Goal: Task Accomplishment & Management: Contribute content

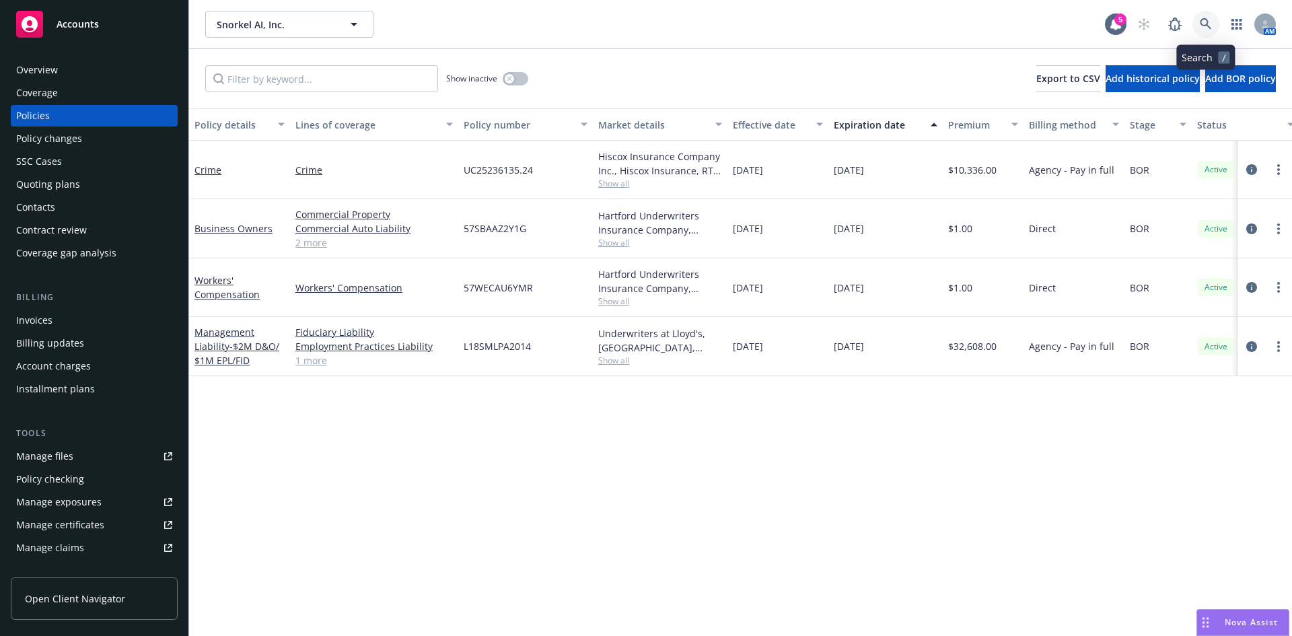
click at [1201, 17] on link at bounding box center [1205, 24] width 27 height 27
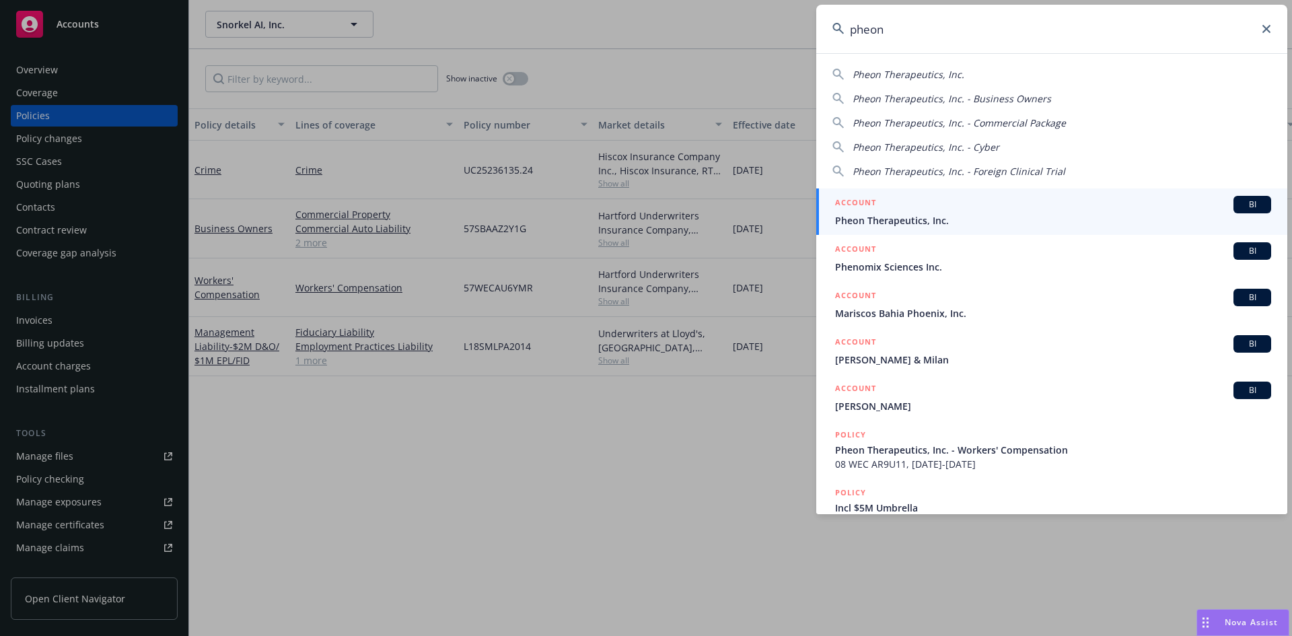
type input "pheon"
click at [950, 211] on div "ACCOUNT BI" at bounding box center [1053, 204] width 436 height 17
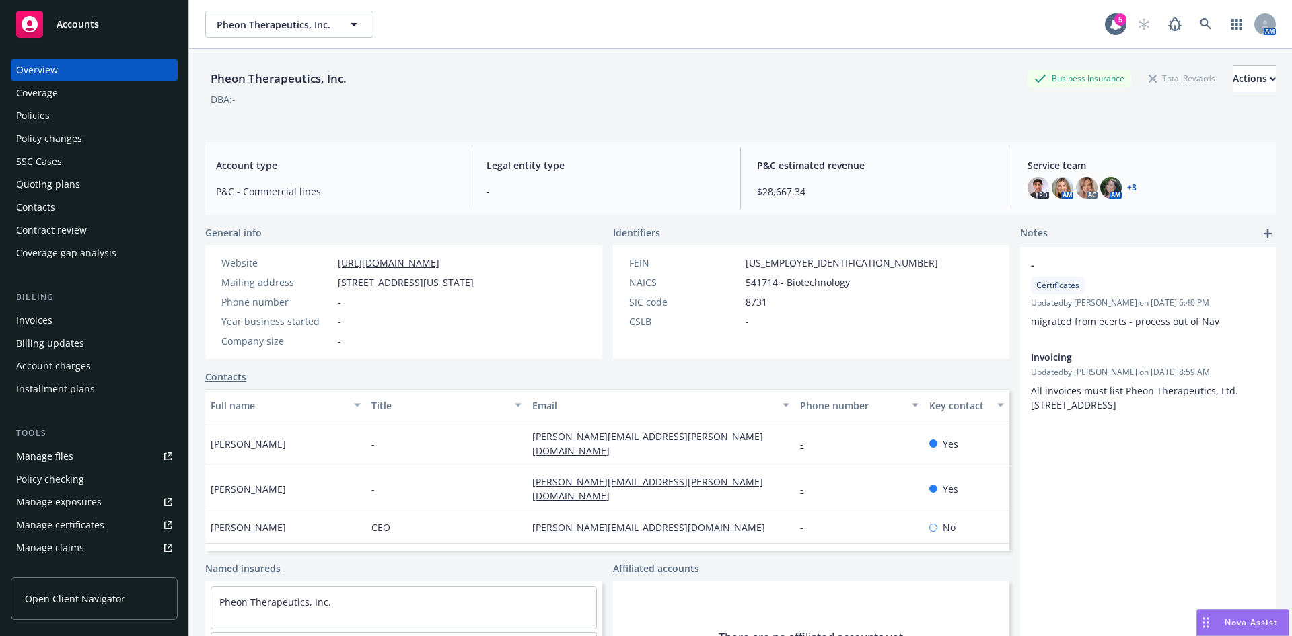
click at [67, 115] on div "Policies" at bounding box center [94, 116] width 156 height 22
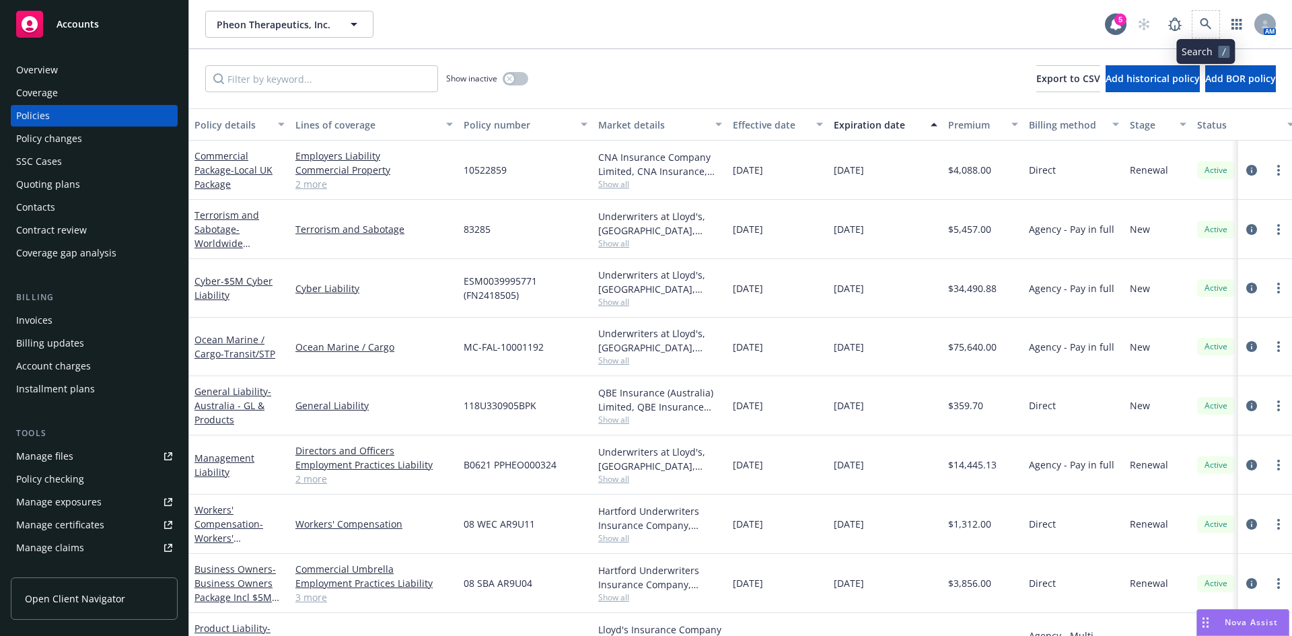
click at [1193, 17] on span at bounding box center [1205, 24] width 27 height 27
click at [1204, 15] on link at bounding box center [1205, 24] width 27 height 27
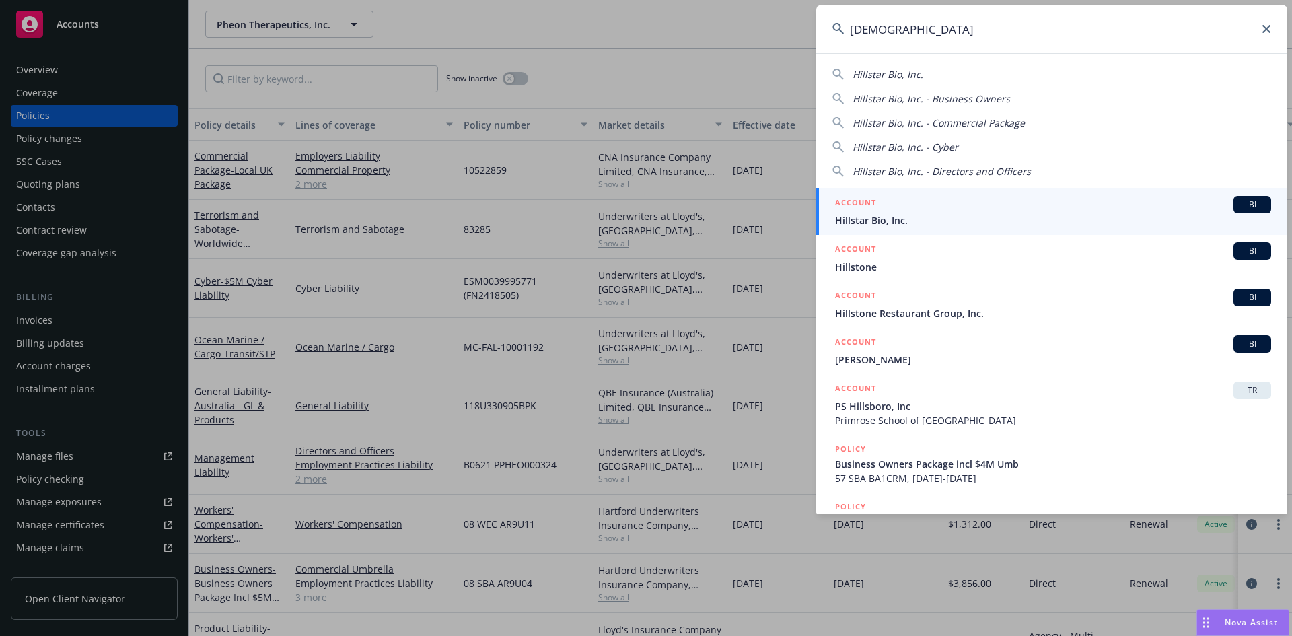
type input "hillstar"
click at [887, 207] on div "ACCOUNT BI" at bounding box center [1053, 204] width 436 height 17
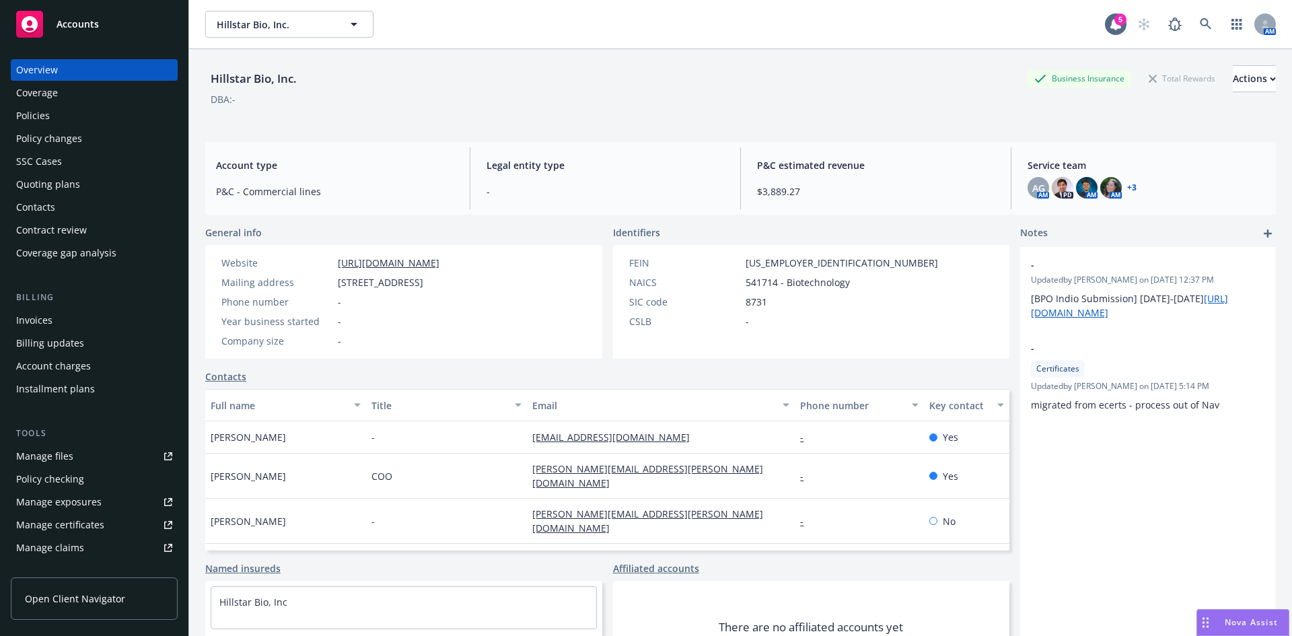
click at [43, 115] on div "Policies" at bounding box center [33, 116] width 34 height 22
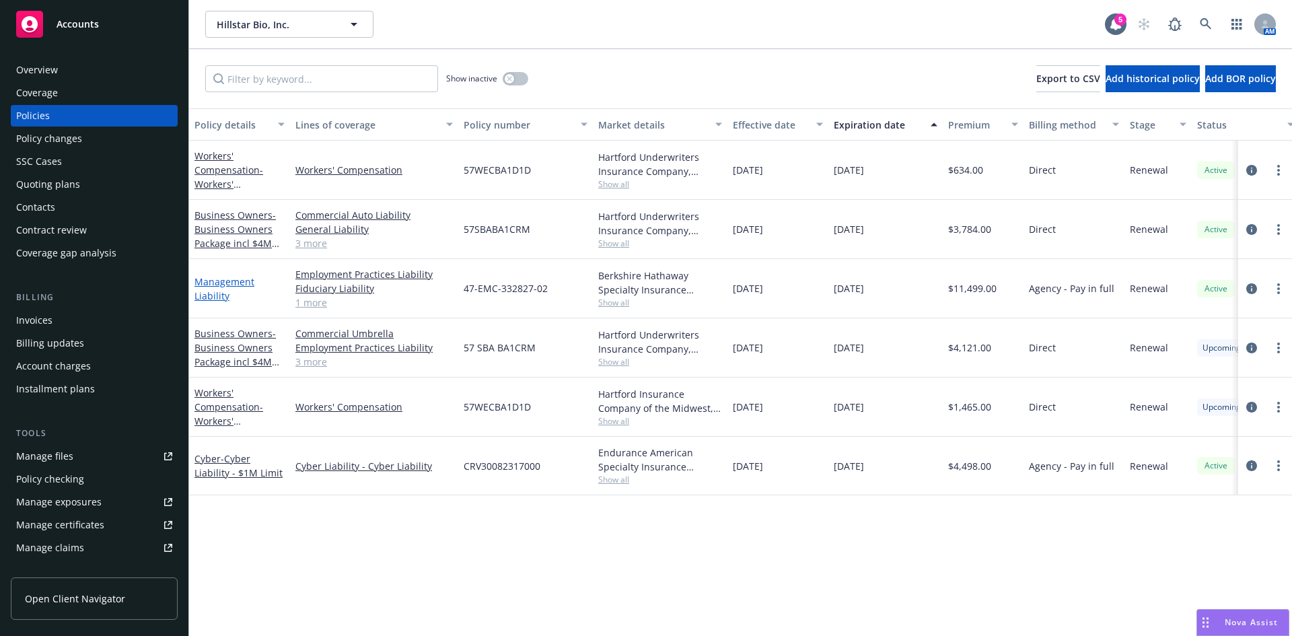
click at [220, 291] on link "Management Liability" at bounding box center [224, 288] width 60 height 27
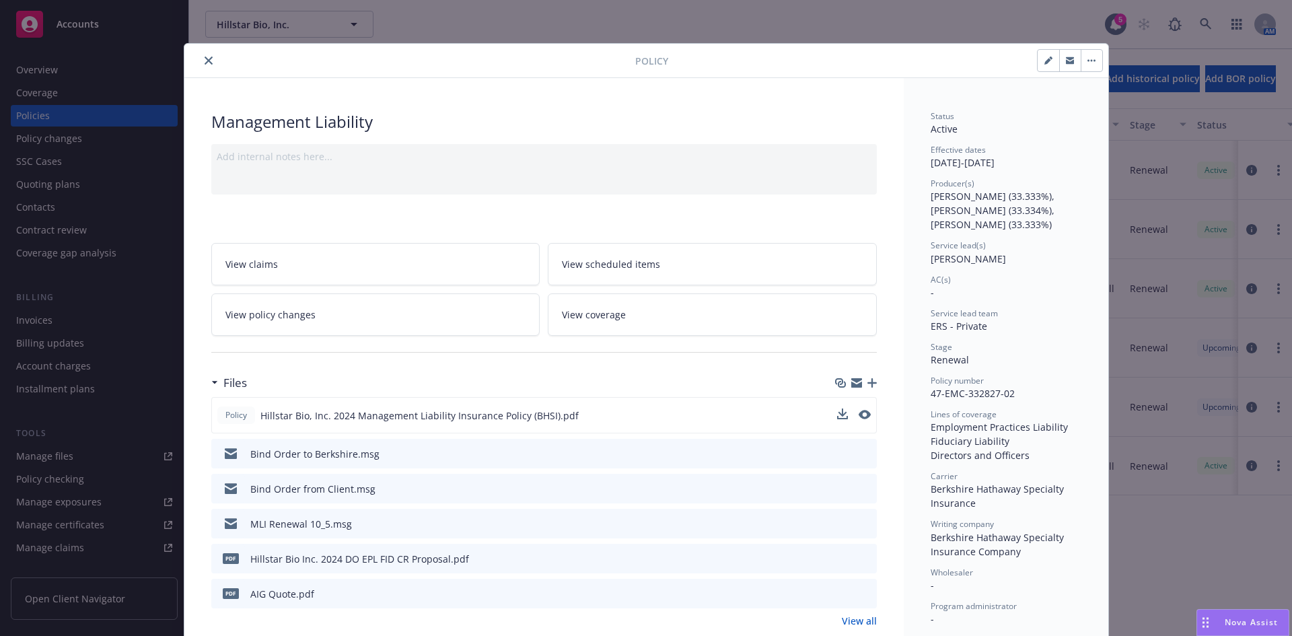
click at [858, 422] on button at bounding box center [864, 415] width 12 height 14
click at [858, 415] on icon "preview file" at bounding box center [863, 414] width 12 height 9
click at [204, 61] on icon "close" at bounding box center [208, 61] width 8 height 8
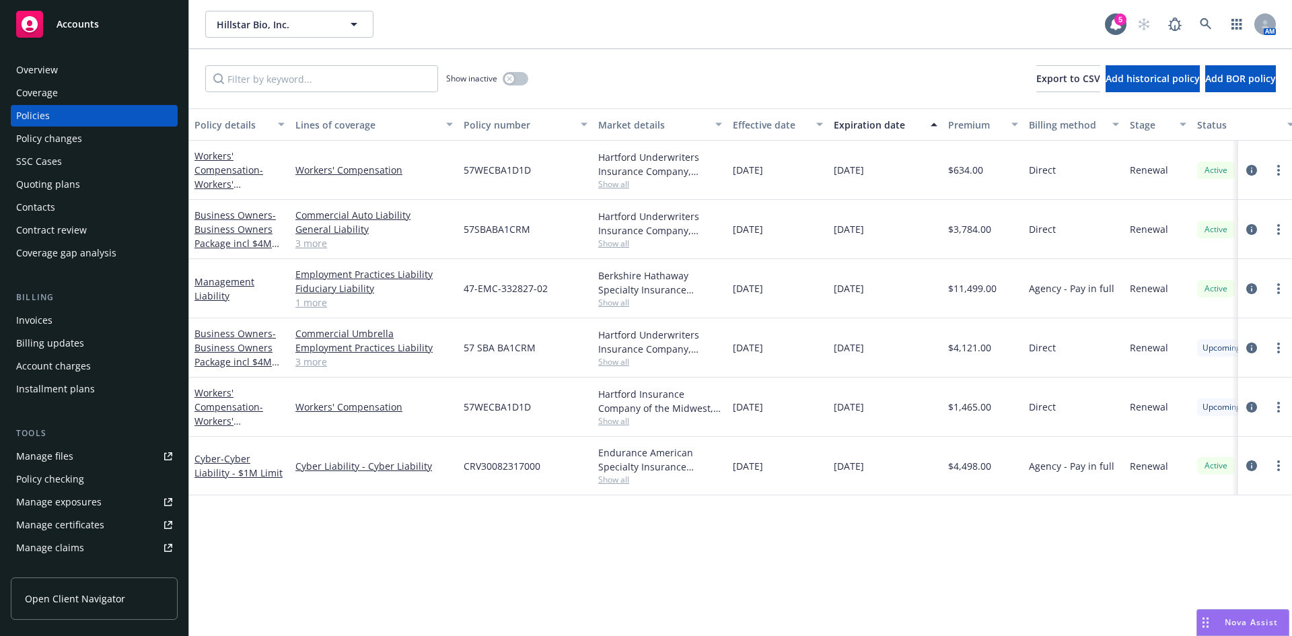
click at [38, 70] on div "Overview" at bounding box center [37, 70] width 42 height 22
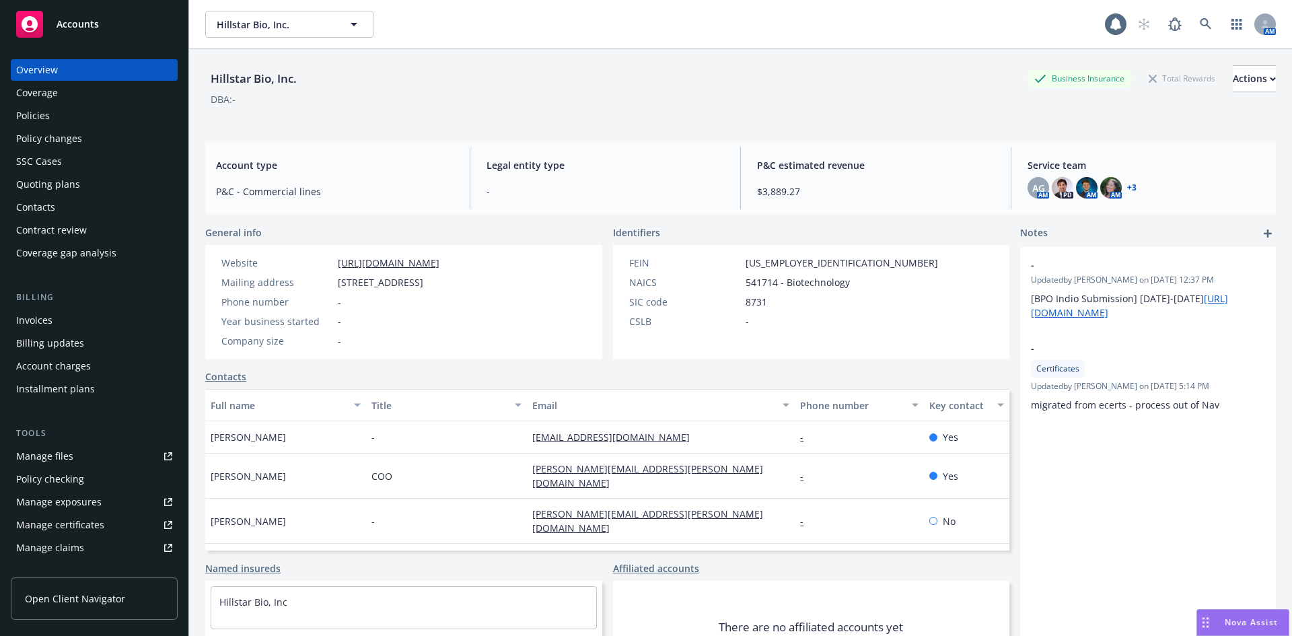
click at [241, 75] on div "Hillstar Bio, Inc." at bounding box center [253, 78] width 97 height 17
copy div "Hillstar Bio, Inc."
click at [36, 116] on div "Policies" at bounding box center [33, 116] width 34 height 22
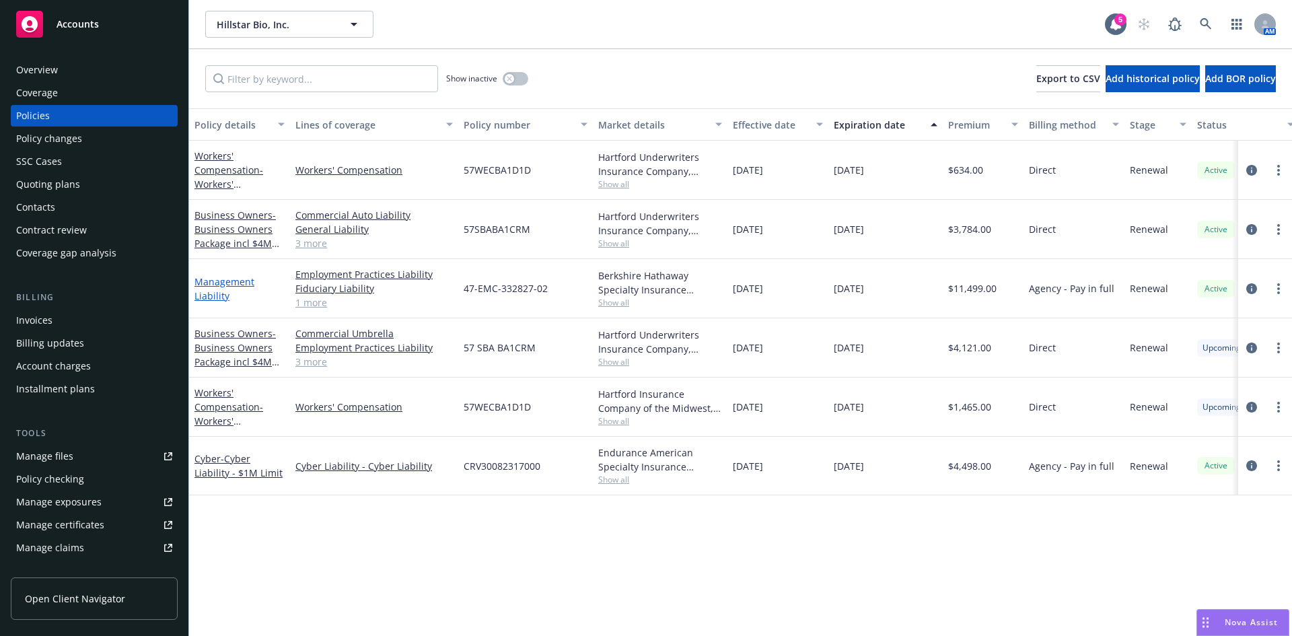
click at [222, 281] on link "Management Liability" at bounding box center [224, 288] width 60 height 27
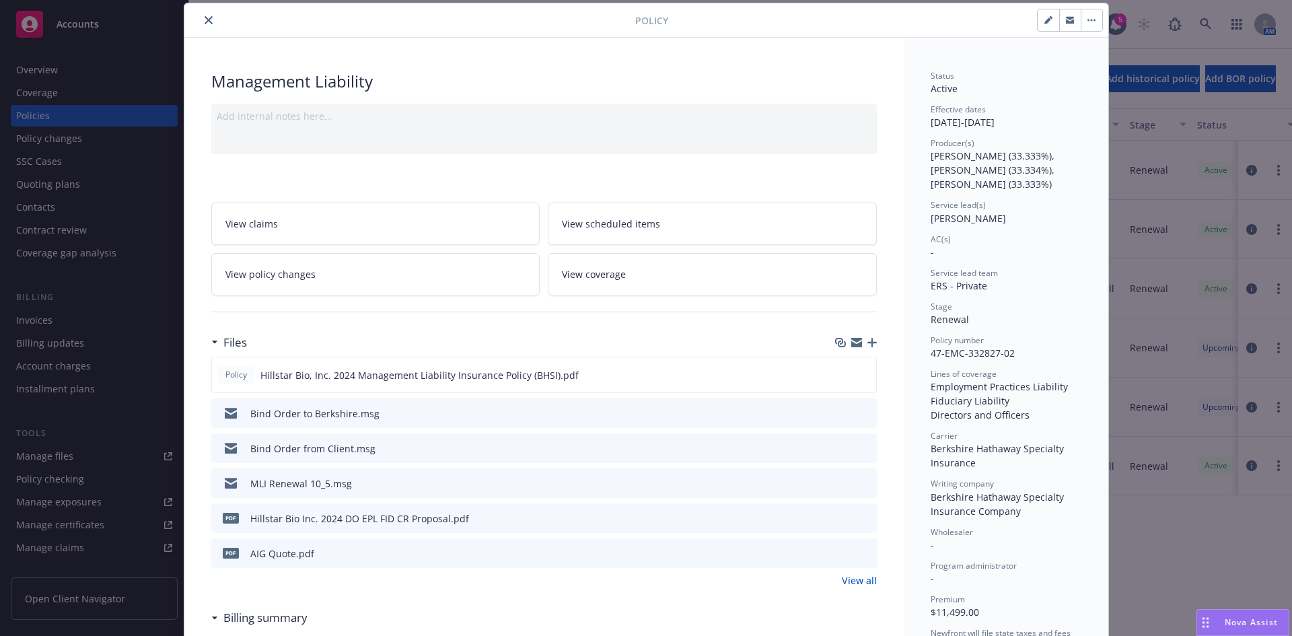
scroll to position [1407, 0]
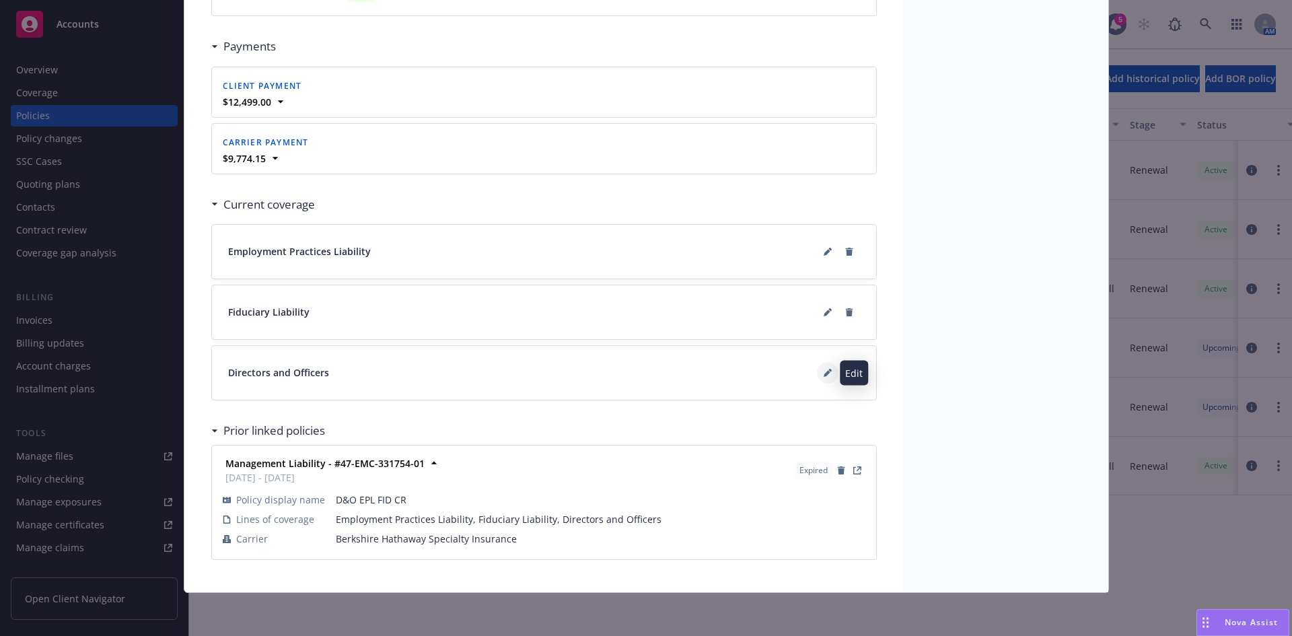
click at [831, 373] on button at bounding box center [828, 373] width 22 height 22
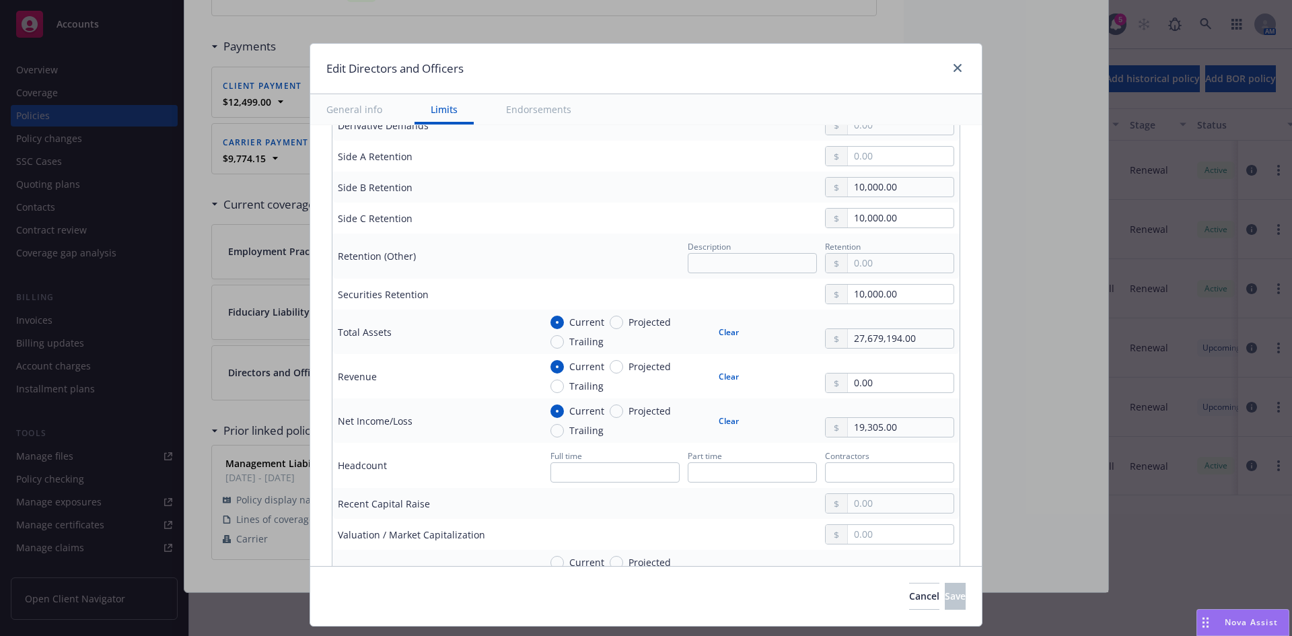
scroll to position [470, 0]
click at [959, 65] on icon "close" at bounding box center [957, 68] width 8 height 8
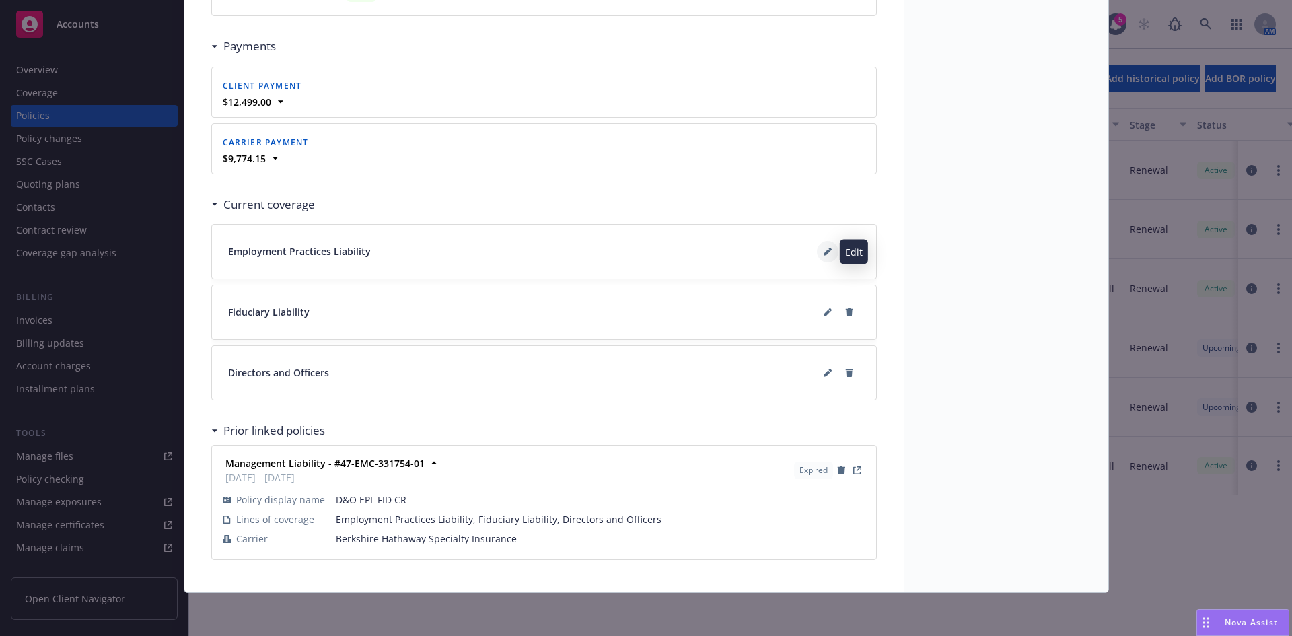
click at [823, 248] on icon at bounding box center [827, 252] width 8 height 8
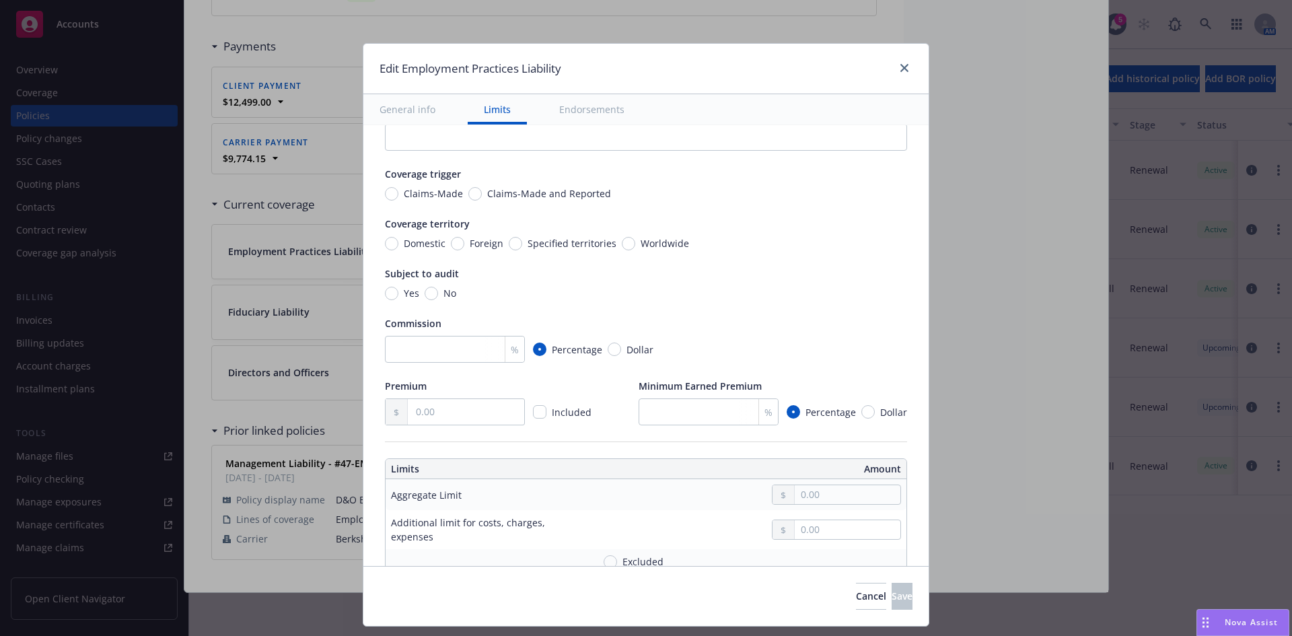
scroll to position [0, 0]
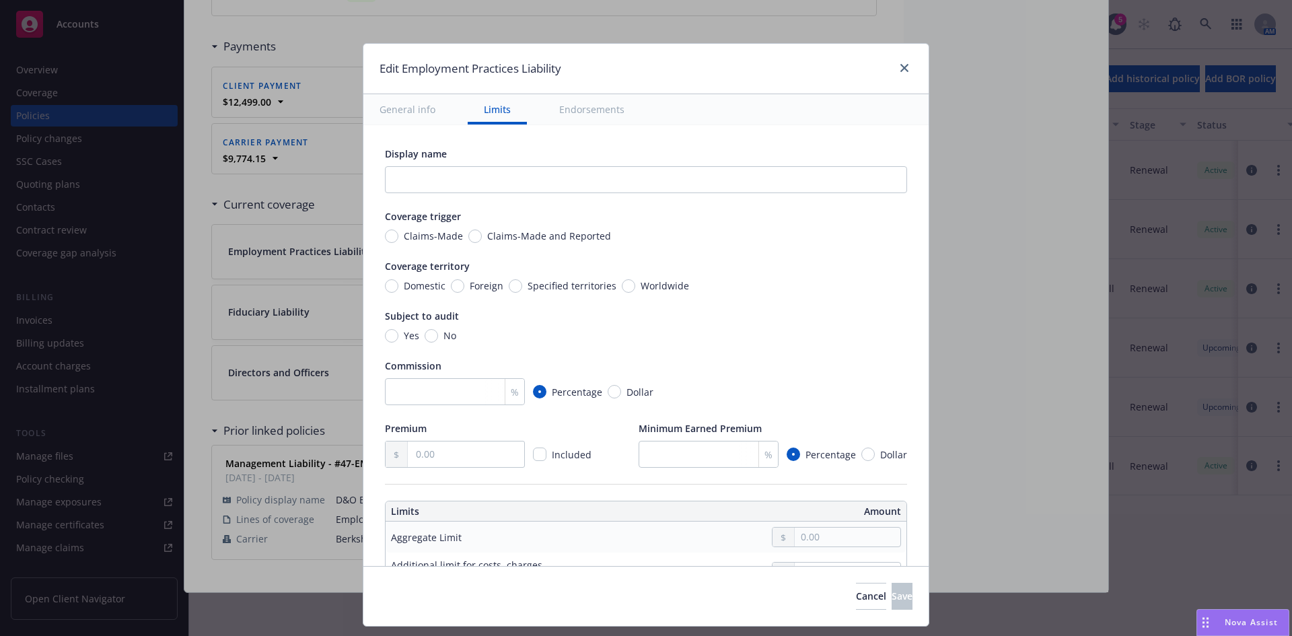
click at [911, 68] on div "Edit Employment Practices Liability" at bounding box center [645, 69] width 565 height 50
click at [905, 67] on icon "close" at bounding box center [904, 68] width 8 height 8
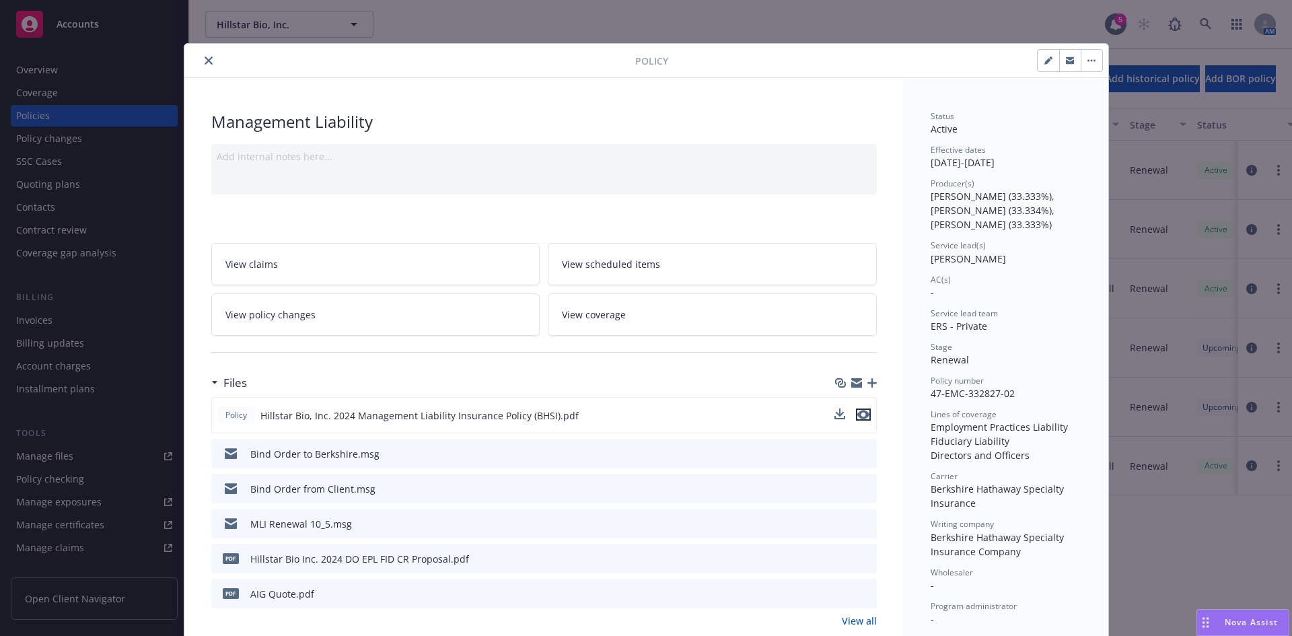
click at [858, 412] on icon "preview file" at bounding box center [863, 414] width 12 height 9
click at [204, 59] on icon "close" at bounding box center [208, 61] width 8 height 8
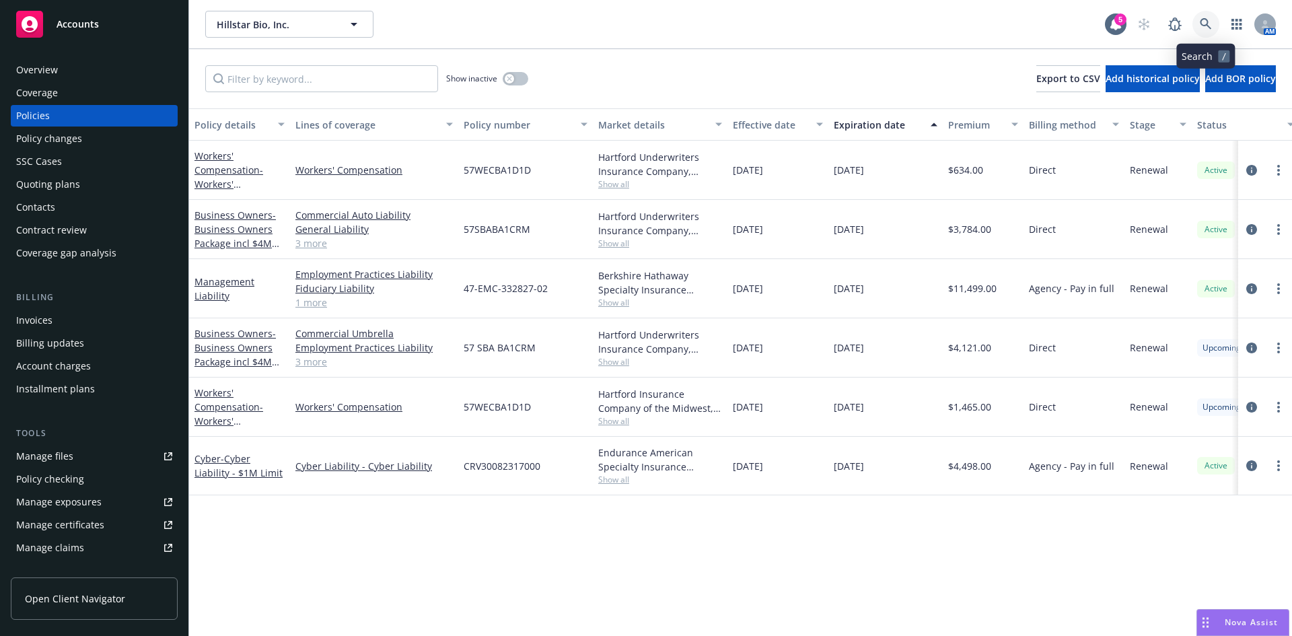
click at [1203, 18] on icon at bounding box center [1205, 24] width 12 height 12
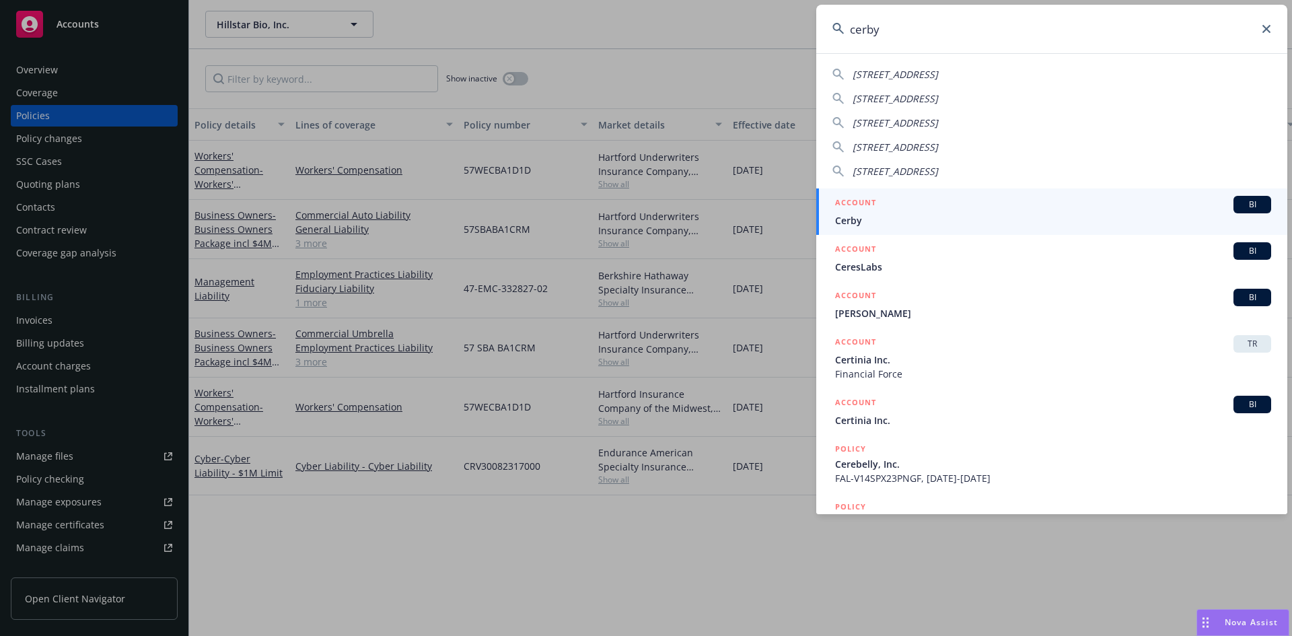
type input "cerby"
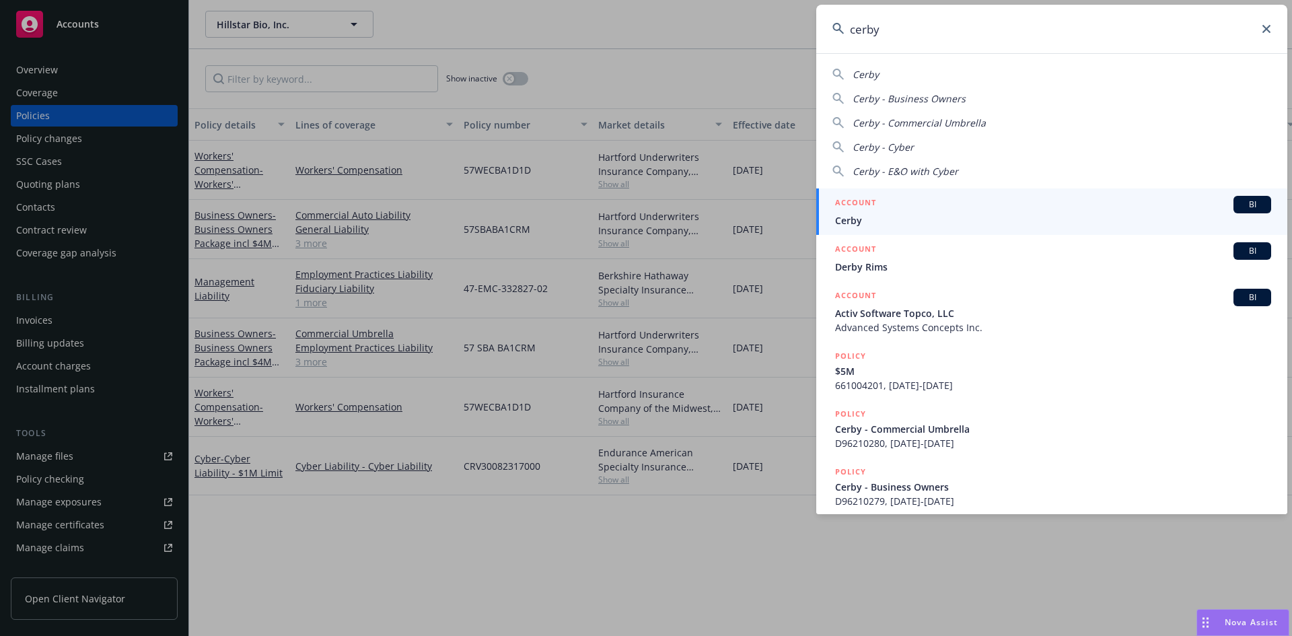
click at [881, 213] on span "Cerby" at bounding box center [1053, 220] width 436 height 14
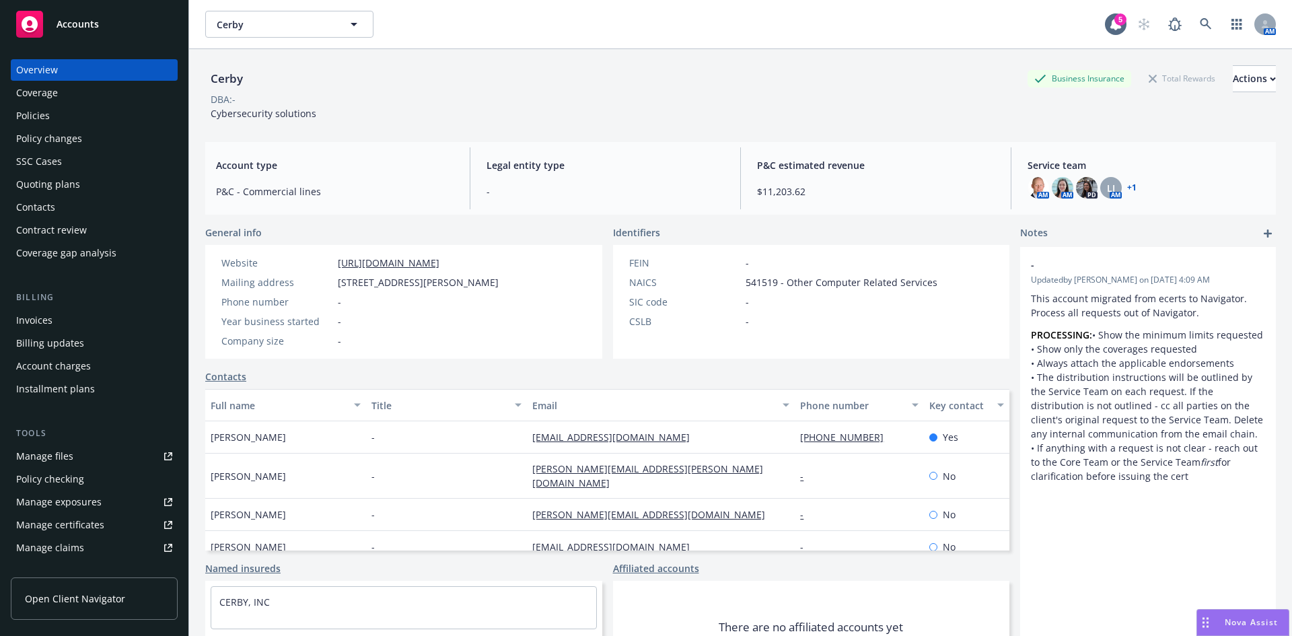
click at [52, 116] on div "Policies" at bounding box center [94, 116] width 156 height 22
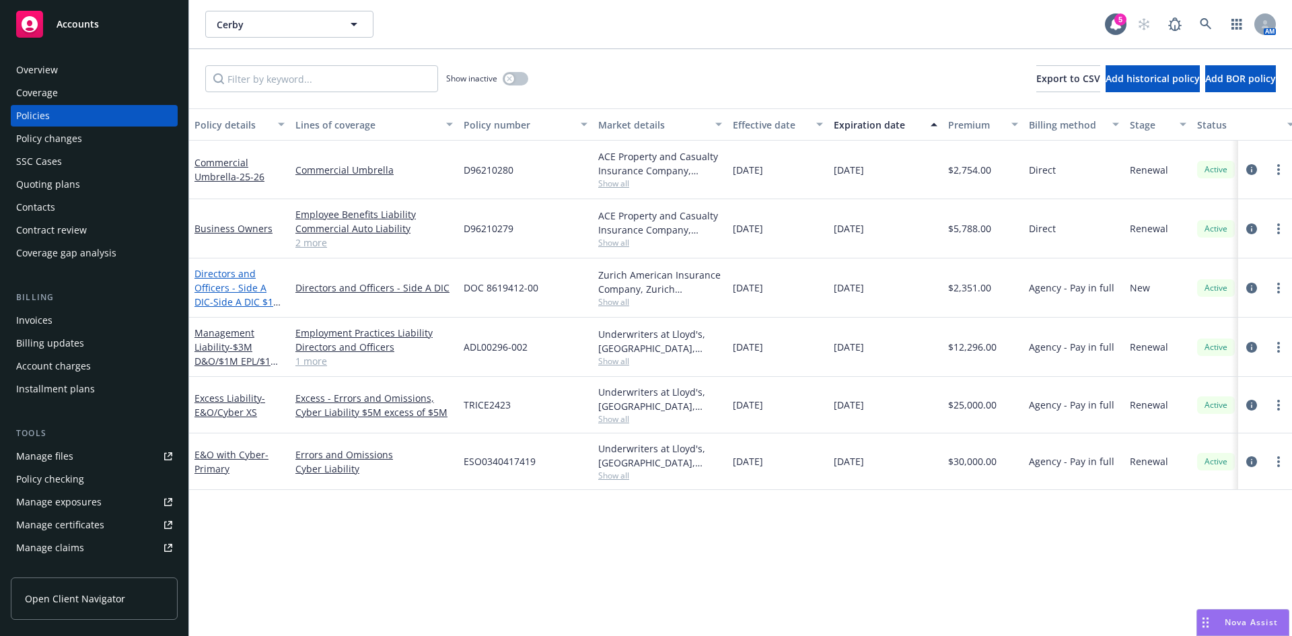
click at [229, 292] on link "Directors and Officers - Side A DIC - Side A DIC $1M XS $3M" at bounding box center [237, 294] width 87 height 55
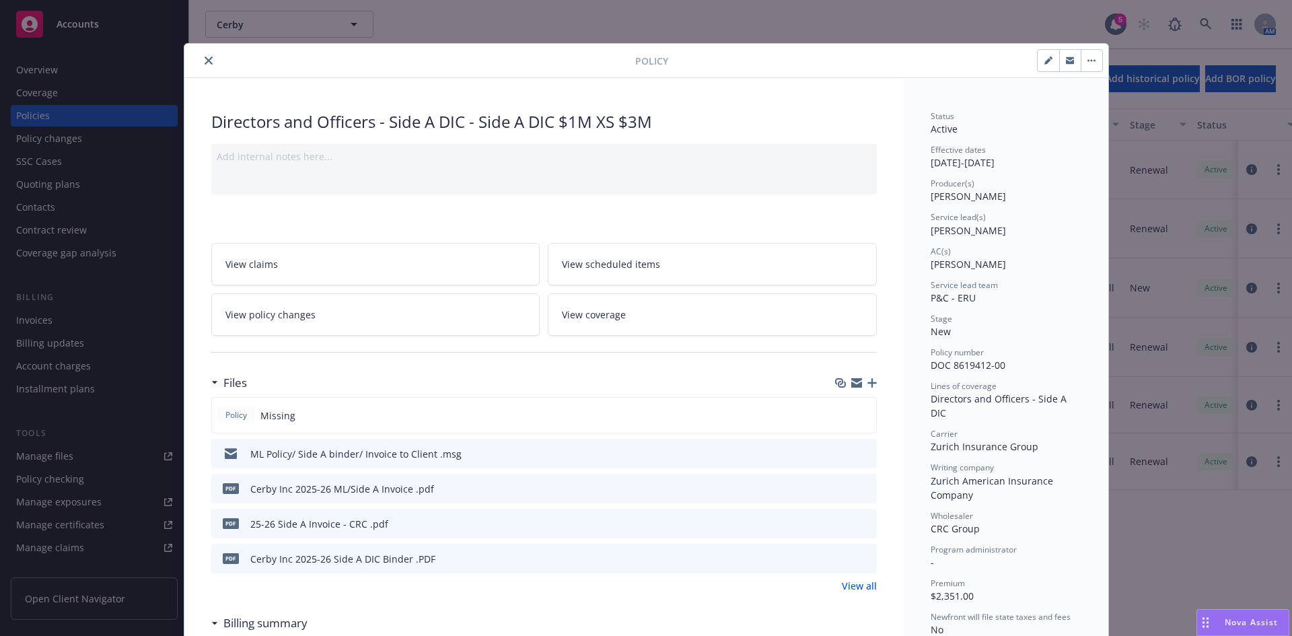
click at [867, 380] on icon "button" at bounding box center [871, 382] width 9 height 9
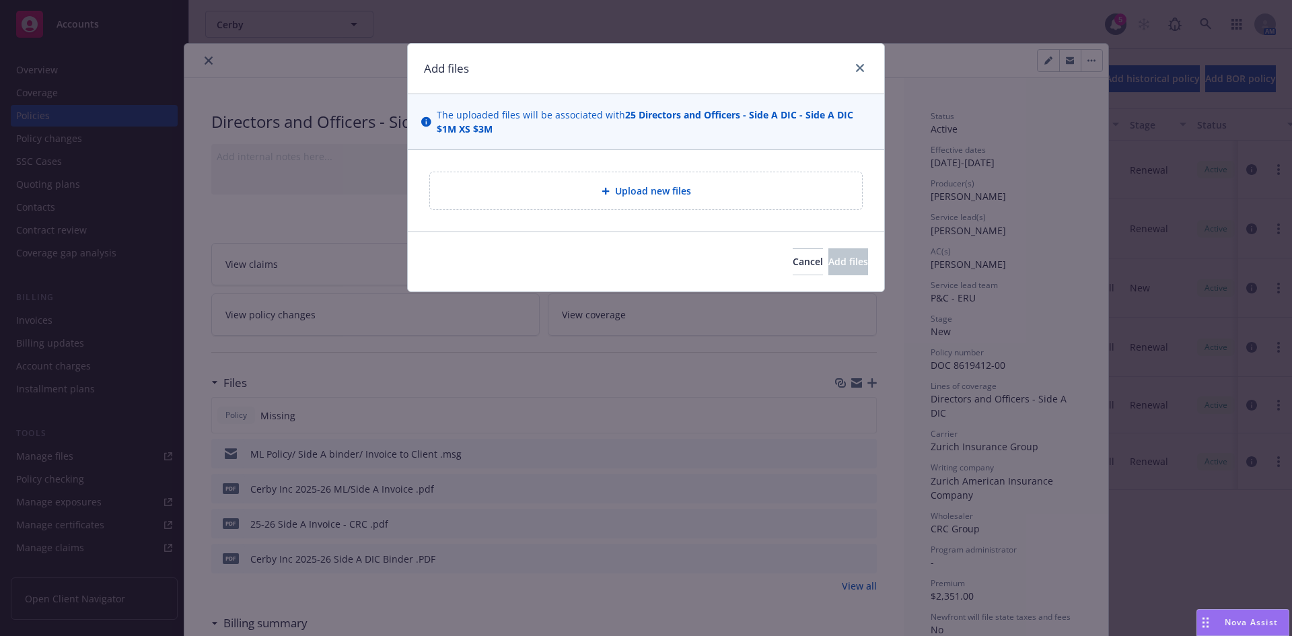
type textarea "x"
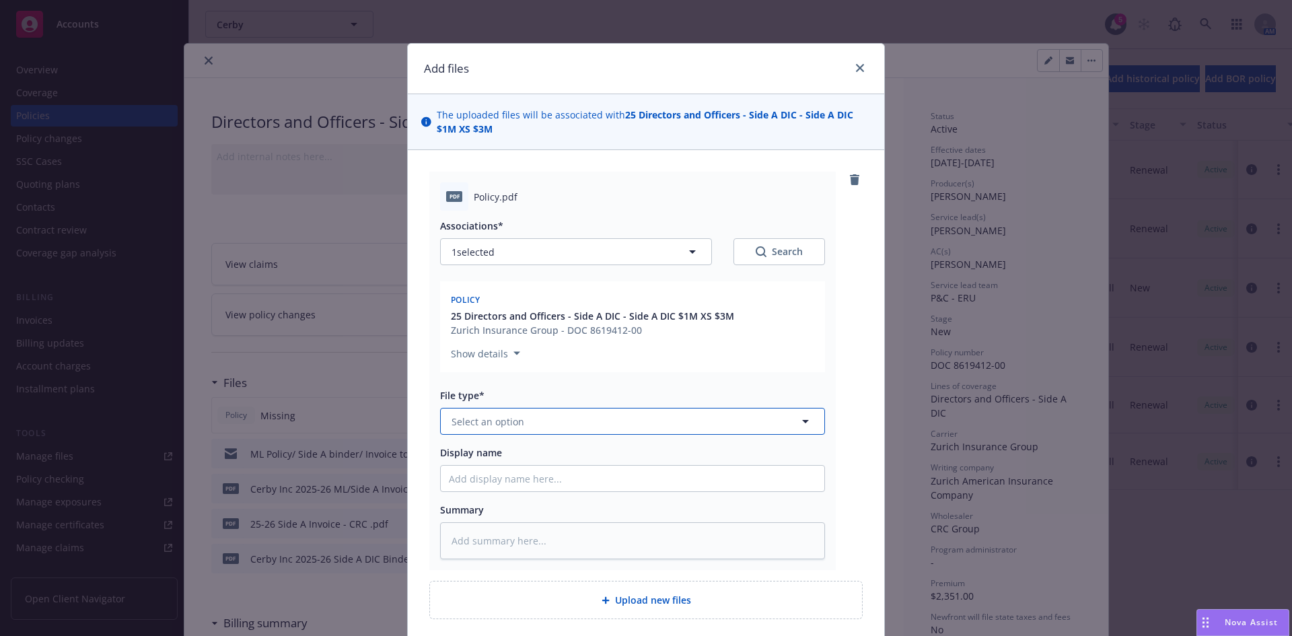
click at [454, 418] on span "Select an option" at bounding box center [487, 421] width 73 height 14
type input "policy"
click at [496, 462] on div "Policy" at bounding box center [632, 459] width 367 height 20
click at [473, 484] on input "Display name" at bounding box center [632, 479] width 383 height 26
paste input "$2M D&O Limit $10K Retention $1M D&O Limit $10K Retention $1M D&O Limit $0 Rete…"
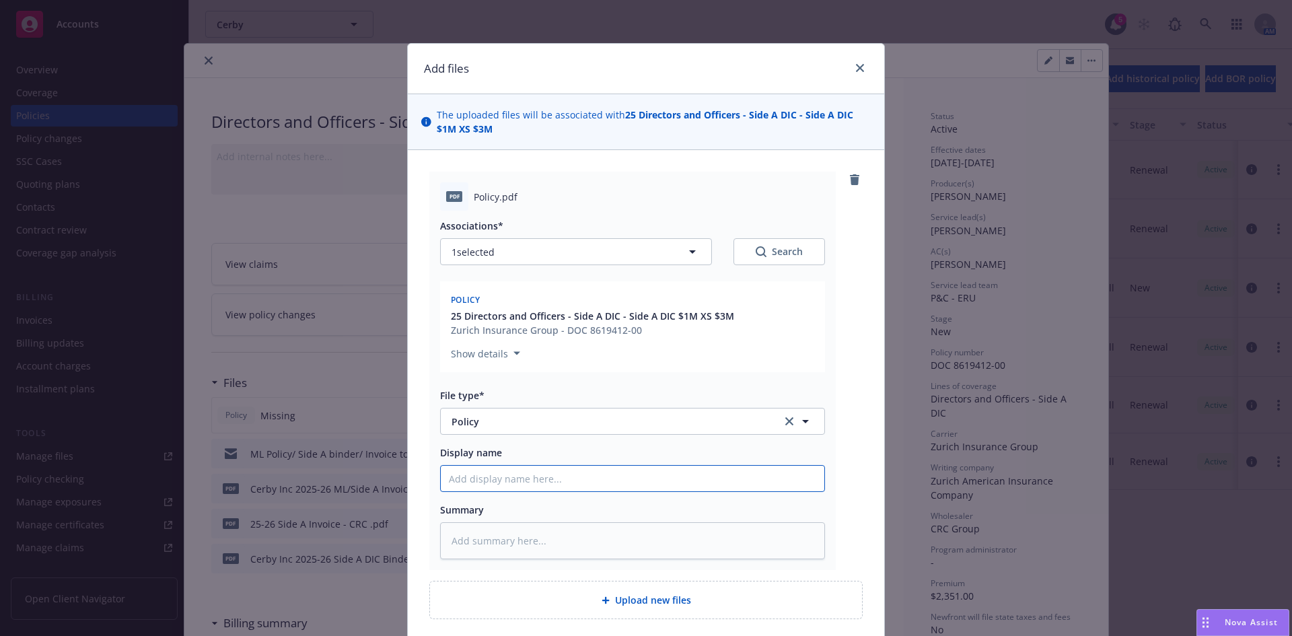
type textarea "x"
type input "$2M D&O Limit $10K Retention $1M D&O Limit $10K Retention $1M D&O Limit $0 Rete…"
click at [523, 474] on input "$2M D&O Limit $10K Retention $1M D&O Limit $10K Retention $1M D&O Limit $0 Rete…" at bounding box center [632, 479] width 383 height 26
click at [523, 475] on input "$2M D&O Limit $10K Retention $1M D&O Limit $10K Retention $1M D&O Limit $0 Rete…" at bounding box center [632, 479] width 383 height 26
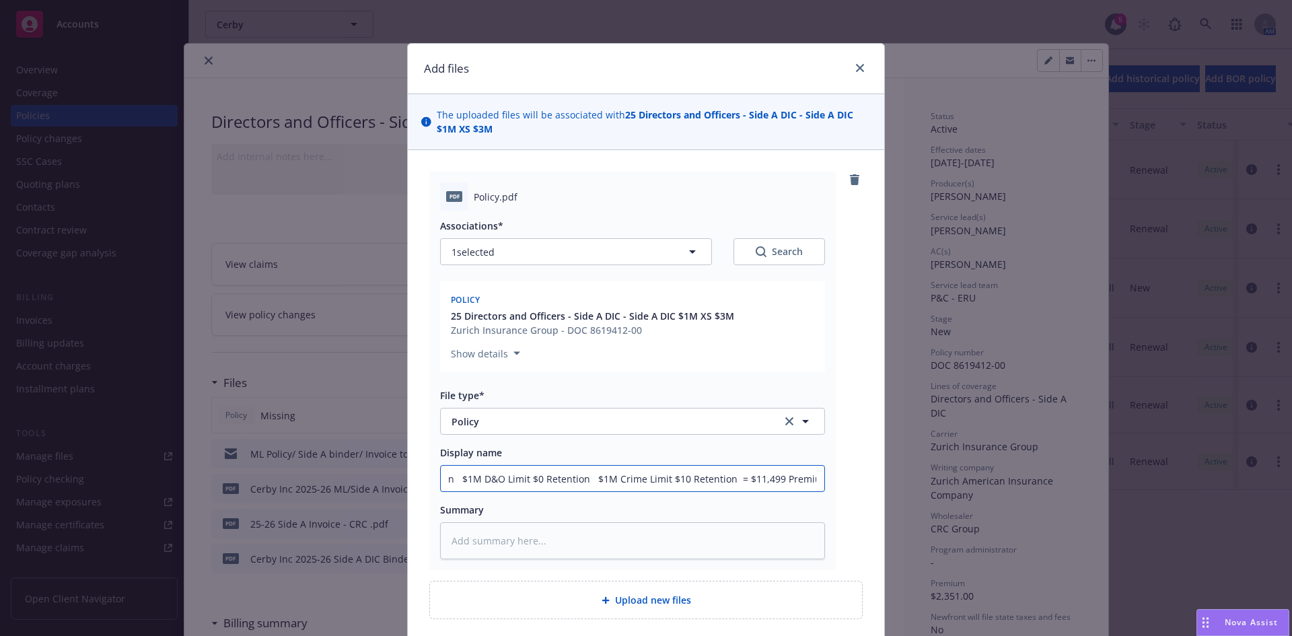
click at [523, 475] on input "$2M D&O Limit $10K Retention $1M D&O Limit $10K Retention $1M D&O Limit $0 Rete…" at bounding box center [632, 479] width 383 height 26
type textarea "x"
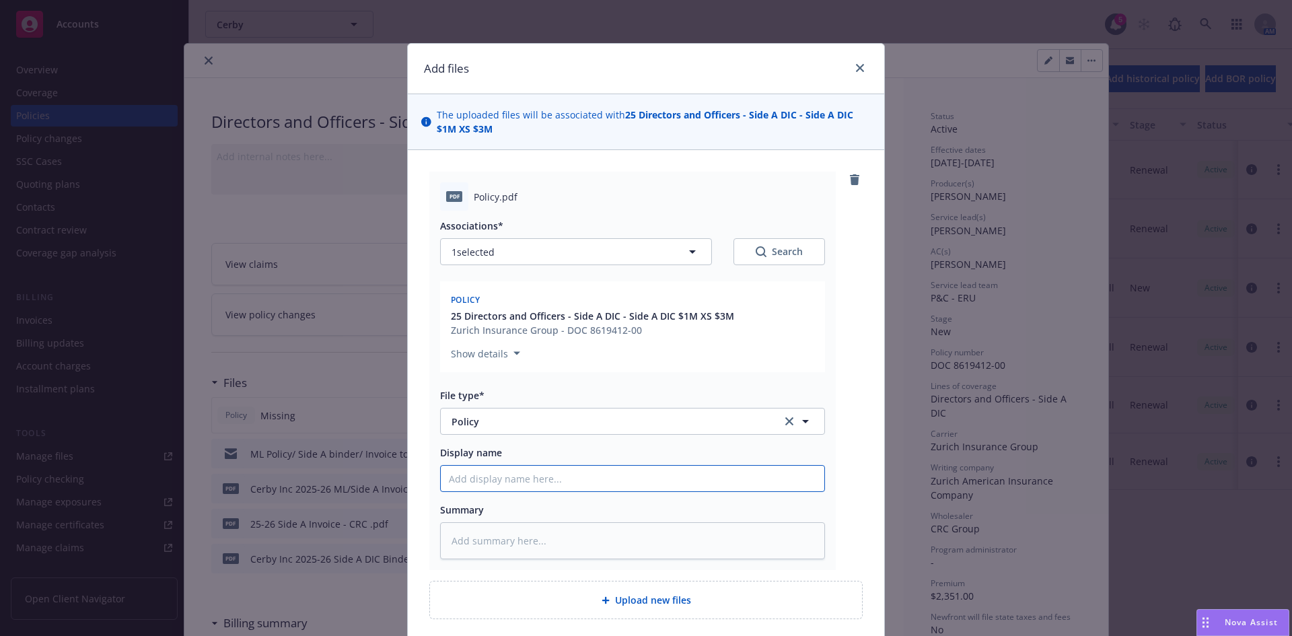
type input "C"
type textarea "x"
type input "Ce"
type textarea "x"
type input "Cer"
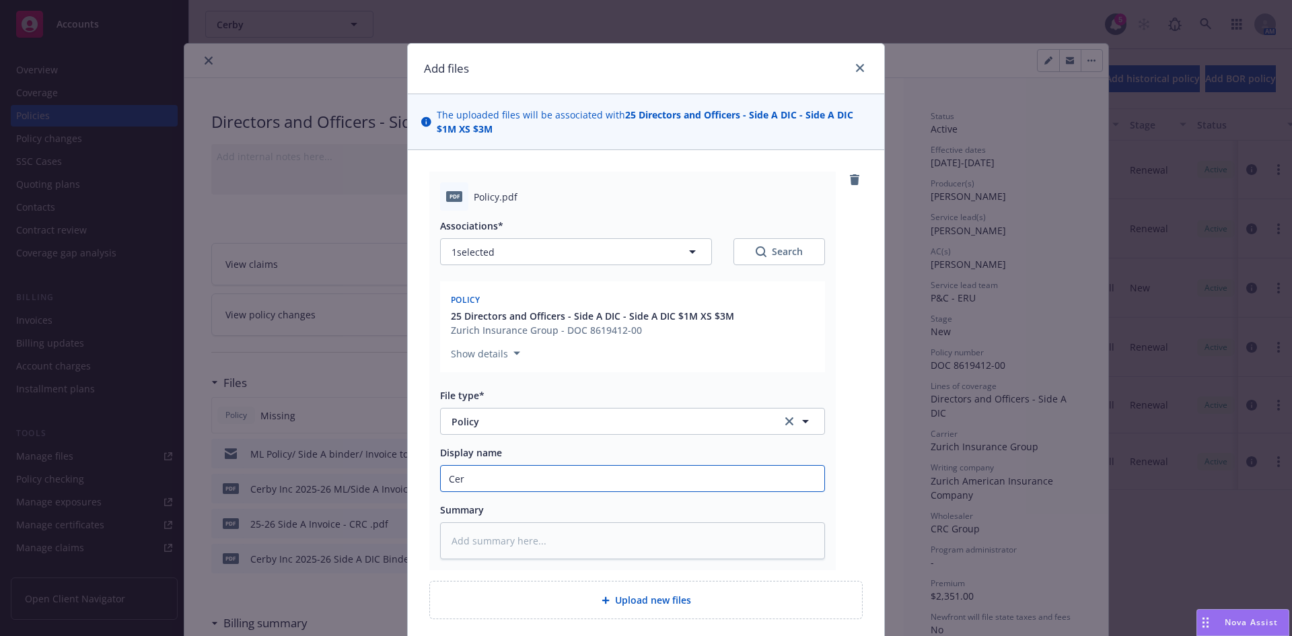
type textarea "x"
type input "Cerb"
type textarea "x"
type input "Cerby"
type textarea "x"
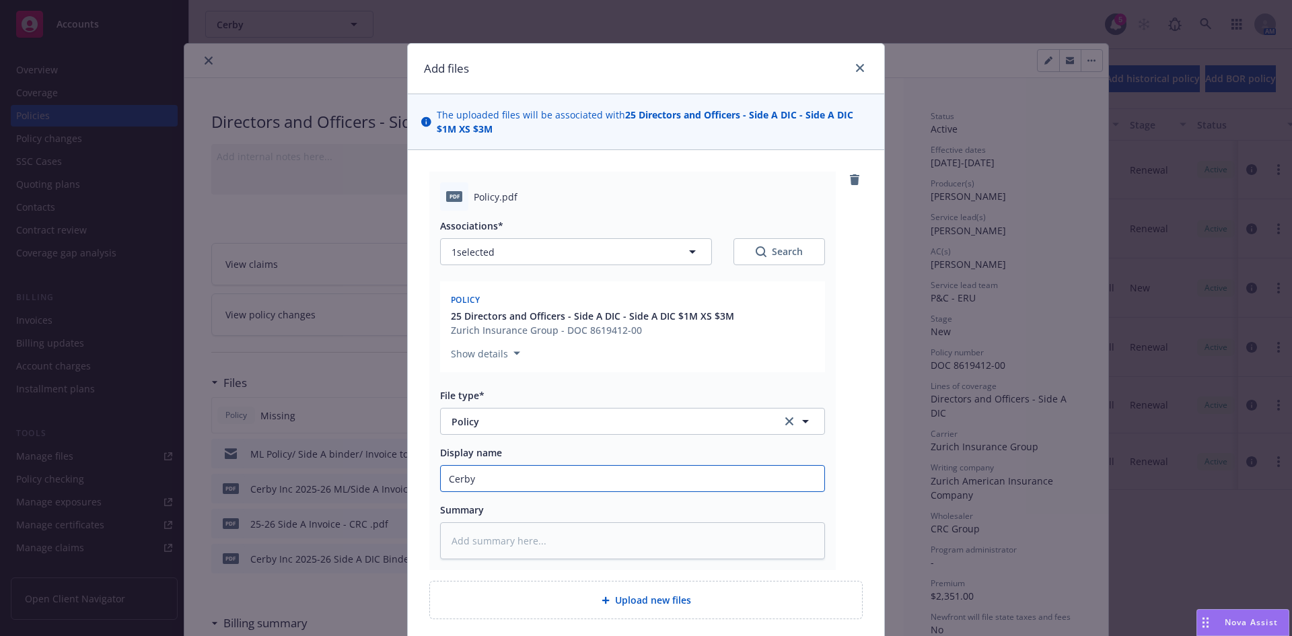
type input "Cerby"
type textarea "x"
type input "Cerby"
type textarea "x"
type input "Cerby,"
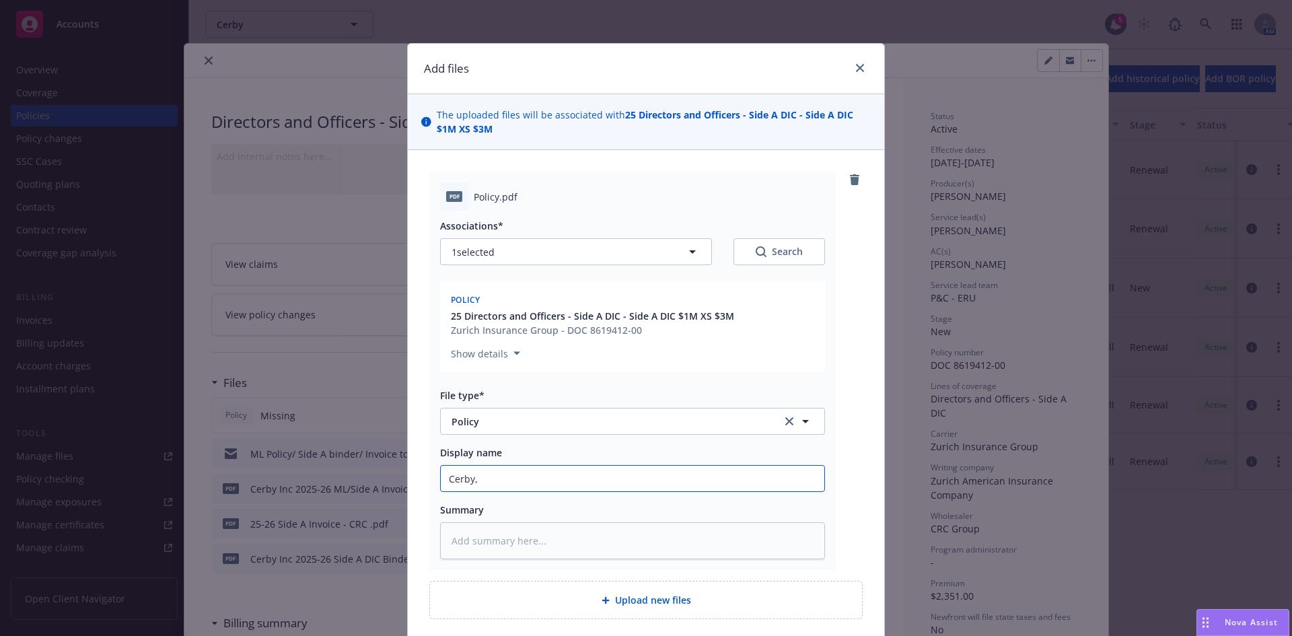
type textarea "x"
type input "Cerby,"
type textarea "x"
type input "Cerby, I"
type textarea "x"
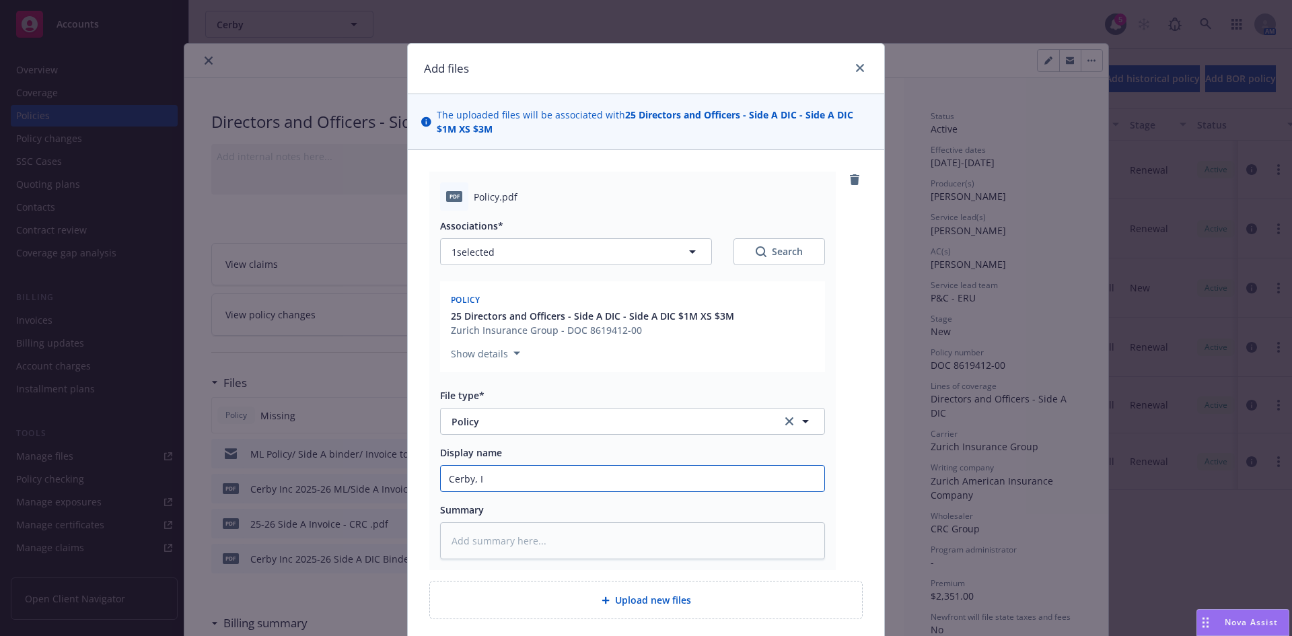
type input "Cerby, In"
type textarea "x"
type input "Cerby, Inc"
type textarea "x"
type input "Cerby, Inc"
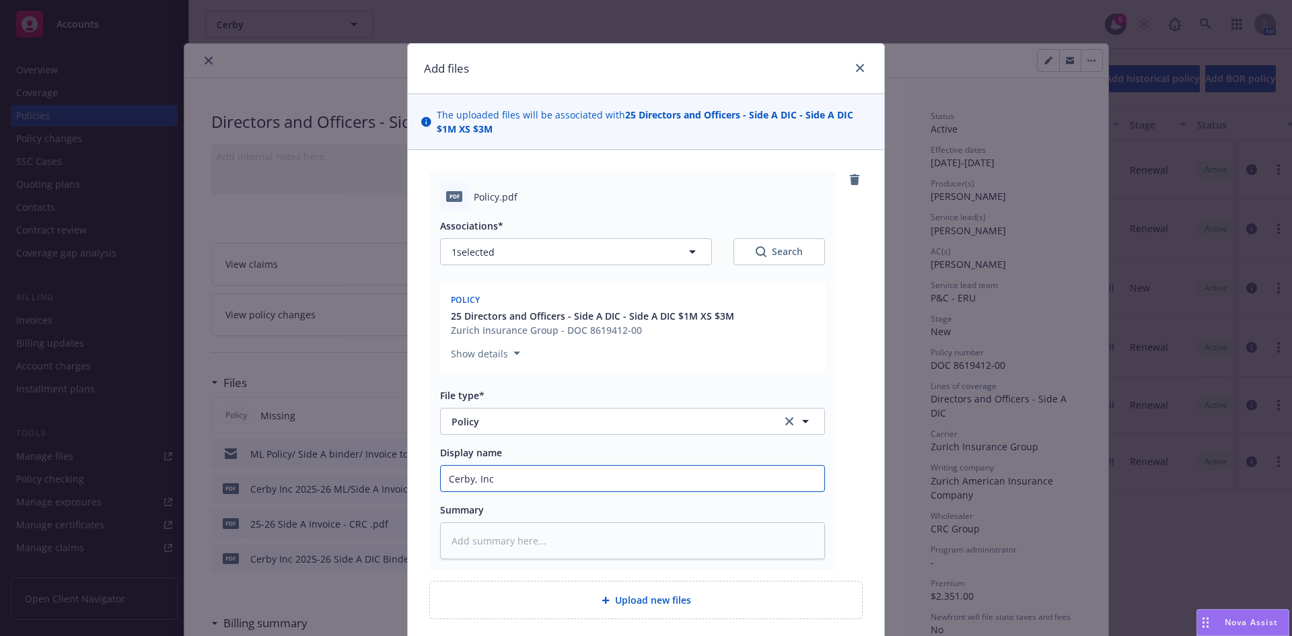
type textarea "x"
type input "Cerby, Inc 2"
type textarea "x"
type input "Cerby, Inc 20"
type textarea "x"
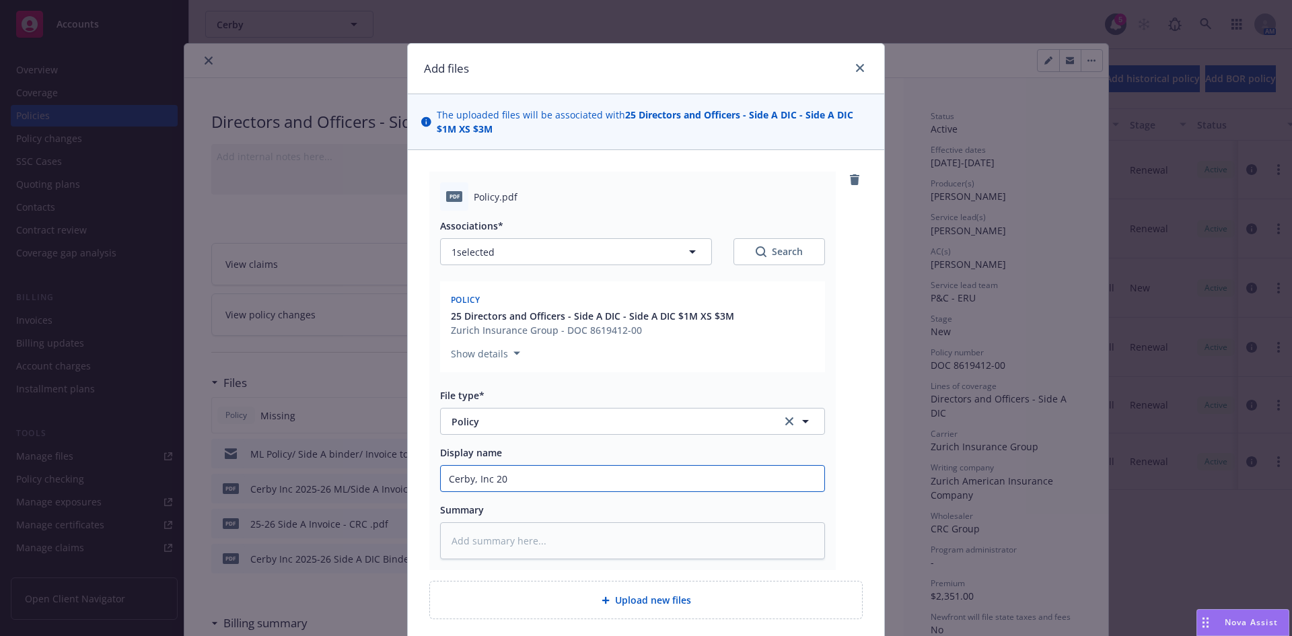
type input "Cerby, Inc 202"
type textarea "x"
type input "Cerby, Inc 2025"
type textarea "x"
type input "Cerby, Inc 2025-"
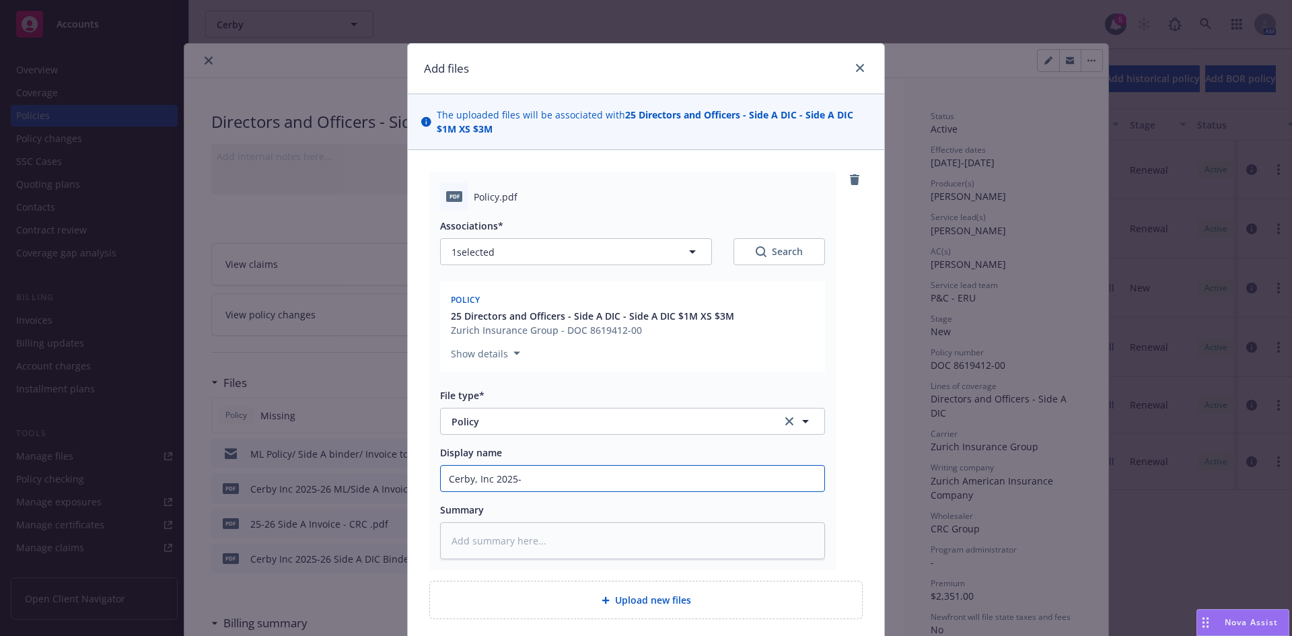
type textarea "x"
type input "Cerby, Inc 2025-2"
type textarea "x"
type input "Cerby, Inc 2025-26"
type textarea "x"
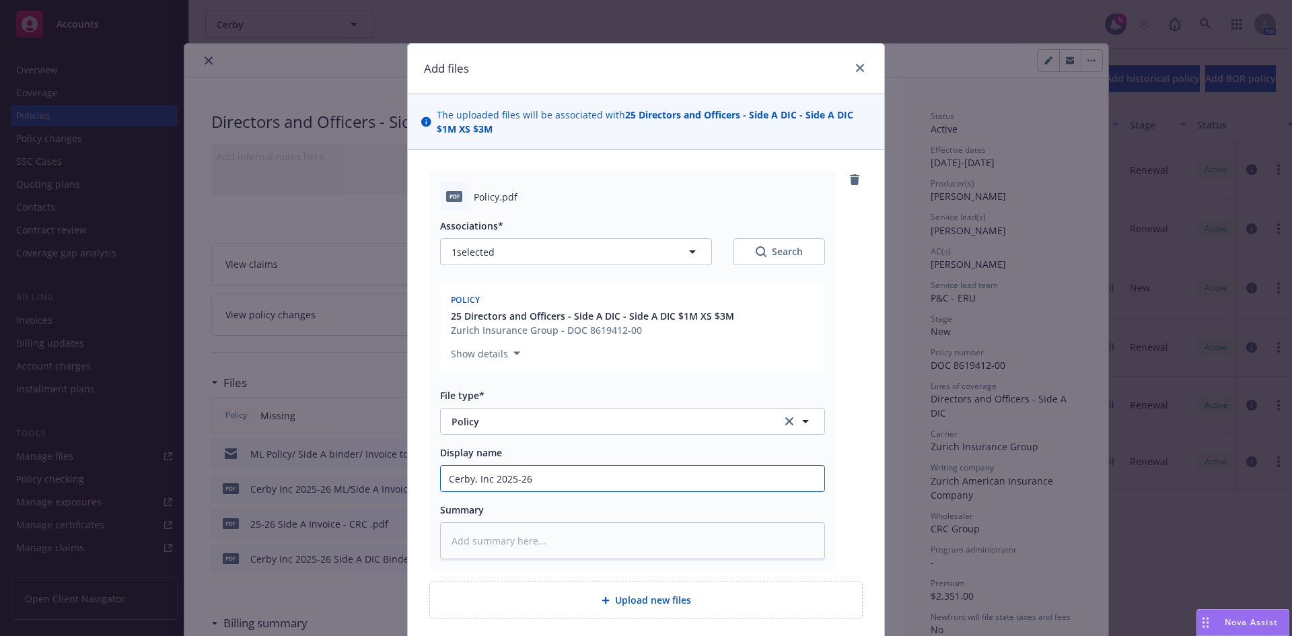
type input "Cerby, Inc 2025-26"
type textarea "x"
type input "Cerby, Inc 2025-26 S"
type textarea "x"
type input "Cerby, Inc 2025-26 Si"
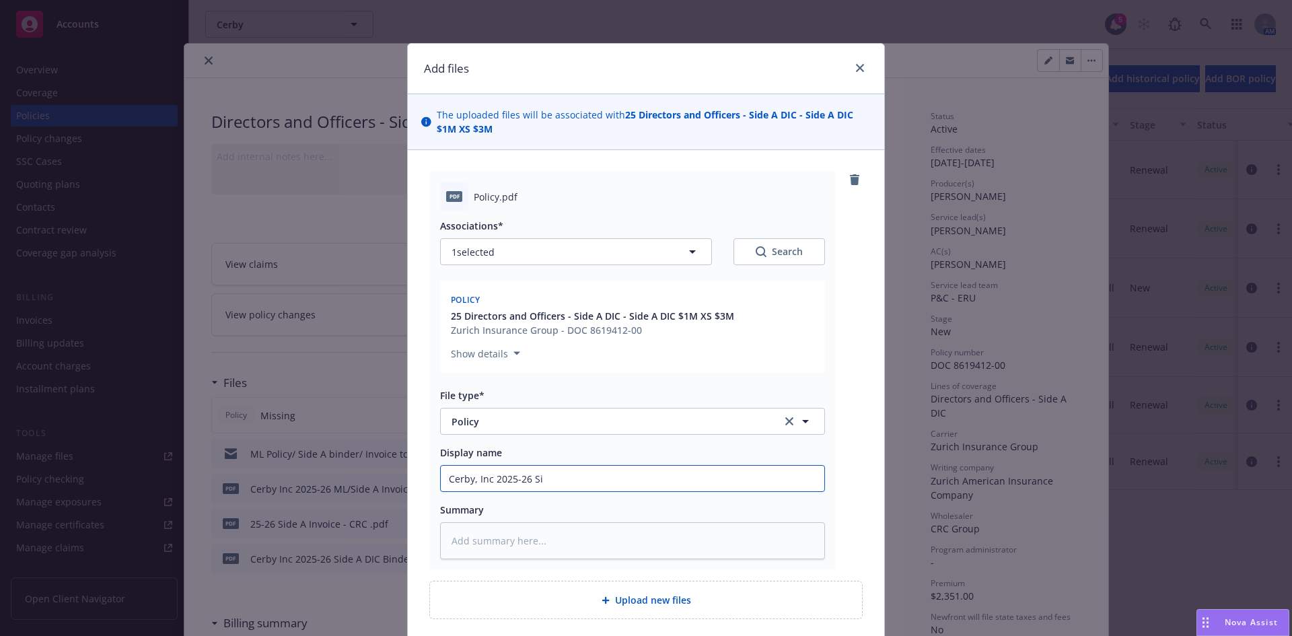
type textarea "x"
type input "Cerby, Inc 2025-26 Sid"
type textarea "x"
type input "Cerby, Inc 2025-26 Side"
type textarea "x"
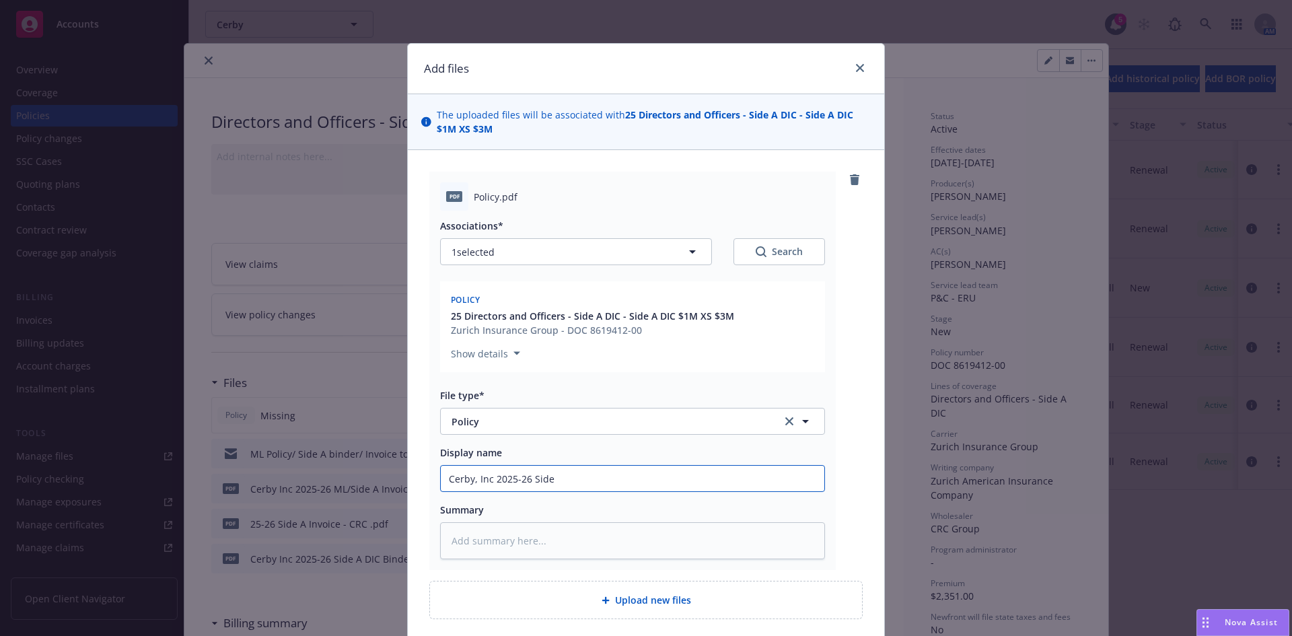
type input "Cerby, Inc 2025-26 Side"
type textarea "x"
type input "Cerby, Inc 2025-26 Side A"
type textarea "x"
type input "Cerby, Inc 2025-26 Side A"
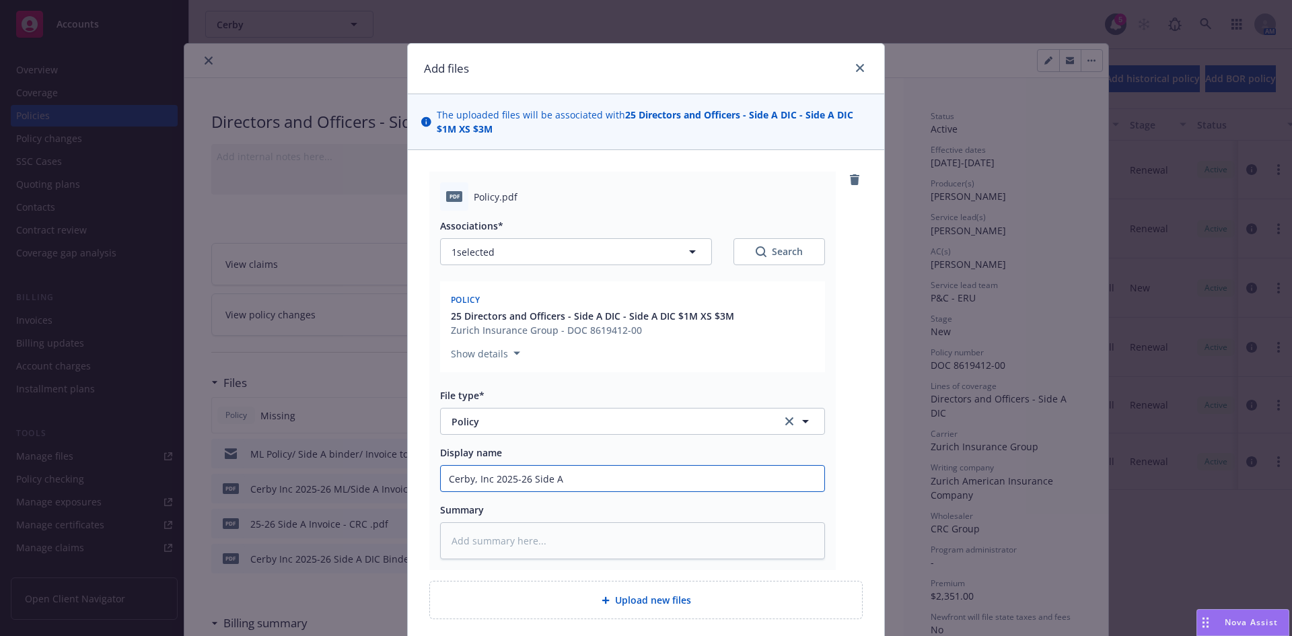
type textarea "x"
type input "Cerby, Inc 2025-26 Side A D"
type textarea "x"
type input "Cerby, Inc 2025-26 Side A DI"
type textarea "x"
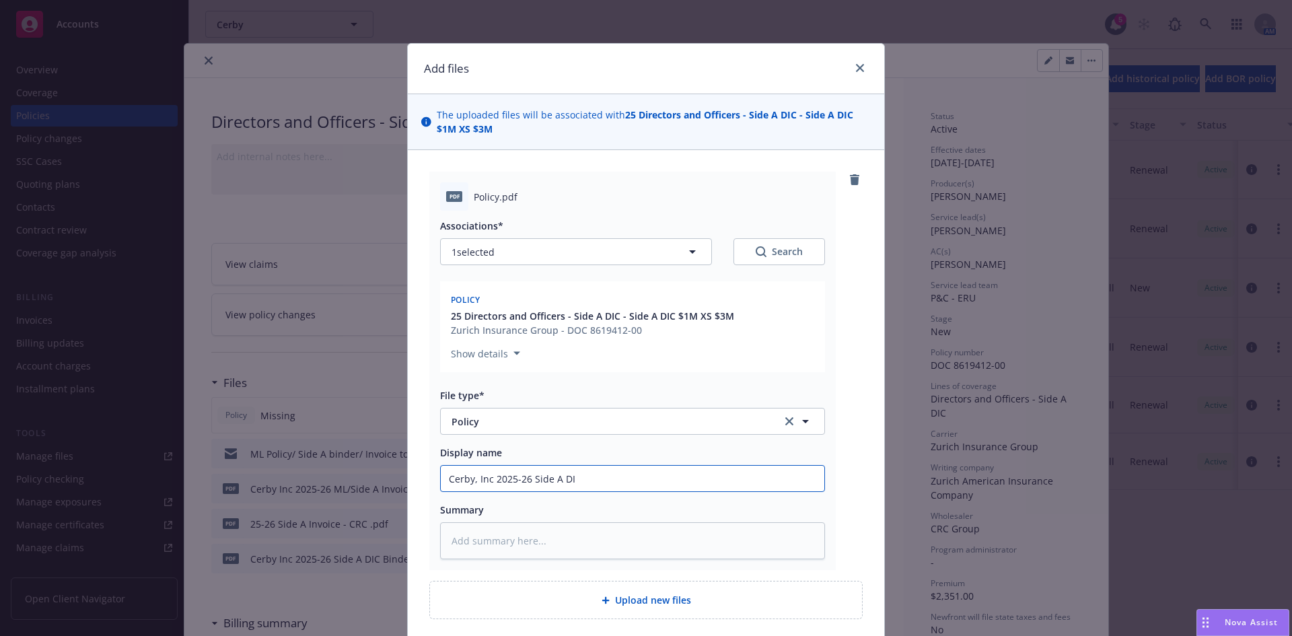
type input "Cerby, Inc 2025-26 Side A DIC"
type textarea "x"
type input "Cerby, Inc 2025-26 Side A DIC"
type textarea "x"
type input "Cerby, Inc 2025-26 Side A DIC P"
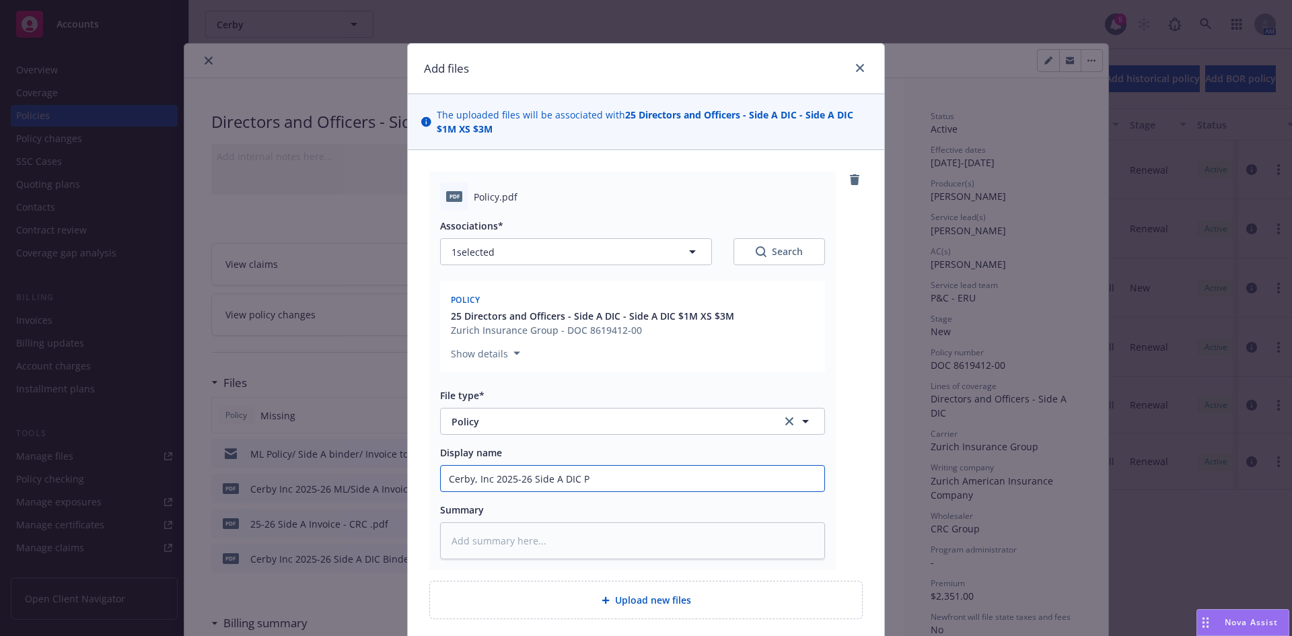
type textarea "x"
type input "Cerby, Inc 2025-26 Side A DIC Po"
type textarea "x"
type input "Cerby, Inc 2025-26 Side A DIC Pol"
type textarea "x"
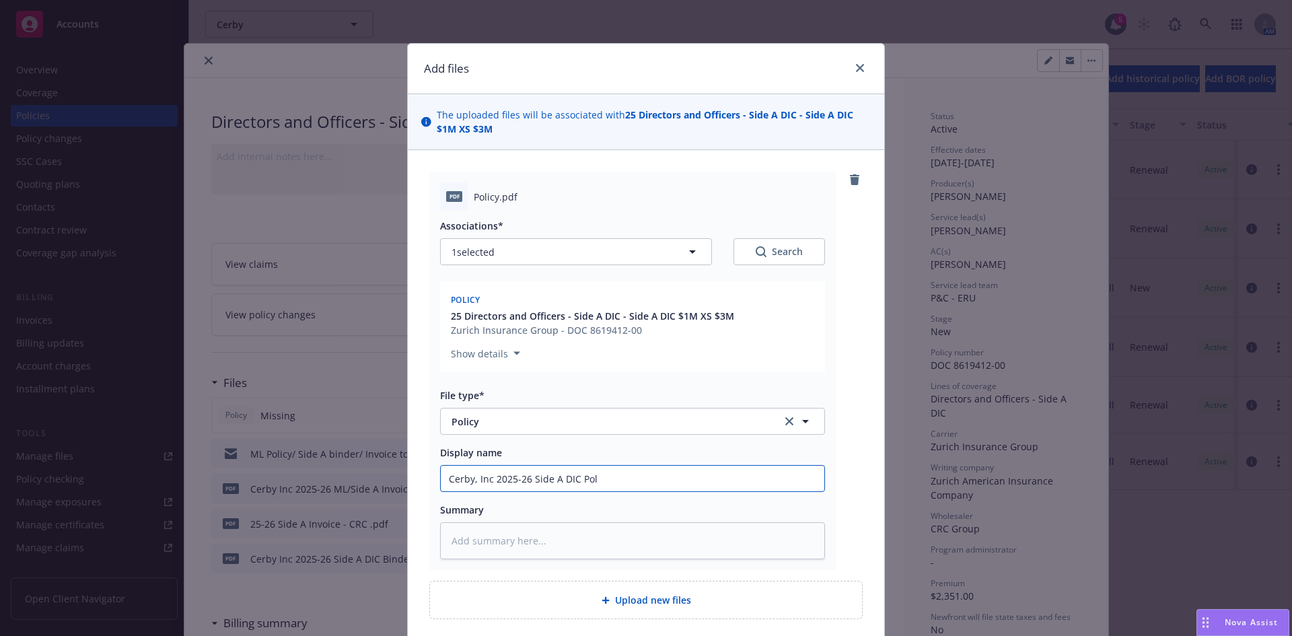
type input "Cerby, Inc 2025-26 Side A DIC Poli"
type textarea "x"
type input "Cerby, Inc 2025-26 Side A DIC Polic"
type textarea "x"
type input "Cerby, Inc 2025-26 Side A DIC Policy"
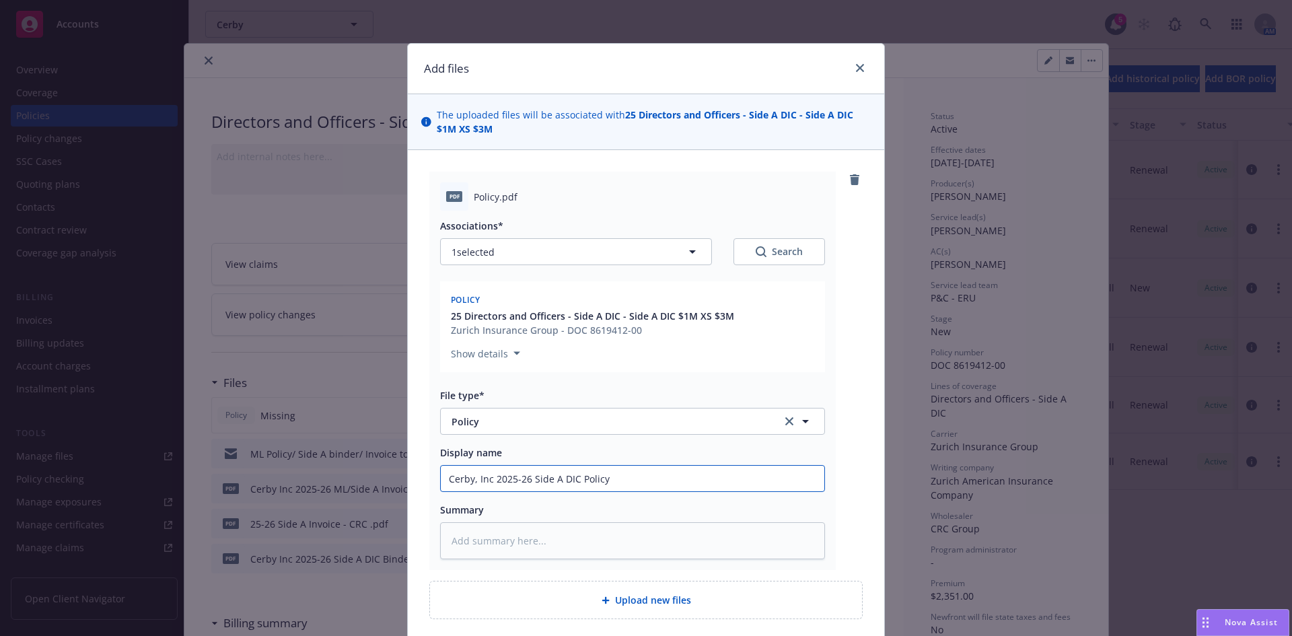
type textarea "x"
type input "Cerby, Inc 2025-26 Side A DIC Policy"
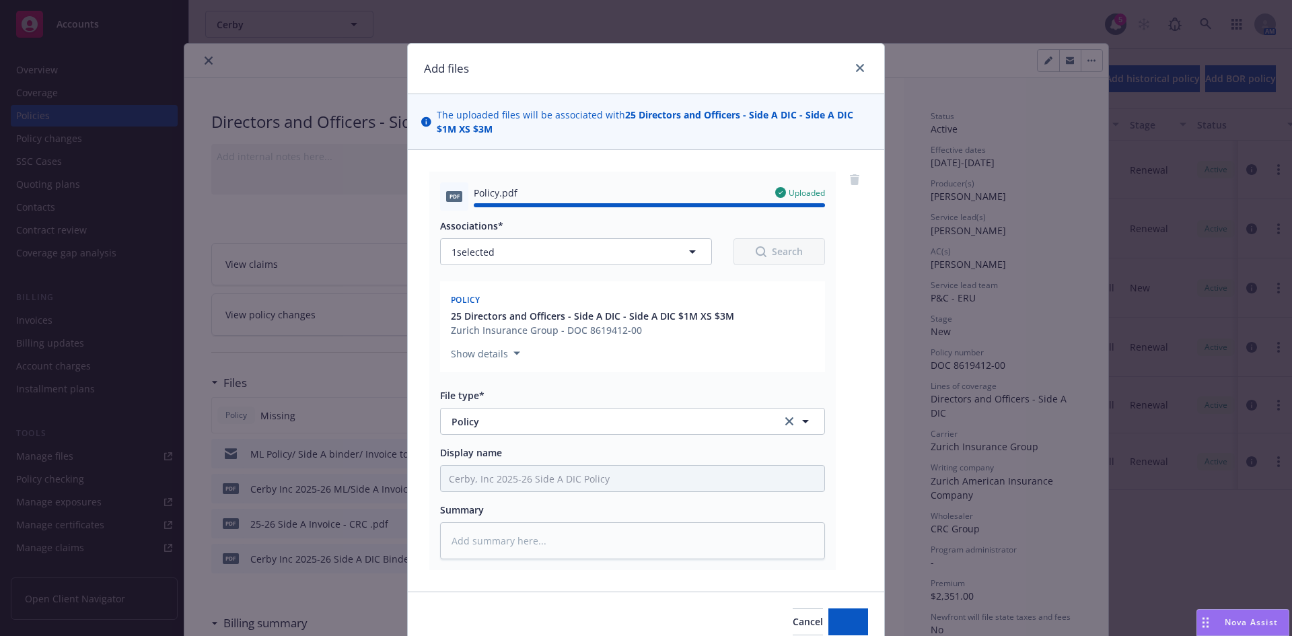
type textarea "x"
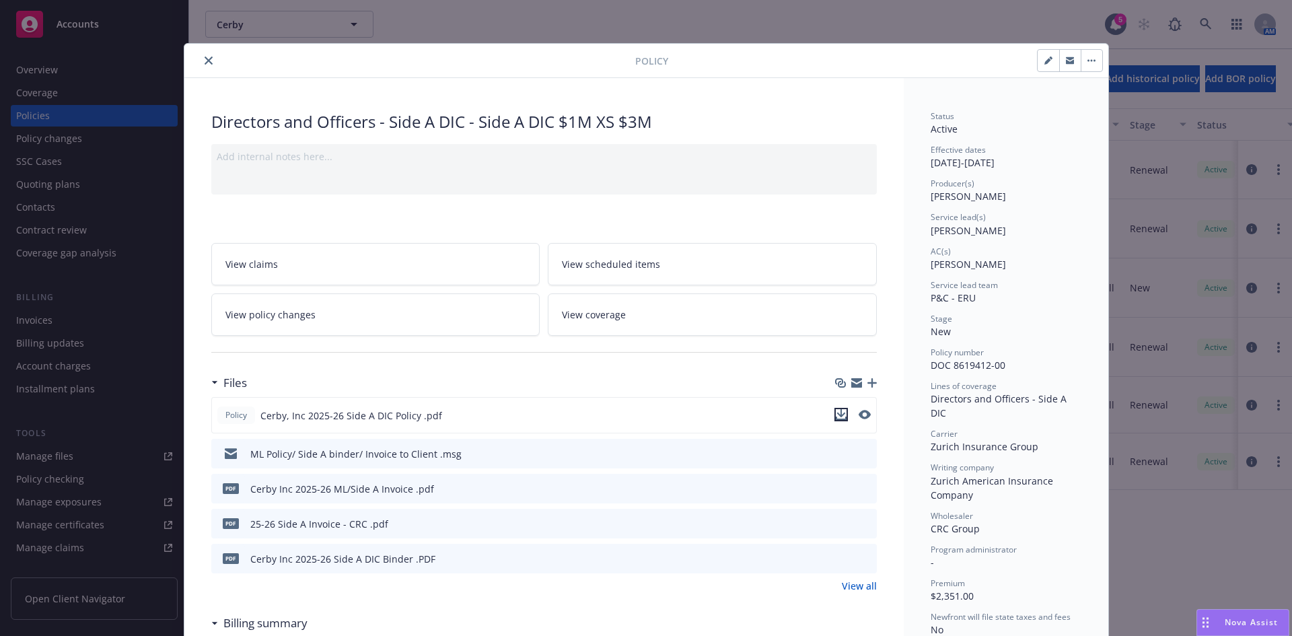
click at [835, 415] on icon "download file" at bounding box center [840, 414] width 11 height 11
drag, startPoint x: 202, startPoint y: 59, endPoint x: 200, endPoint y: 67, distance: 8.3
click at [204, 59] on icon "close" at bounding box center [208, 61] width 8 height 8
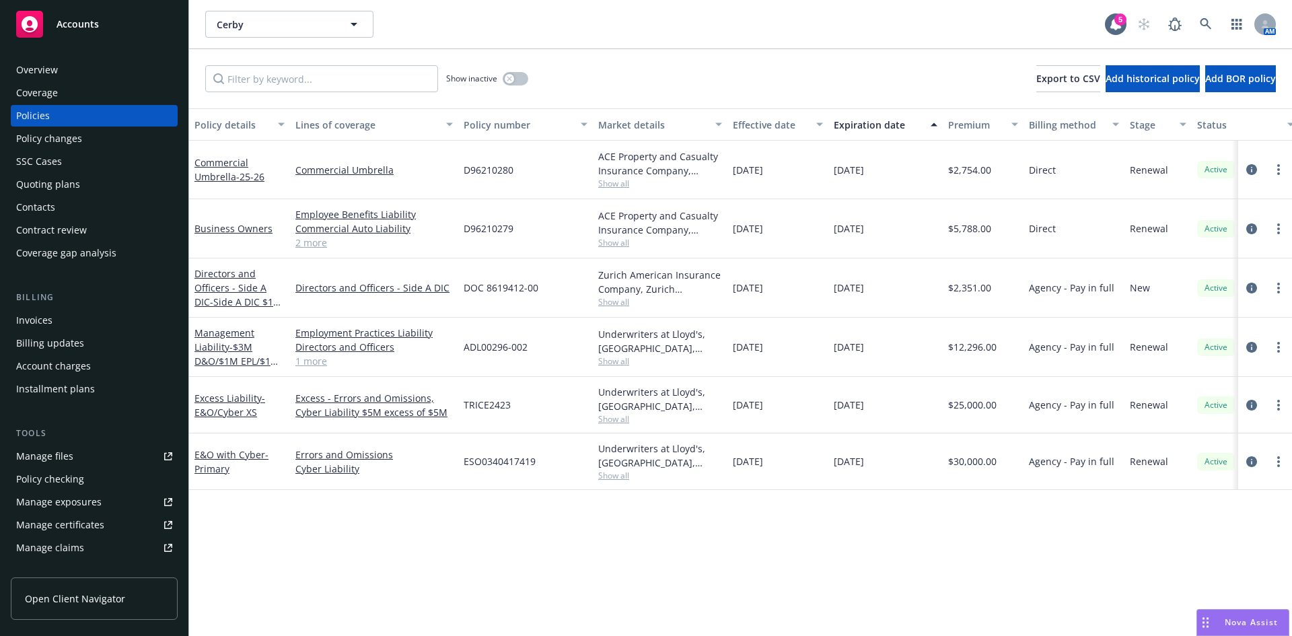
click at [59, 311] on div "Invoices" at bounding box center [94, 320] width 156 height 22
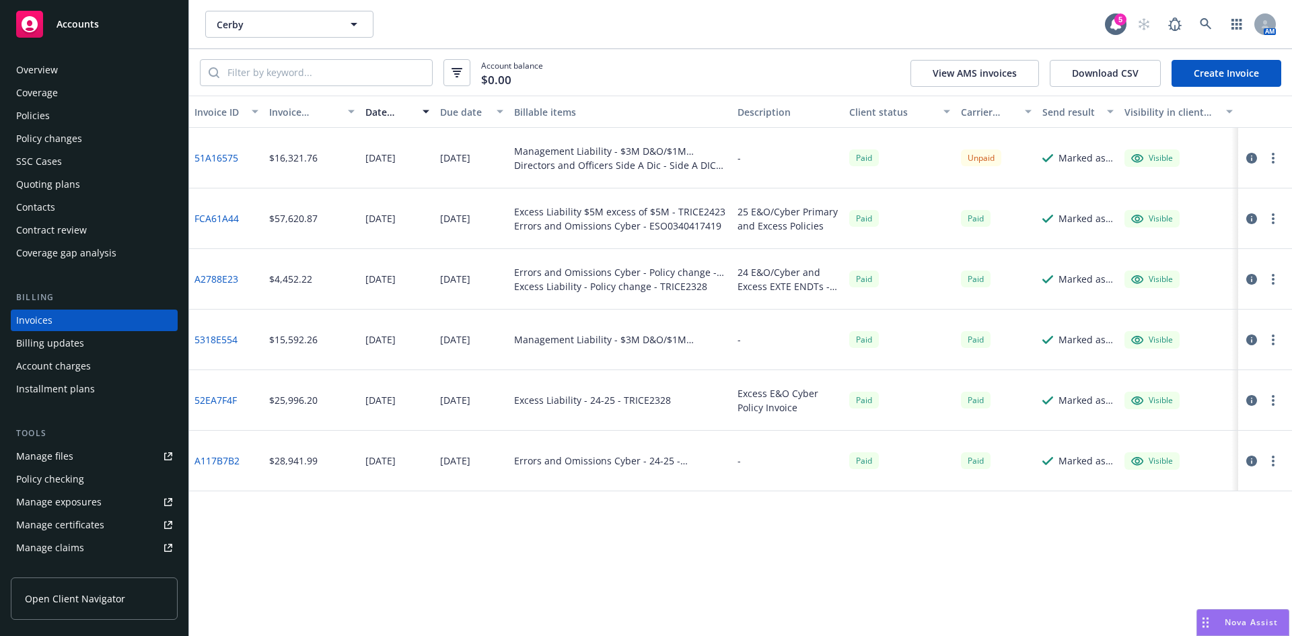
click at [530, 22] on div "Cerby Cerby" at bounding box center [654, 24] width 899 height 27
click at [1205, 22] on icon at bounding box center [1205, 24] width 12 height 12
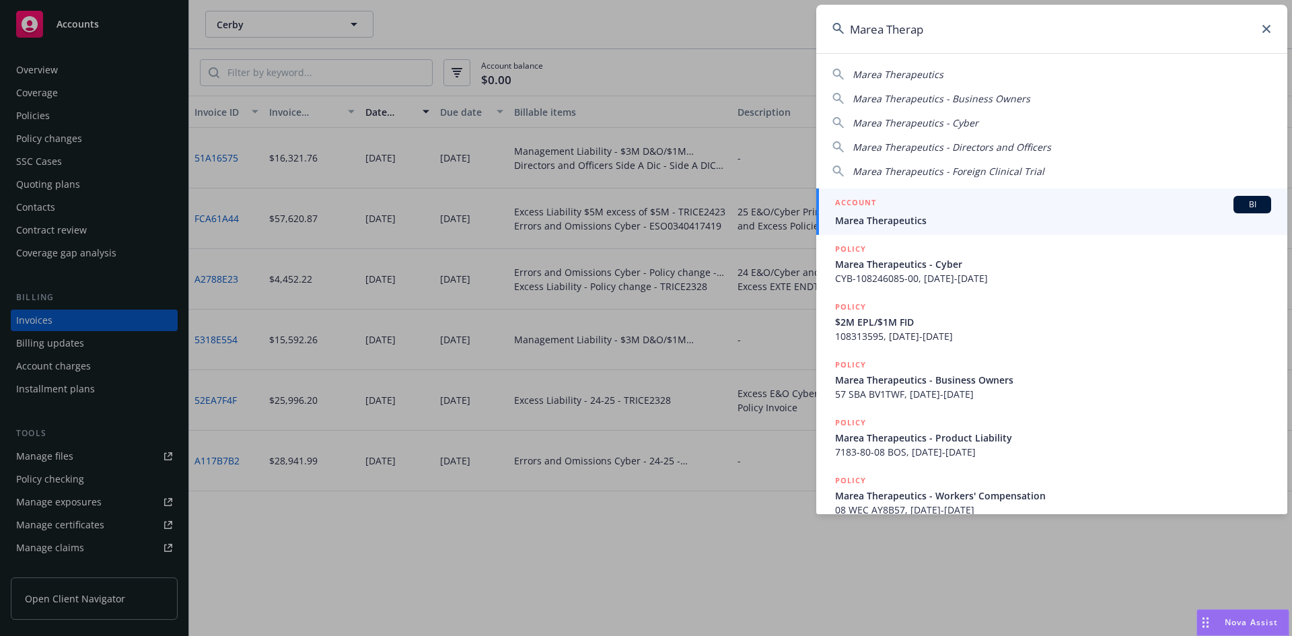
type input "Marea Therap"
click at [874, 227] on link "ACCOUNT BI Marea Therapeutics" at bounding box center [1051, 211] width 471 height 46
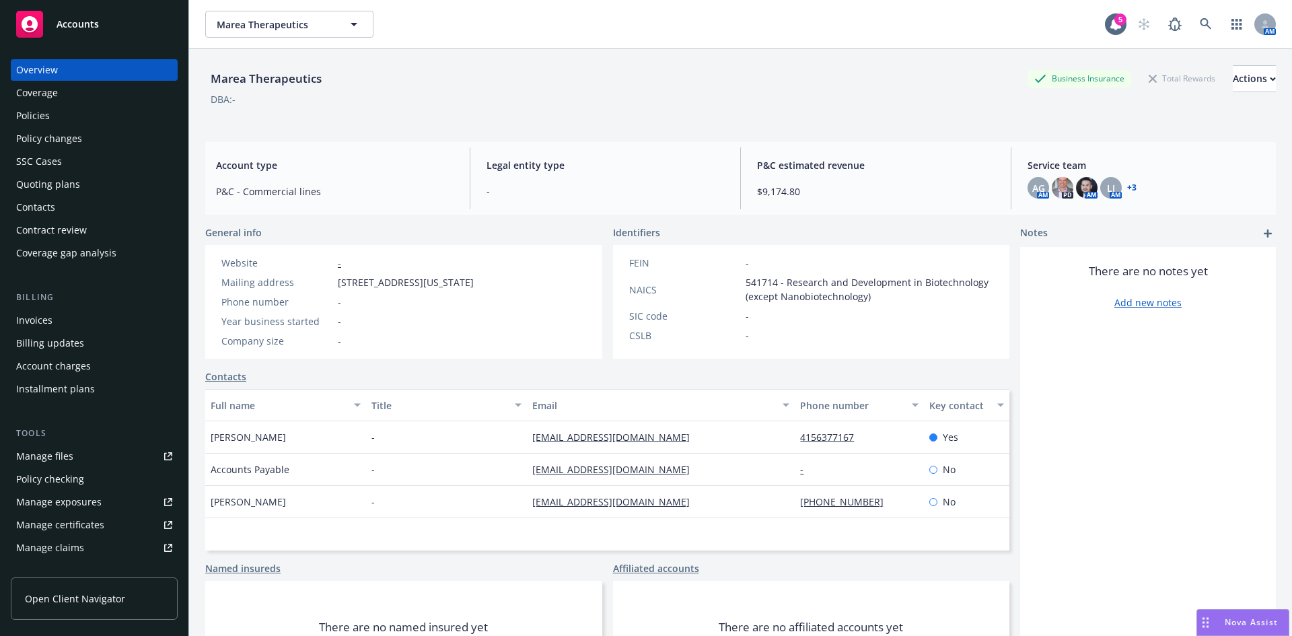
click at [32, 114] on div "Policies" at bounding box center [33, 116] width 34 height 22
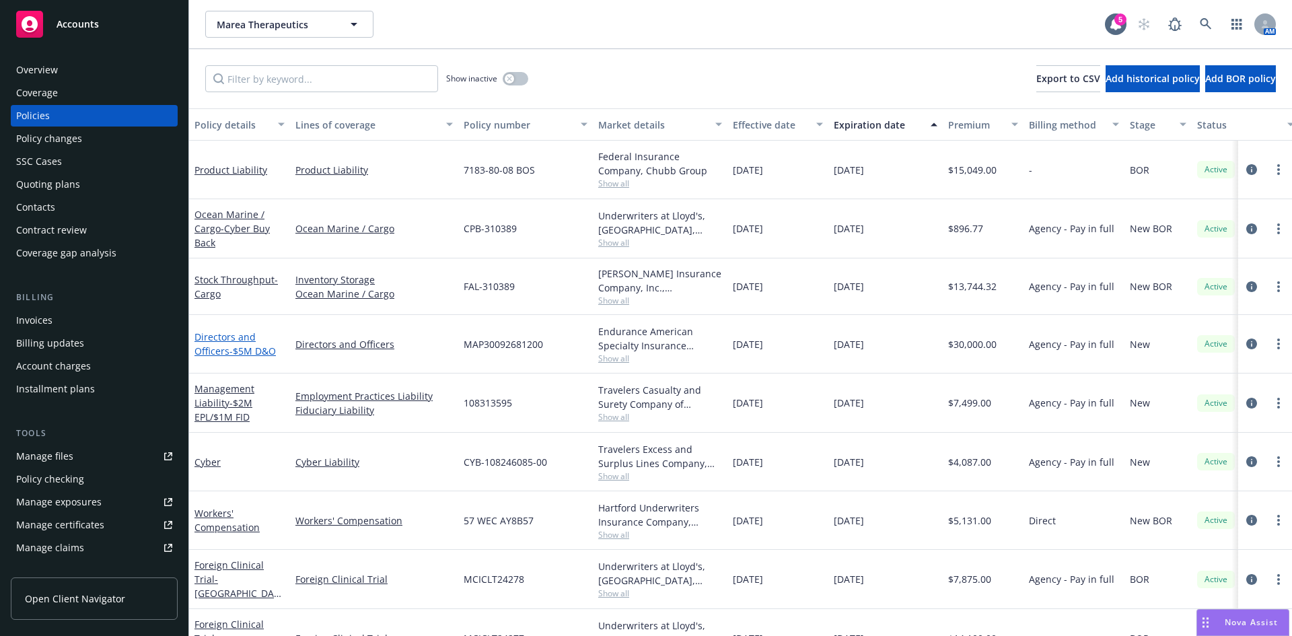
click at [233, 348] on span "- $5M D&O" at bounding box center [252, 350] width 46 height 13
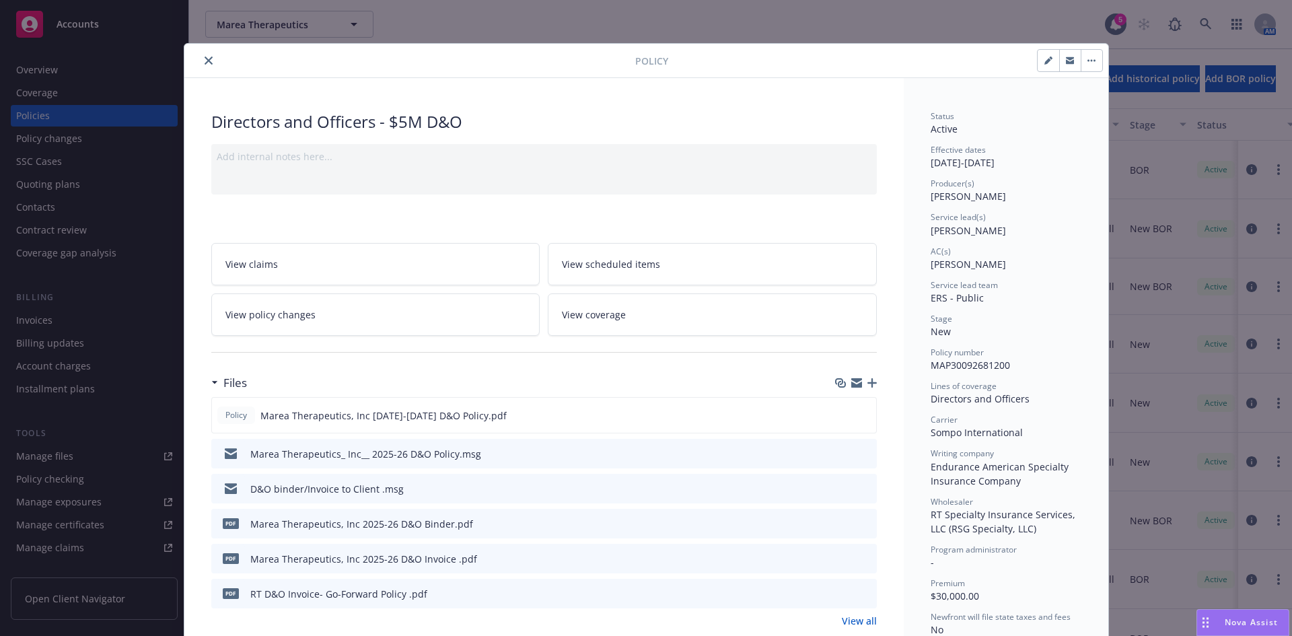
click at [204, 59] on icon "close" at bounding box center [208, 61] width 8 height 8
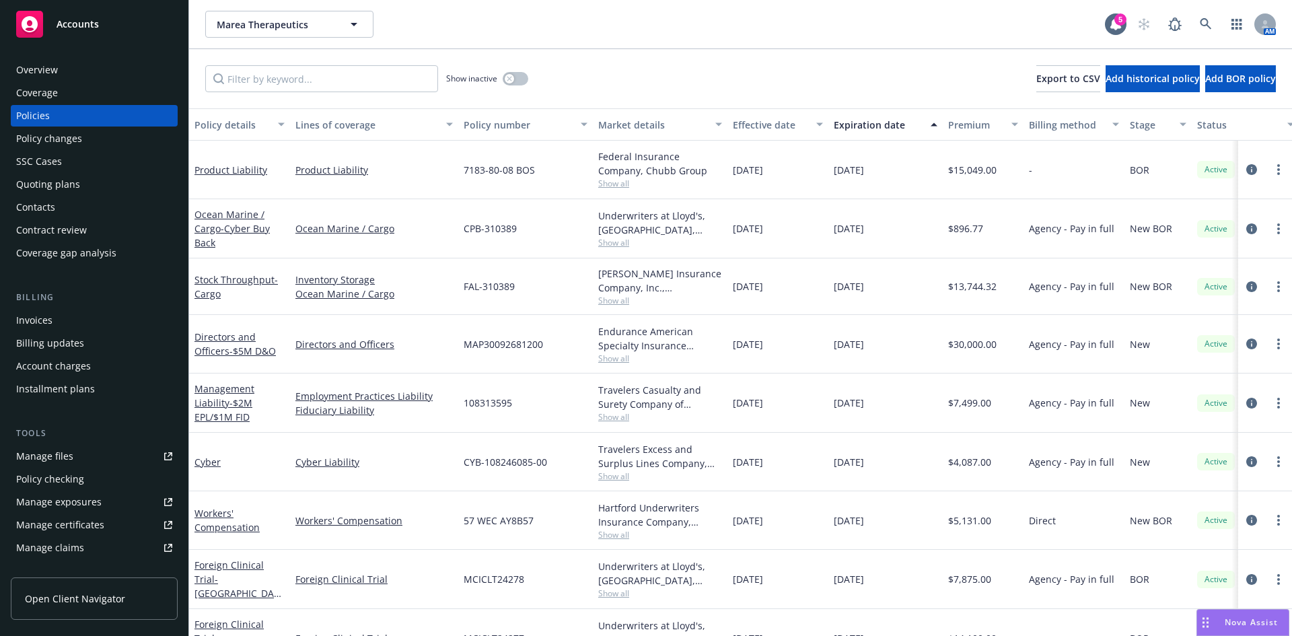
click at [66, 316] on div "Invoices" at bounding box center [94, 320] width 156 height 22
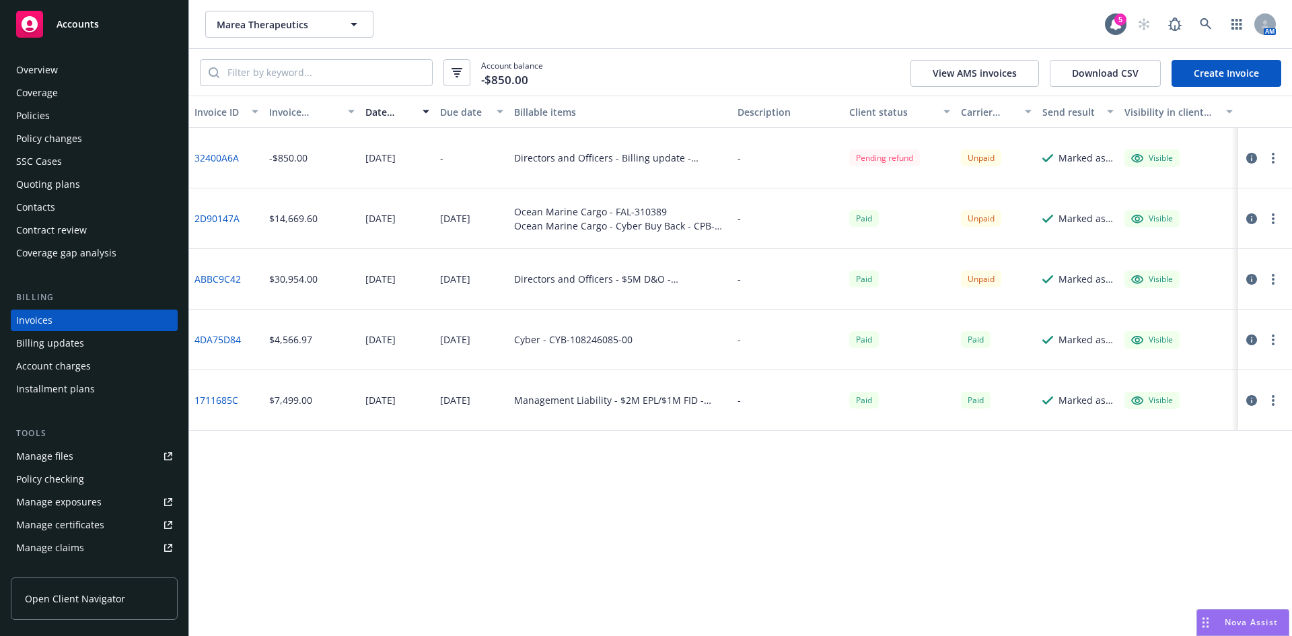
click at [231, 494] on div "Invoice ID Invoice amount Date issued Due date Billable items Description Clien…" at bounding box center [740, 366] width 1103 height 540
click at [46, 110] on div "Policies" at bounding box center [33, 116] width 34 height 22
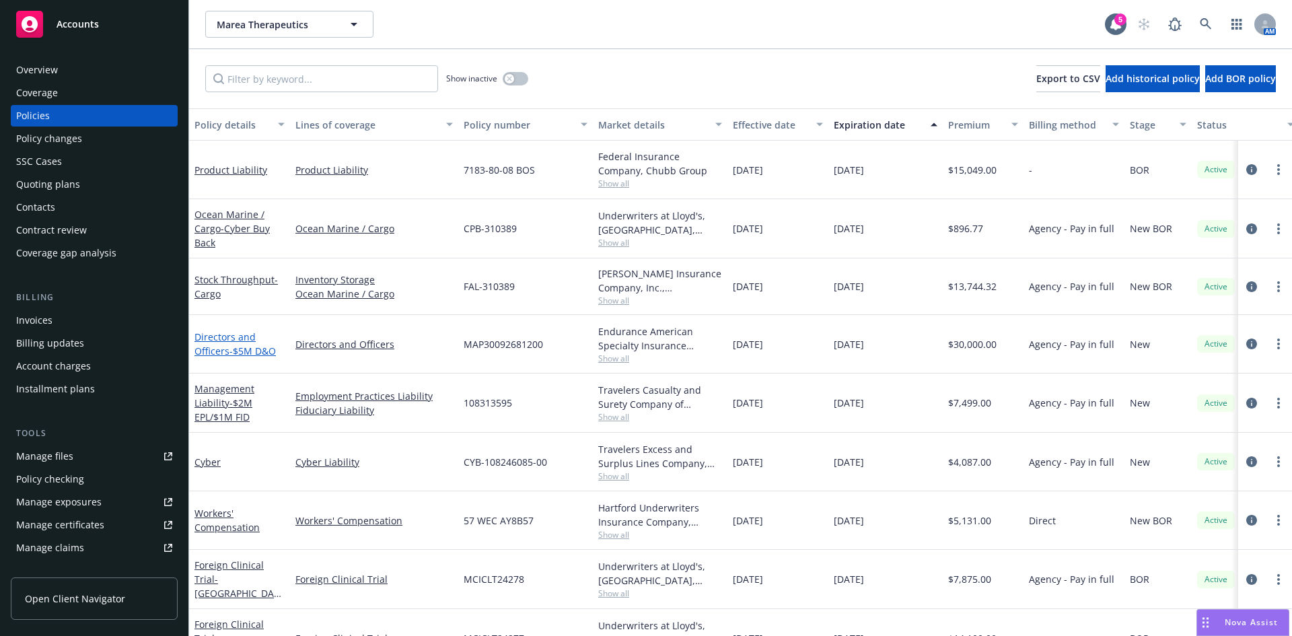
click at [229, 355] on span "- $5M D&O" at bounding box center [252, 350] width 46 height 13
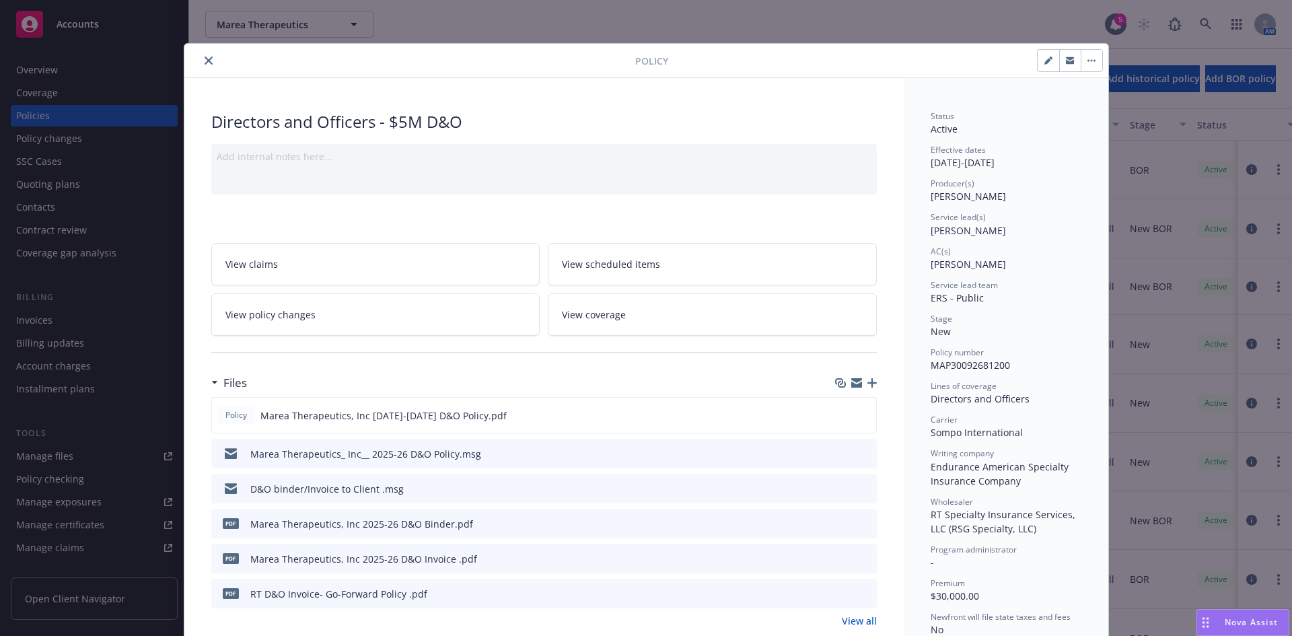
scroll to position [40, 0]
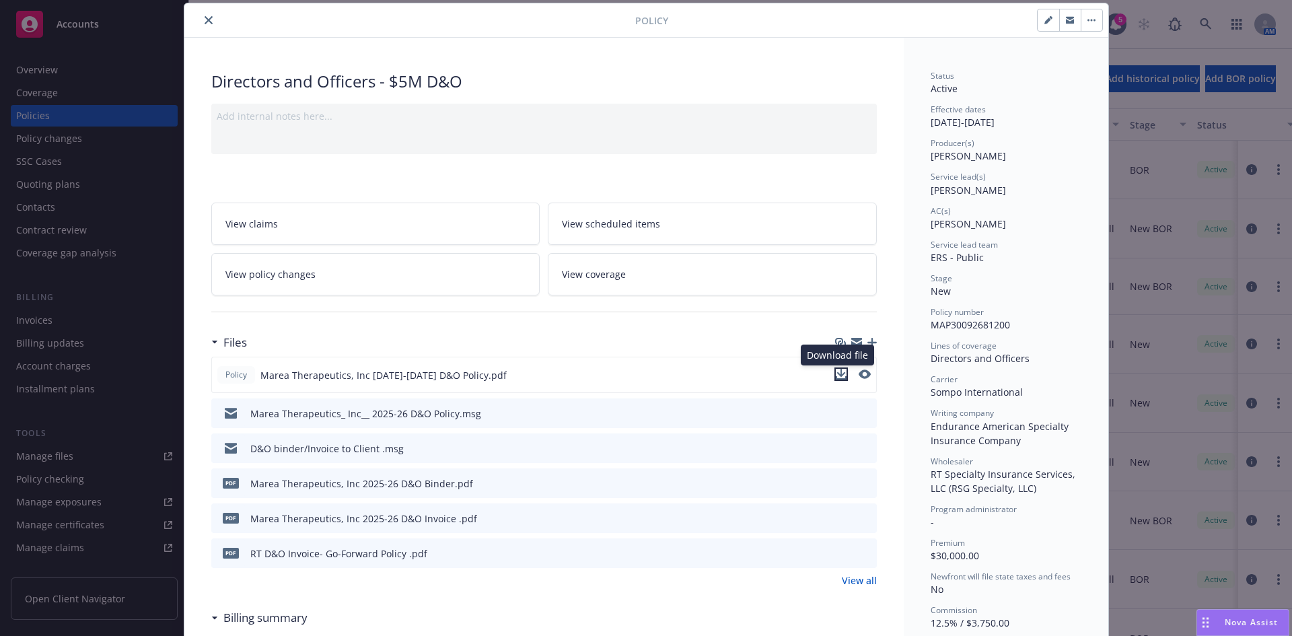
click at [840, 374] on icon "download file" at bounding box center [840, 374] width 11 height 11
click at [712, 81] on div "Directors and Officers - $5M D&O" at bounding box center [543, 81] width 665 height 23
click at [429, 414] on div "Marea Therapeutics_ Inc__ 2025-26 D&O Policy.msg" at bounding box center [365, 413] width 231 height 14
click at [842, 414] on button "download file" at bounding box center [841, 412] width 13 height 13
click at [204, 17] on icon "close" at bounding box center [208, 20] width 8 height 8
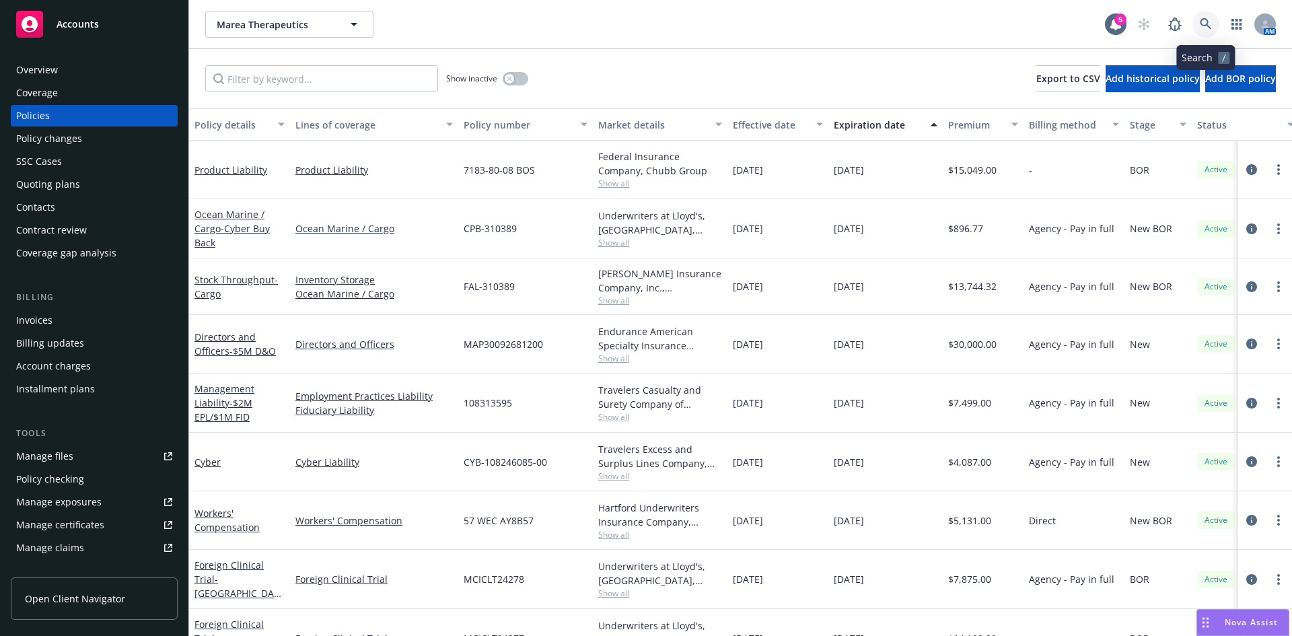
click at [1207, 18] on icon at bounding box center [1205, 24] width 12 height 12
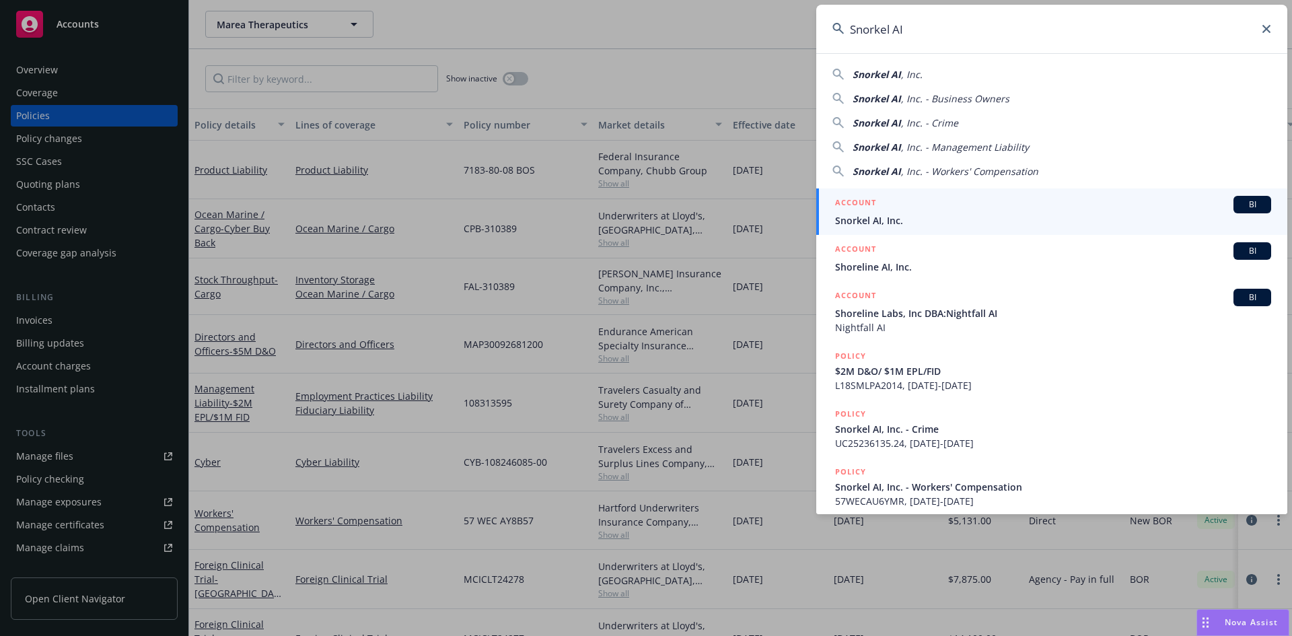
type input "Snorkel AI"
click at [898, 209] on div "ACCOUNT BI" at bounding box center [1053, 204] width 436 height 17
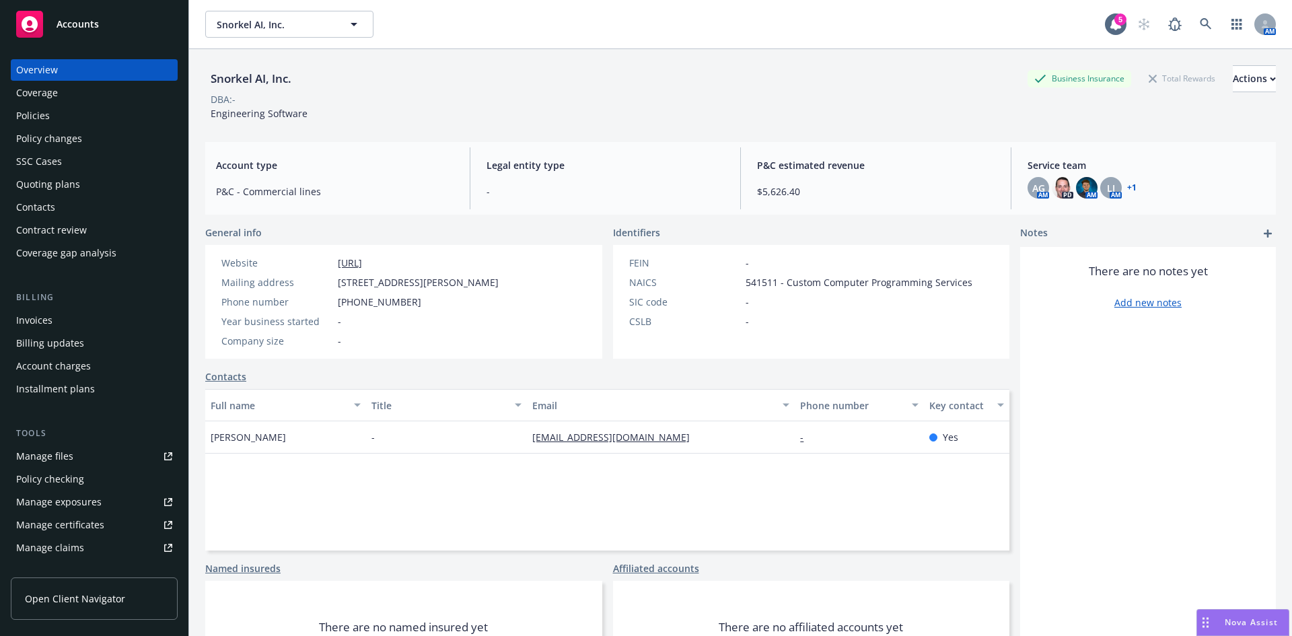
click at [25, 111] on div "Policies" at bounding box center [33, 116] width 34 height 22
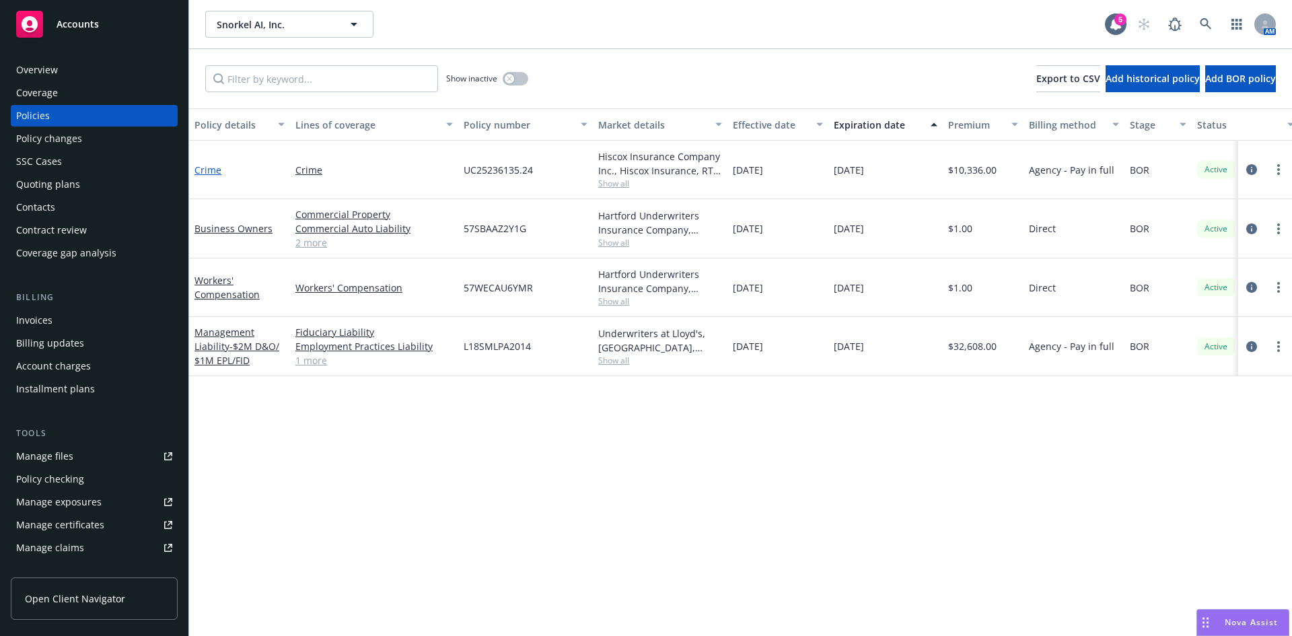
click at [200, 172] on link "Crime" at bounding box center [207, 169] width 27 height 13
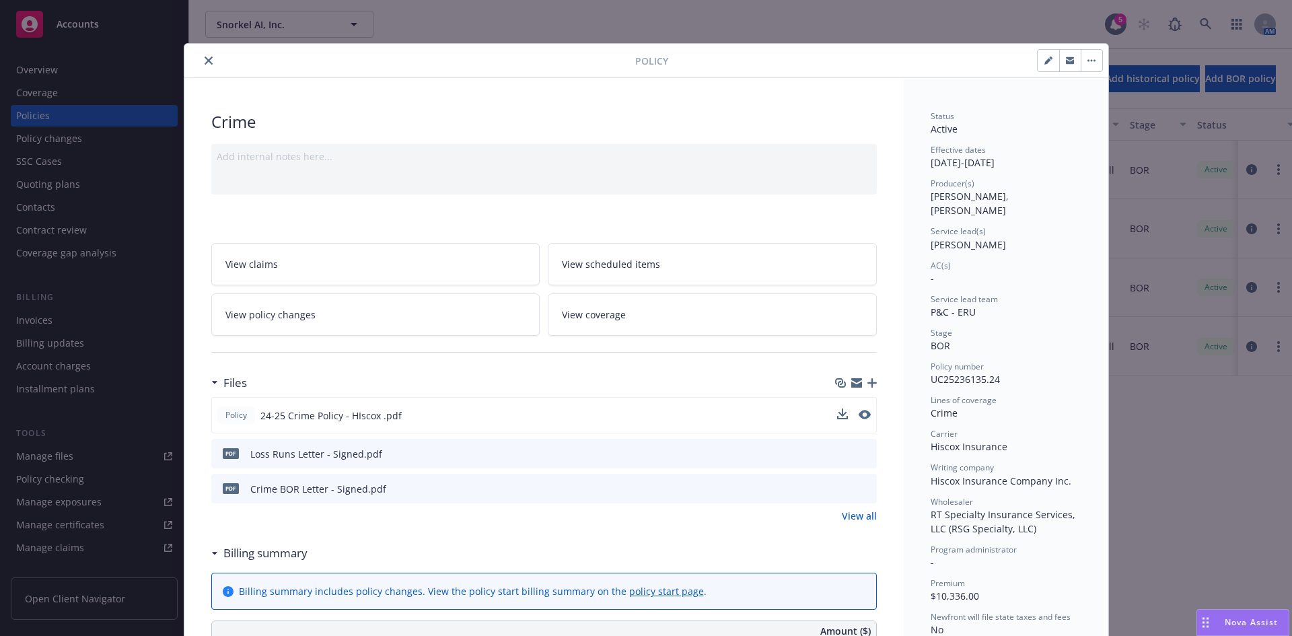
click at [849, 412] on div at bounding box center [854, 415] width 34 height 14
click at [860, 414] on icon "preview file" at bounding box center [863, 414] width 12 height 9
click at [207, 59] on icon "close" at bounding box center [208, 61] width 8 height 8
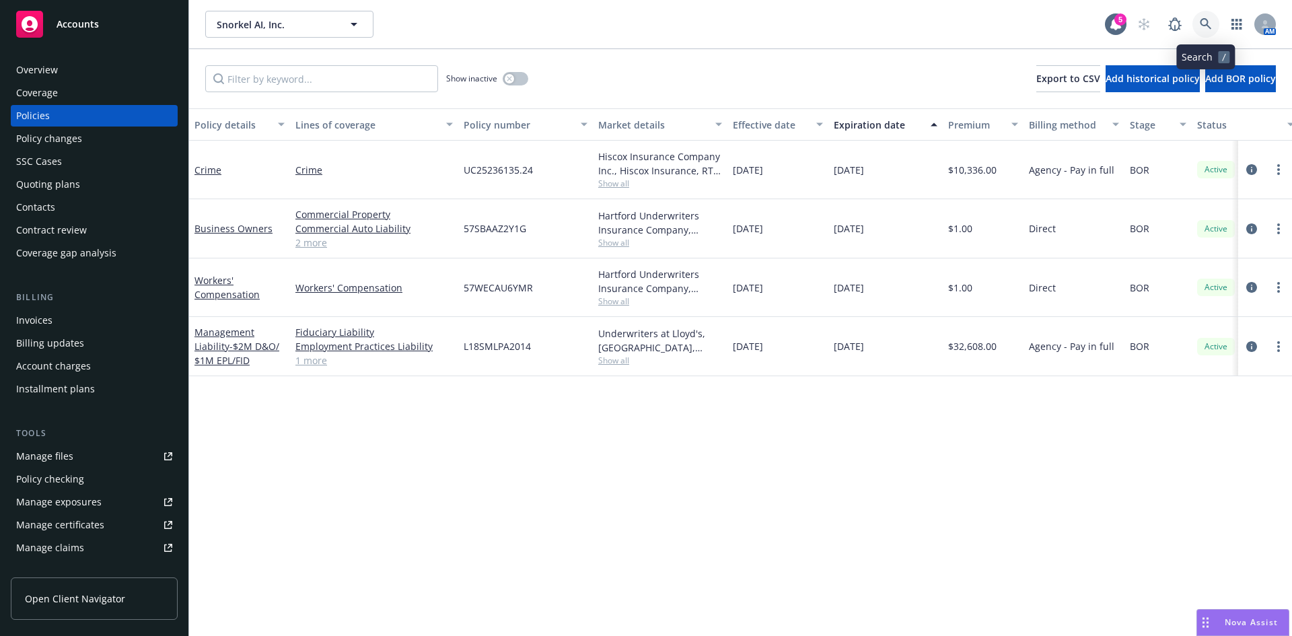
click at [1208, 28] on icon at bounding box center [1205, 24] width 12 height 12
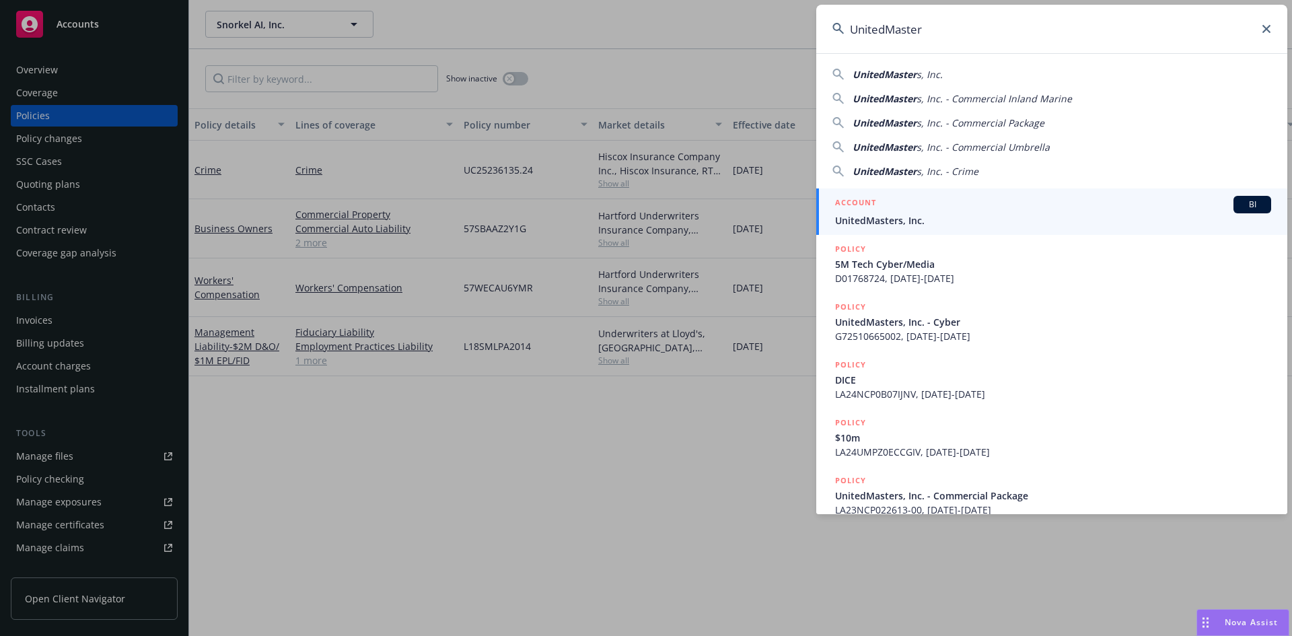
type input "UnitedMaster"
click at [908, 219] on span "UnitedMasters, Inc." at bounding box center [1053, 220] width 436 height 14
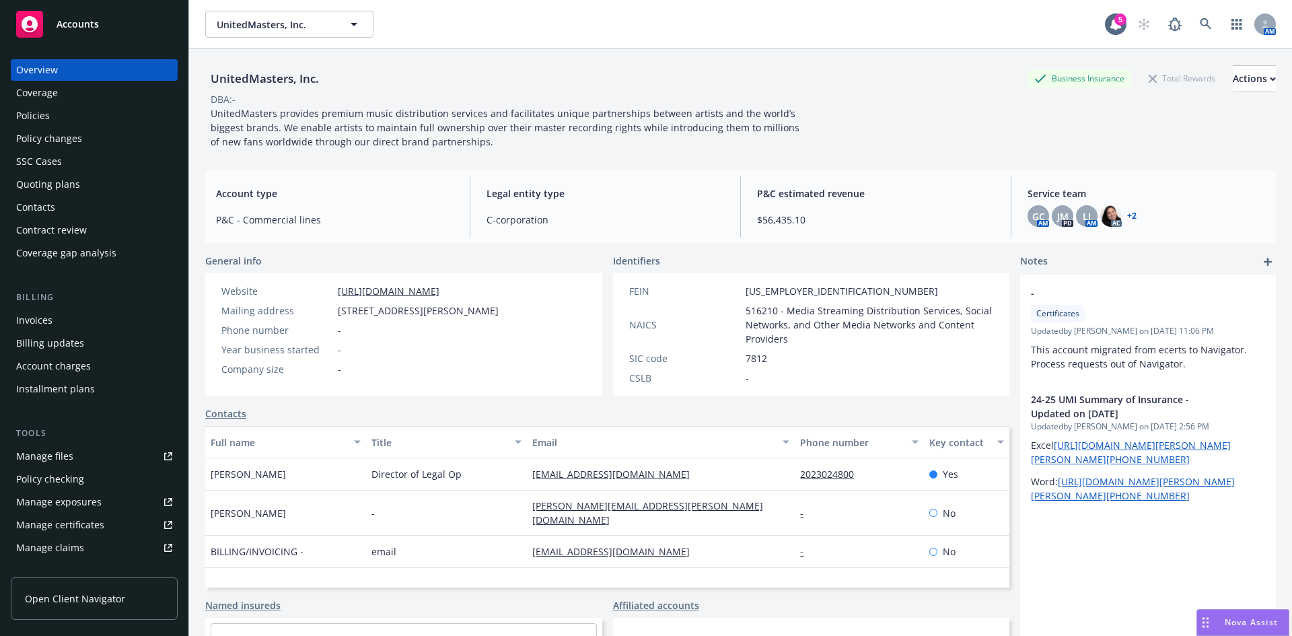
click at [32, 120] on div "Policies" at bounding box center [33, 116] width 34 height 22
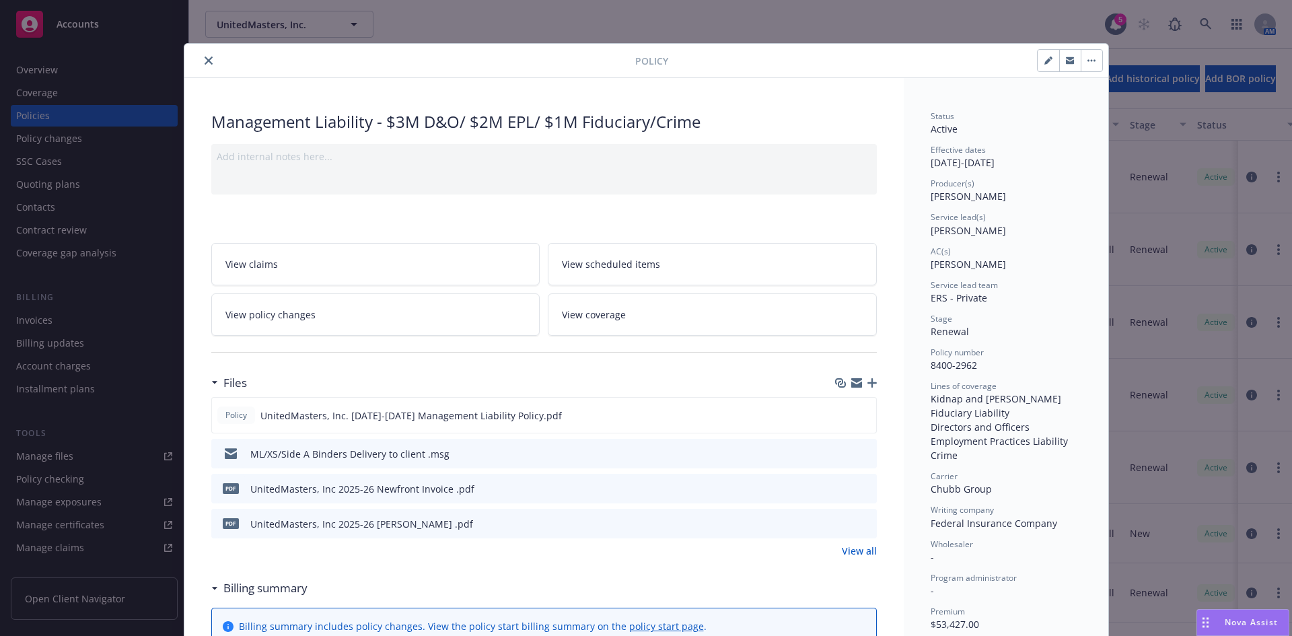
click at [204, 58] on icon "close" at bounding box center [208, 61] width 8 height 8
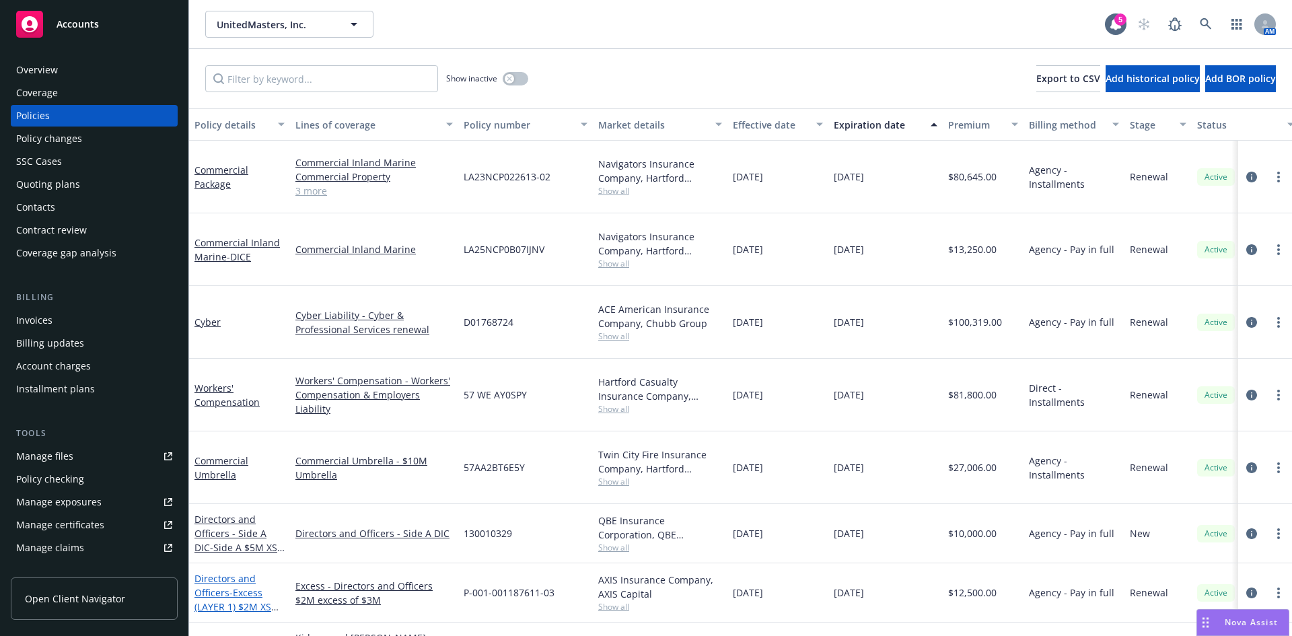
click at [225, 572] on link "Directors and Officers - Excess (LAYER 1) $2M XS $3M" at bounding box center [232, 599] width 77 height 55
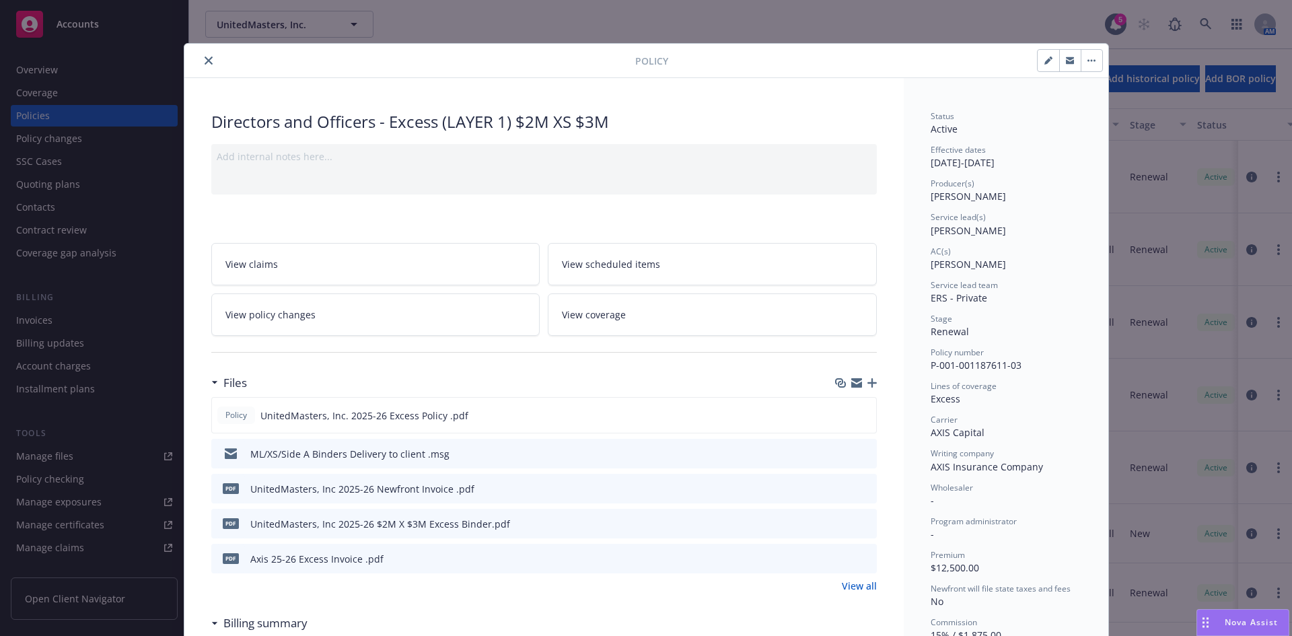
drag, startPoint x: 204, startPoint y: 61, endPoint x: 237, endPoint y: 77, distance: 36.7
click at [204, 61] on icon "close" at bounding box center [208, 61] width 8 height 8
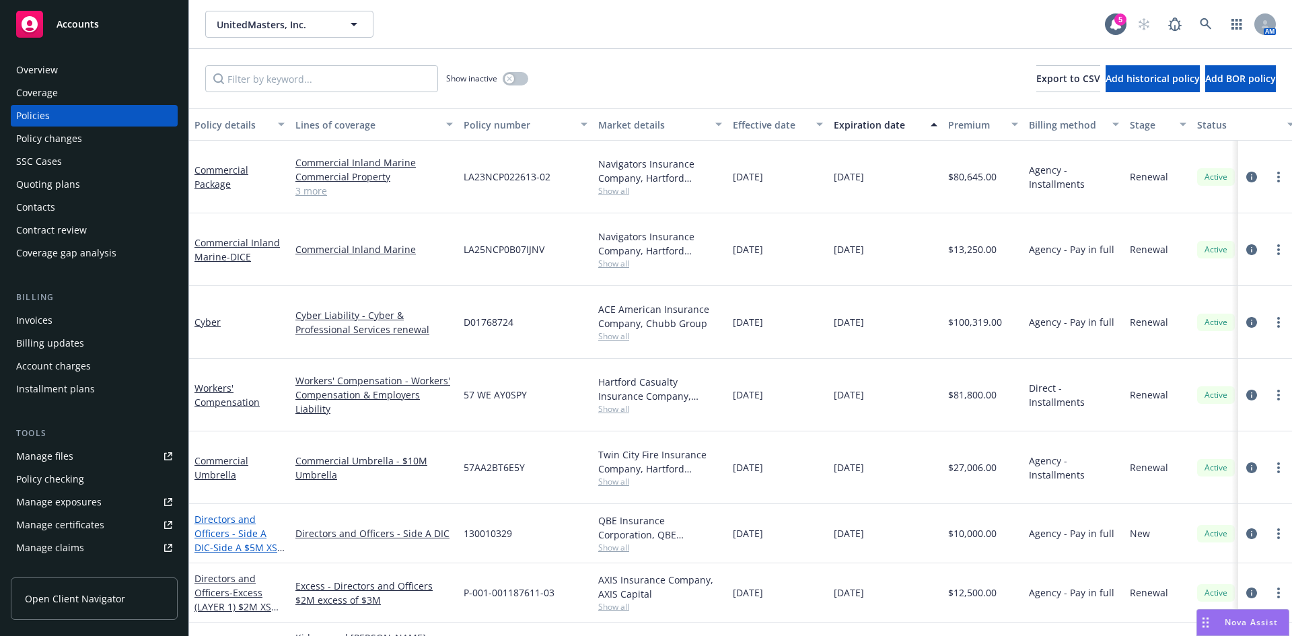
click at [243, 513] on link "Directors and Officers - Side A DIC - Side A $5M XS $5M" at bounding box center [235, 540] width 83 height 55
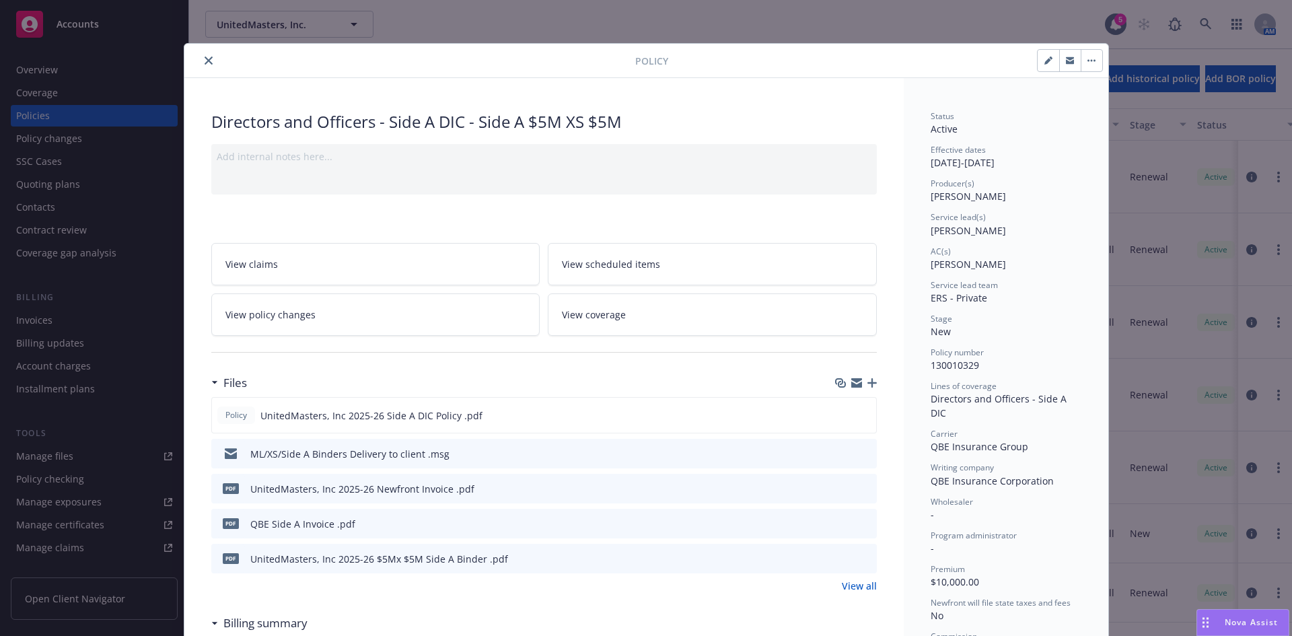
click at [204, 58] on icon "close" at bounding box center [208, 61] width 8 height 8
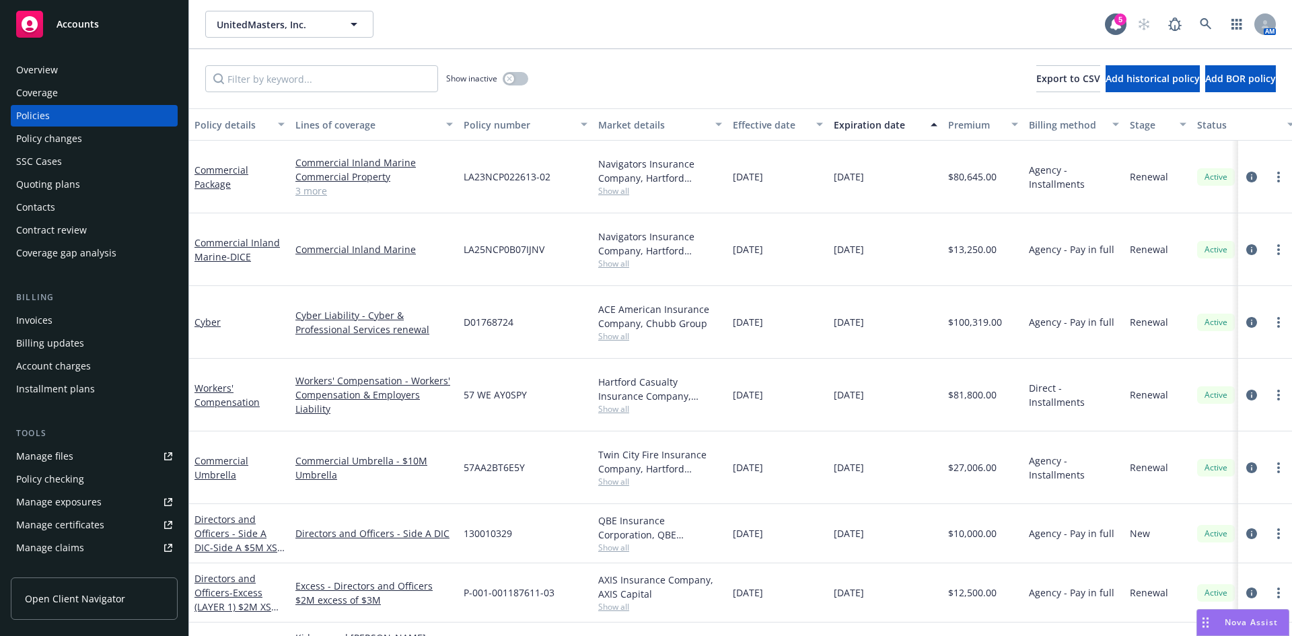
click at [32, 323] on div "Invoices" at bounding box center [34, 320] width 36 height 22
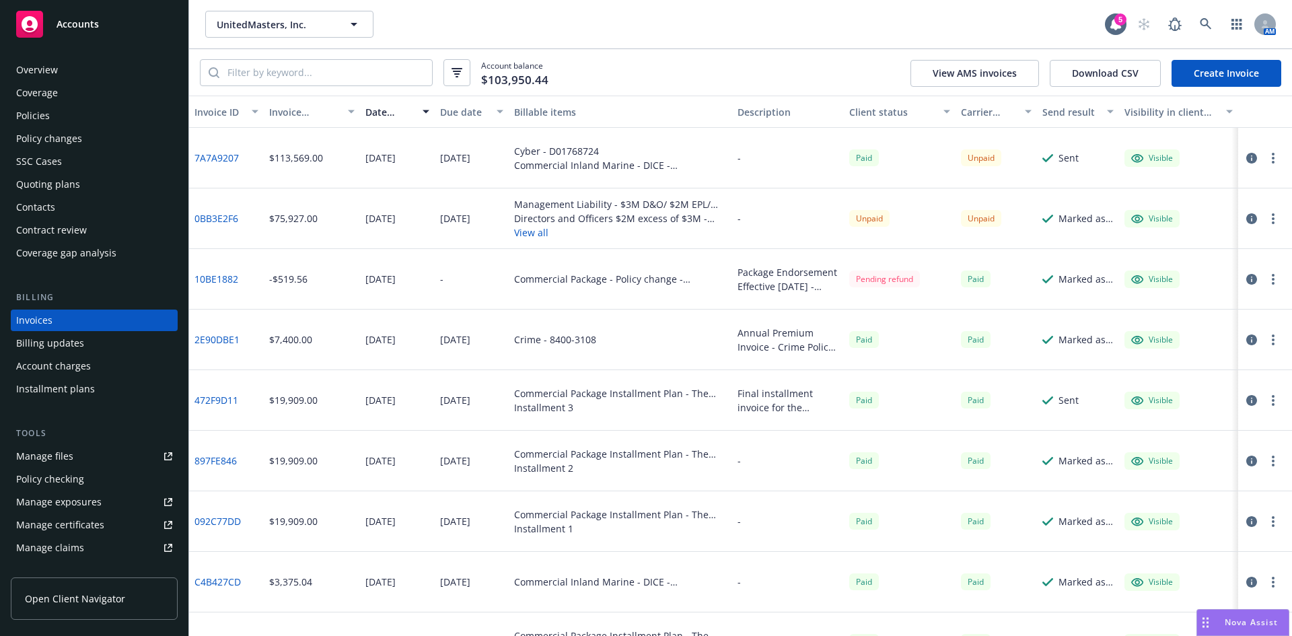
click at [38, 115] on div "Policies" at bounding box center [33, 116] width 34 height 22
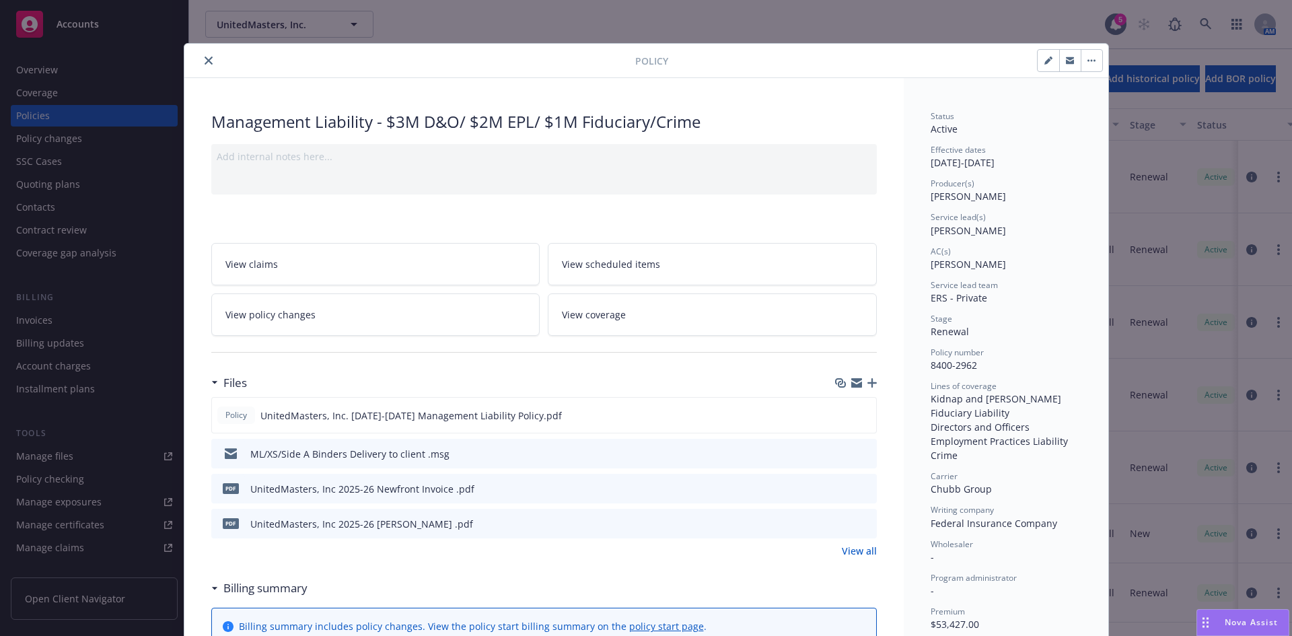
scroll to position [40, 0]
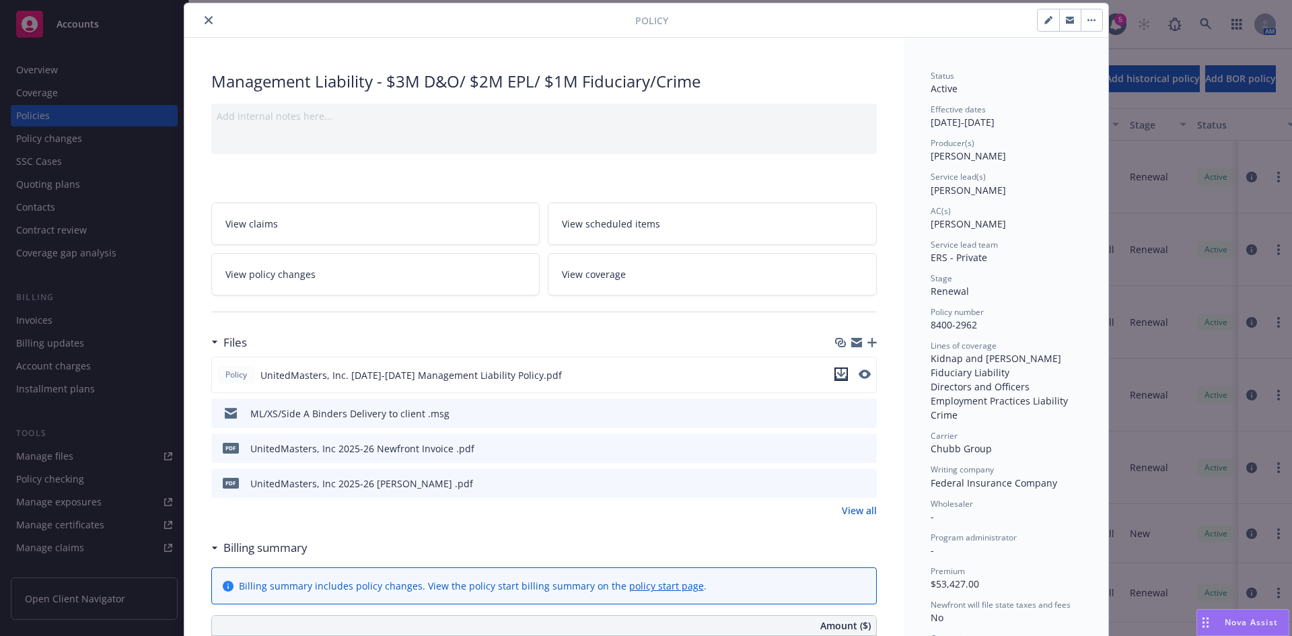
click at [836, 373] on icon "download file" at bounding box center [840, 373] width 9 height 8
click at [200, 19] on button "close" at bounding box center [208, 20] width 16 height 16
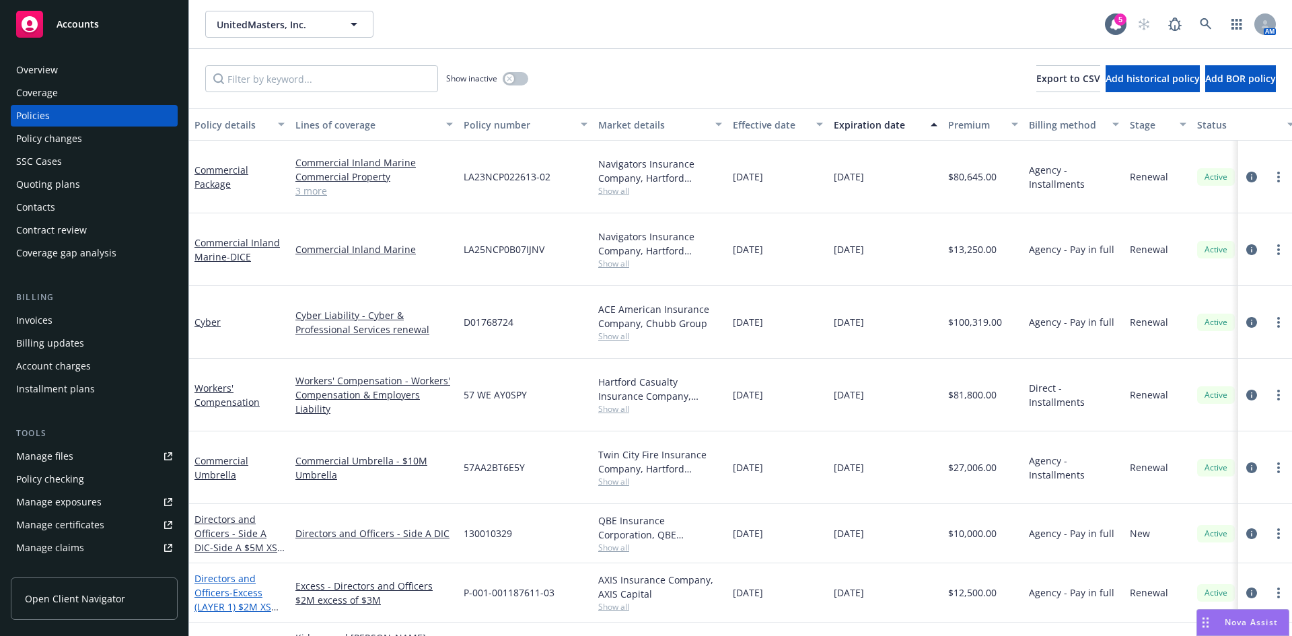
click at [227, 572] on link "Directors and Officers - Excess (LAYER 1) $2M XS $3M" at bounding box center [232, 599] width 77 height 55
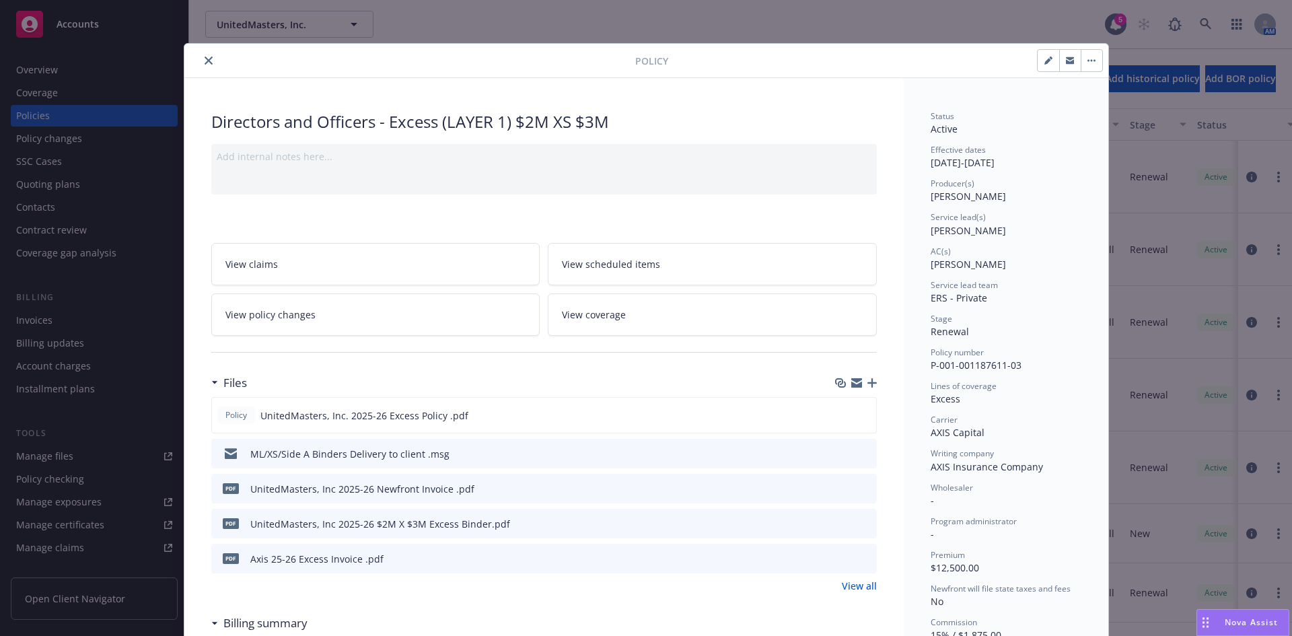
scroll to position [40, 0]
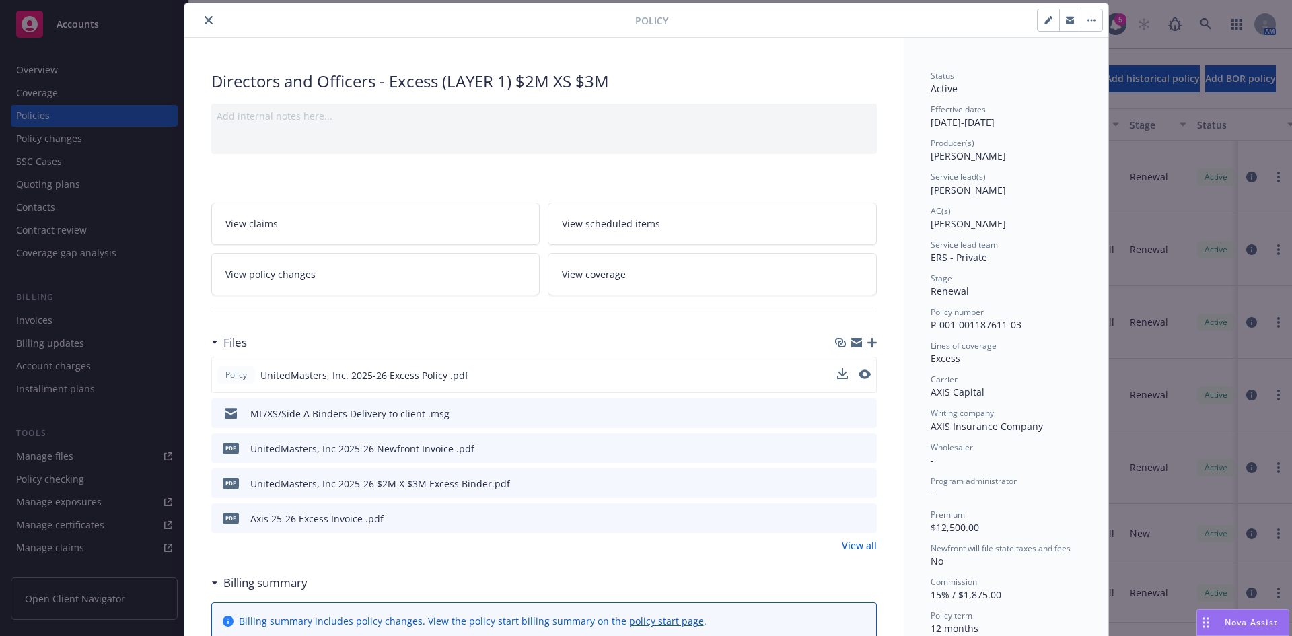
click at [829, 375] on div "Policy UnitedMasters, Inc. 2025-26 Excess Policy .pdf" at bounding box center [543, 375] width 665 height 36
click at [835, 376] on icon "download file" at bounding box center [840, 374] width 11 height 11
drag, startPoint x: 199, startPoint y: 20, endPoint x: 202, endPoint y: 30, distance: 10.4
click at [204, 20] on icon "close" at bounding box center [208, 20] width 8 height 8
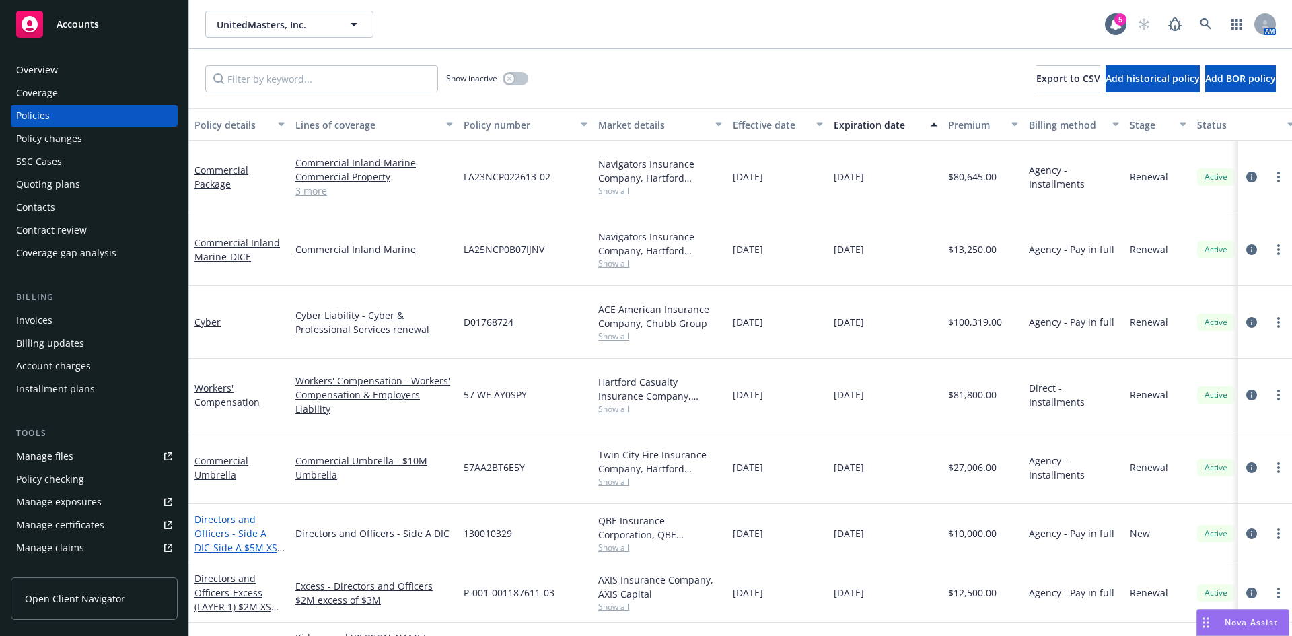
click at [218, 513] on link "Directors and Officers - Side A DIC - Side A $5M XS $5M" at bounding box center [235, 540] width 83 height 55
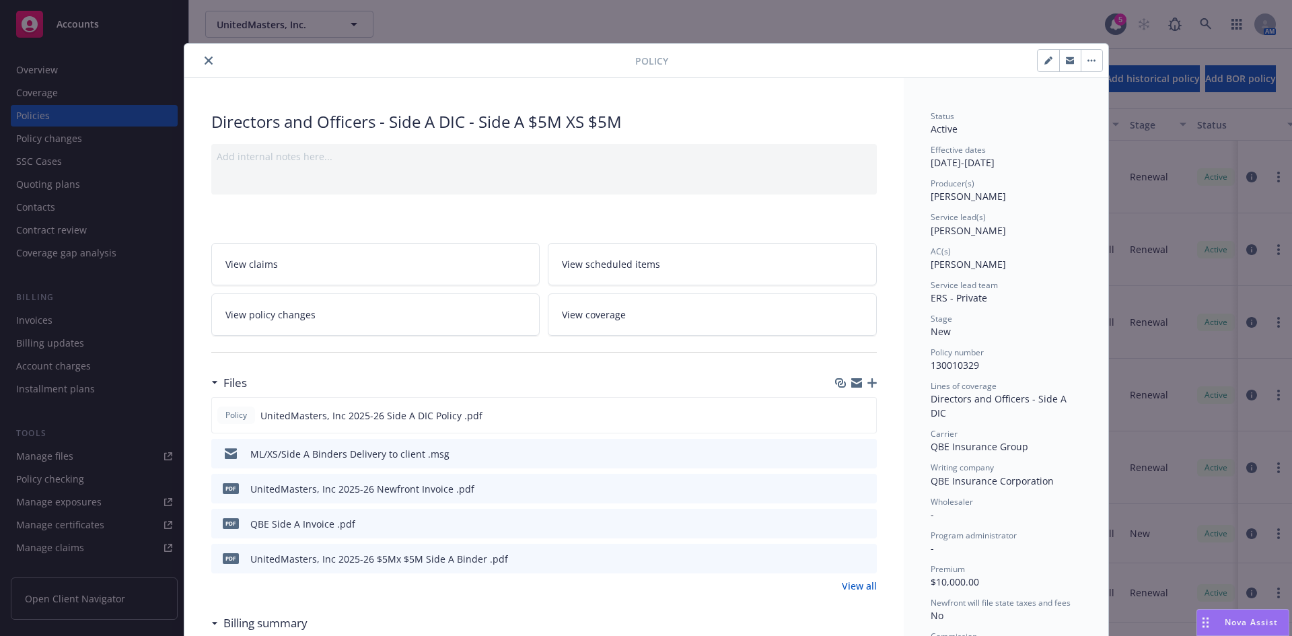
scroll to position [40, 0]
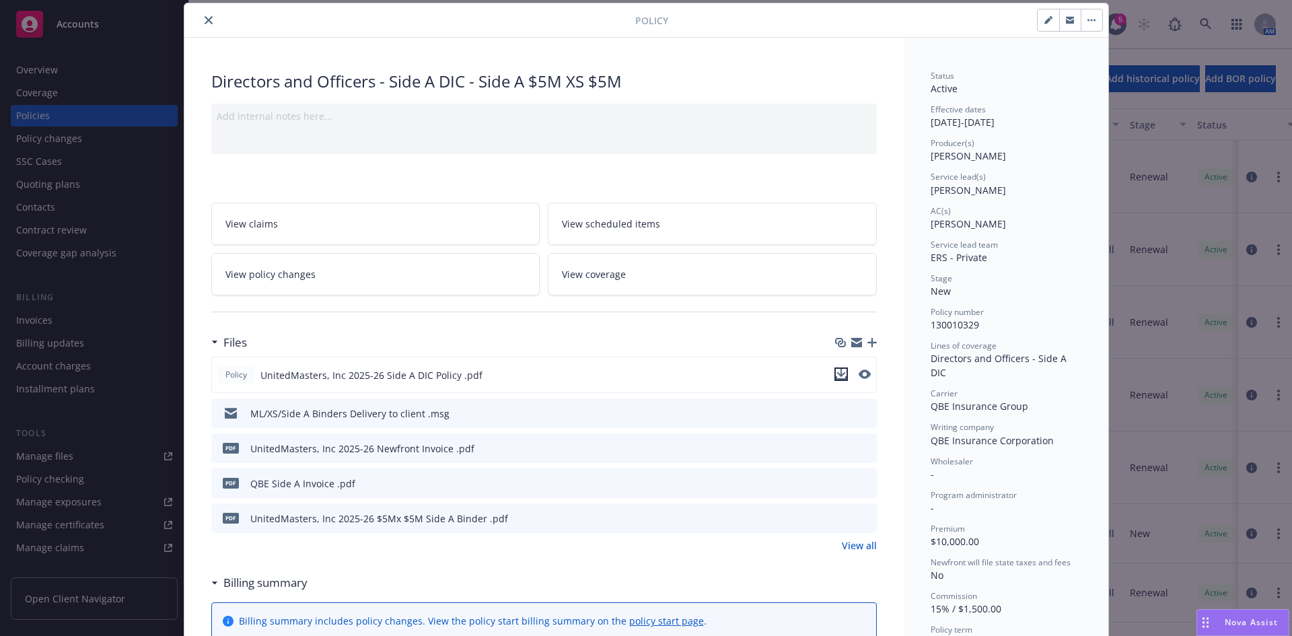
click at [836, 373] on icon "download file" at bounding box center [840, 373] width 9 height 8
drag, startPoint x: 202, startPoint y: 15, endPoint x: 208, endPoint y: 40, distance: 24.8
click at [202, 15] on button "close" at bounding box center [208, 20] width 16 height 16
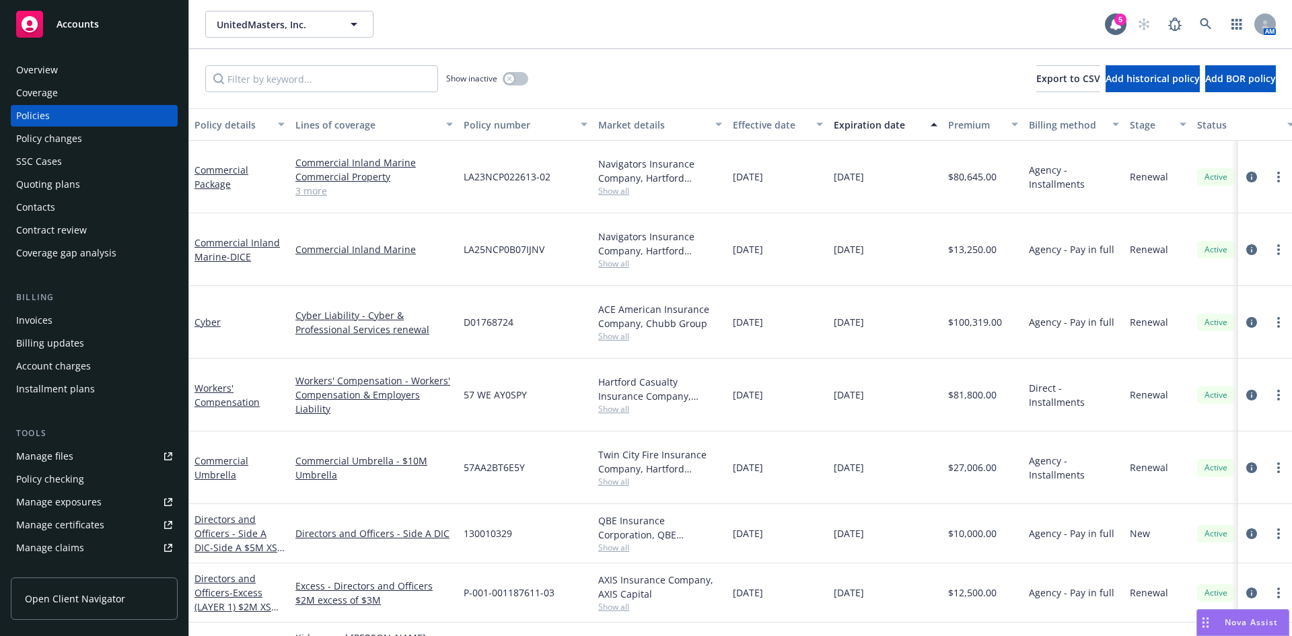
click at [659, 54] on div "Show inactive Export to CSV Add historical policy Add BOR policy" at bounding box center [740, 78] width 1103 height 59
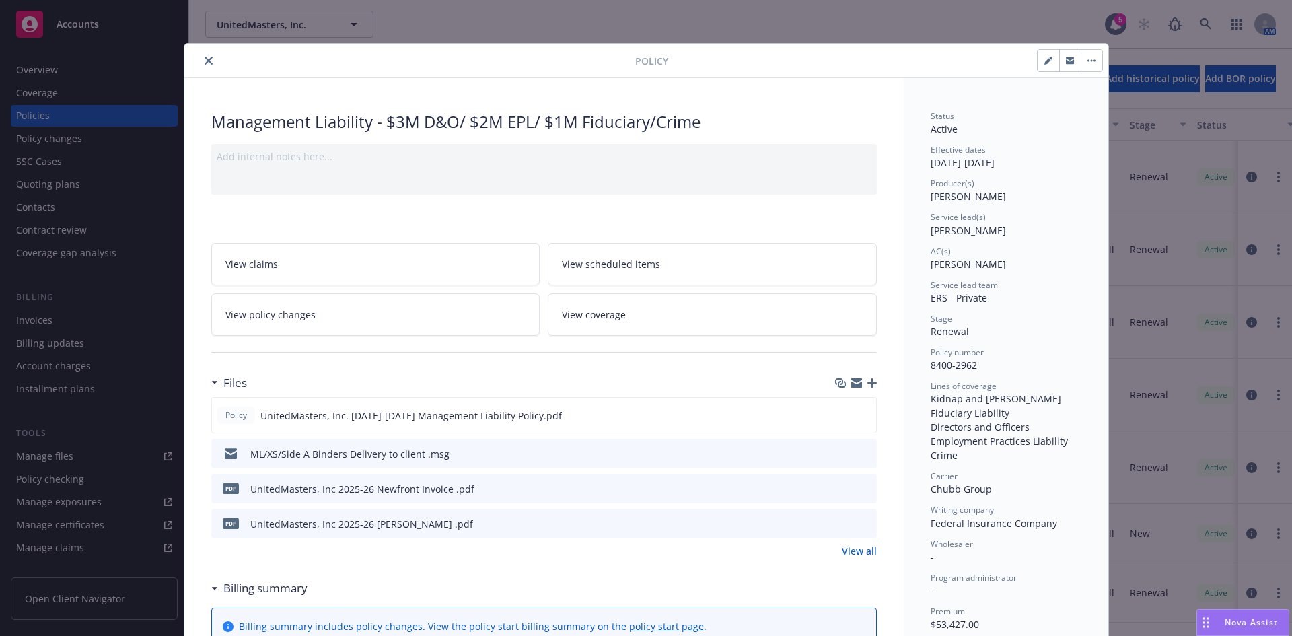
scroll to position [40, 0]
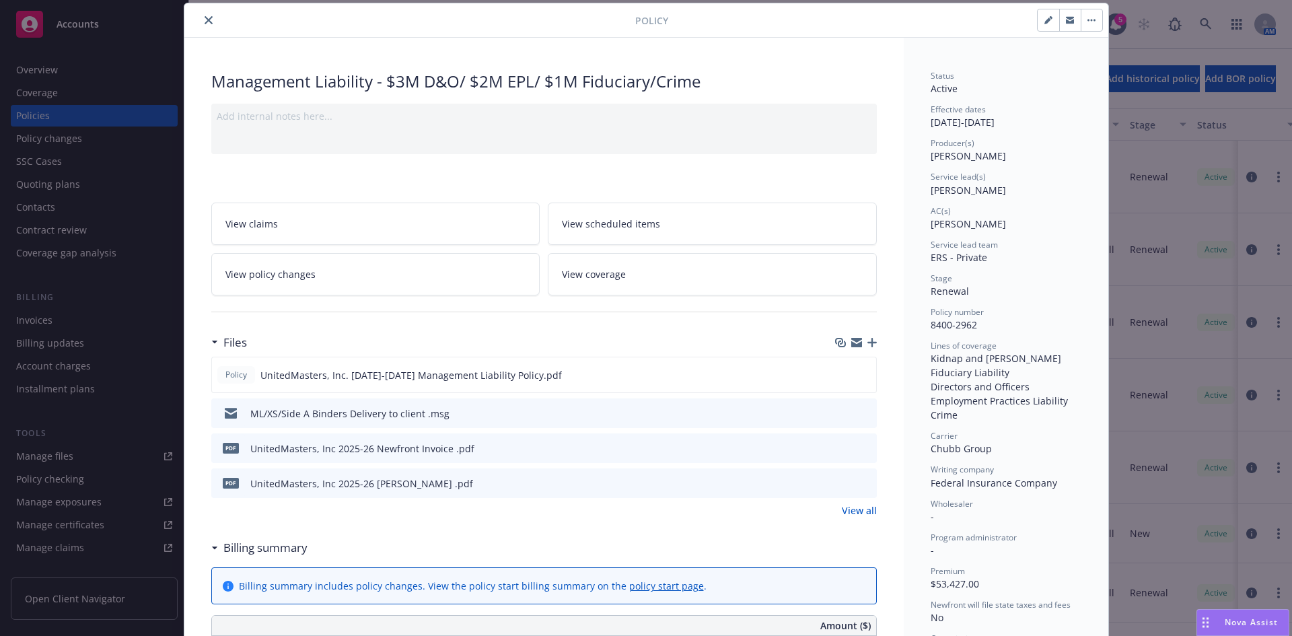
click at [867, 342] on icon "button" at bounding box center [871, 342] width 9 height 9
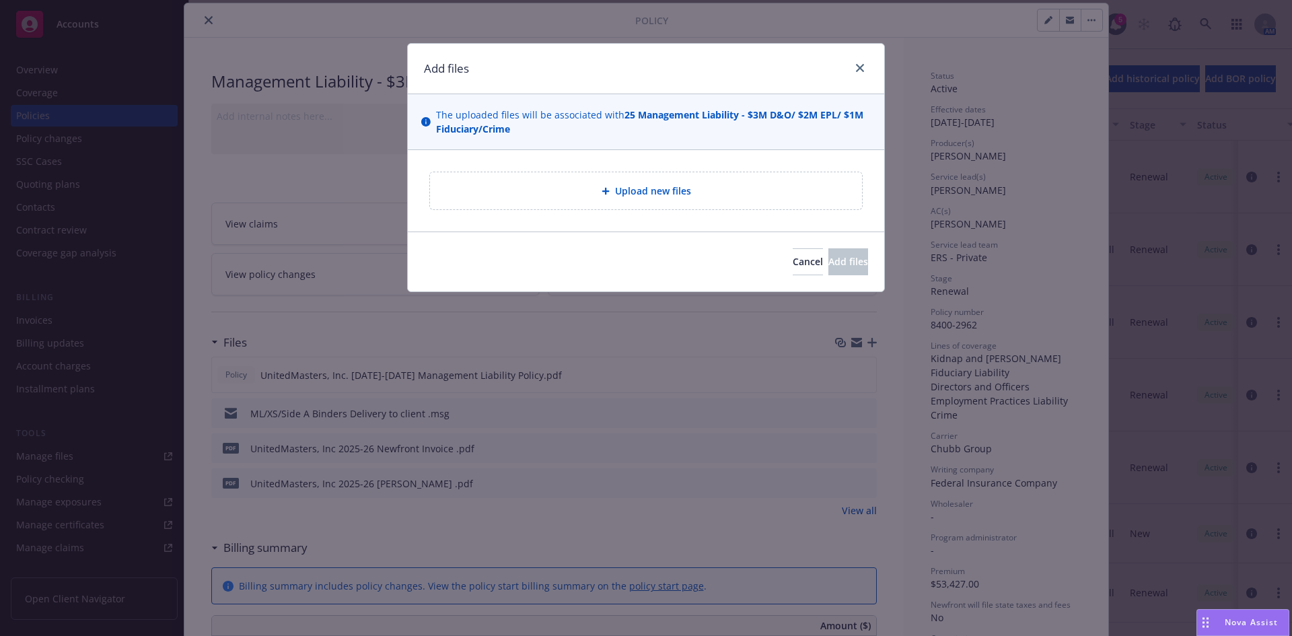
type textarea "x"
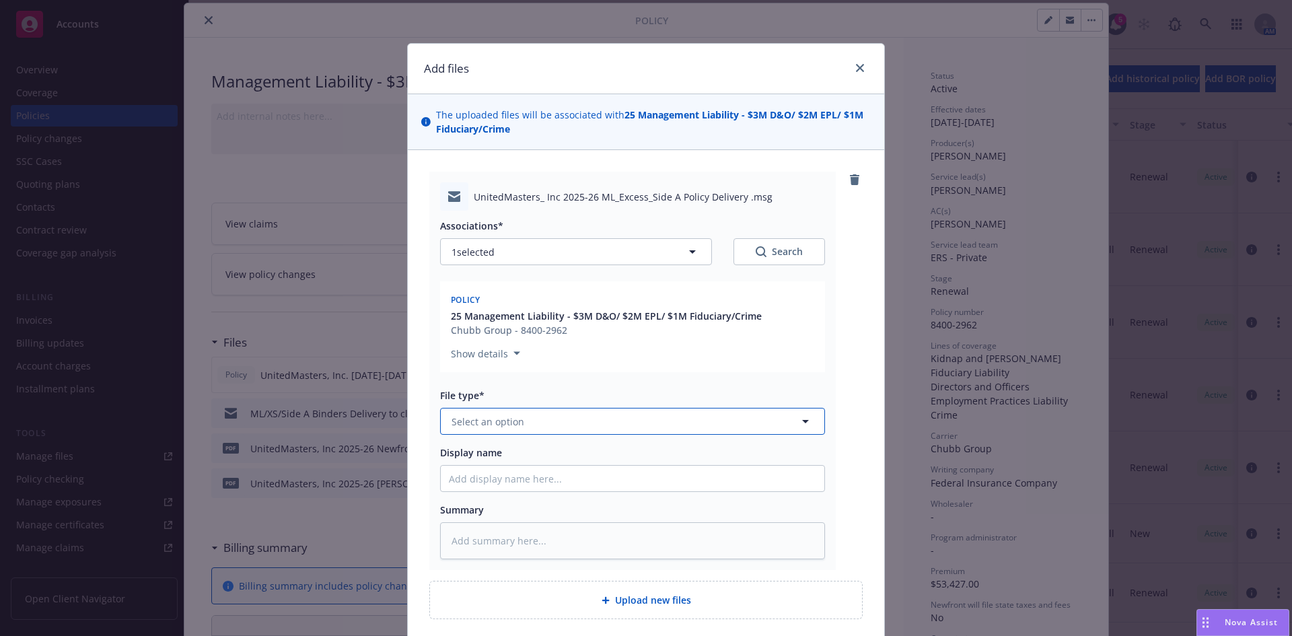
click at [495, 420] on span "Select an option" at bounding box center [487, 421] width 73 height 14
type input "policy"
click at [469, 522] on div "Policy delivery" at bounding box center [486, 530] width 75 height 20
click at [470, 488] on input "Display name" at bounding box center [632, 479] width 383 height 26
type textarea "x"
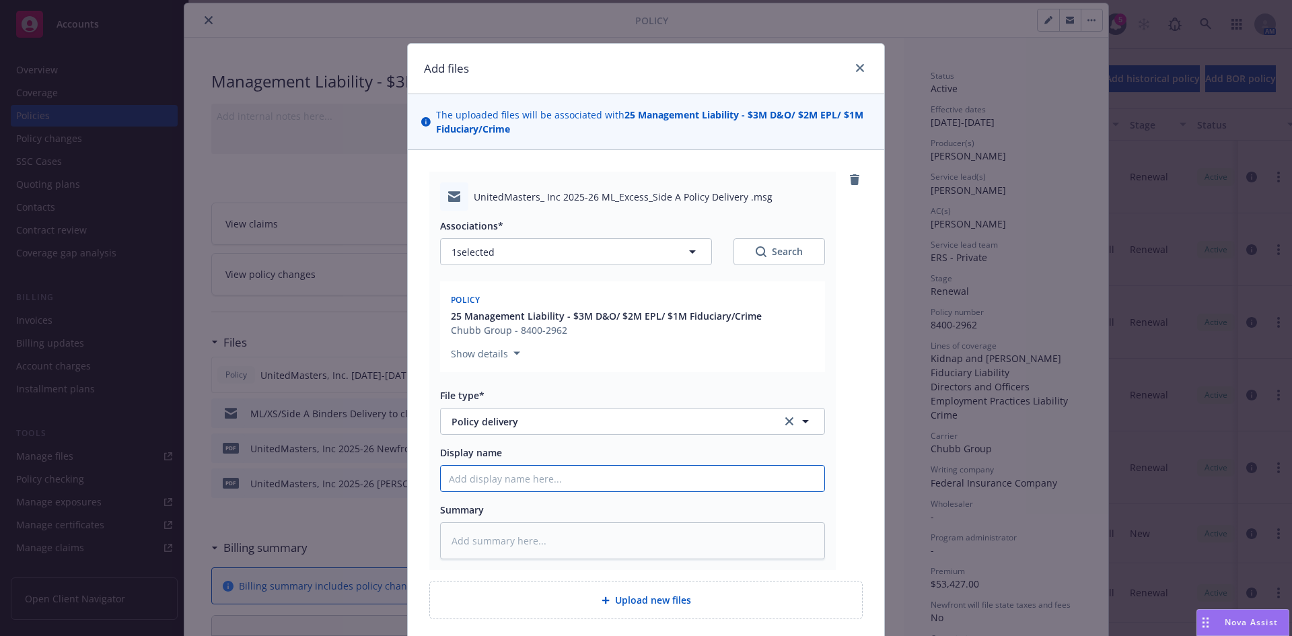
type input "M"
type textarea "x"
type input "ML"
type textarea "x"
type input "ML/"
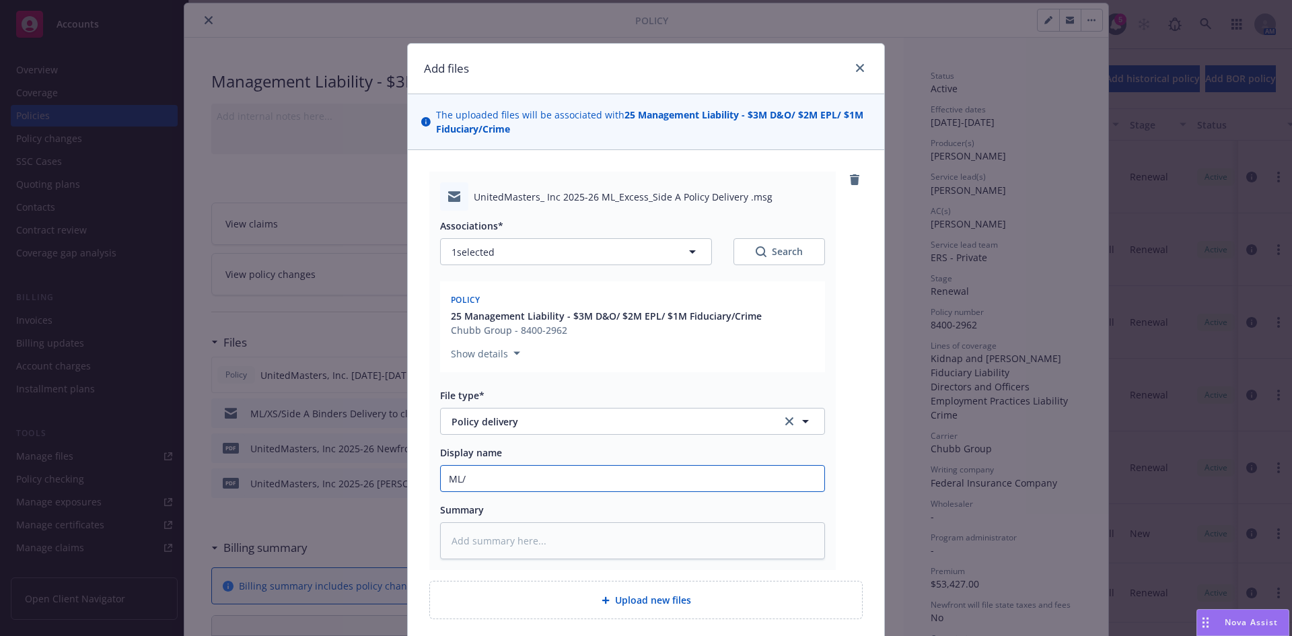
type textarea "x"
type input "ML/X"
type textarea "x"
type input "ML/XS"
type textarea "x"
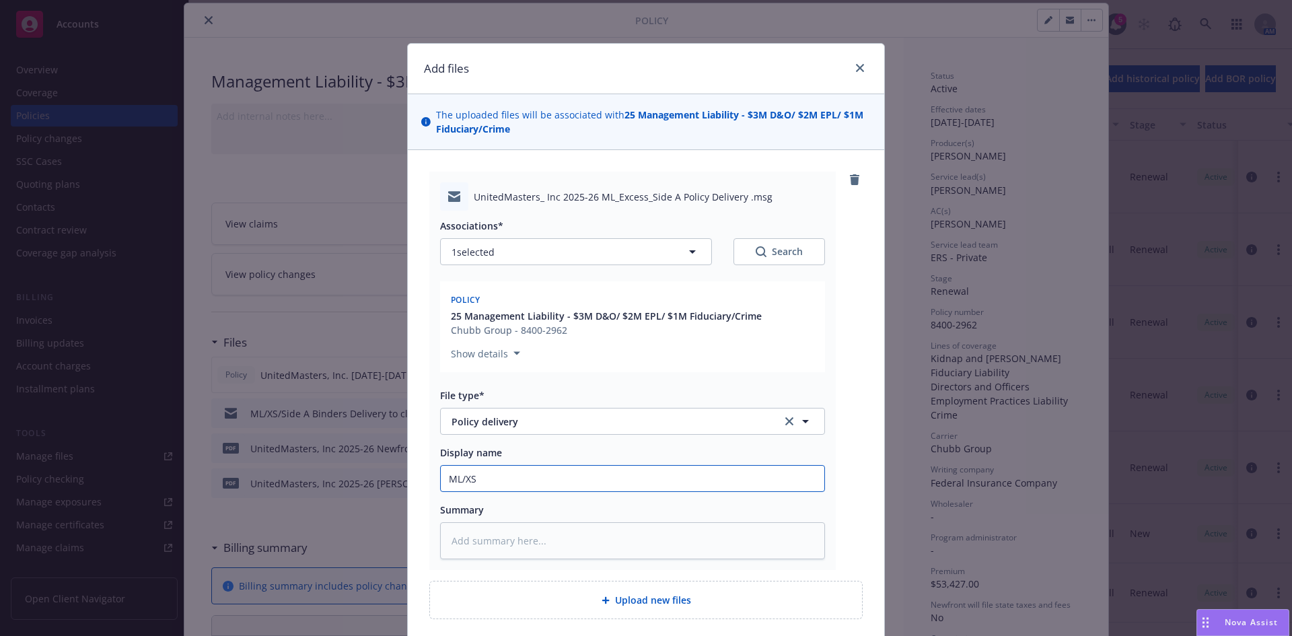
type input "ML/XS/"
type textarea "x"
type input "ML/XS/D"
type textarea "x"
type input "ML/XS/"
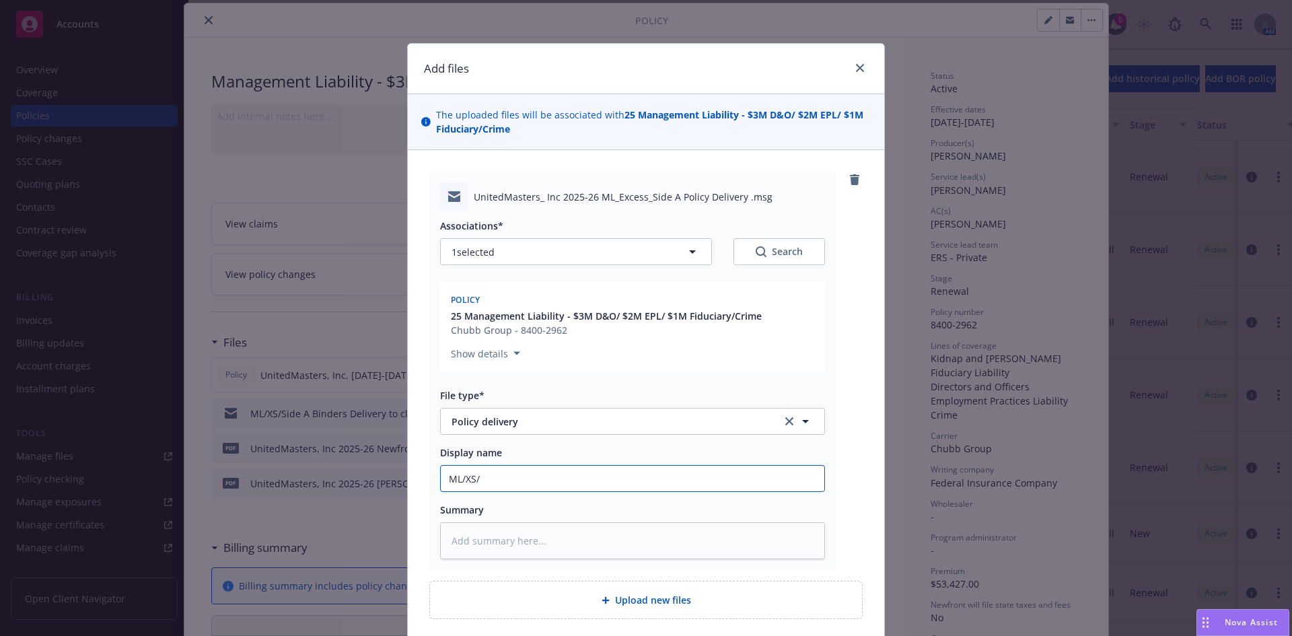
type textarea "x"
type input "ML/XS/S"
type textarea "x"
type input "ML/XS/Si"
type textarea "x"
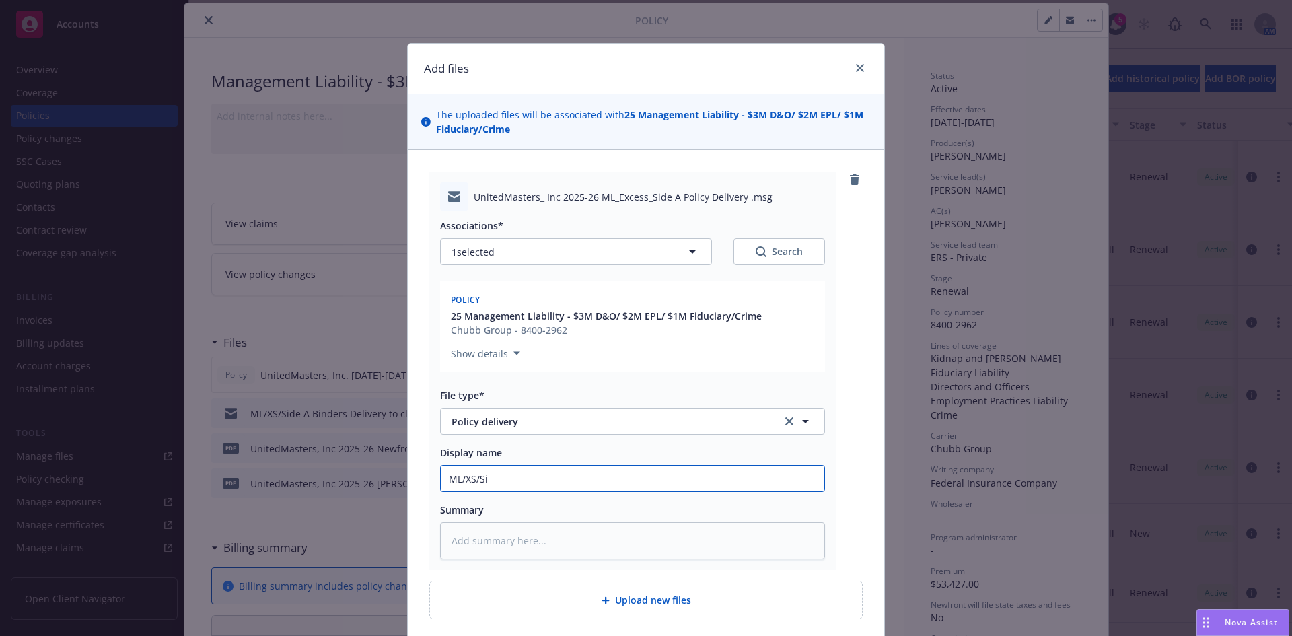
type input "ML/XS/Sid"
type textarea "x"
type input "ML/XS/Side"
type textarea "x"
type input "ML/XS/Side A"
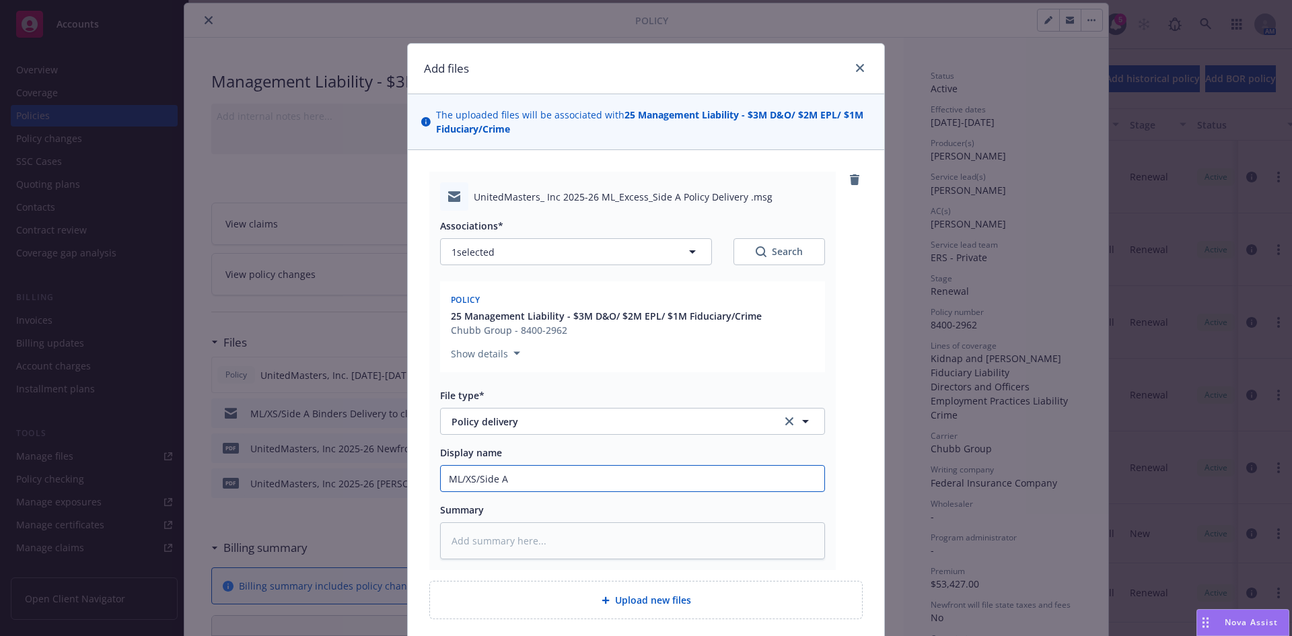
type textarea "x"
type input "ML/XS/Side A DIC policy delivery"
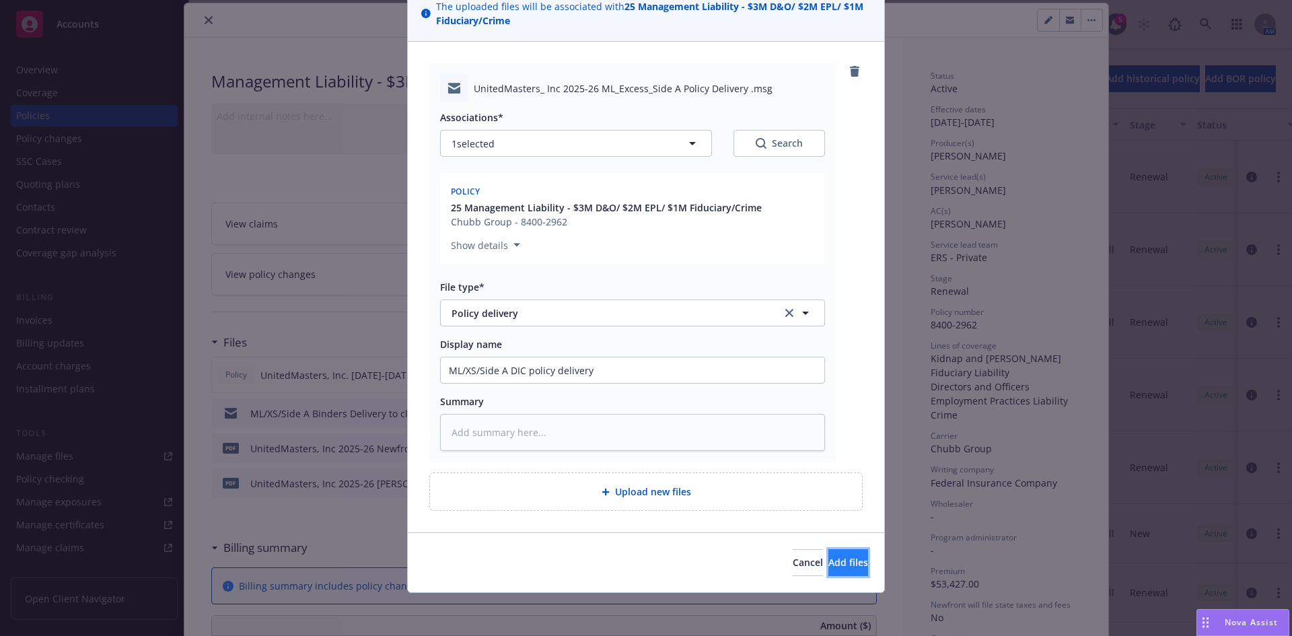
click at [828, 568] on span "Add files" at bounding box center [848, 562] width 40 height 13
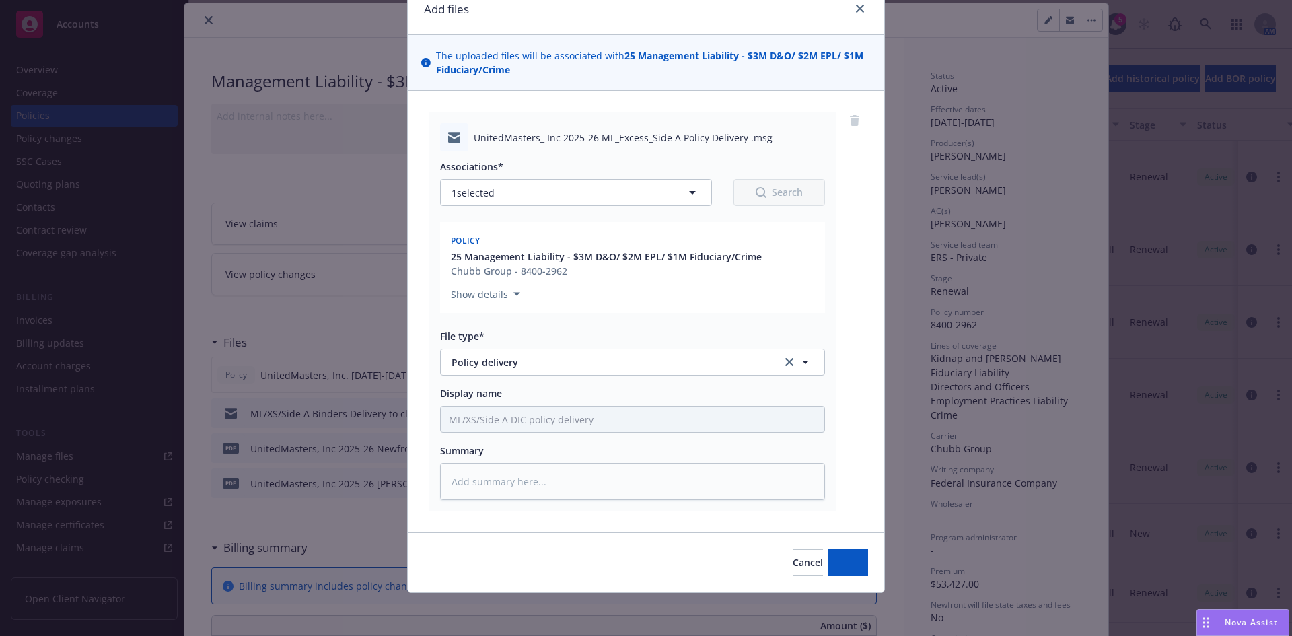
scroll to position [59, 0]
type textarea "x"
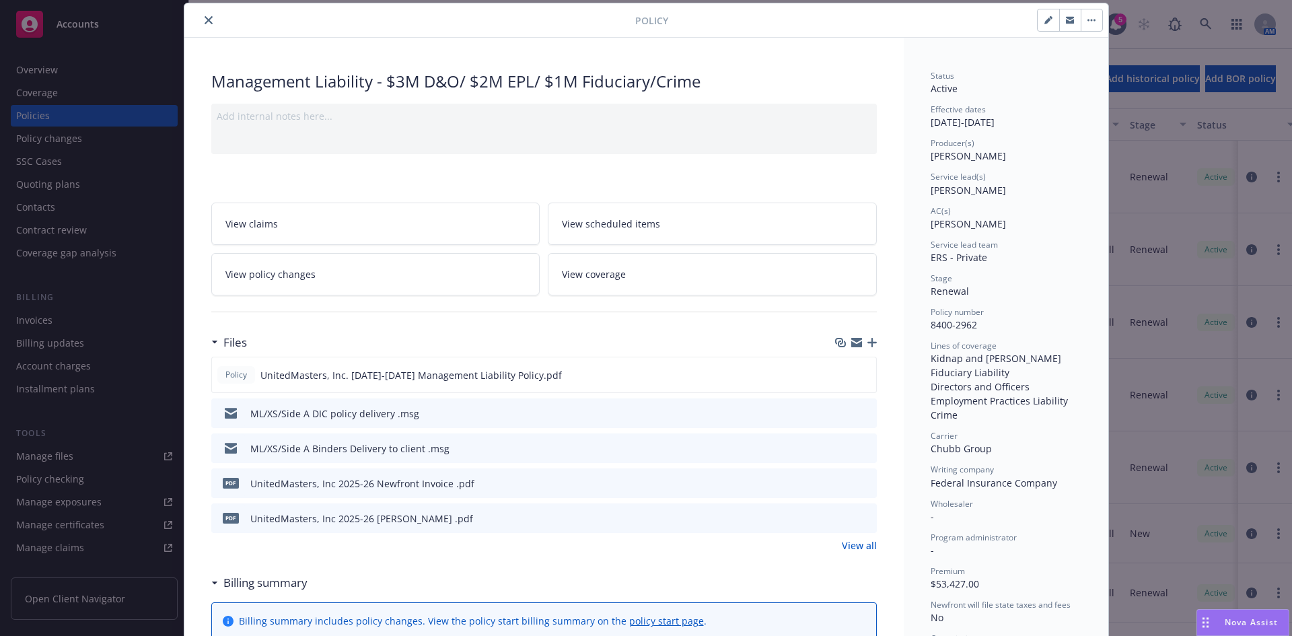
click at [204, 15] on button "close" at bounding box center [208, 20] width 16 height 16
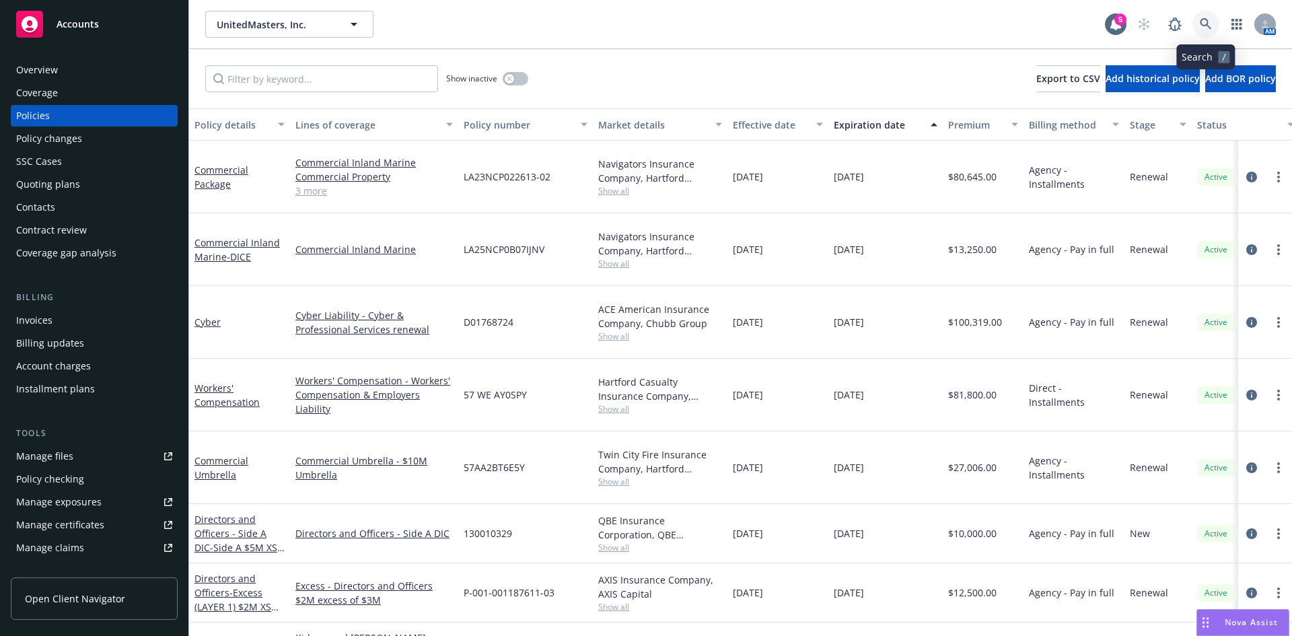
click at [1195, 18] on link at bounding box center [1205, 24] width 27 height 27
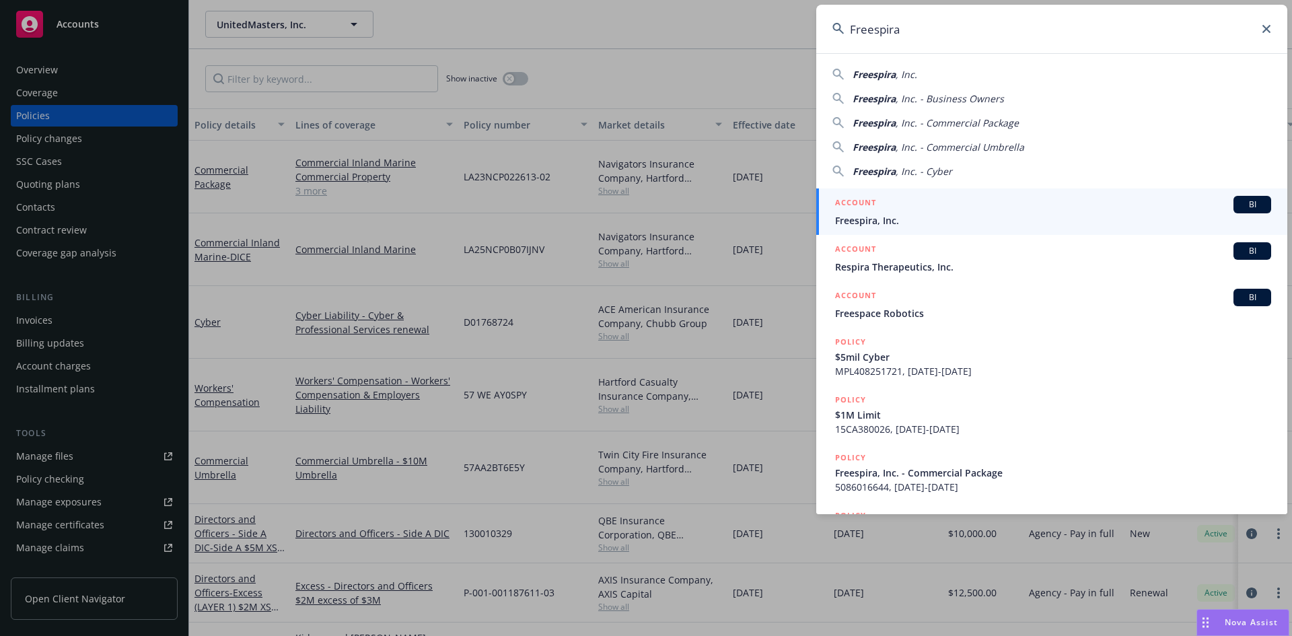
type input "Freespira"
click at [885, 217] on span "Freespira, Inc." at bounding box center [1053, 220] width 436 height 14
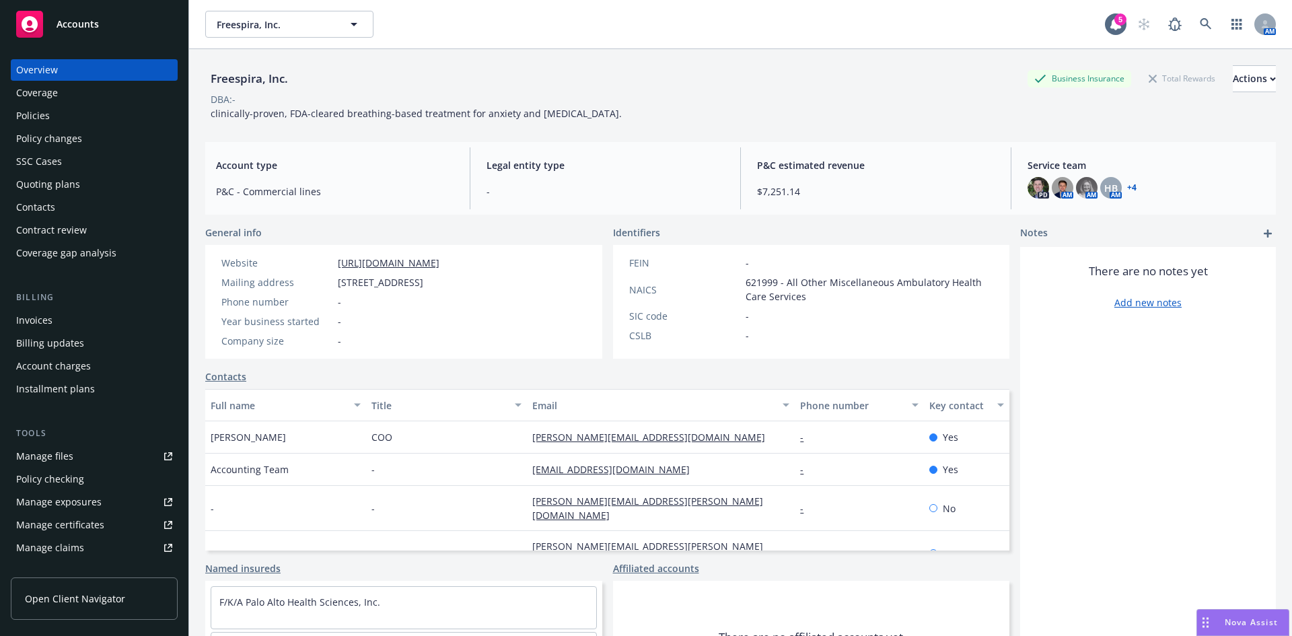
click at [1157, 498] on div "There are no notes yet Add new notes" at bounding box center [1148, 476] width 256 height 458
click at [1183, 324] on div "There are no notes yet Add new notes" at bounding box center [1148, 476] width 256 height 458
click at [1193, 355] on div "There are no notes yet Add new notes" at bounding box center [1148, 476] width 256 height 458
click at [84, 118] on div "Policies" at bounding box center [94, 116] width 156 height 22
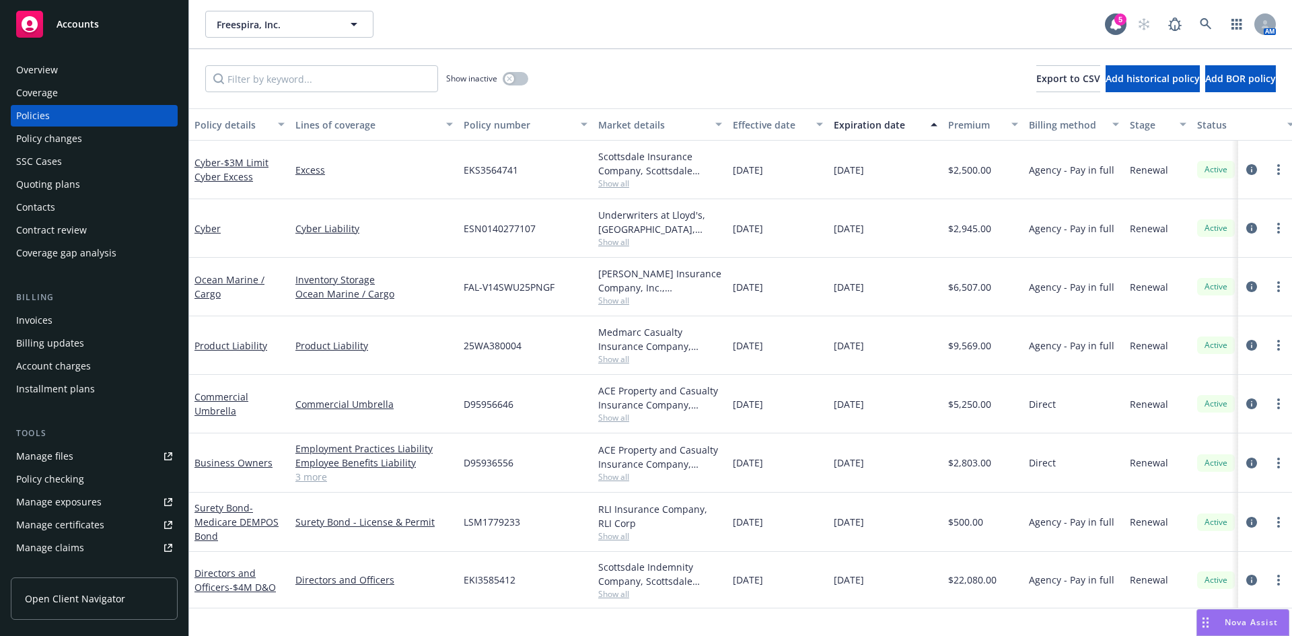
click at [58, 322] on div "Invoices" at bounding box center [94, 320] width 156 height 22
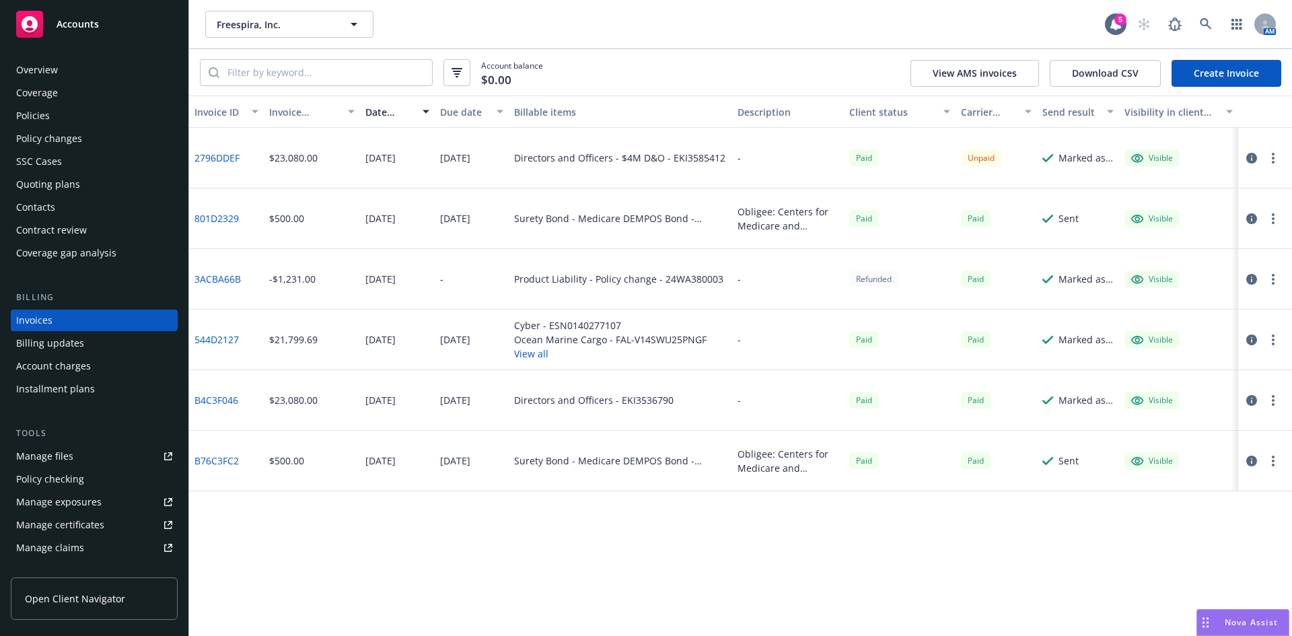
click at [35, 110] on div "Policies" at bounding box center [33, 116] width 34 height 22
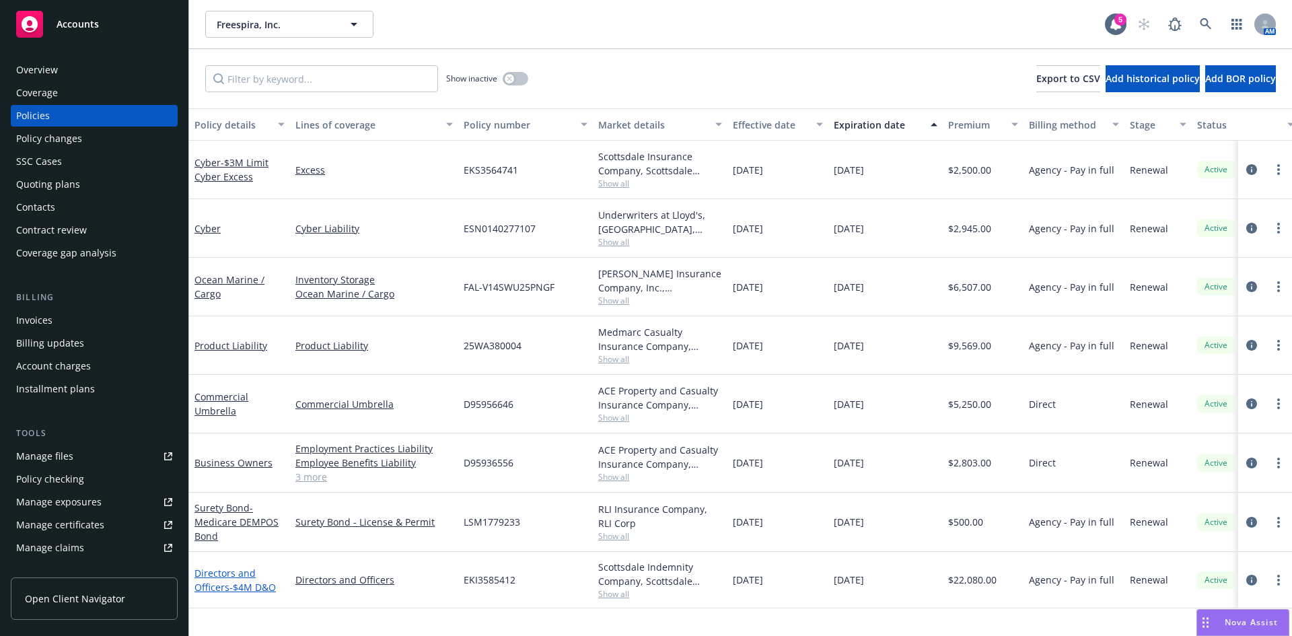
click at [232, 582] on span "- $4M D&O" at bounding box center [252, 587] width 46 height 13
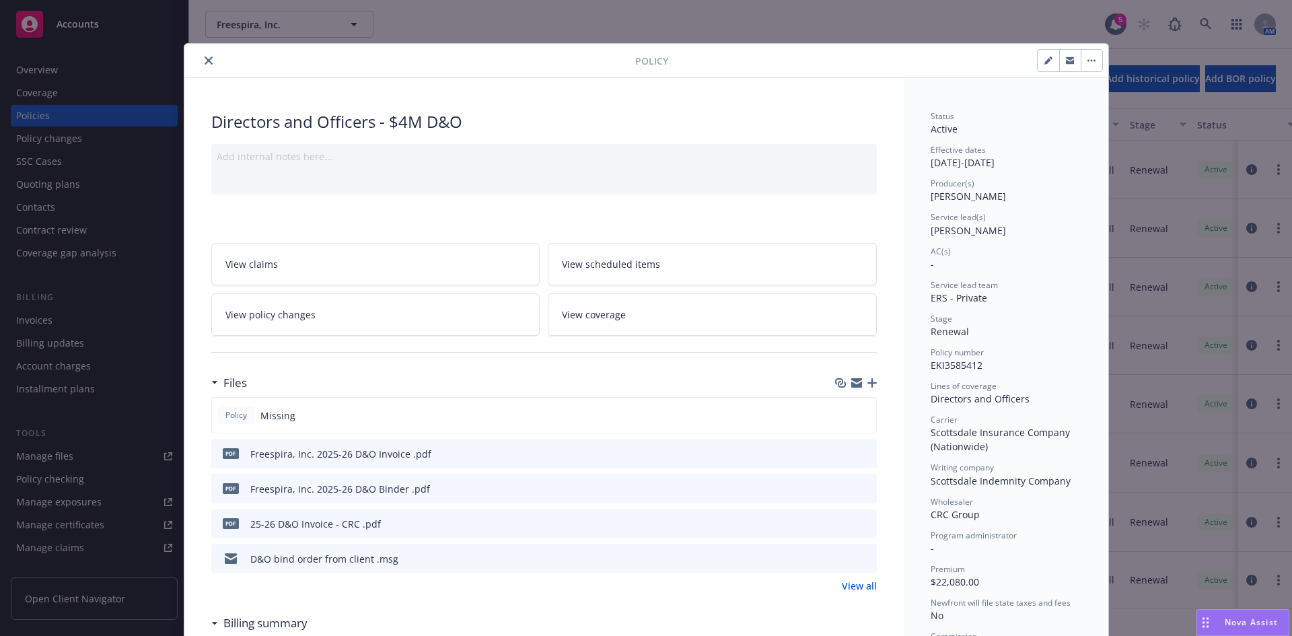
click at [207, 61] on button "close" at bounding box center [208, 60] width 16 height 16
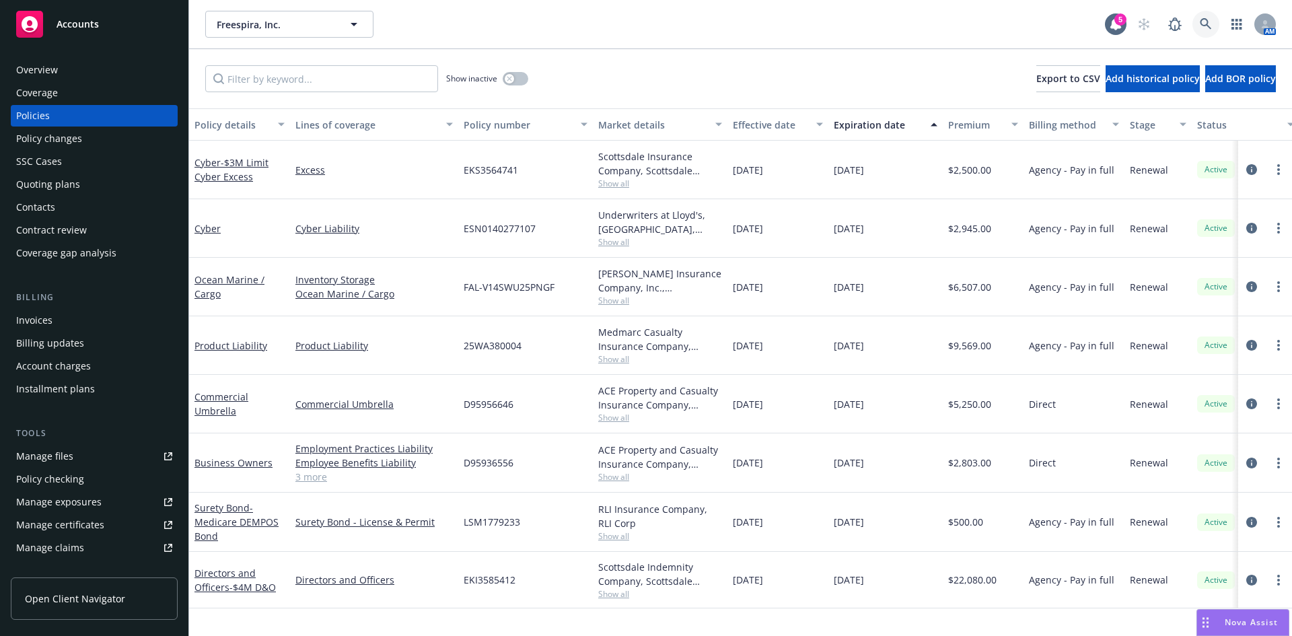
click at [1200, 16] on link at bounding box center [1205, 24] width 27 height 27
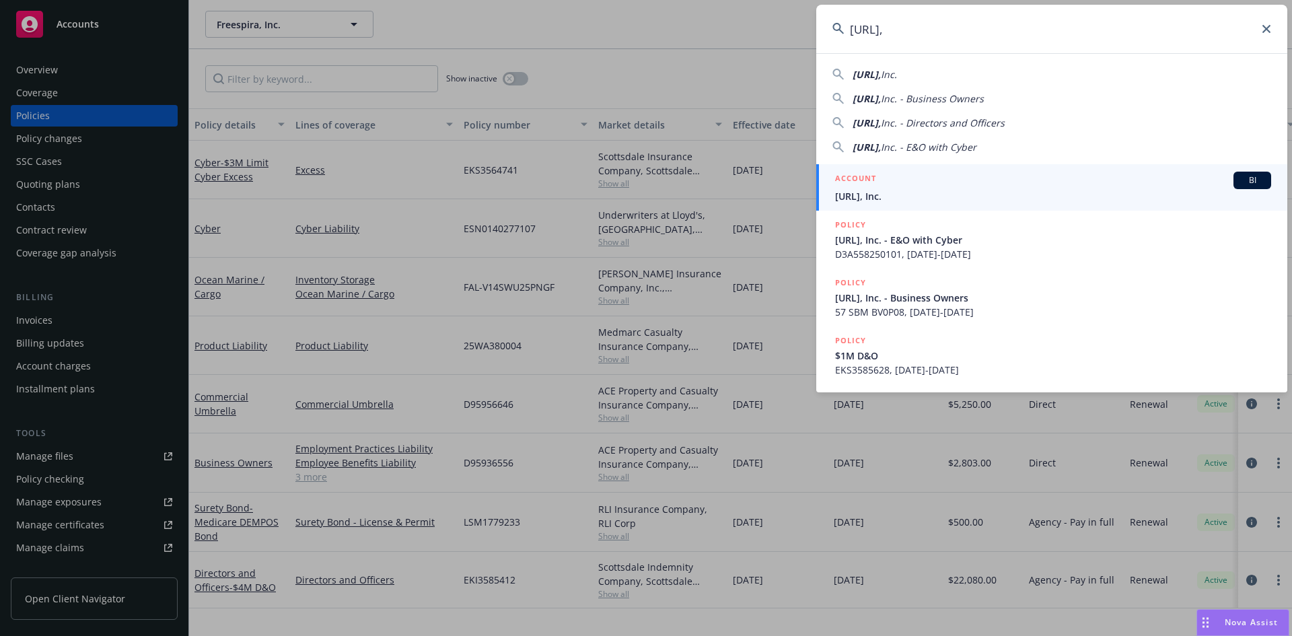
type input "Ekyam.ai,"
click at [909, 187] on div "ACCOUNT BI" at bounding box center [1053, 180] width 436 height 17
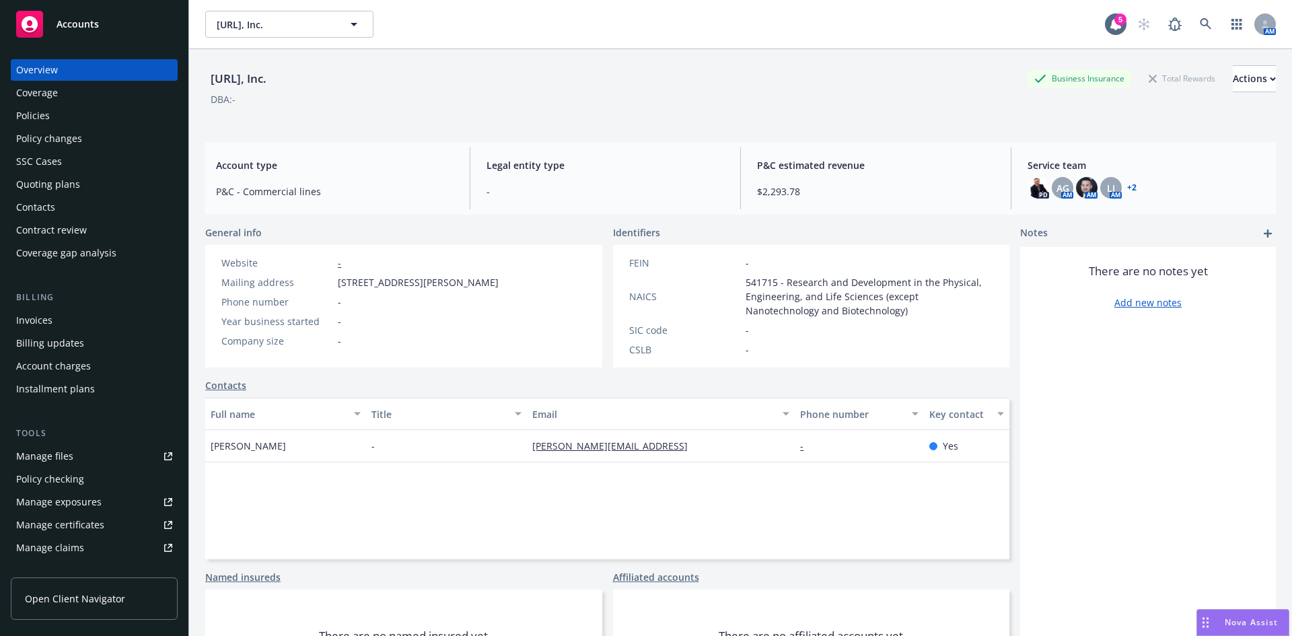
click at [48, 105] on div "Policies" at bounding box center [33, 116] width 34 height 22
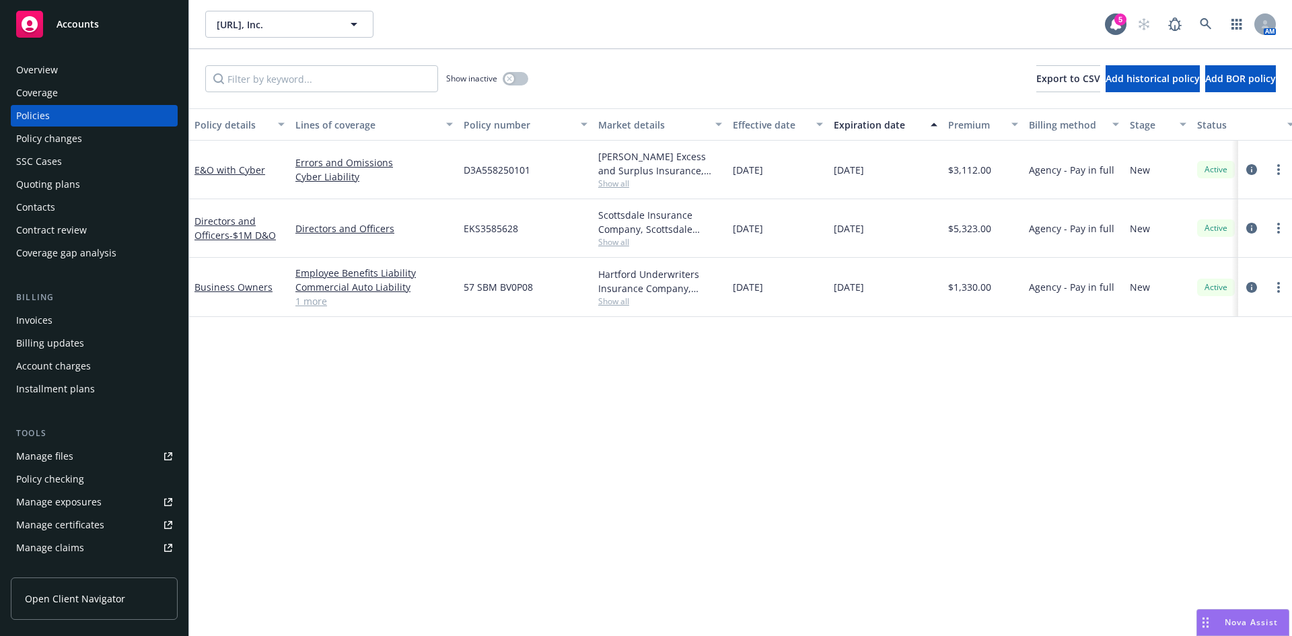
click at [57, 323] on div "Invoices" at bounding box center [94, 320] width 156 height 22
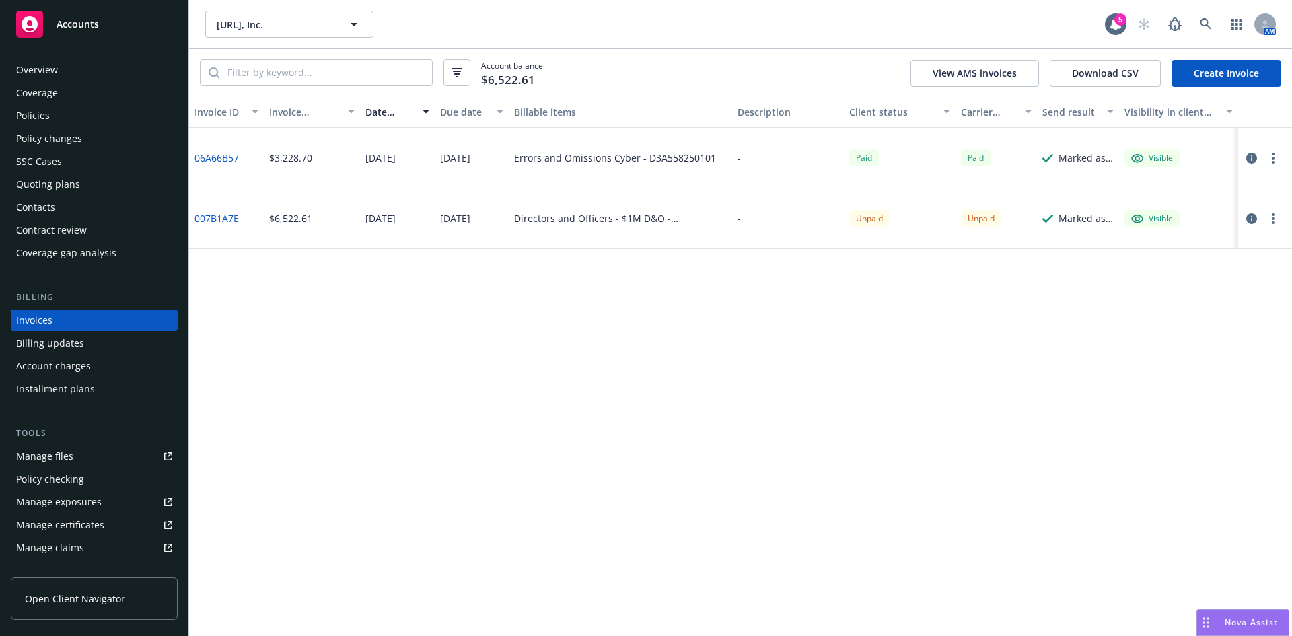
click at [47, 117] on div "Policies" at bounding box center [33, 116] width 34 height 22
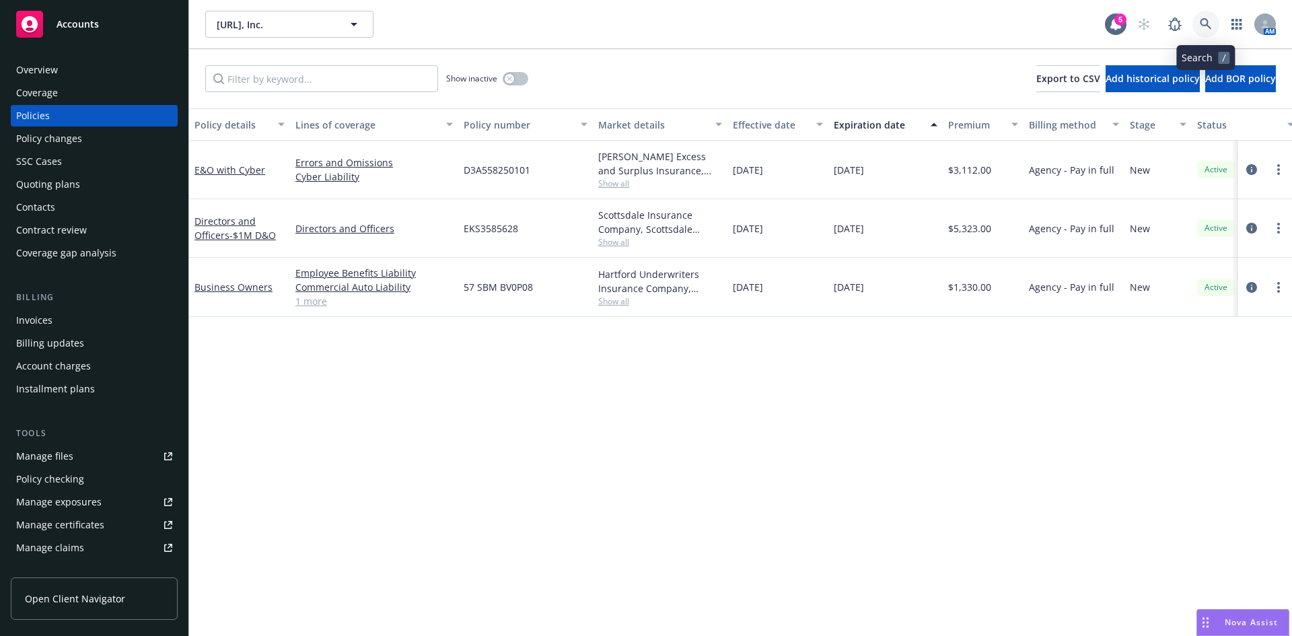
click at [1209, 24] on icon at bounding box center [1205, 24] width 12 height 12
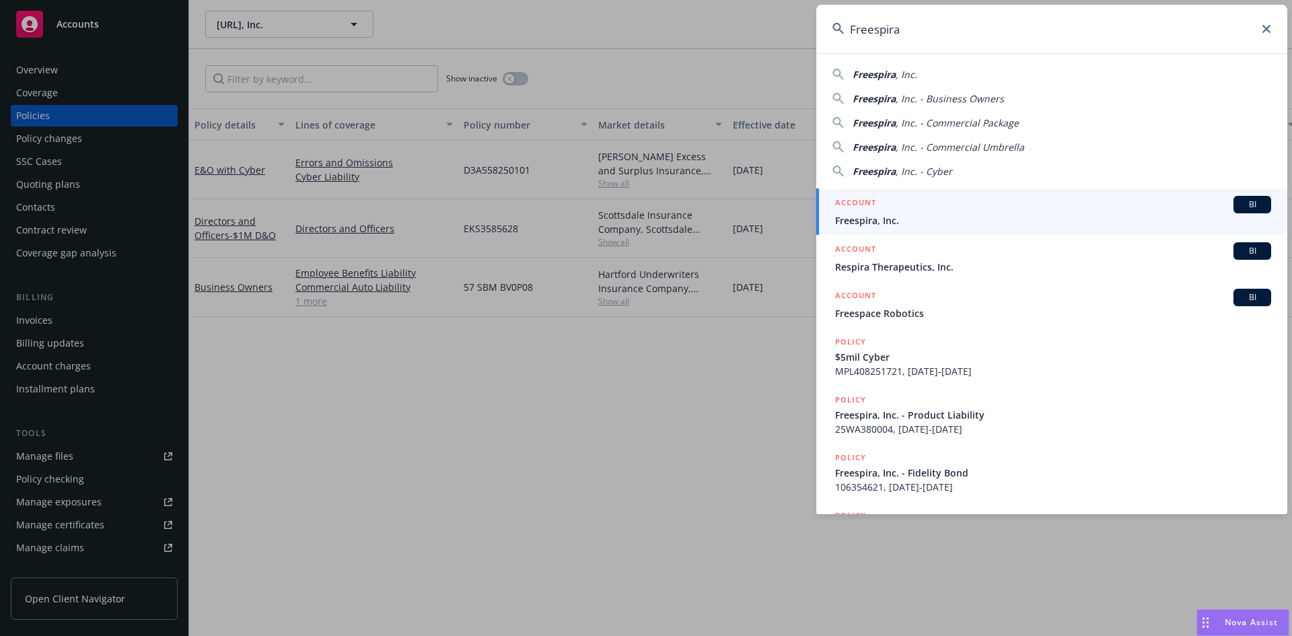
click at [862, 212] on div "ACCOUNT BI" at bounding box center [1053, 204] width 436 height 17
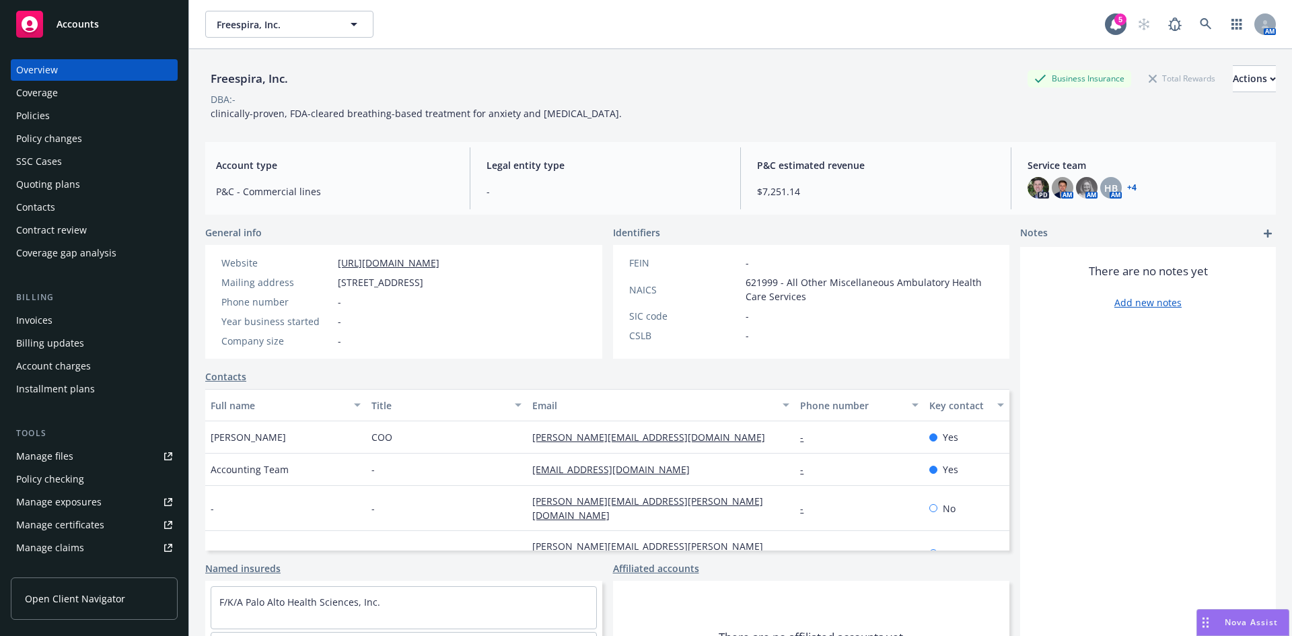
click at [38, 115] on div "Policies" at bounding box center [33, 116] width 34 height 22
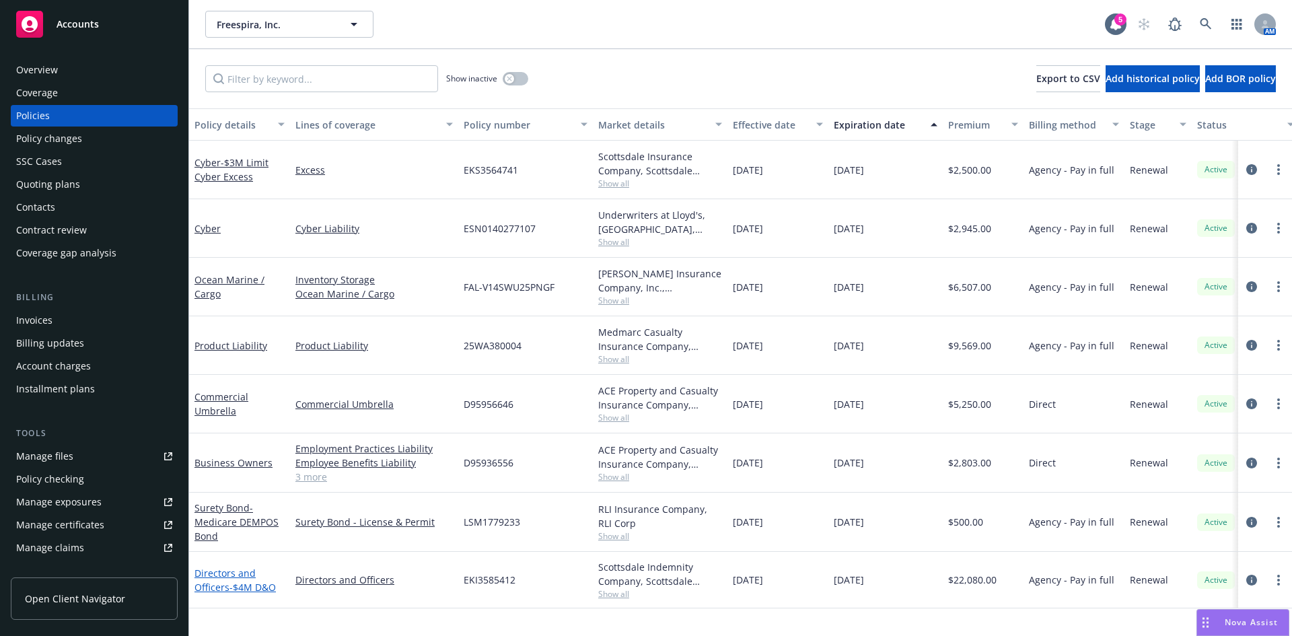
click at [238, 585] on span "- $4M D&O" at bounding box center [252, 587] width 46 height 13
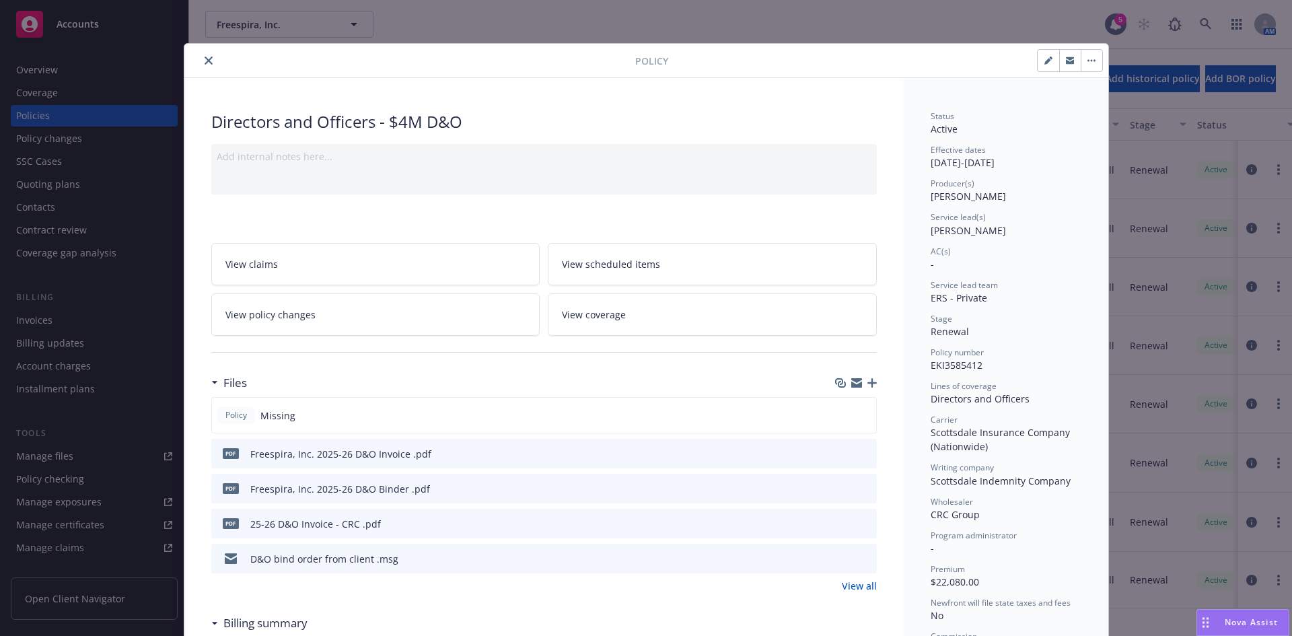
click at [867, 378] on icon "button" at bounding box center [871, 382] width 9 height 9
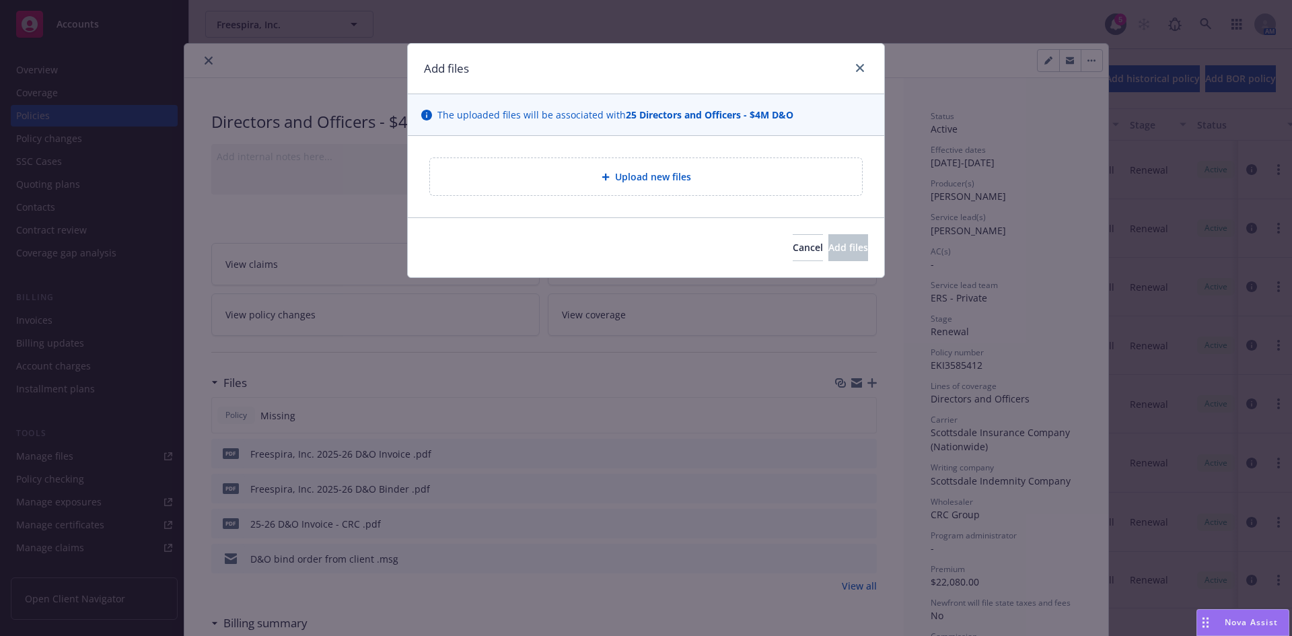
type textarea "x"
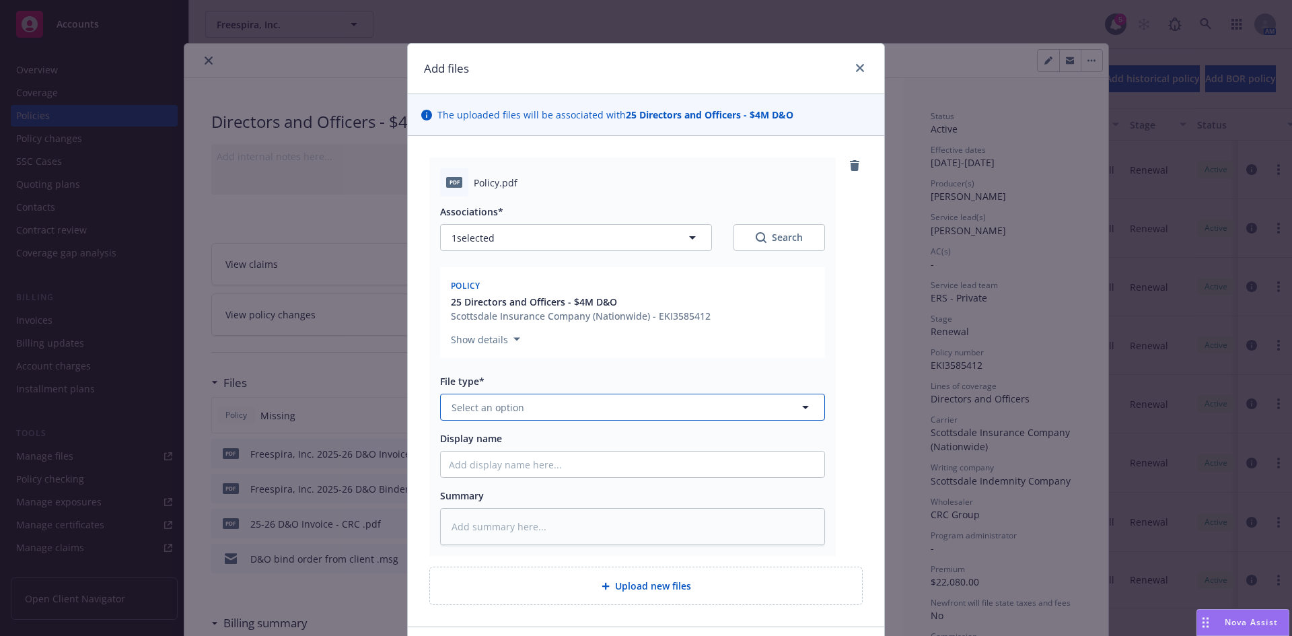
click at [480, 404] on span "Select an option" at bounding box center [487, 407] width 73 height 14
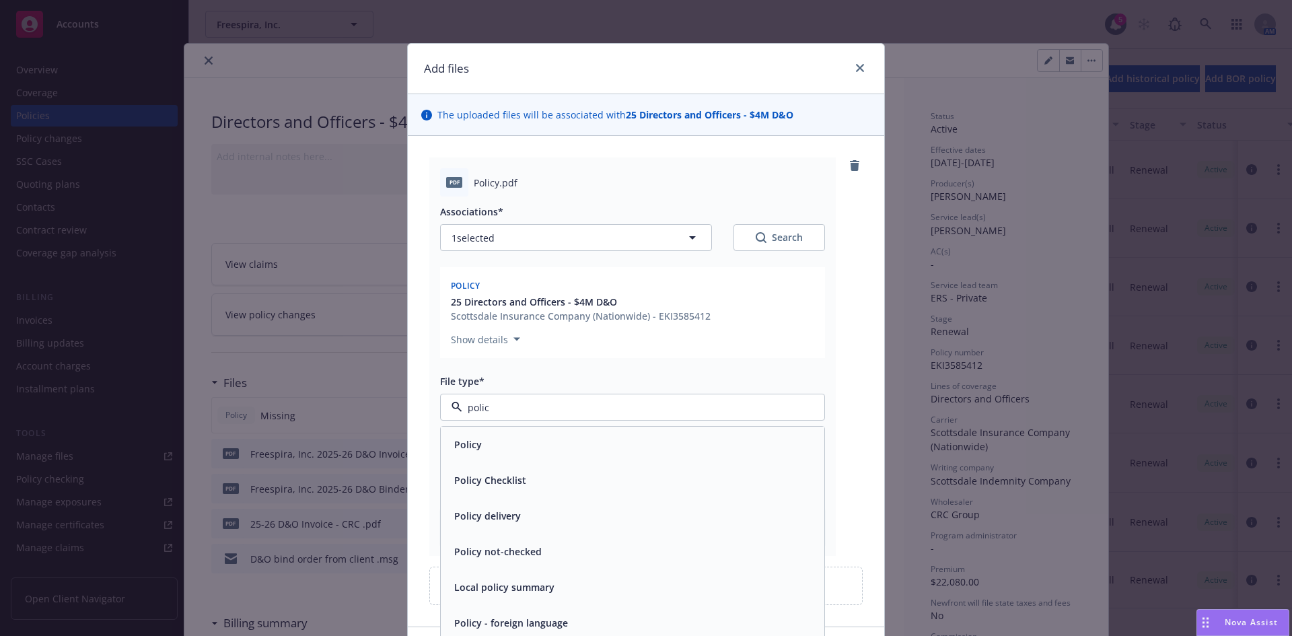
type input "policy"
click at [501, 442] on div "Policy" at bounding box center [632, 445] width 367 height 20
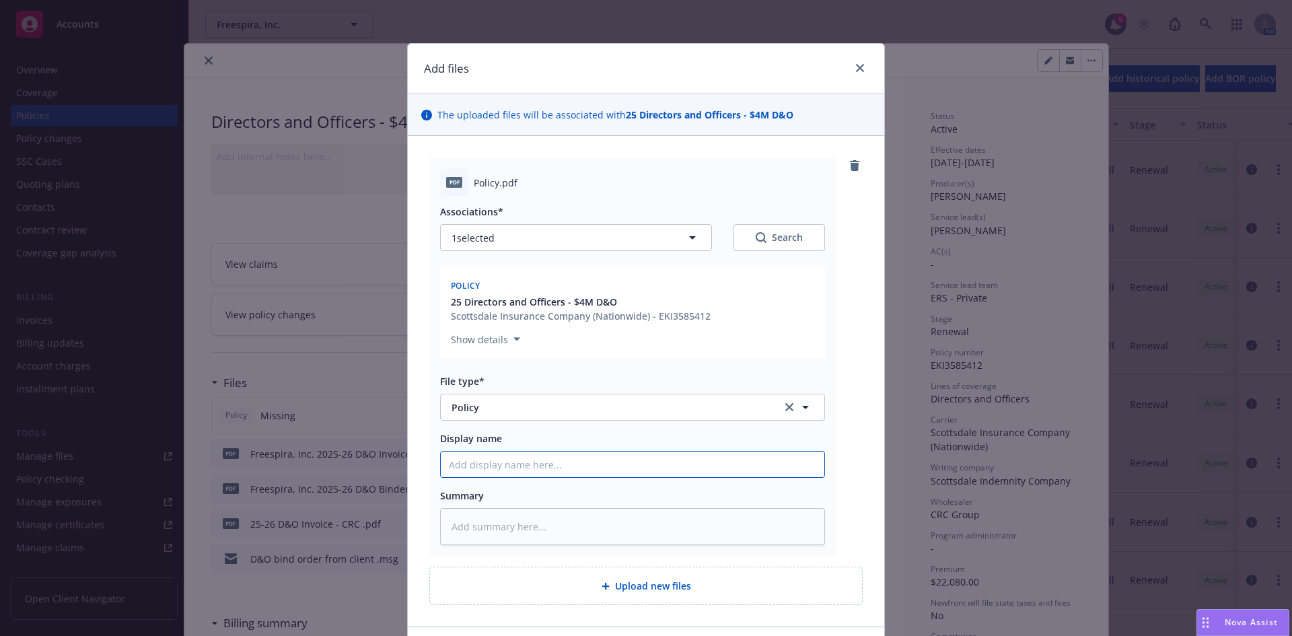
click at [477, 461] on input "Display name" at bounding box center [632, 464] width 383 height 26
paste input "Freespira"
type textarea "x"
type input "Freespira, Inc. 2025-26 D&O Invoice"
type textarea "x"
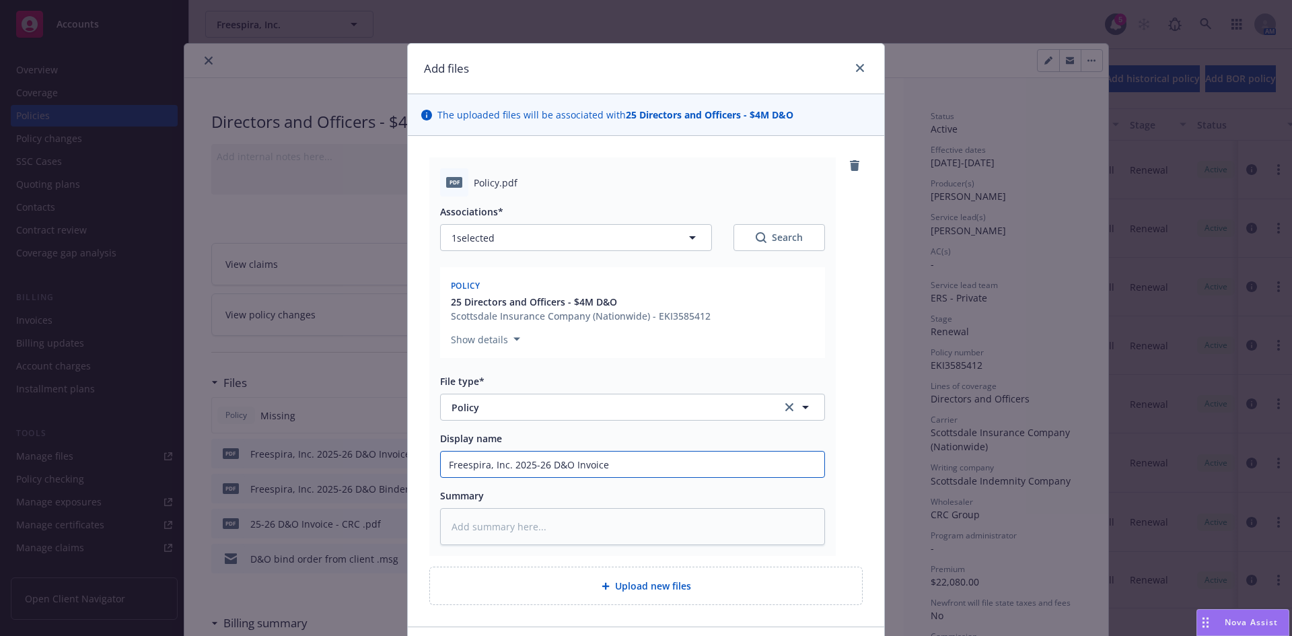
type input "Freespira, Inc. 2025-26 D&O Invoice"
type textarea "x"
type input "Freespira, Inc. 2025-26 D&O Invoic"
type textarea "x"
type input "Freespira, Inc. 2025-26 D&O Invoi"
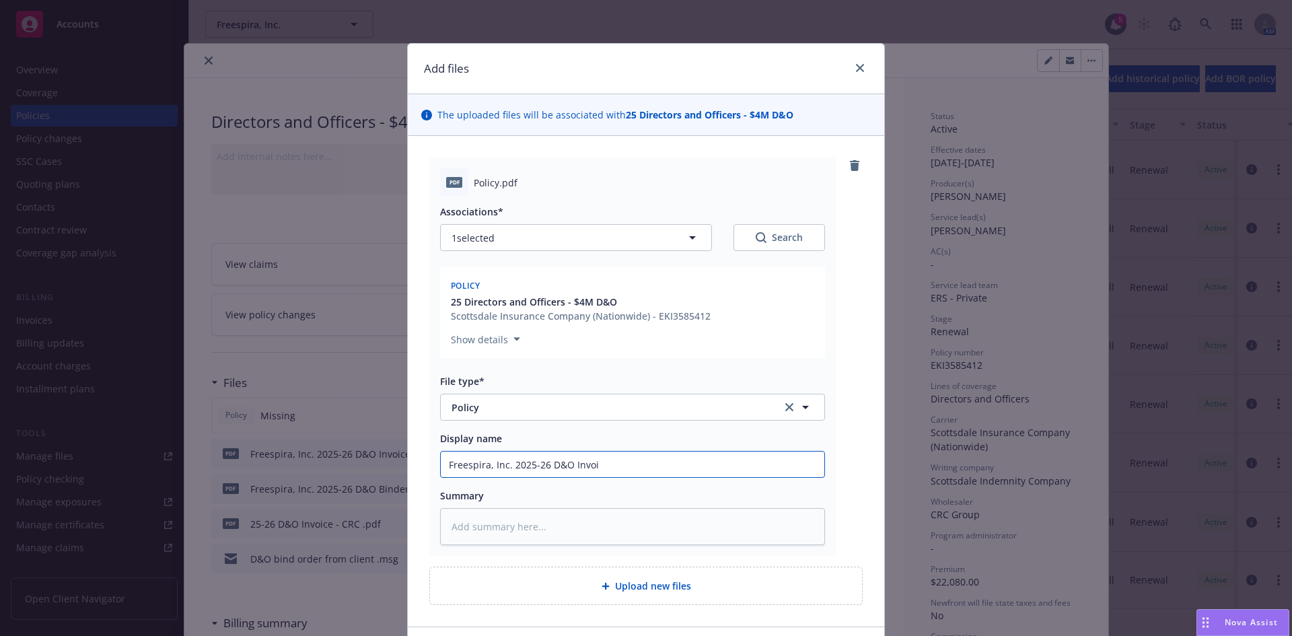
type textarea "x"
type input "Freespira, Inc. 2025-26 D&O Inv"
type textarea "x"
type input "Freespira, Inc. 2025-26 D&O In"
type textarea "x"
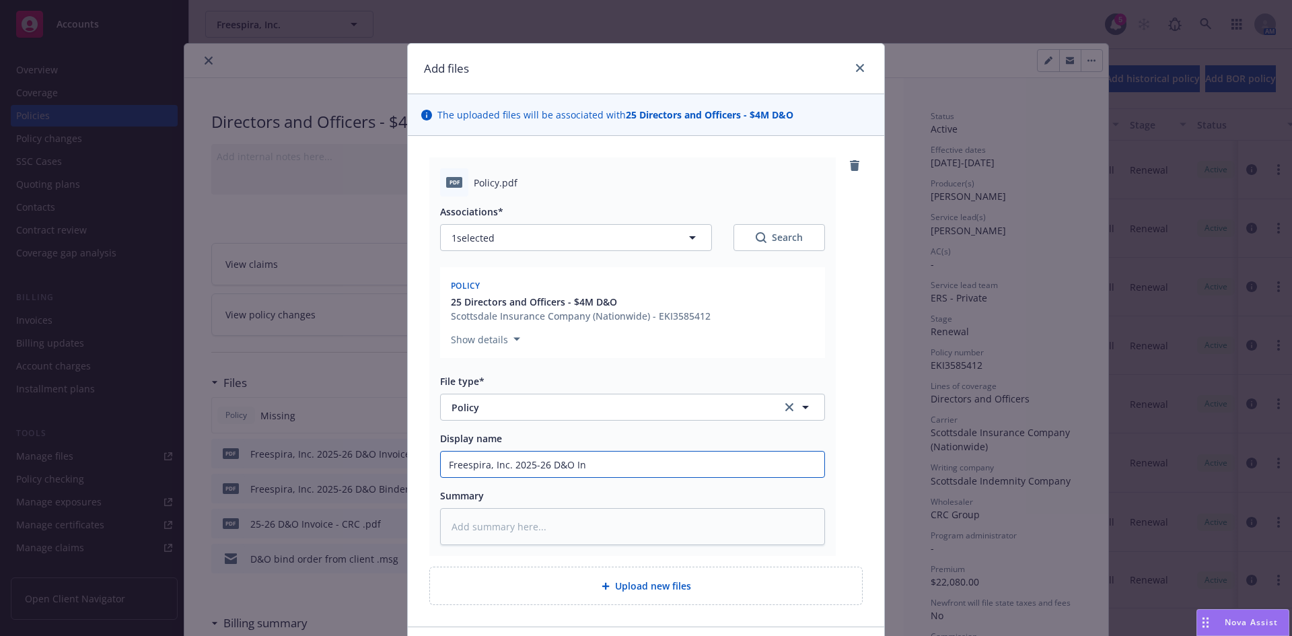
type input "Freespira, Inc. 2025-26 D&O I"
type textarea "x"
type input "Freespira, Inc. 2025-26 D&O"
type textarea "x"
type input "Freespira, Inc. 2025-26 D&O P"
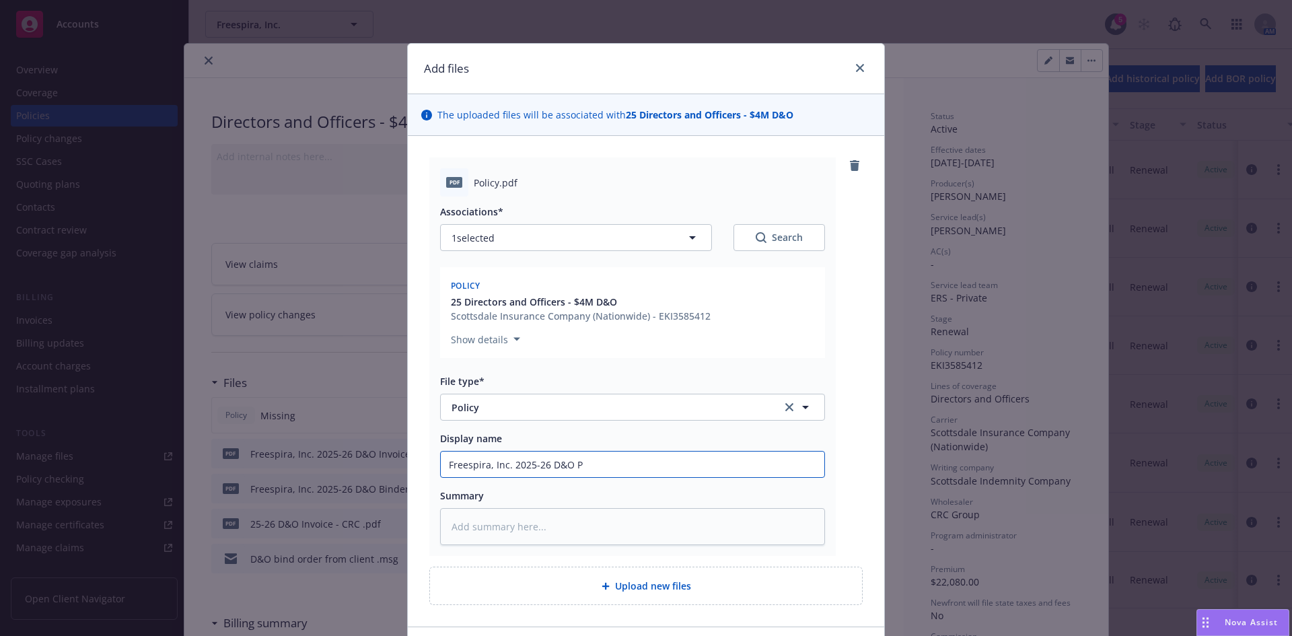
type textarea "x"
type input "Freespira, Inc. 2025-26 D&O Po"
type textarea "x"
type input "Freespira, Inc. 2025-26 D&O Pol"
type textarea "x"
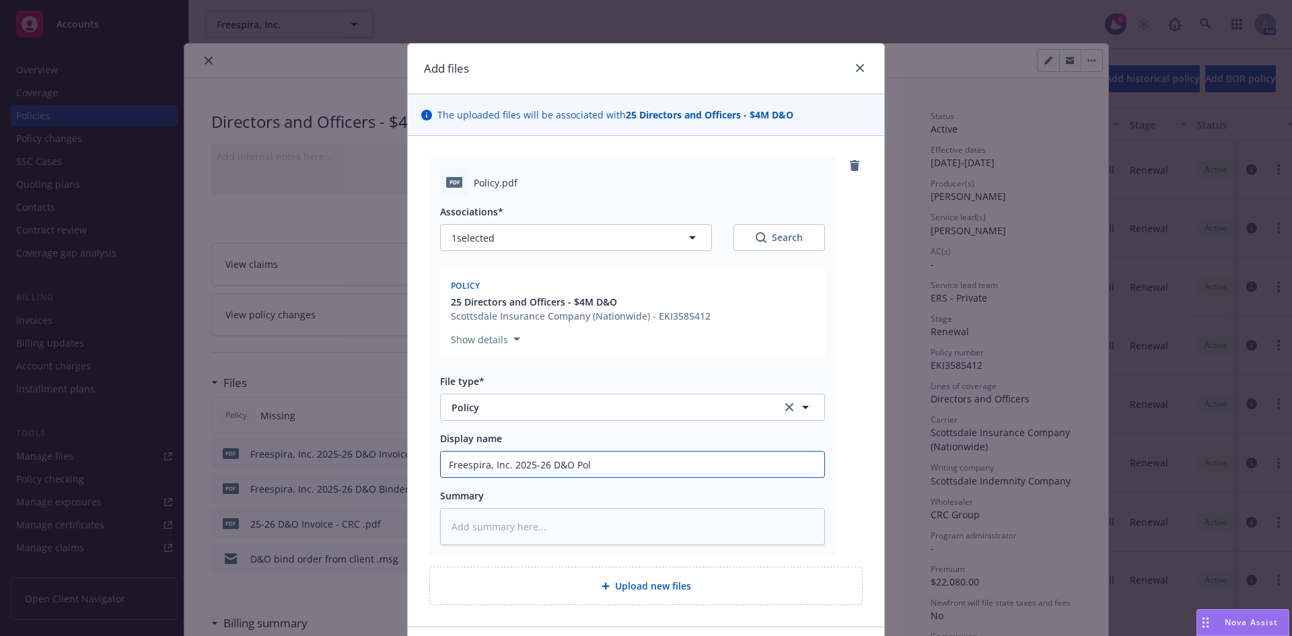
type input "Freespira, Inc. 2025-26 D&O Poli"
type textarea "x"
type input "Freespira, Inc. 2025-26 D&O Polic"
type textarea "x"
type input "Freespira, Inc. 2025-26 D&O Policy"
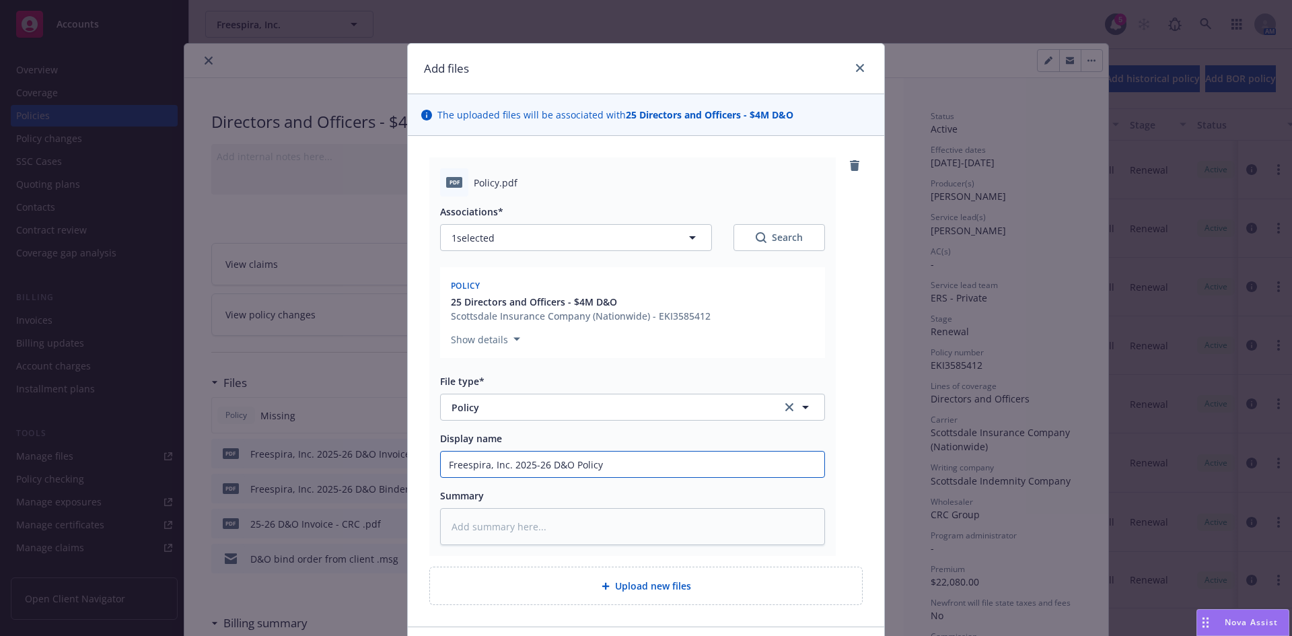
type textarea "x"
type input "Freespira, Inc. 2025-26 D&O Policy"
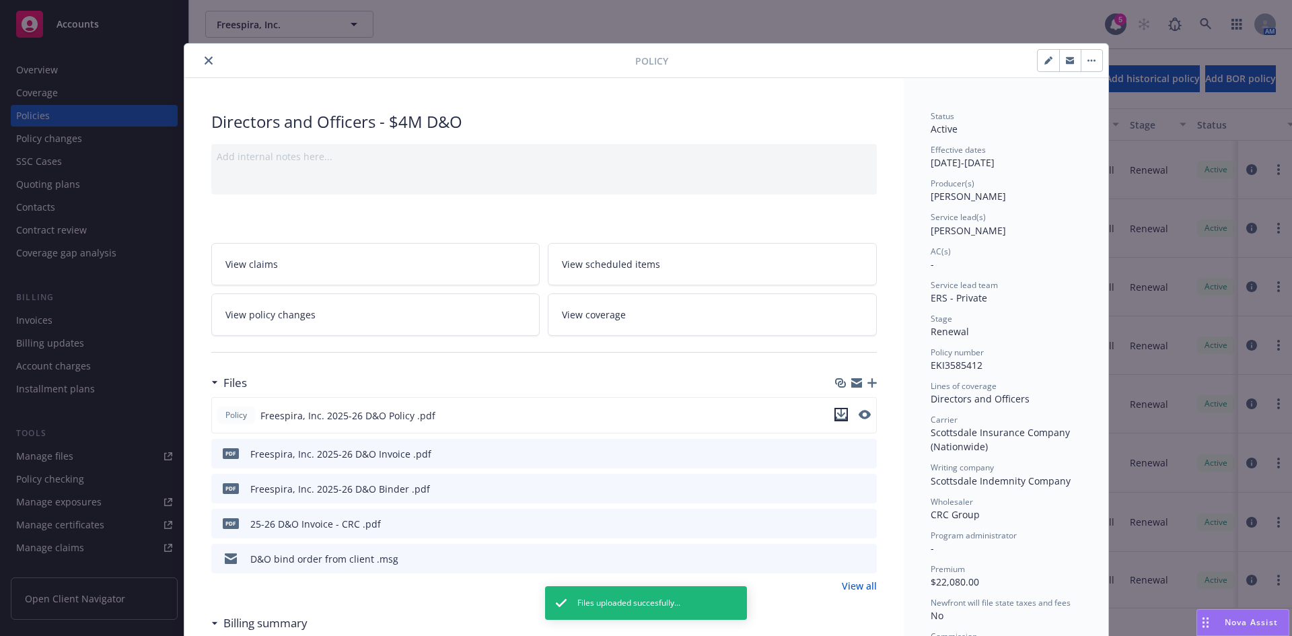
click at [835, 412] on icon "download file" at bounding box center [840, 414] width 11 height 11
click at [840, 558] on icon "download file" at bounding box center [841, 557] width 11 height 11
click at [867, 381] on icon "button" at bounding box center [871, 382] width 9 height 9
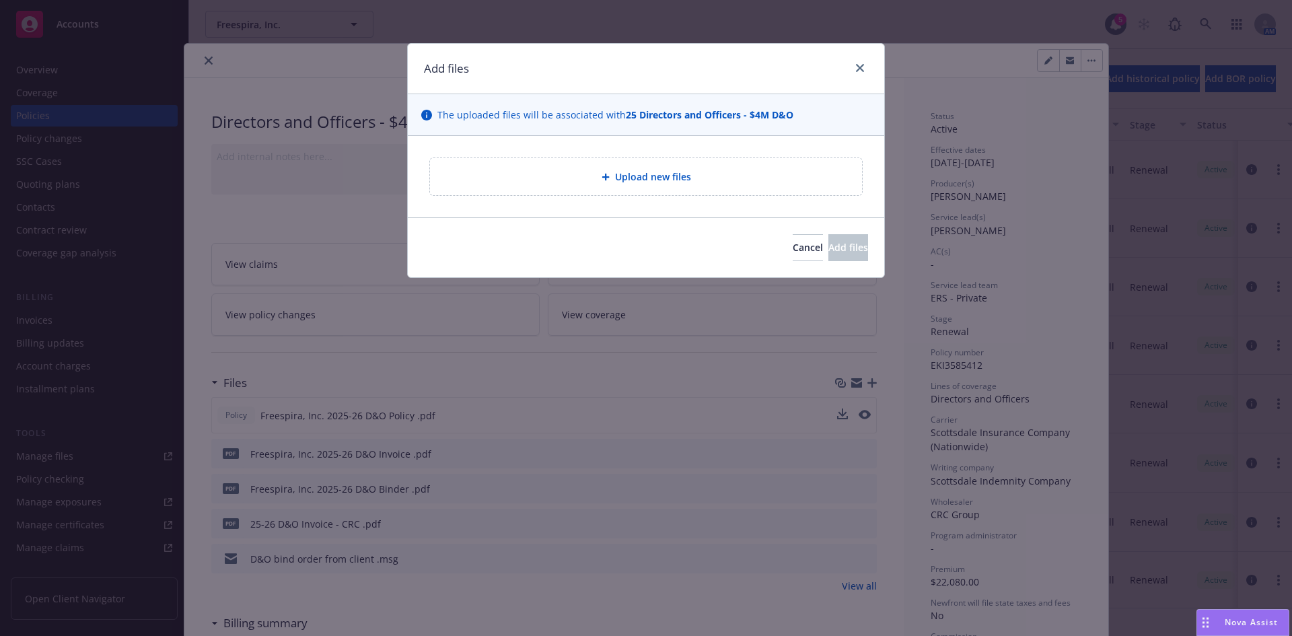
type textarea "x"
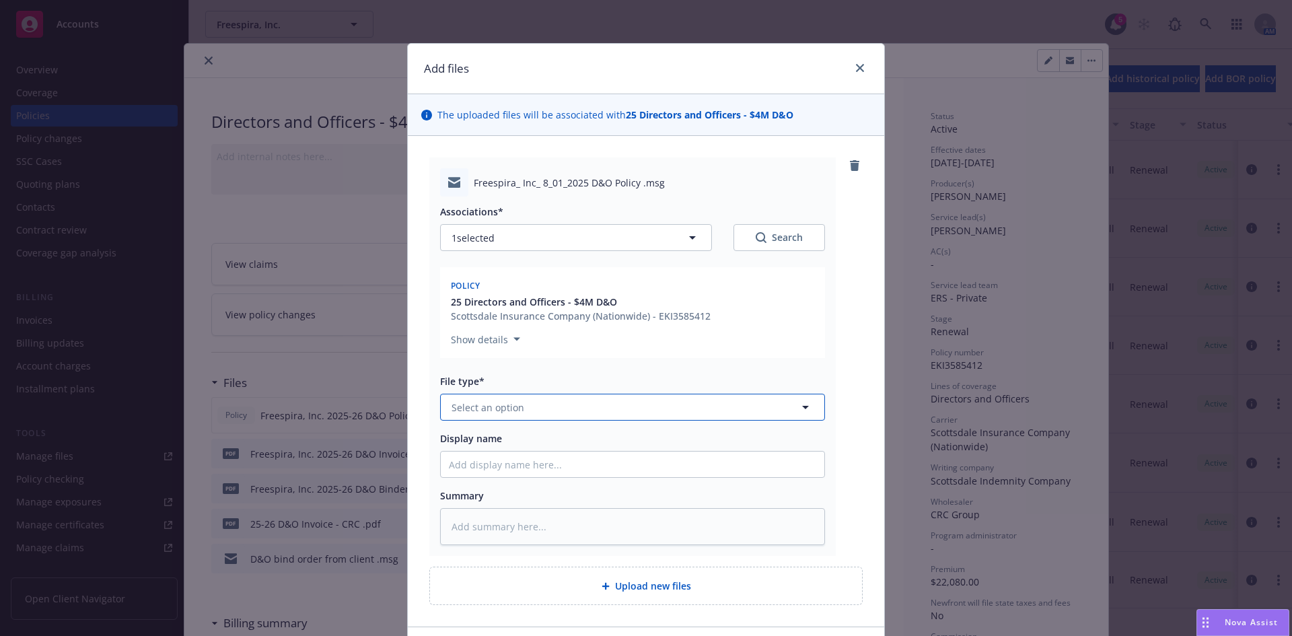
click at [511, 408] on span "Select an option" at bounding box center [487, 407] width 73 height 14
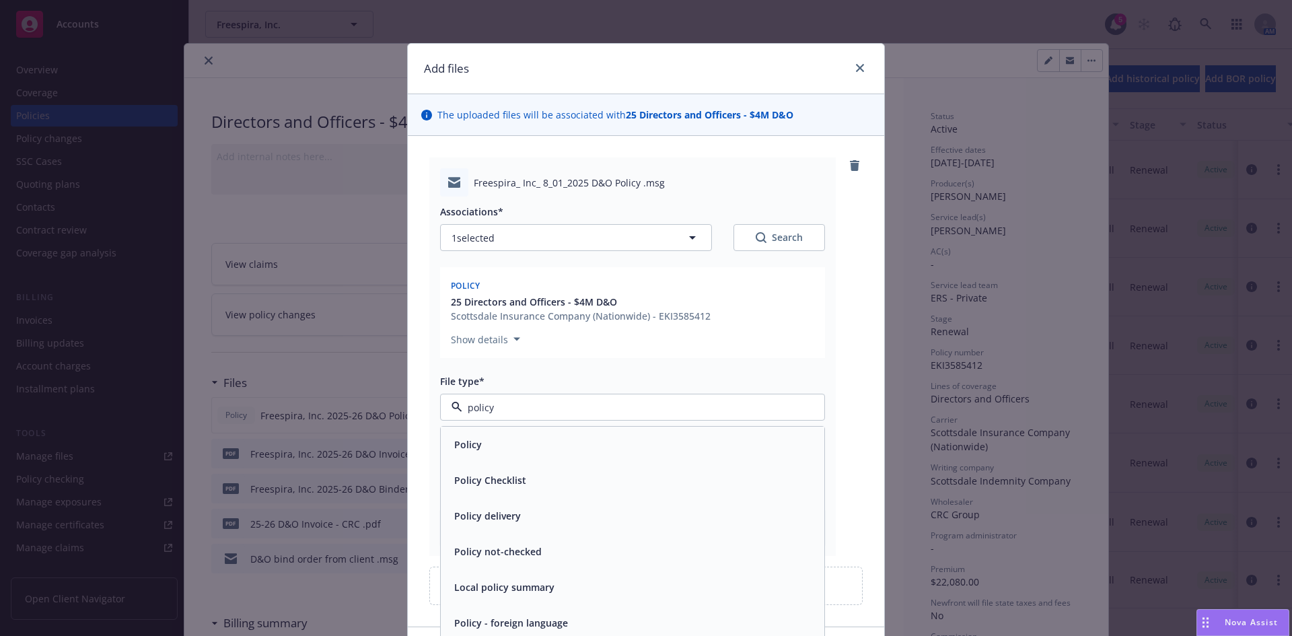
type input "policy"
click at [518, 478] on div "Policy delivery" at bounding box center [632, 480] width 367 height 20
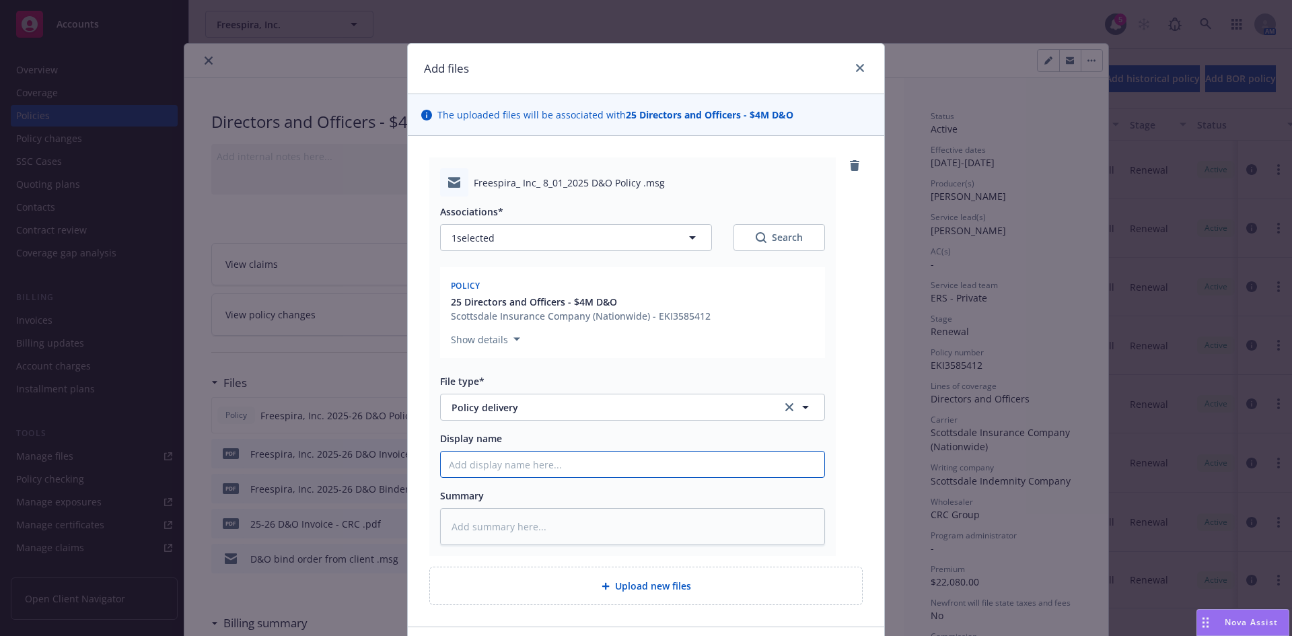
click at [493, 466] on input "Display name" at bounding box center [632, 464] width 383 height 26
type textarea "x"
type input "D"
type textarea "x"
type input "D&"
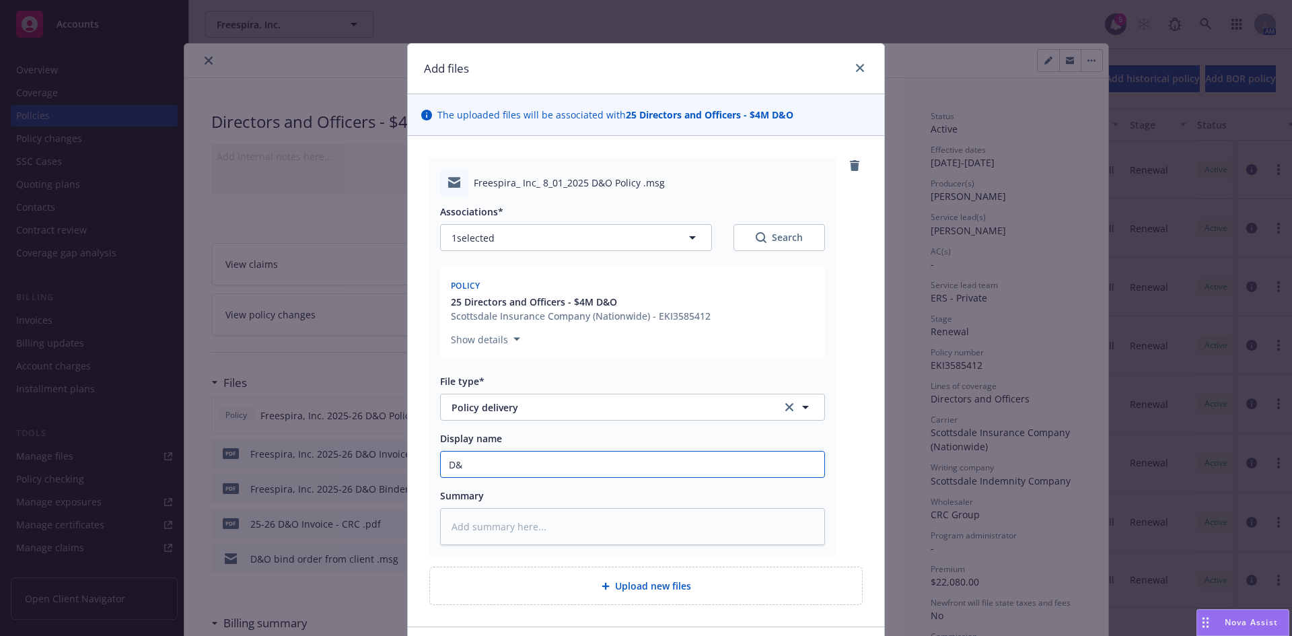
type textarea "x"
type input "D&O"
type textarea "x"
type input "D&O"
type textarea "x"
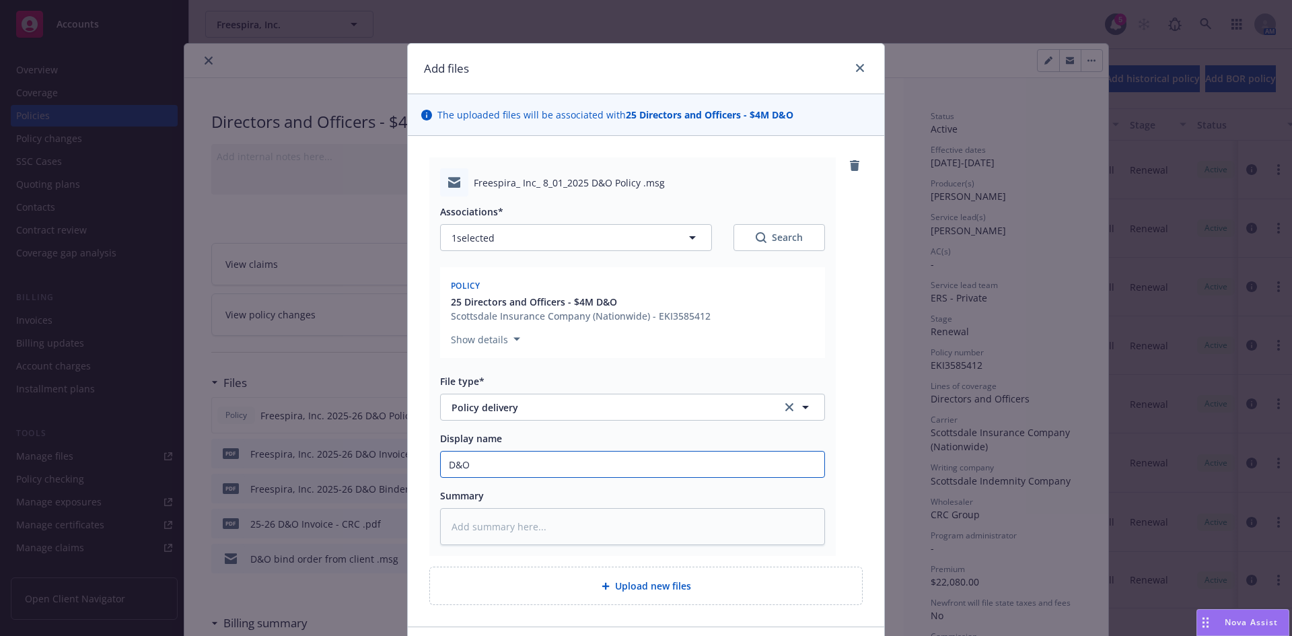
type input "D&O P"
type textarea "x"
type input "D&O Po"
type textarea "x"
type input "D&O Poli"
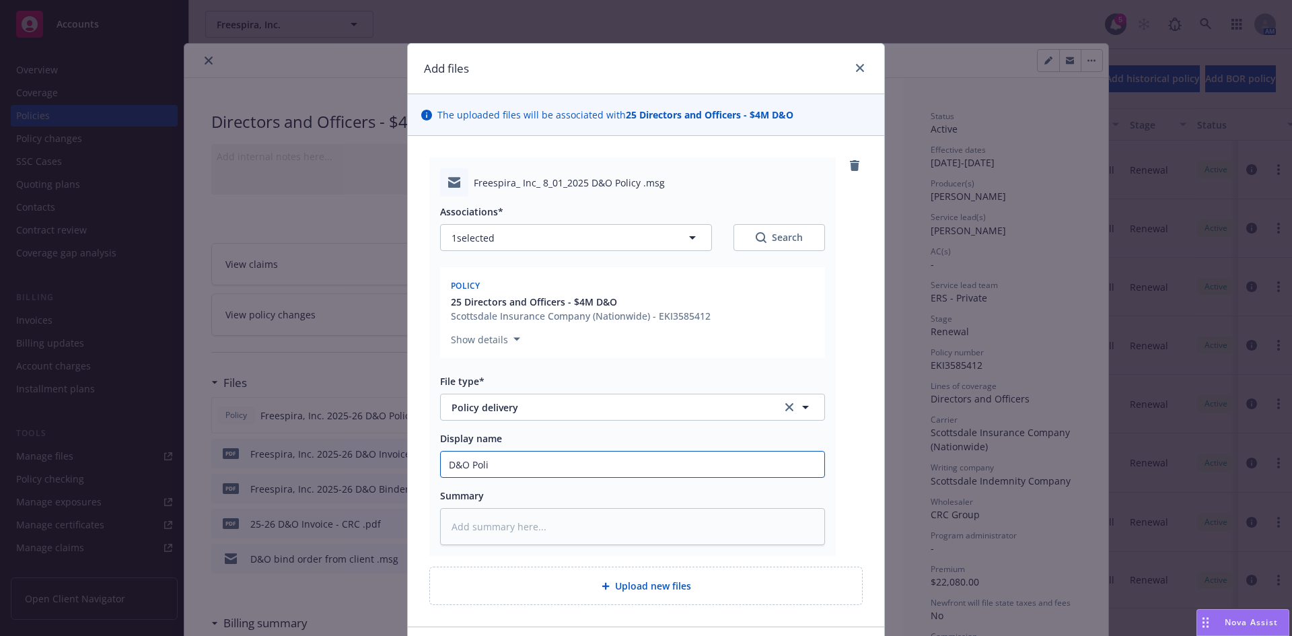
type textarea "x"
type input "D&O Polio"
type textarea "x"
type input "D&O Polioc"
type textarea "x"
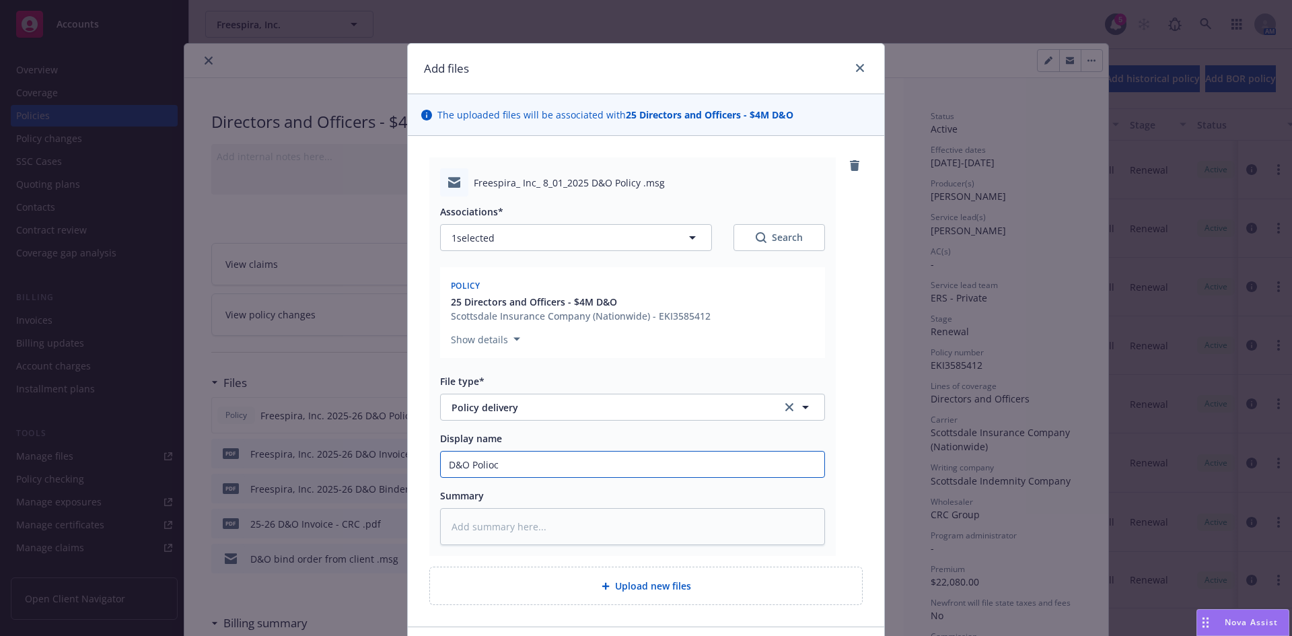
type input "D&O Poliocy"
type textarea "x"
type input "D&O Poliocy"
type textarea "x"
type input "D&O Poliocy"
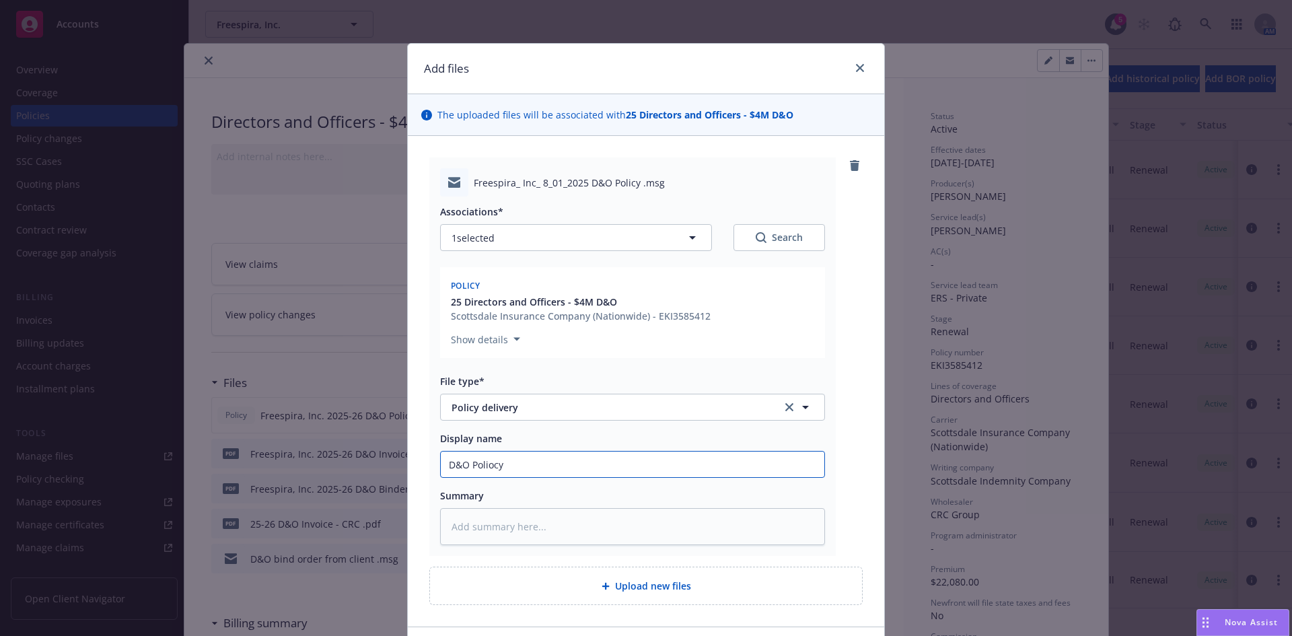
type textarea "x"
type input "D&O Polioc"
type textarea "x"
type input "D&O Polio"
type textarea "x"
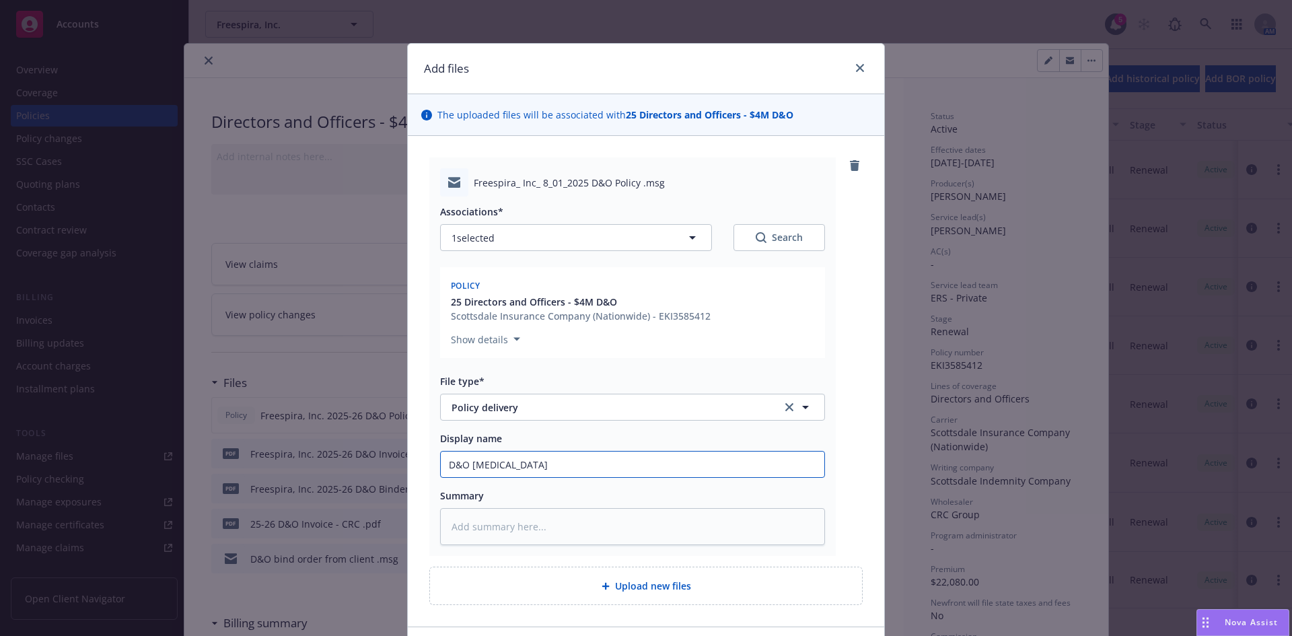
type input "D&O Poli"
type textarea "x"
type input "D&O Policy delivery"
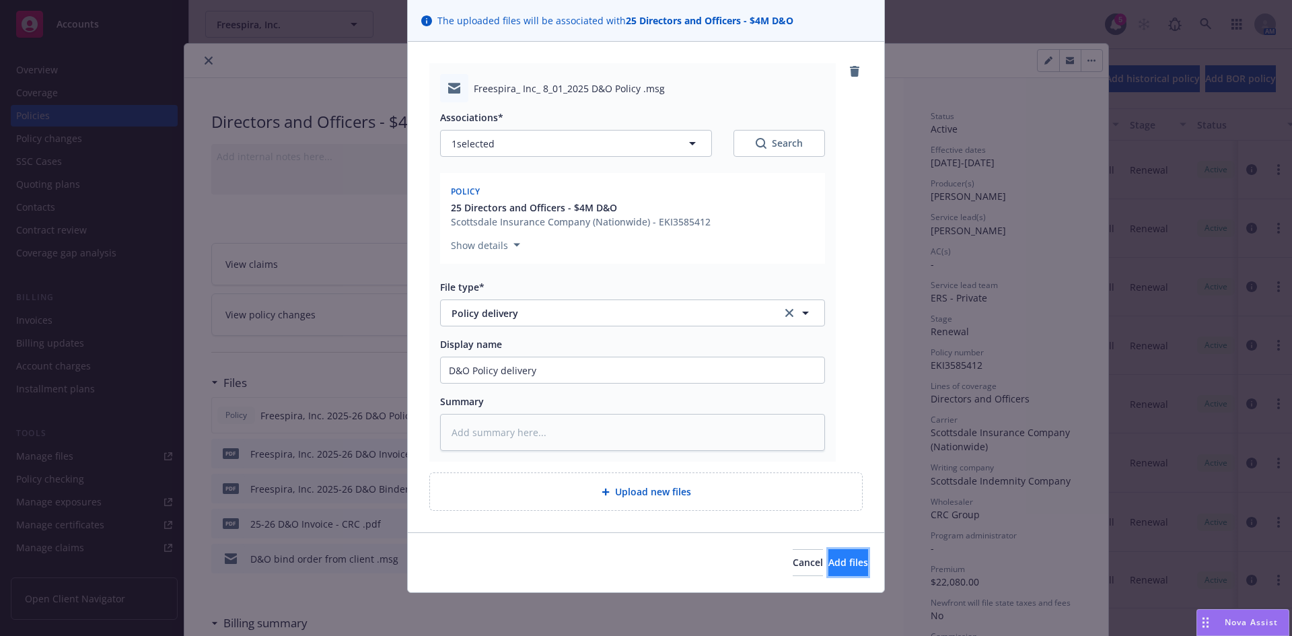
click at [828, 561] on span "Add files" at bounding box center [848, 562] width 40 height 13
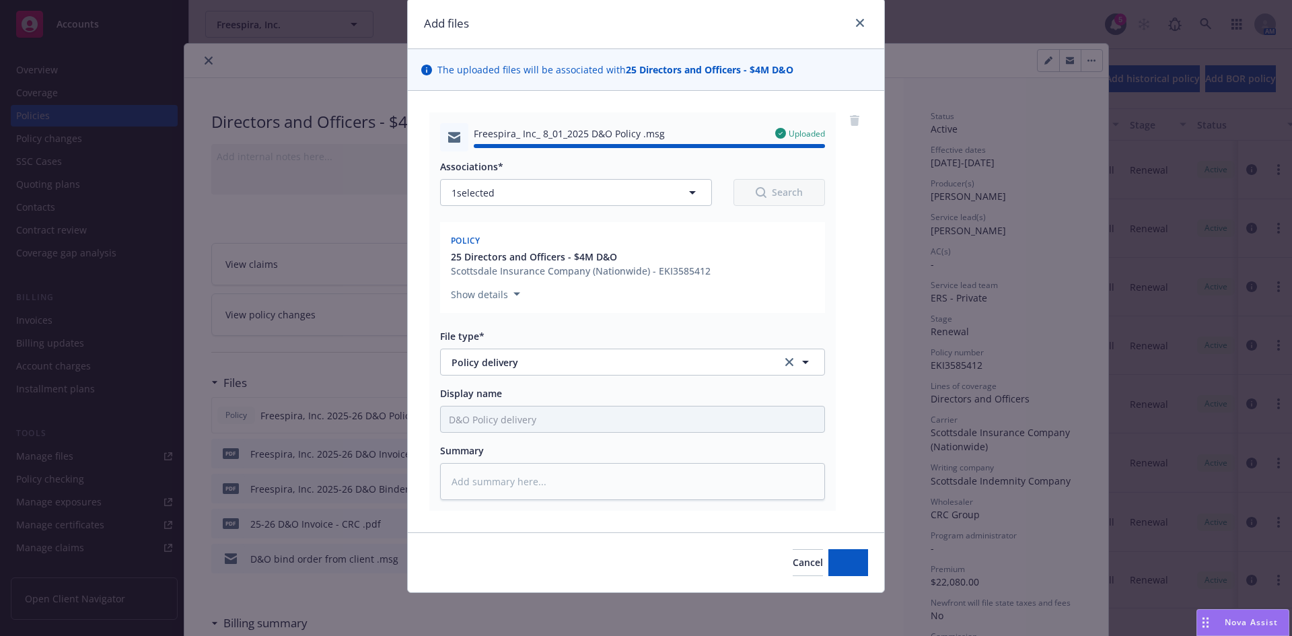
type textarea "x"
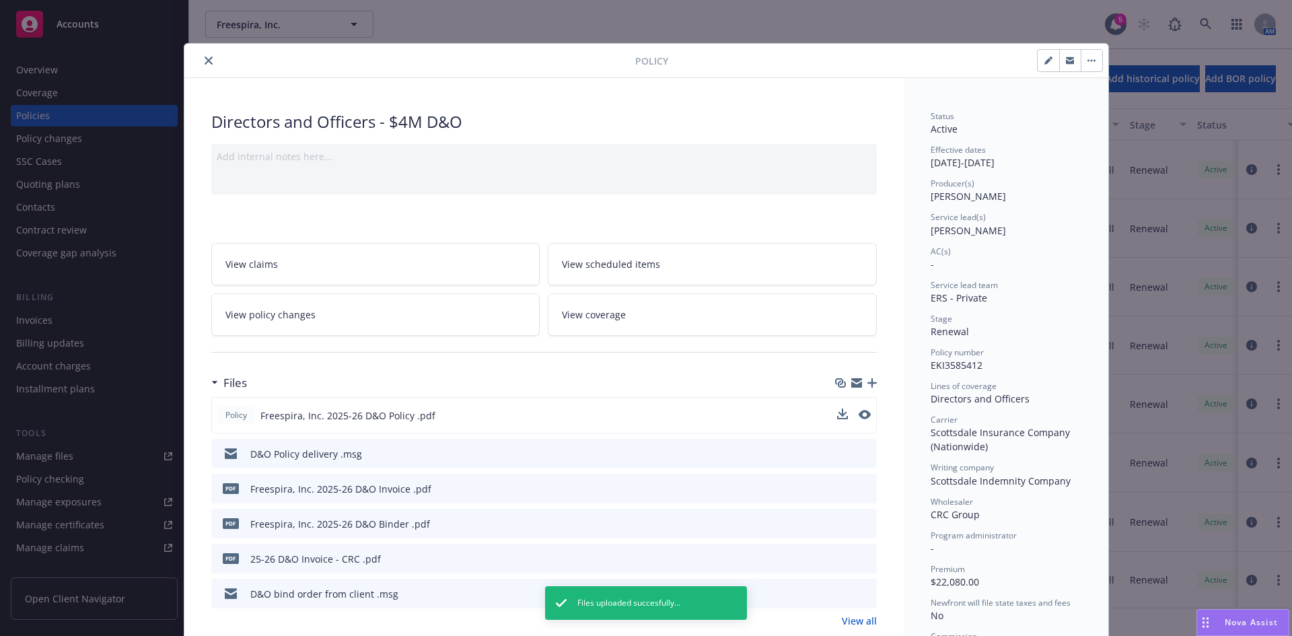
click at [204, 59] on icon "close" at bounding box center [208, 61] width 8 height 8
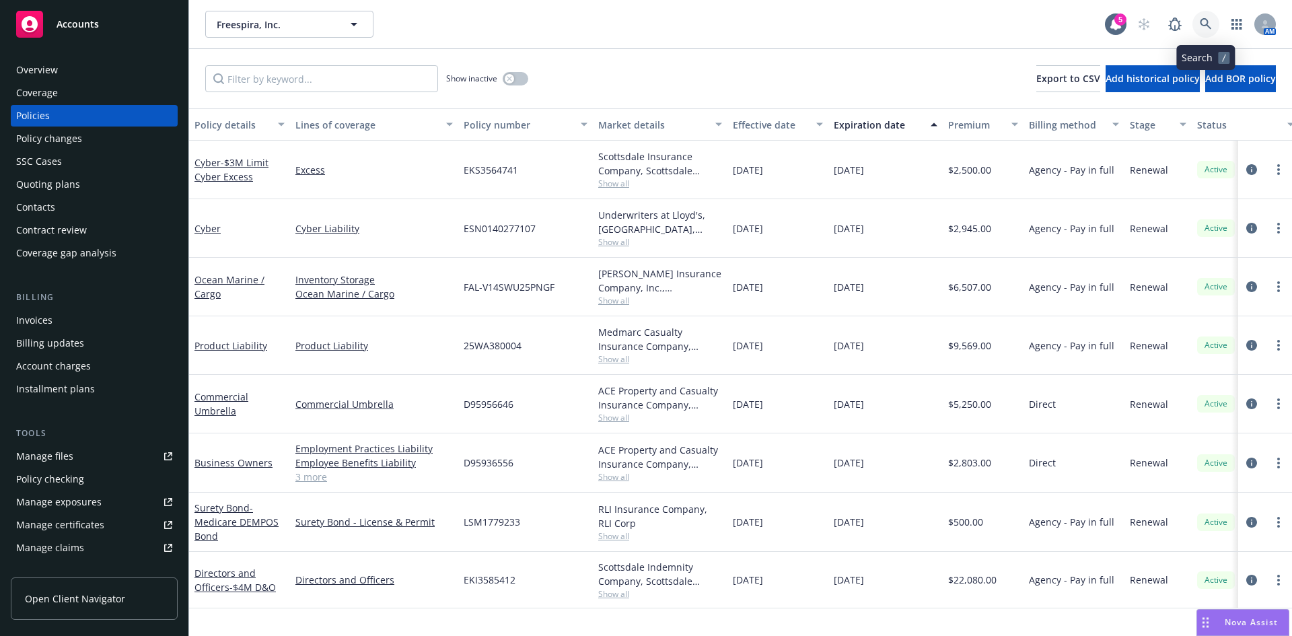
click at [1200, 25] on icon at bounding box center [1205, 24] width 12 height 12
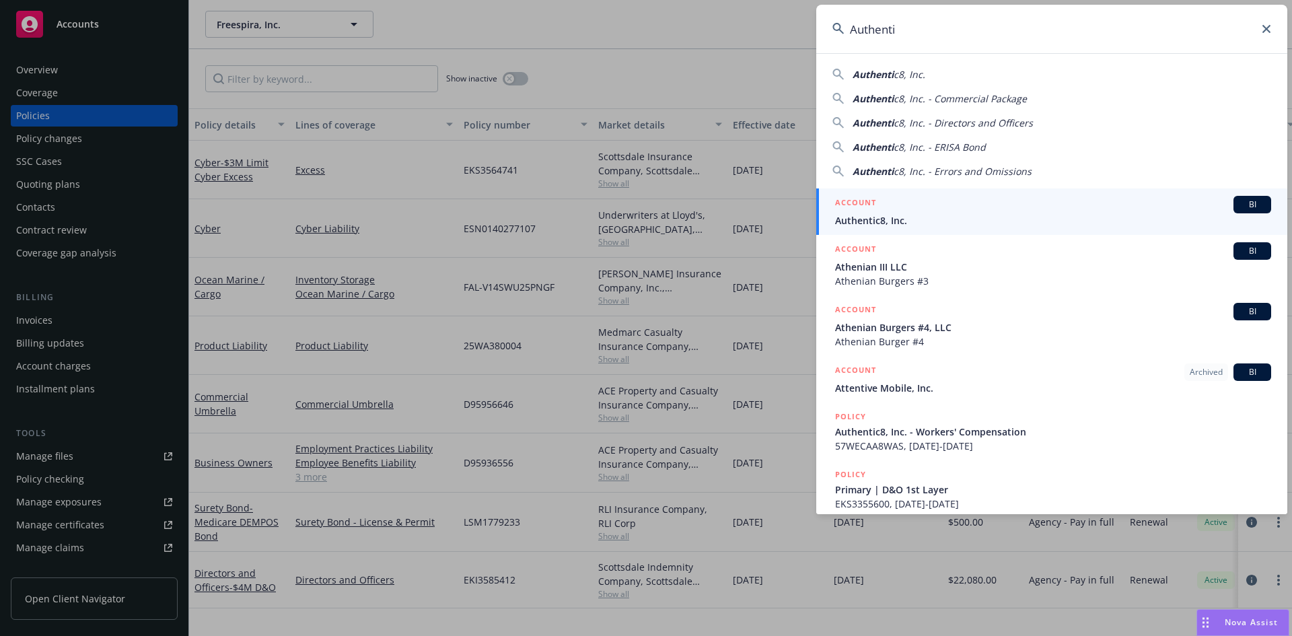
type input "Authenti"
click at [877, 220] on span "Authentic8, Inc." at bounding box center [1053, 220] width 436 height 14
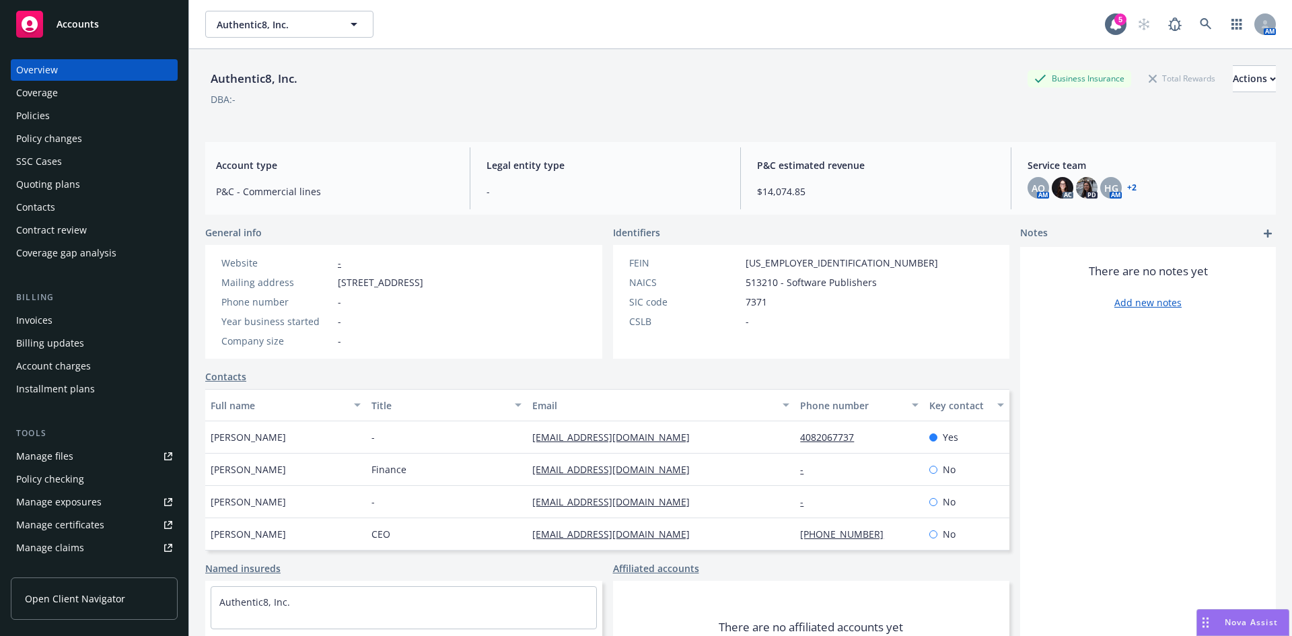
click at [41, 112] on div "Policies" at bounding box center [33, 116] width 34 height 22
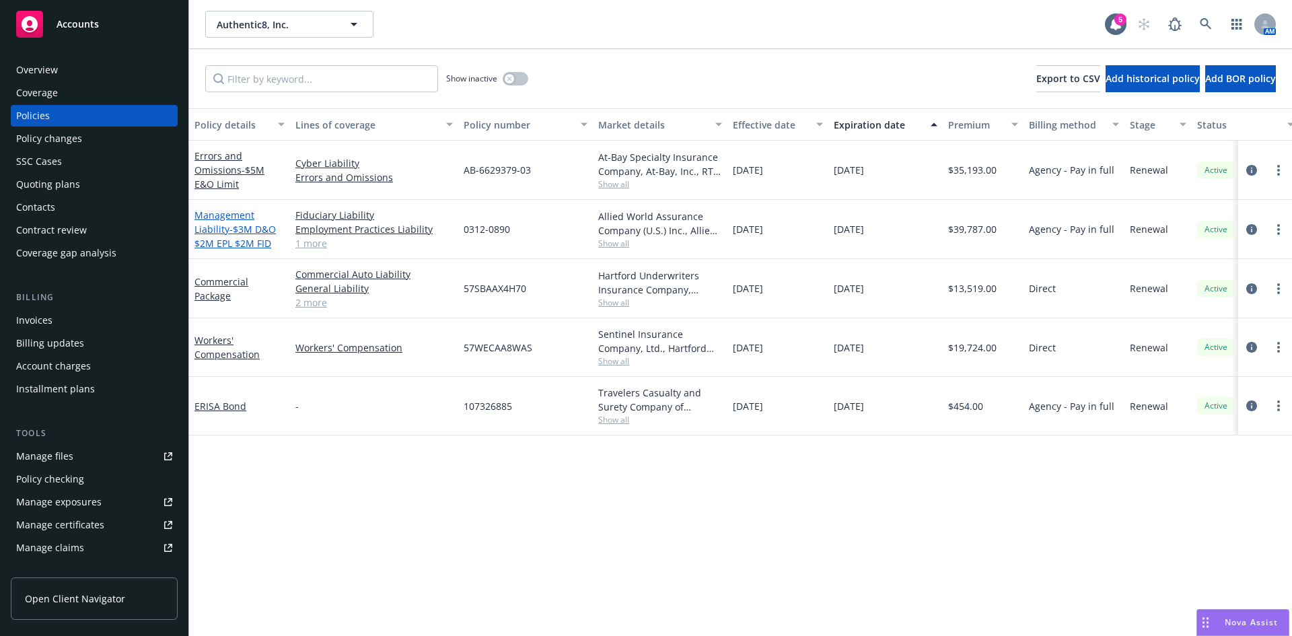
click at [237, 230] on span "- $3M D&O $2M EPL $2M FID" at bounding box center [234, 236] width 81 height 27
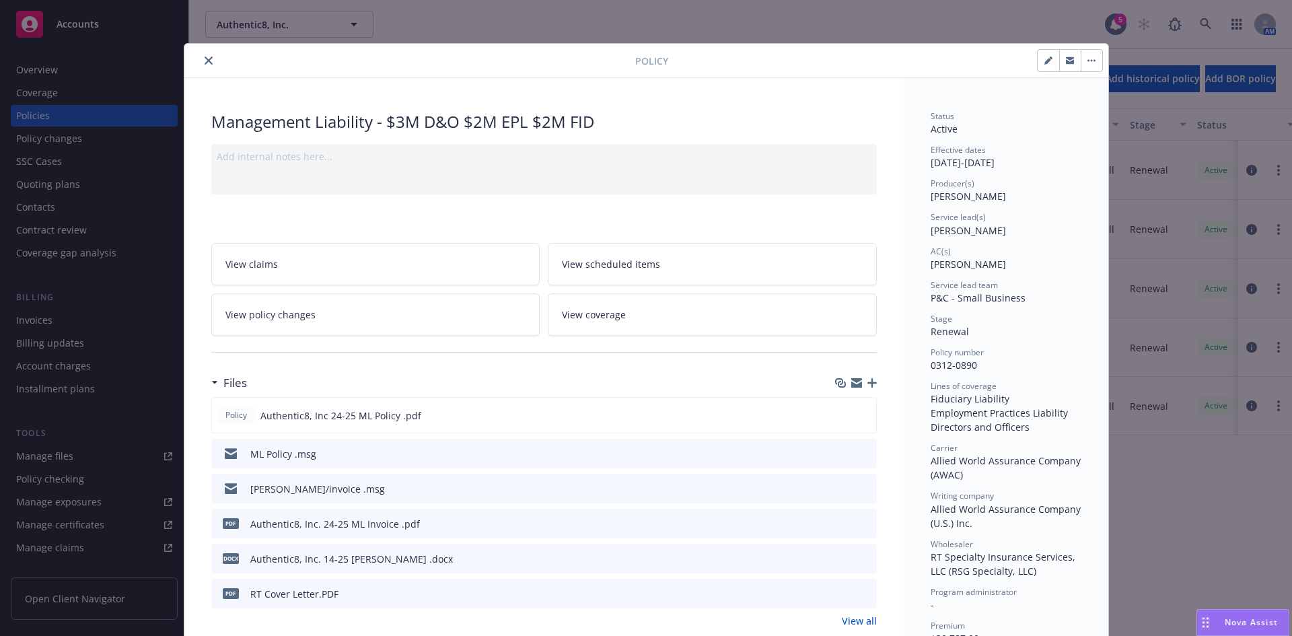
click at [200, 60] on button "close" at bounding box center [208, 60] width 16 height 16
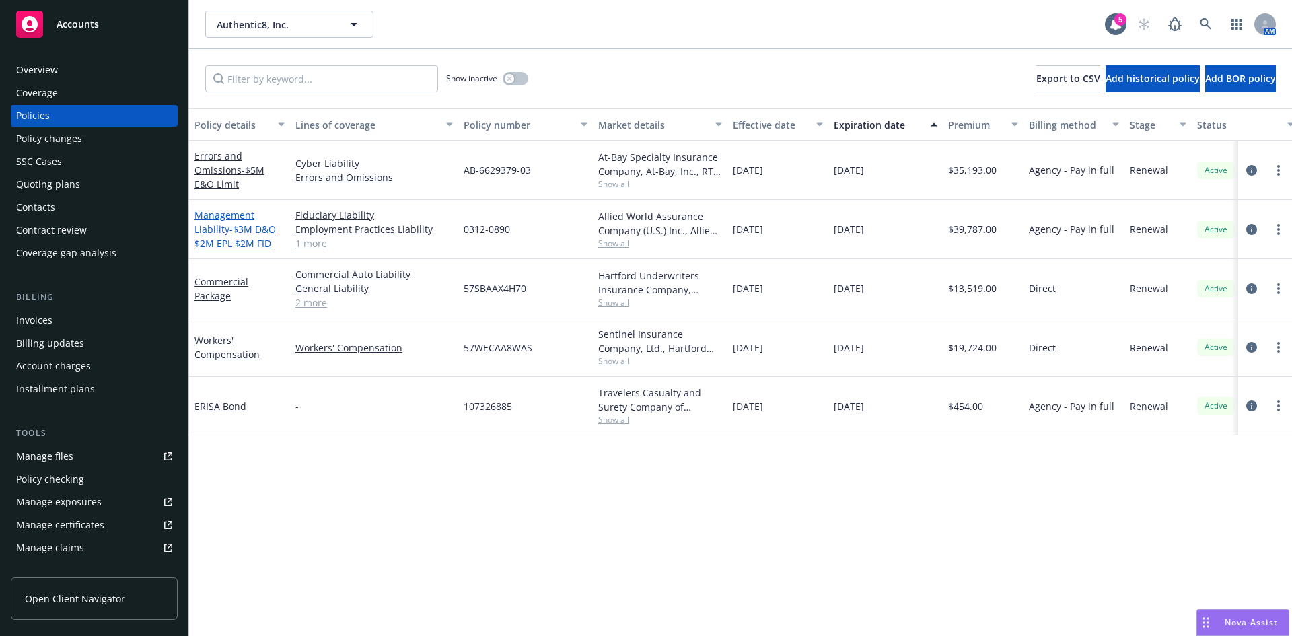
click at [234, 237] on span "- $3M D&O $2M EPL $2M FID" at bounding box center [234, 236] width 81 height 27
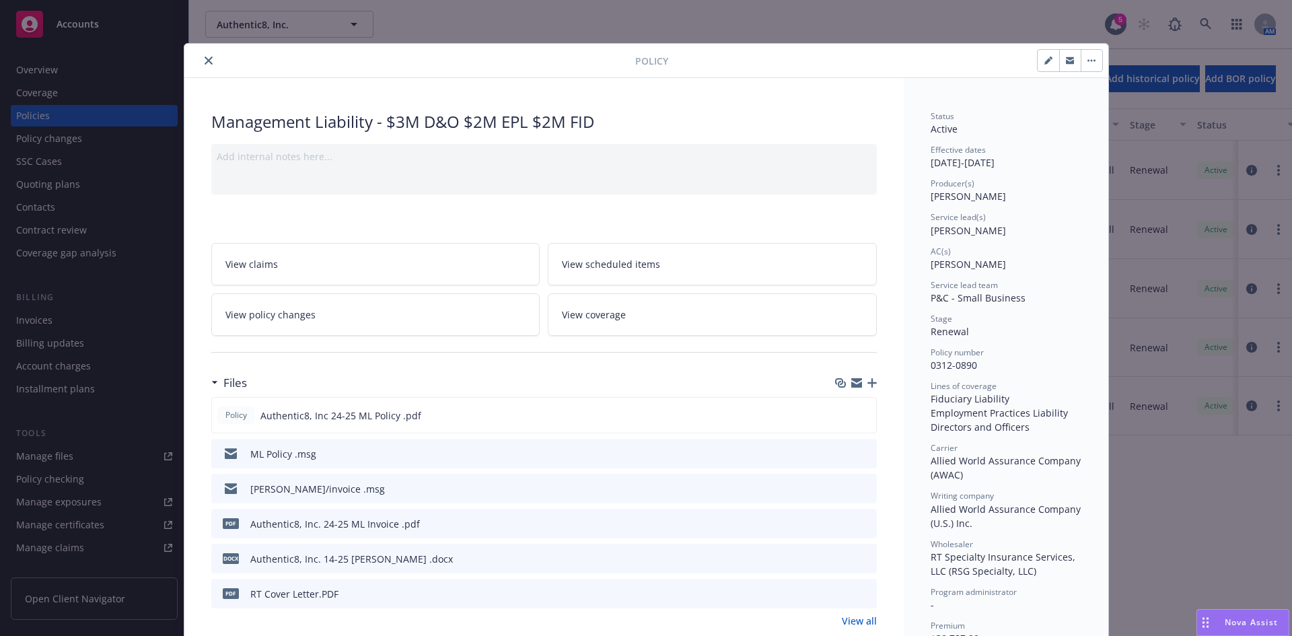
scroll to position [40, 0]
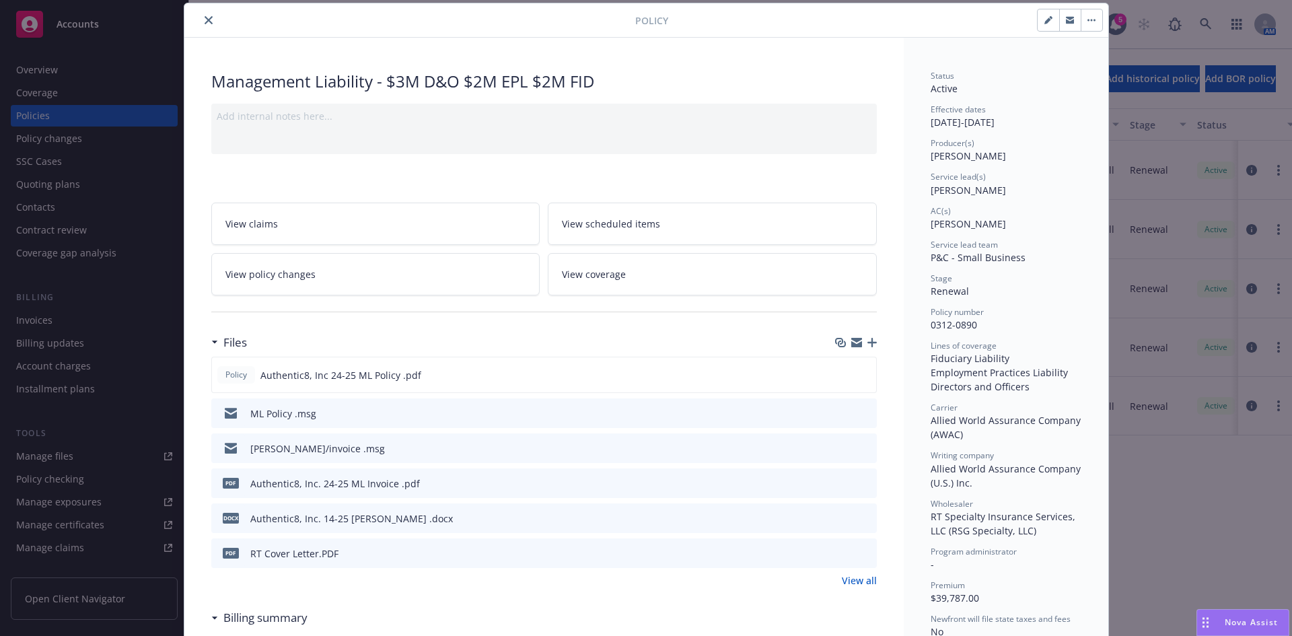
click at [868, 343] on icon "button" at bounding box center [871, 342] width 9 height 9
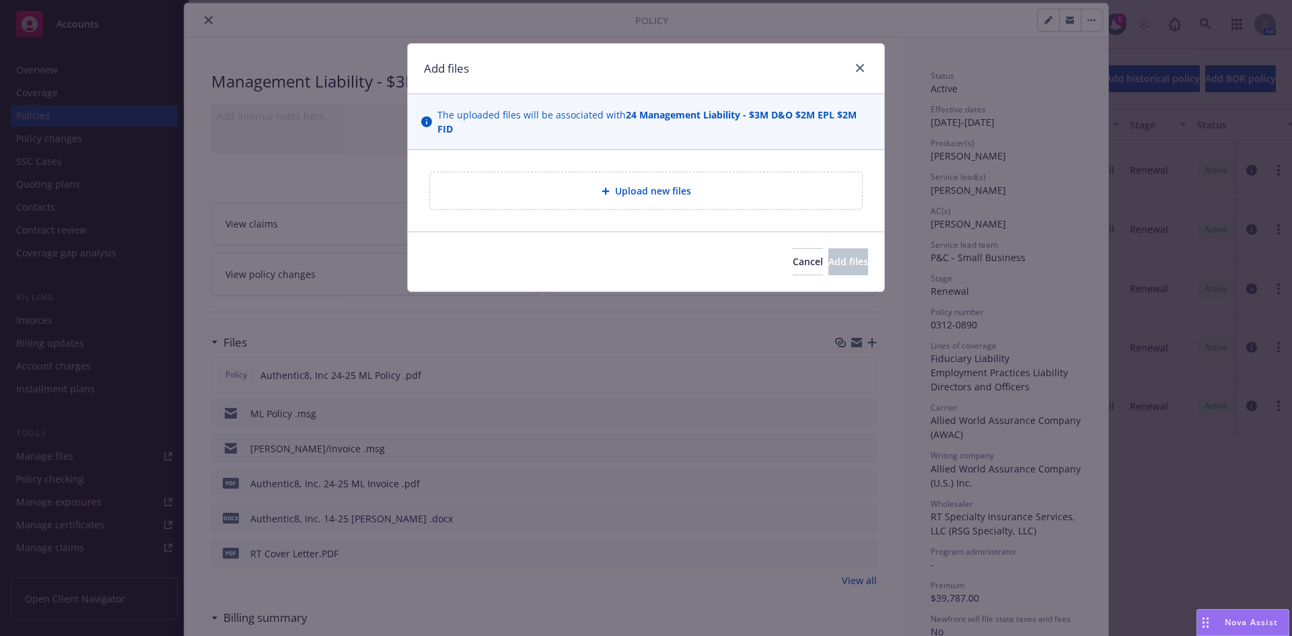
type textarea "x"
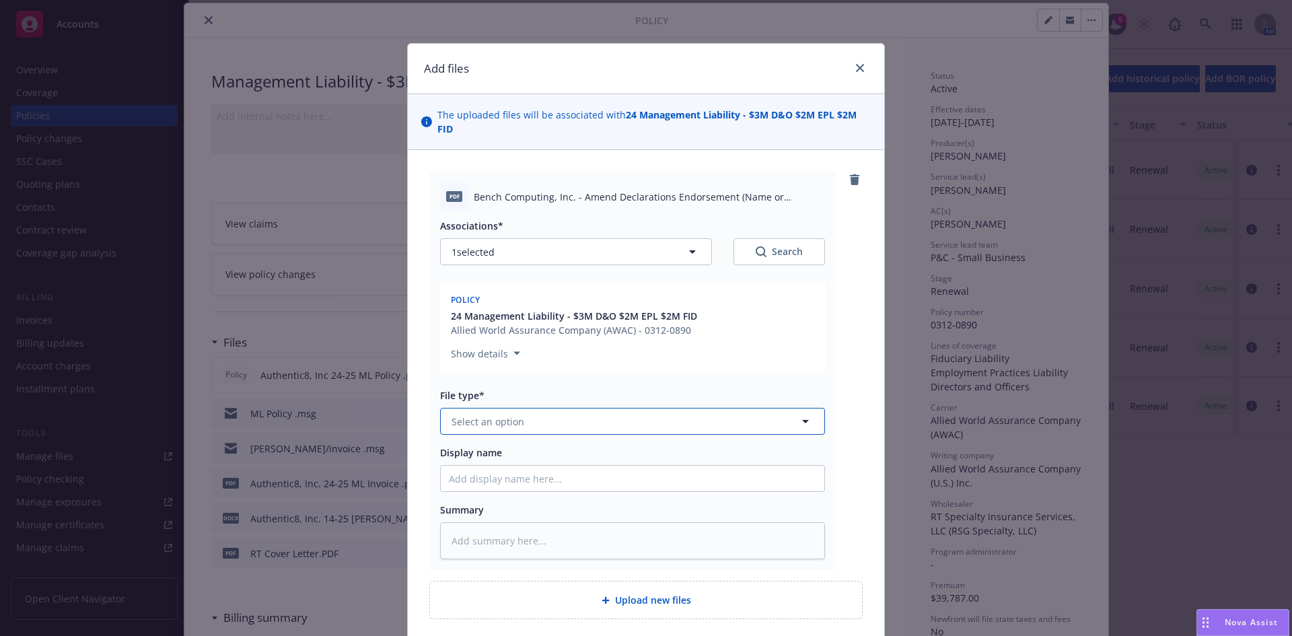
click at [499, 414] on span "Select an option" at bounding box center [487, 421] width 73 height 14
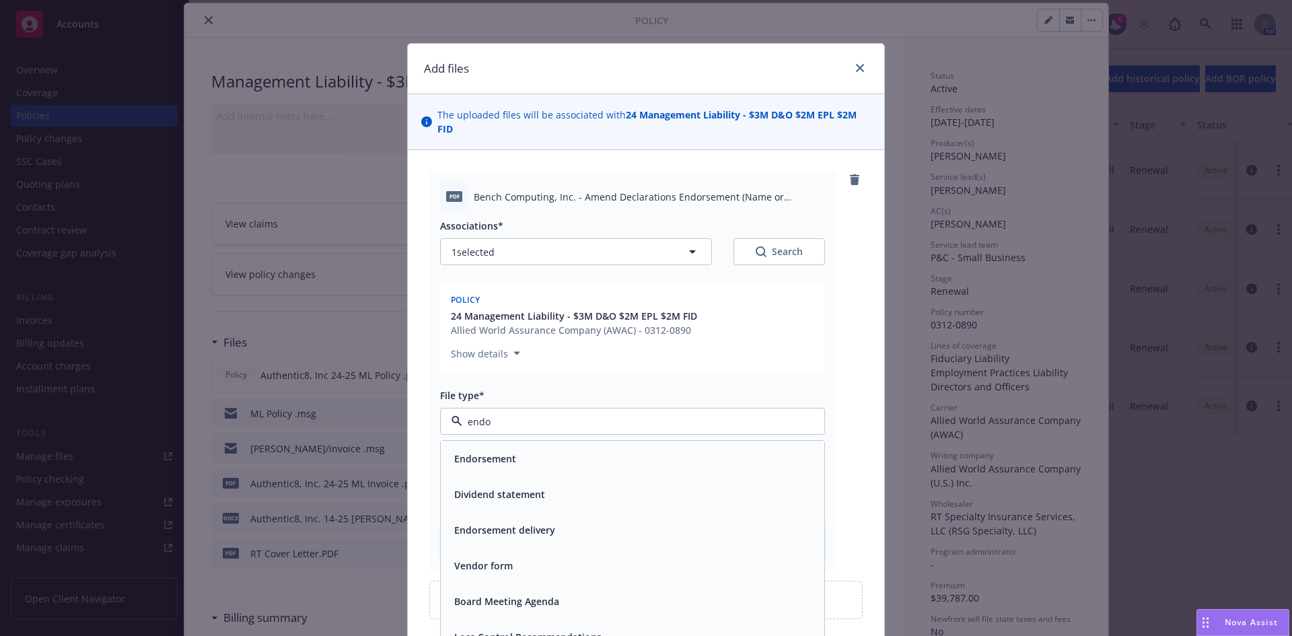
type input "endor"
click at [486, 451] on span "Endorsement" at bounding box center [485, 458] width 62 height 14
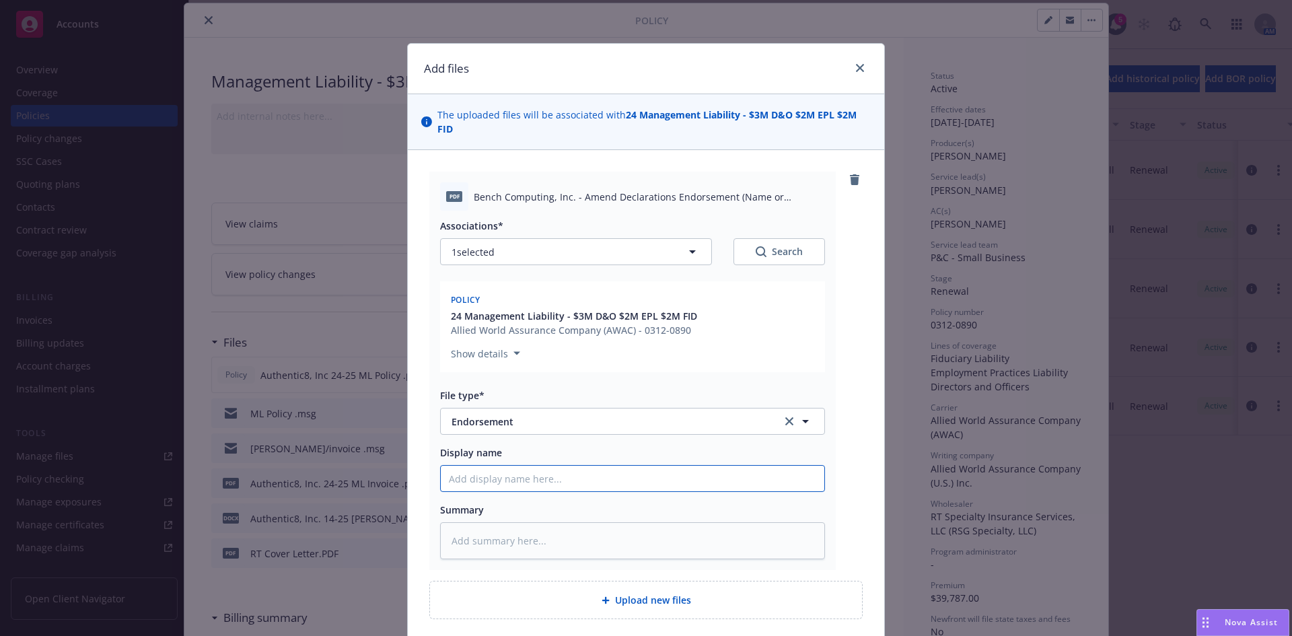
click at [473, 466] on input "Display name" at bounding box center [632, 479] width 383 height 26
type textarea "x"
type input "A"
type textarea "x"
type input "Am"
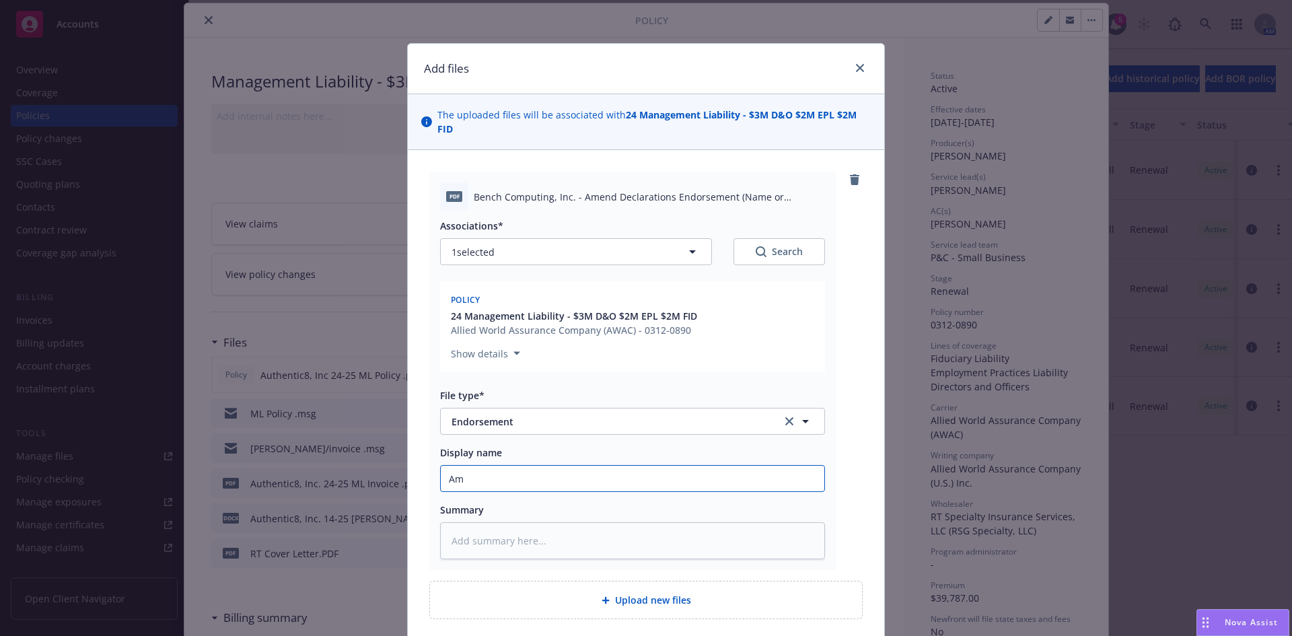
type textarea "x"
type input "Ame"
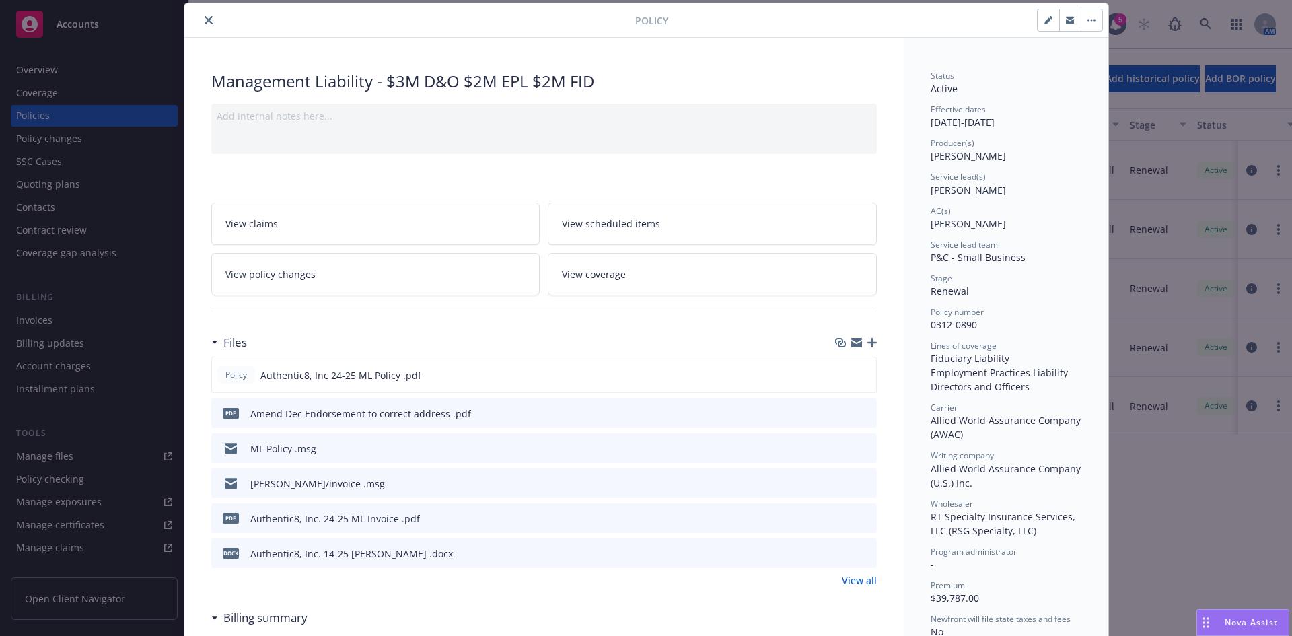
drag, startPoint x: 202, startPoint y: 22, endPoint x: 180, endPoint y: 178, distance: 157.6
click at [204, 22] on icon "close" at bounding box center [208, 20] width 8 height 8
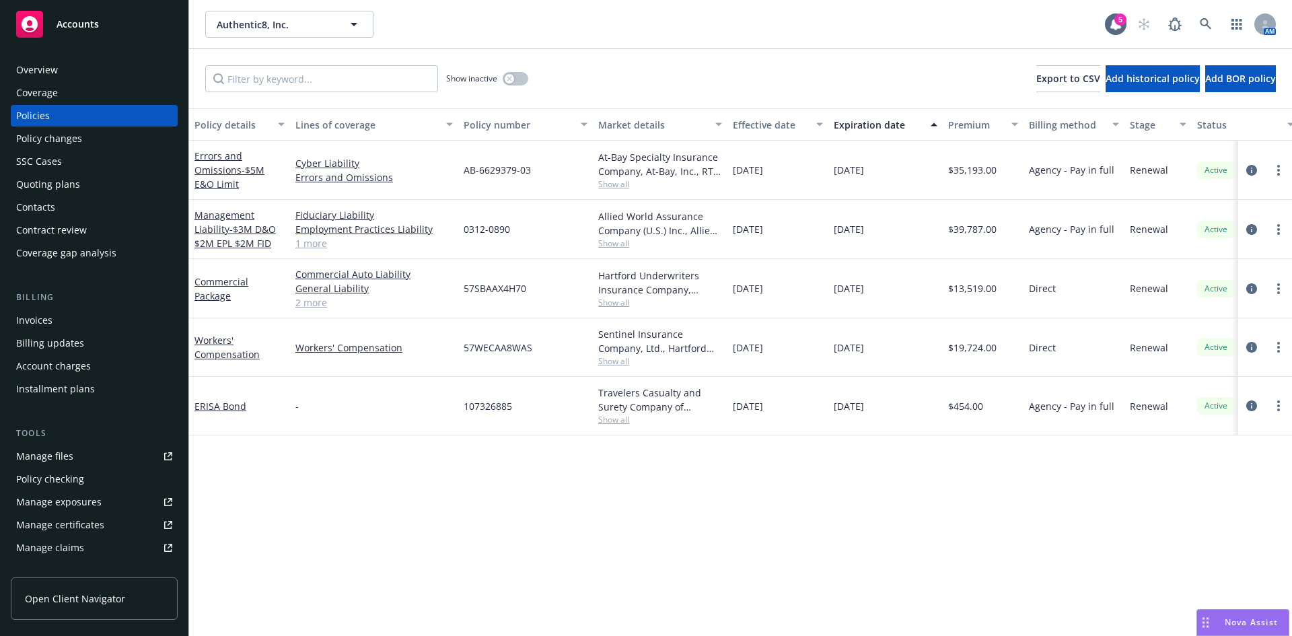
scroll to position [264, 0]
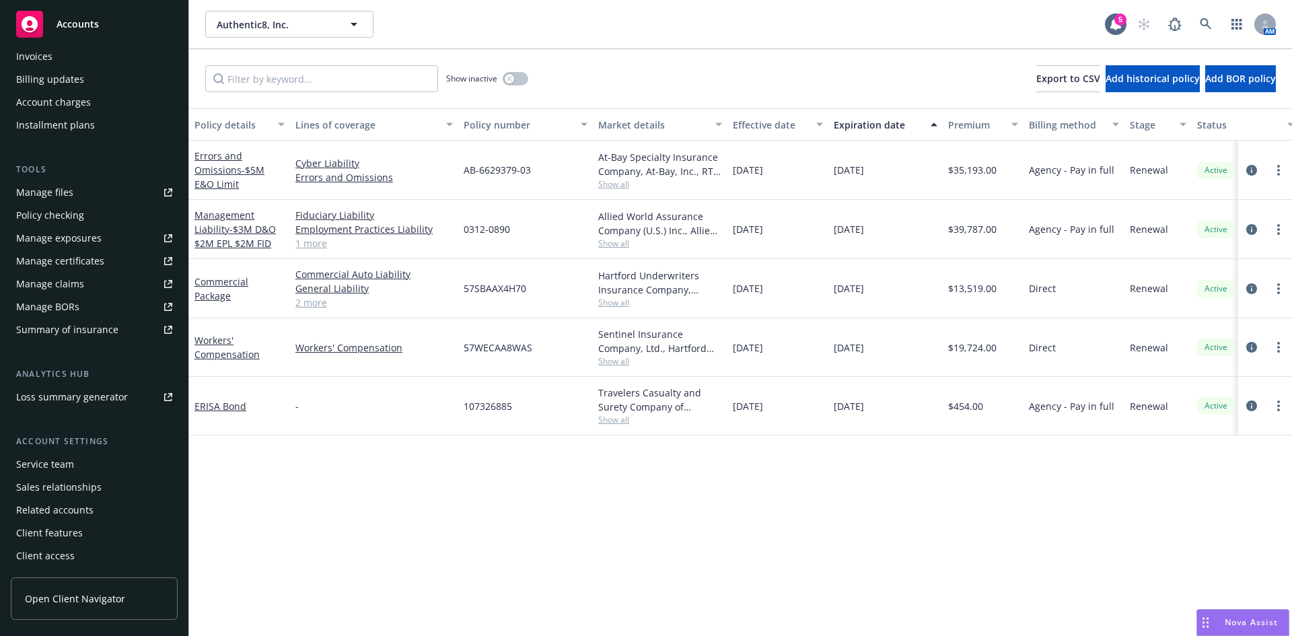
click at [74, 459] on div "Service team" at bounding box center [94, 464] width 156 height 22
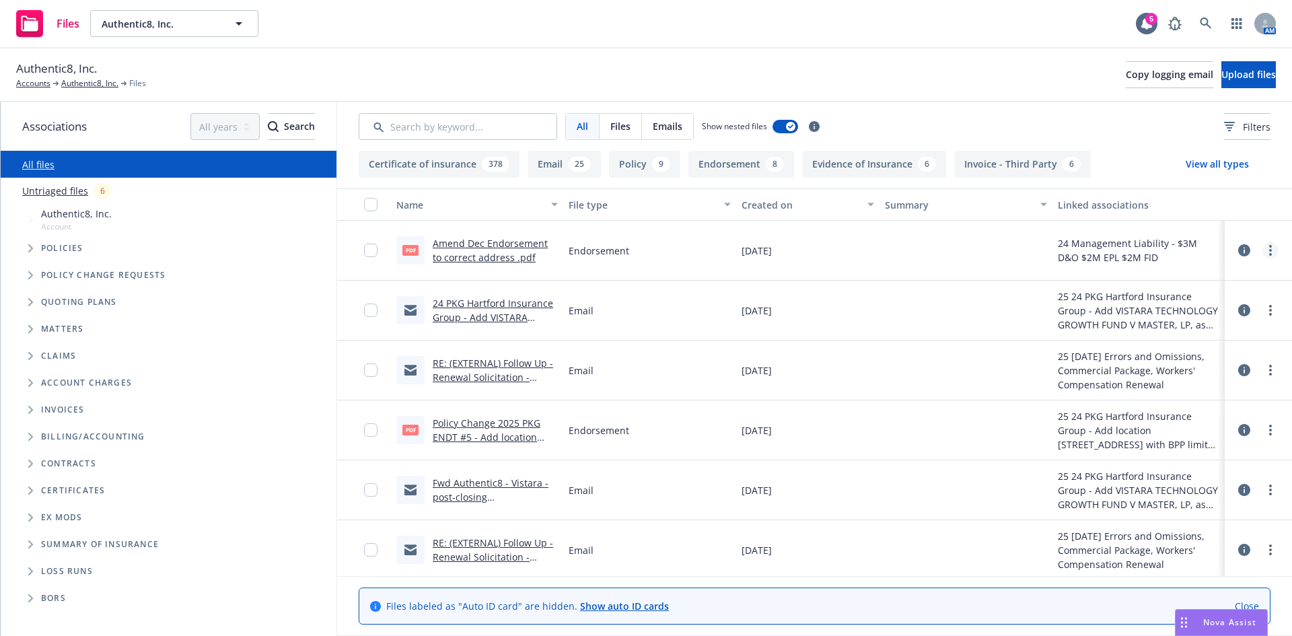
click at [1269, 247] on icon "more" at bounding box center [1270, 250] width 3 height 11
click at [1162, 274] on link "Archive" at bounding box center [1200, 277] width 134 height 27
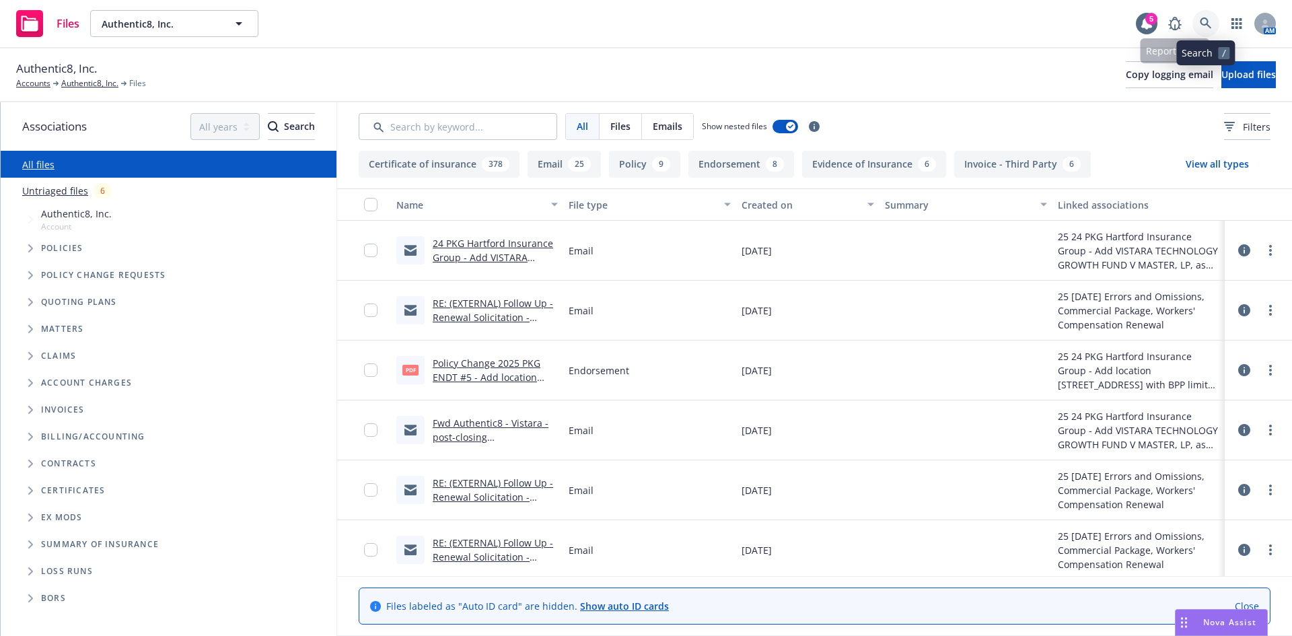
click at [1211, 13] on link at bounding box center [1205, 23] width 27 height 27
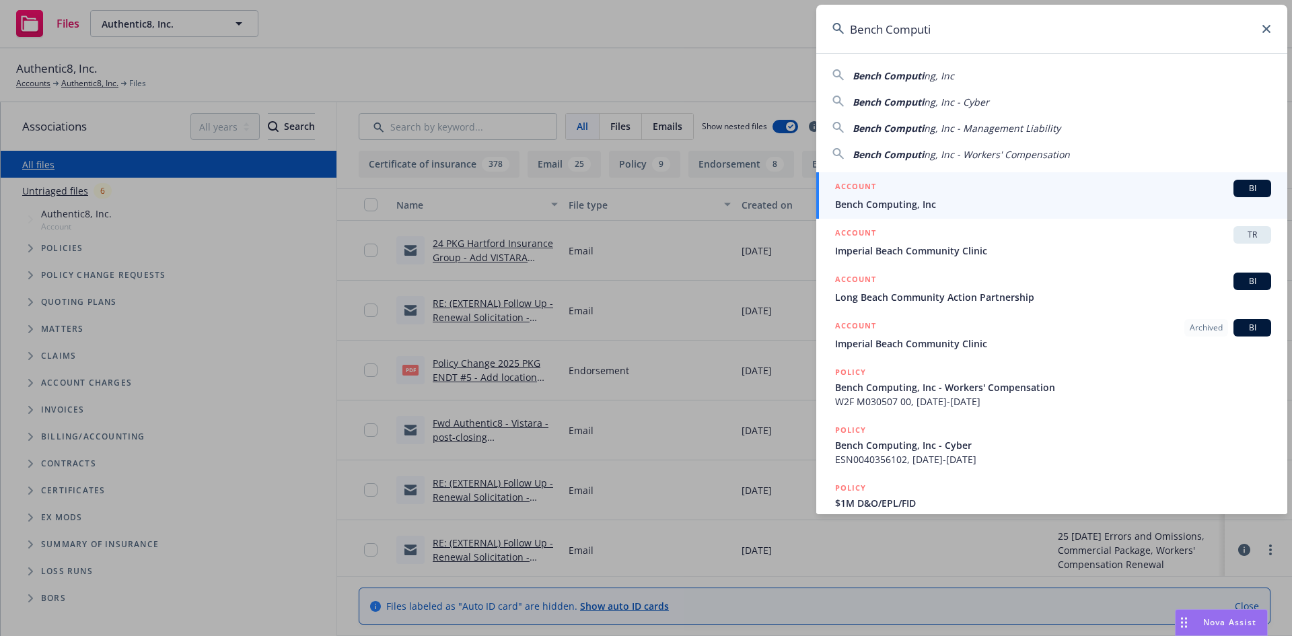
type input "Bench Computi"
click at [901, 198] on span "Bench Computing, Inc" at bounding box center [1053, 204] width 436 height 14
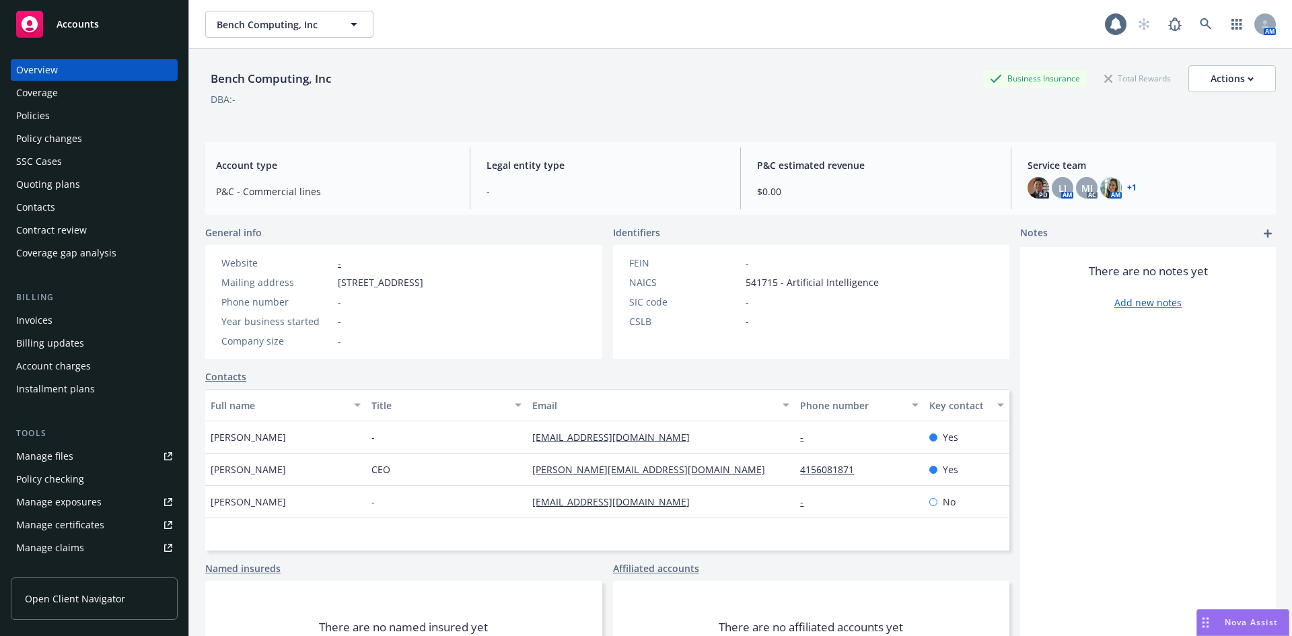
click at [28, 114] on div "Policies" at bounding box center [33, 116] width 34 height 22
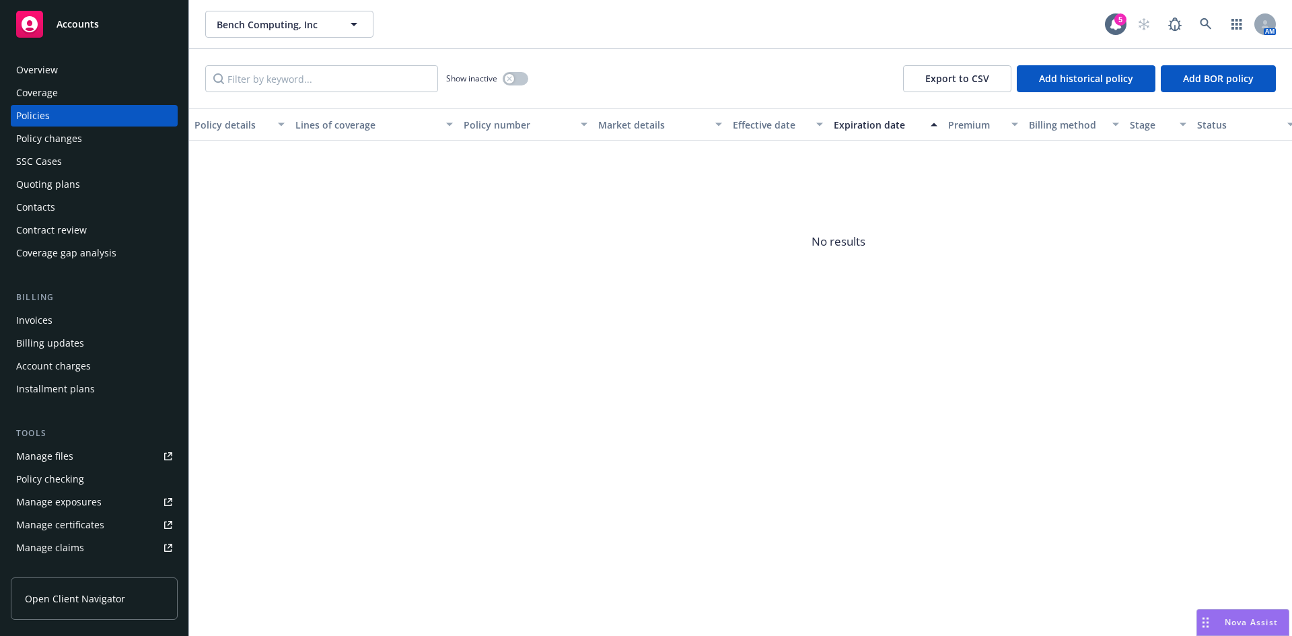
click at [53, 117] on div "Policies" at bounding box center [94, 116] width 156 height 22
click at [508, 77] on icon "button" at bounding box center [509, 78] width 5 height 5
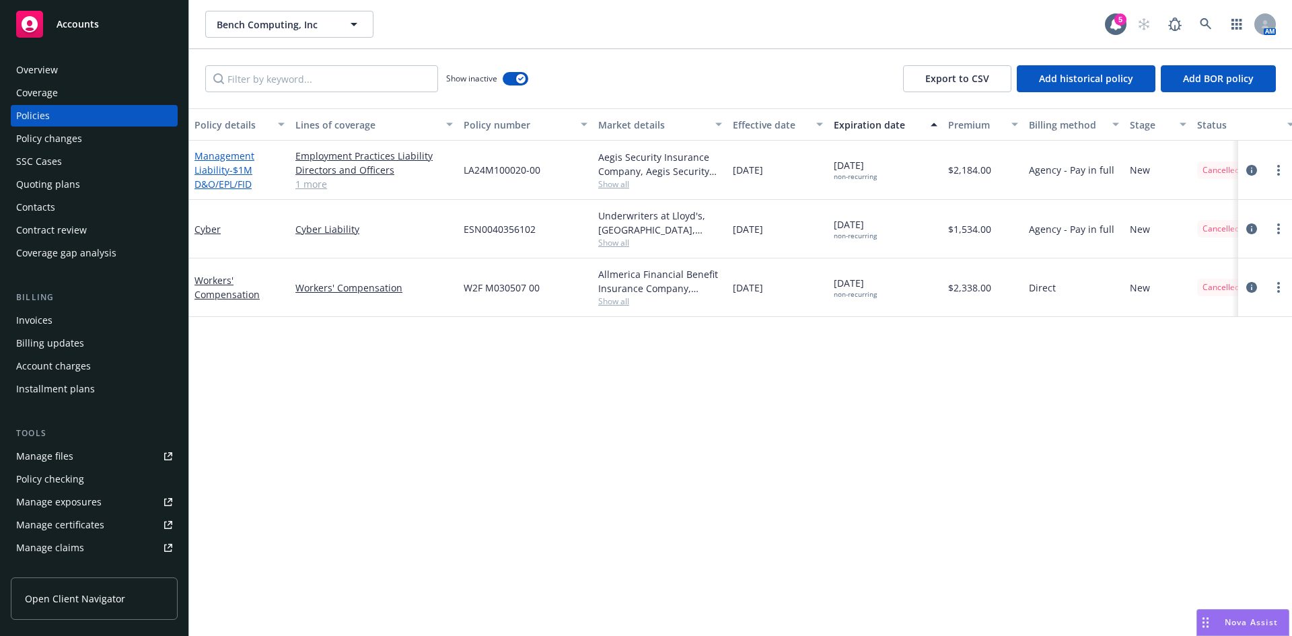
click at [212, 161] on link "Management Liability - $1M D&O/EPL/FID" at bounding box center [224, 169] width 60 height 41
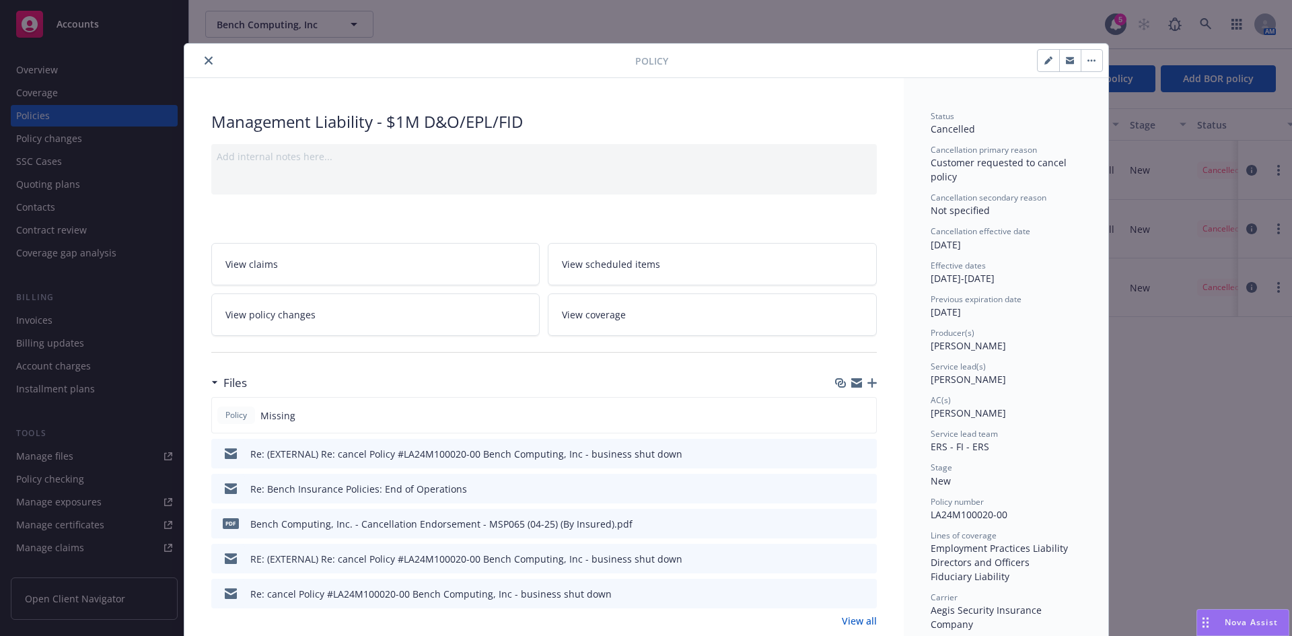
click at [204, 59] on icon "close" at bounding box center [208, 61] width 8 height 8
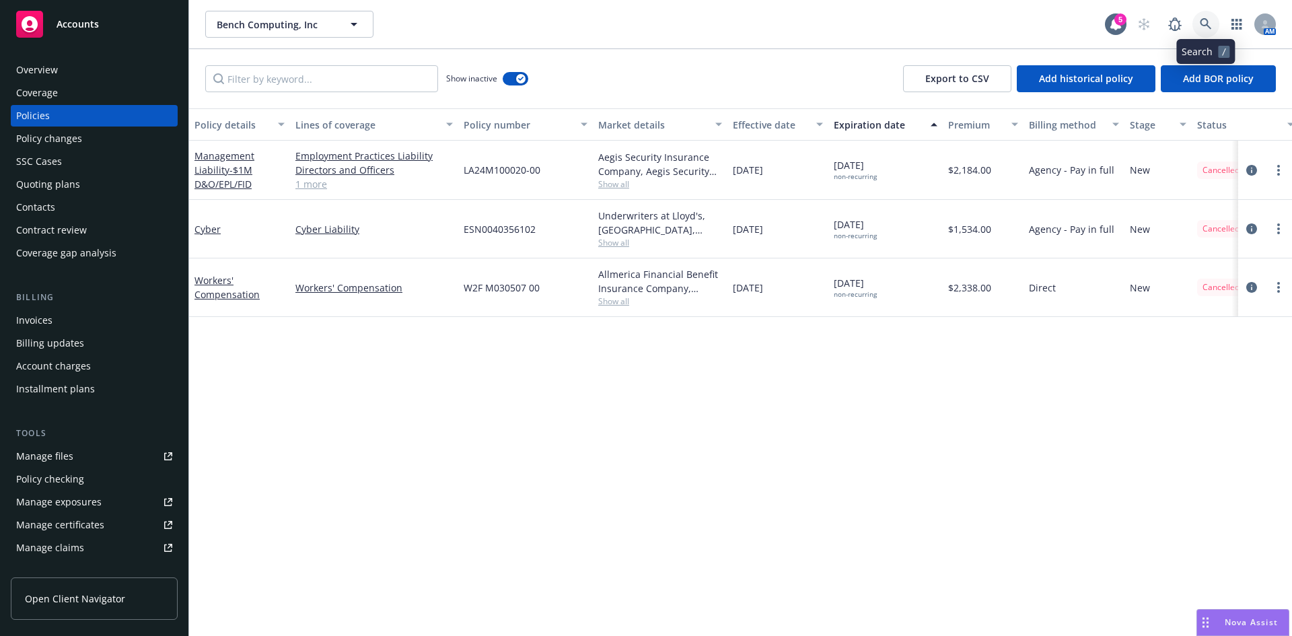
click at [1203, 25] on icon at bounding box center [1204, 23] width 11 height 11
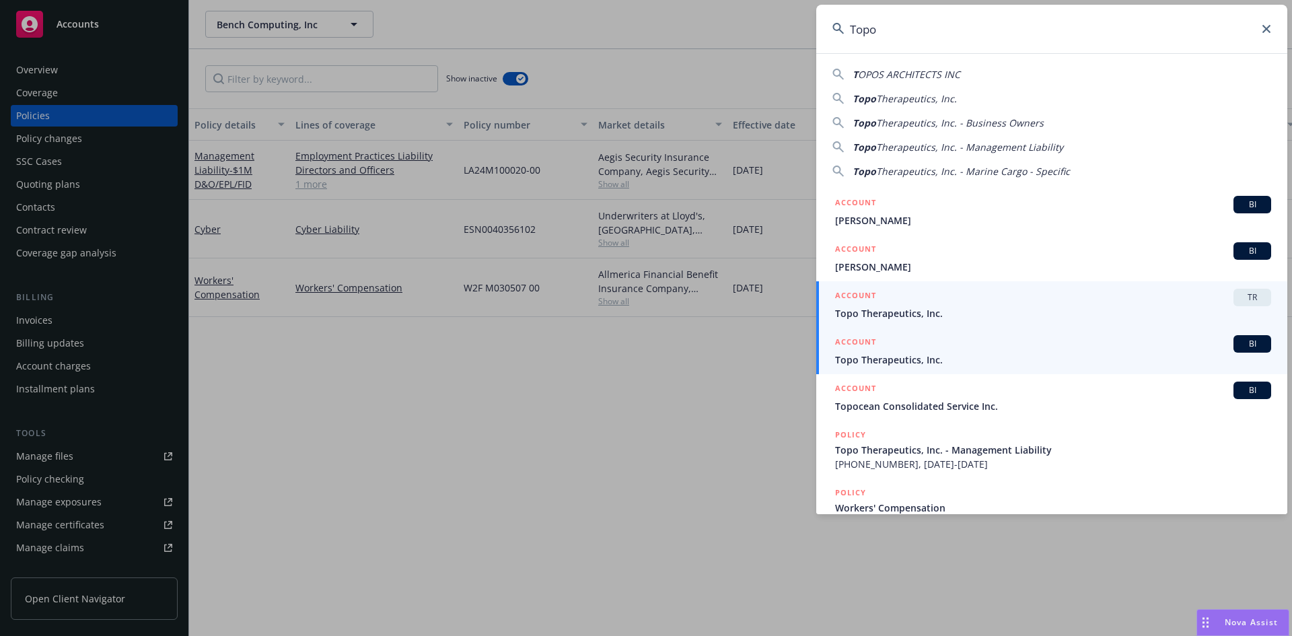
type input "Topo"
click at [880, 363] on span "Topo Therapeutics, Inc." at bounding box center [1053, 359] width 436 height 14
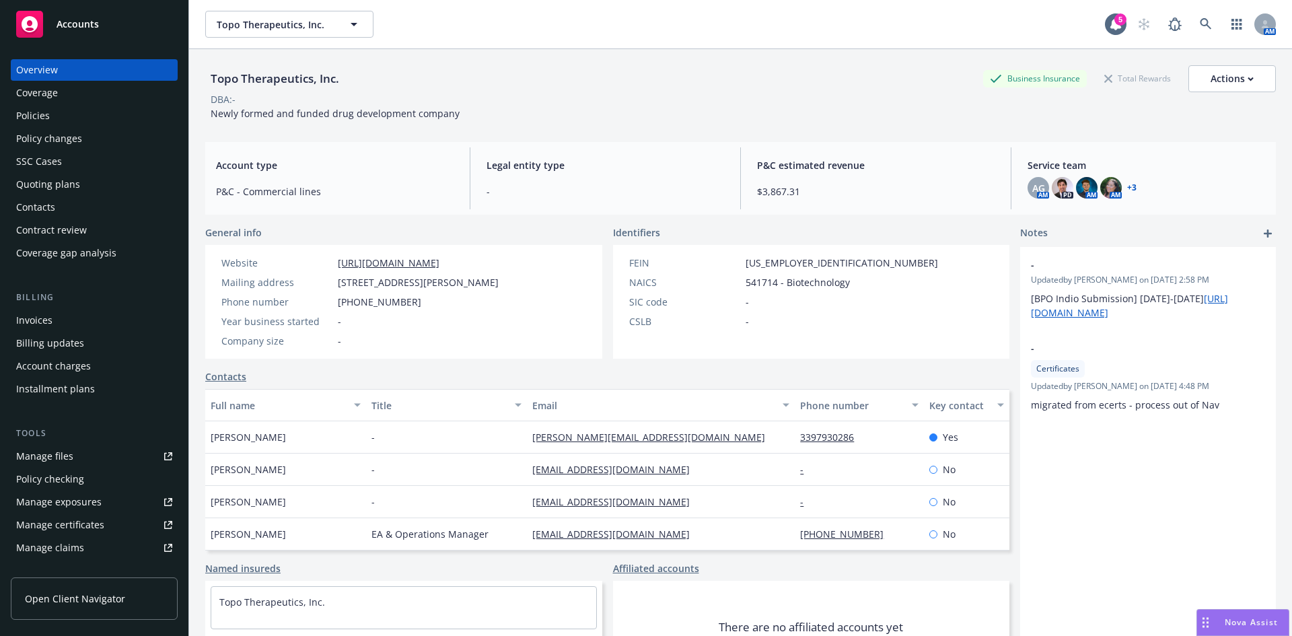
click at [52, 120] on div "Policies" at bounding box center [94, 116] width 156 height 22
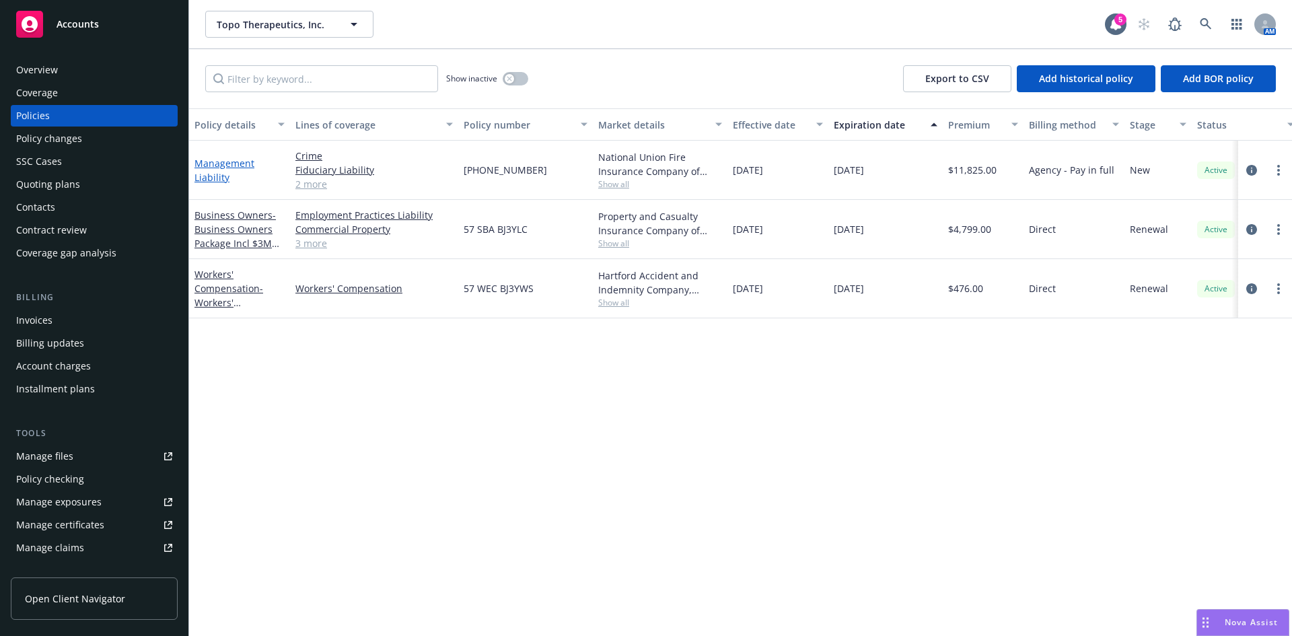
click at [213, 171] on link "Management Liability" at bounding box center [224, 170] width 60 height 27
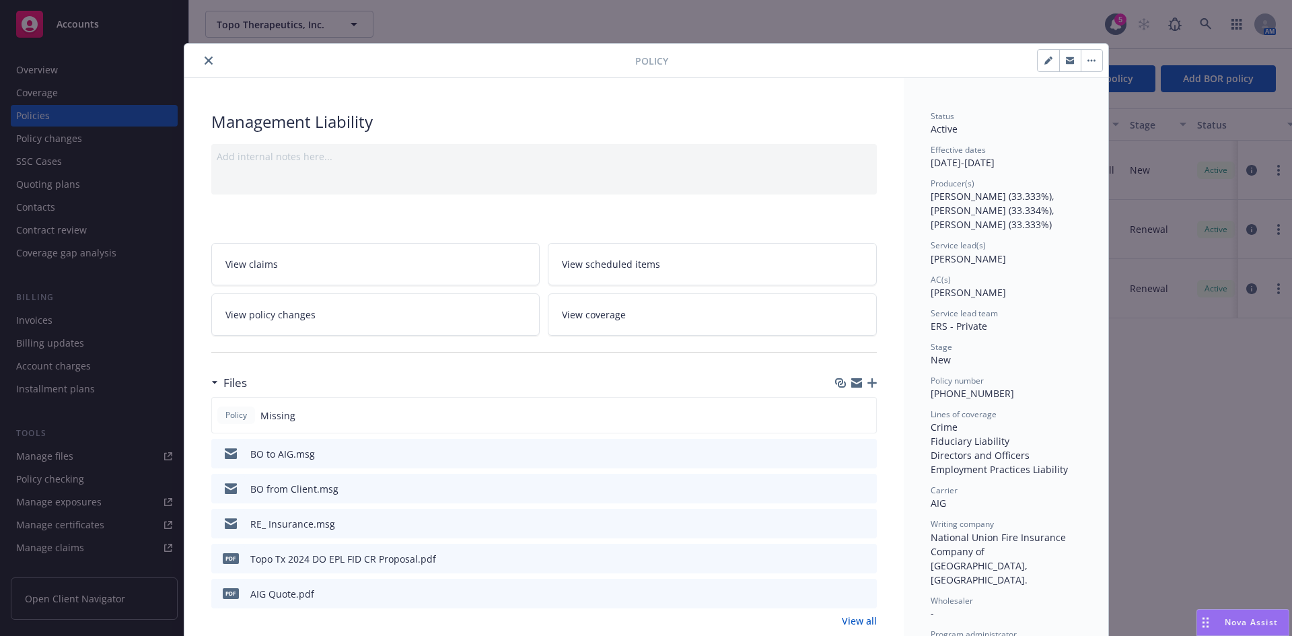
click at [200, 59] on button "close" at bounding box center [208, 60] width 16 height 16
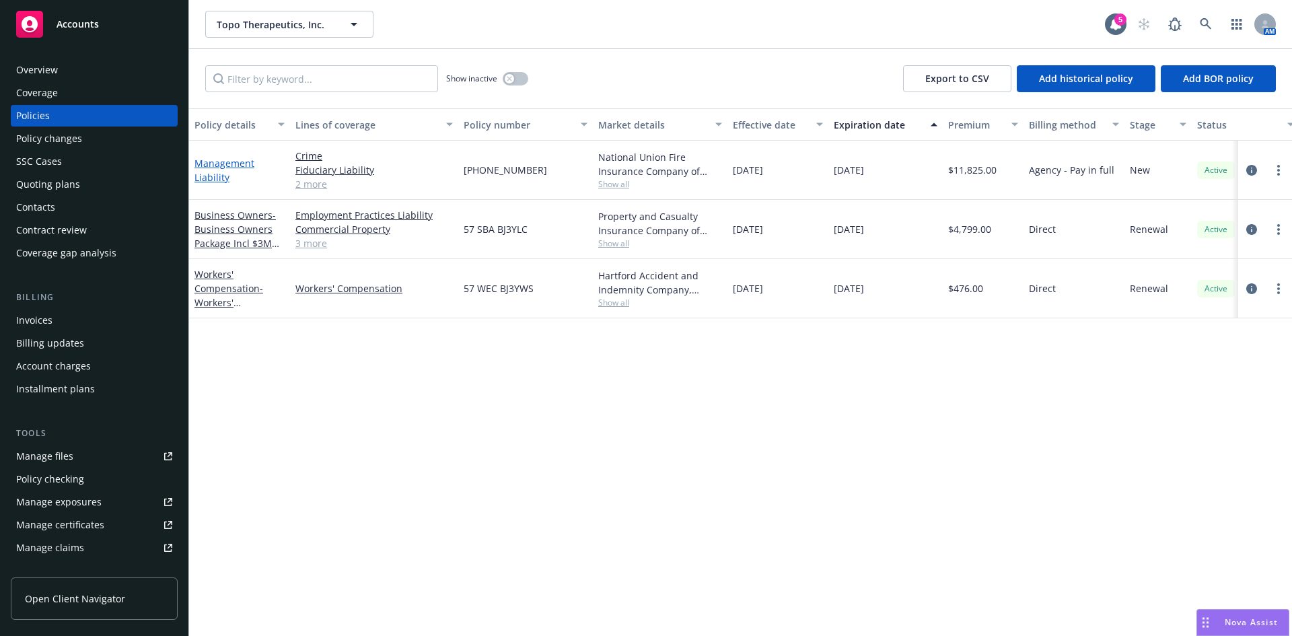
click at [215, 171] on link "Management Liability" at bounding box center [224, 170] width 60 height 27
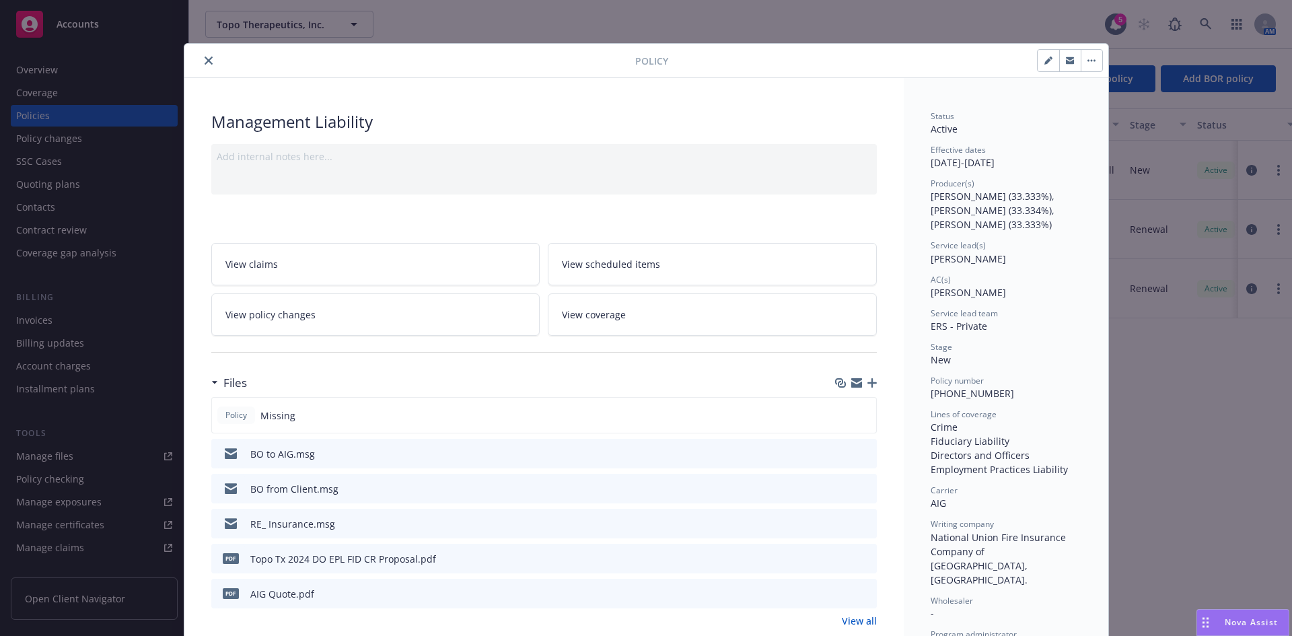
scroll to position [40, 0]
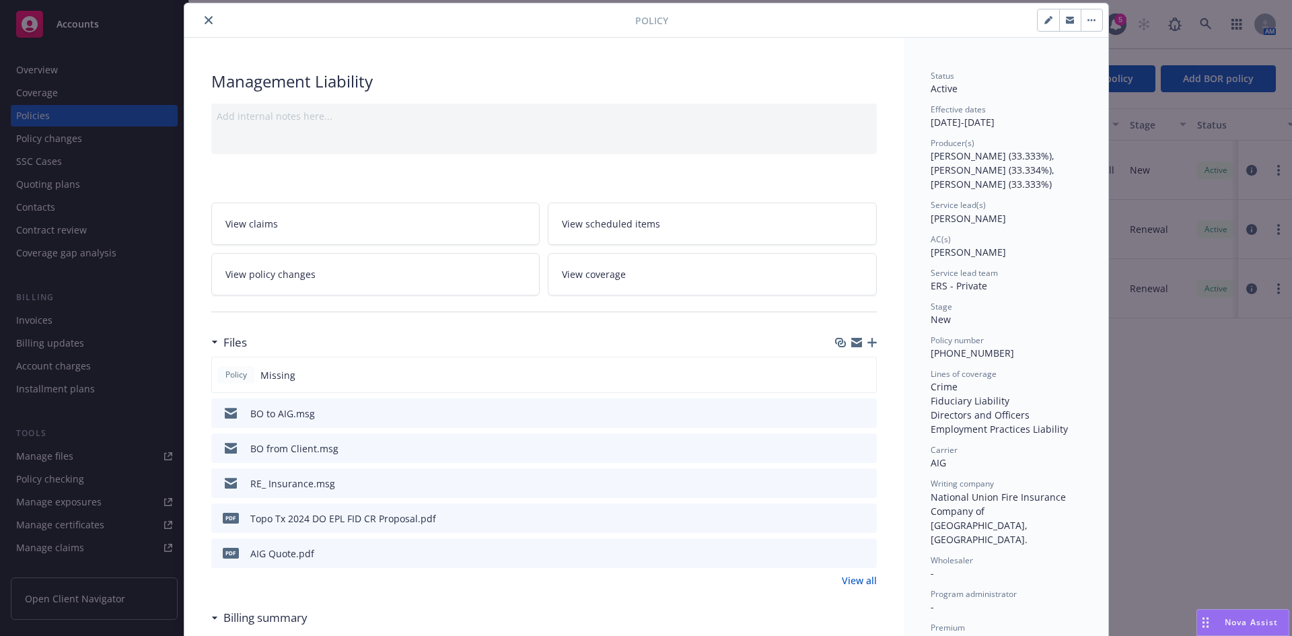
click at [857, 582] on link "View all" at bounding box center [859, 580] width 35 height 14
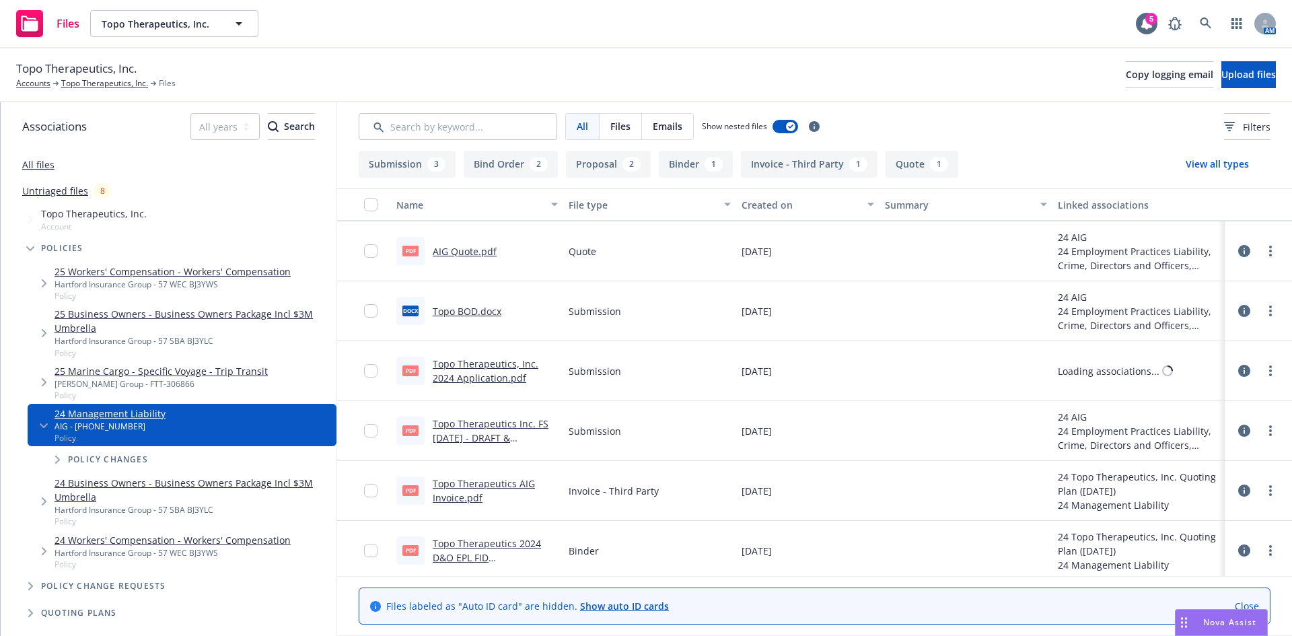
scroll to position [241, 0]
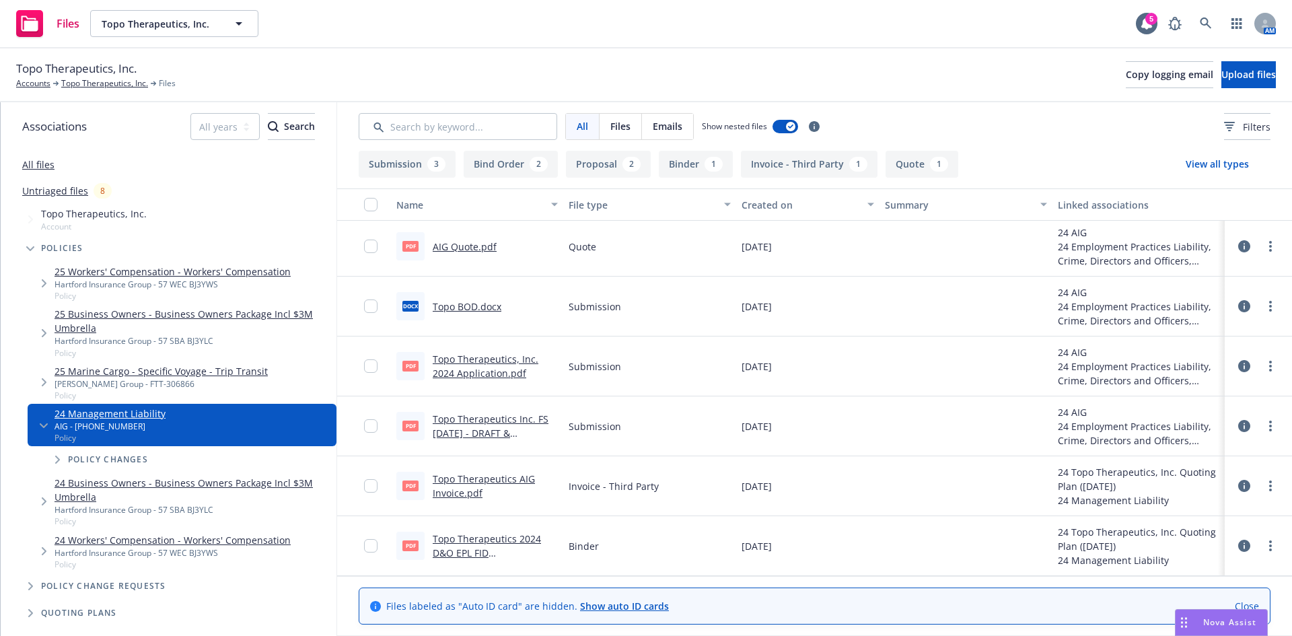
click at [498, 553] on link "Topo Therapeutics 2024 D&O EPL FID [PERSON_NAME] (AIG).pdf" at bounding box center [491, 552] width 117 height 41
